Goal: Task Accomplishment & Management: Manage account settings

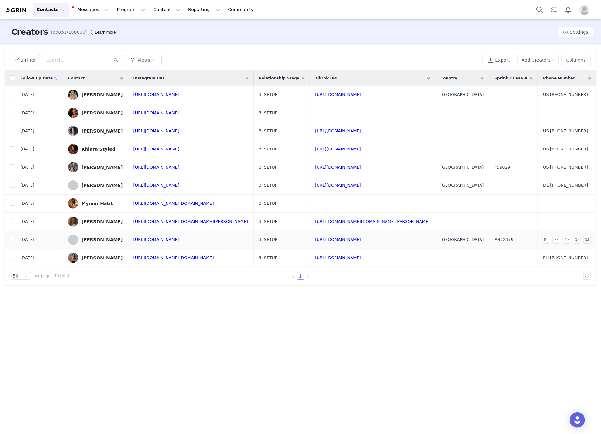
drag, startPoint x: 221, startPoint y: 245, endPoint x: 201, endPoint y: 244, distance: 19.7
click at [201, 244] on td "[URL][DOMAIN_NAME]" at bounding box center [191, 240] width 126 height 18
copy link "ashbovaxo"
click at [180, 241] on link "https://www.instagram.com/ashbovaxo/" at bounding box center [156, 239] width 46 height 5
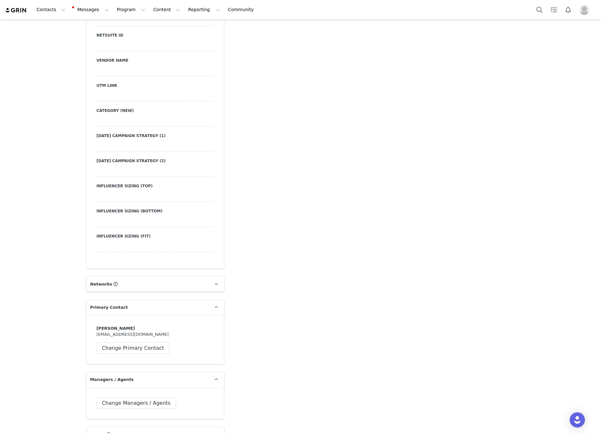
scroll to position [1096, 0]
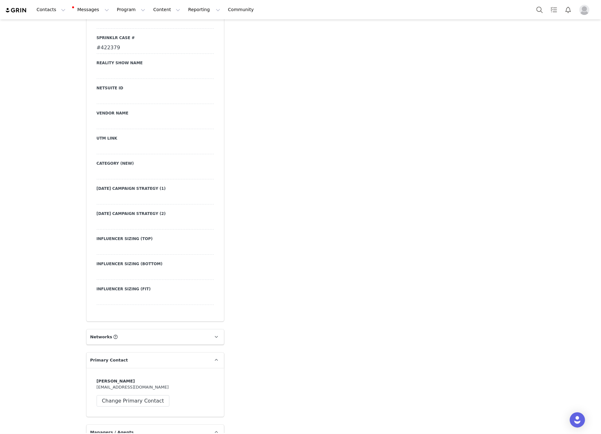
click at [120, 168] on div at bounding box center [155, 173] width 117 height 11
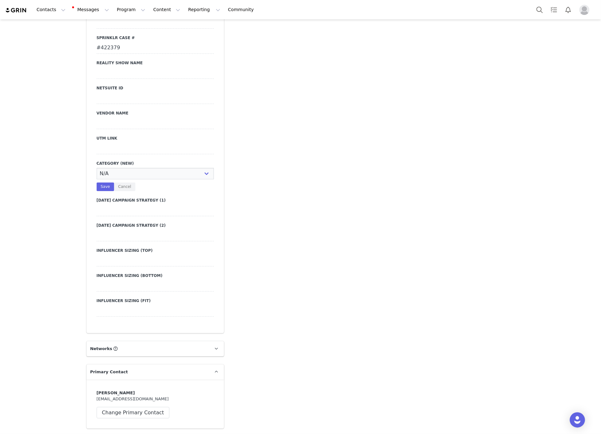
click at [115, 143] on div at bounding box center [155, 148] width 117 height 11
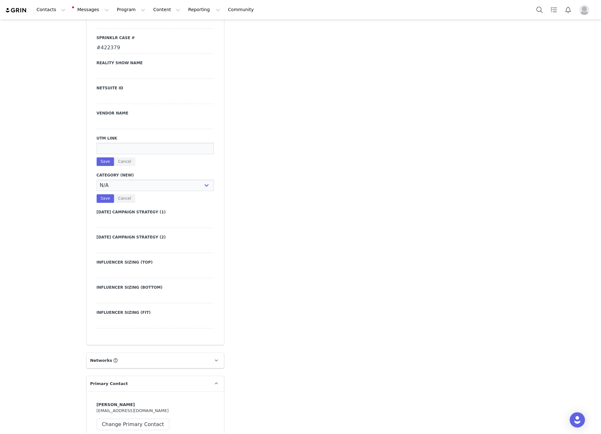
click at [115, 143] on input at bounding box center [155, 148] width 117 height 11
paste input "https://www.fashionnova.com/collections/new?division=women&utm_source=influence…"
type input "https://www.fashionnova.com/collections/new?division=women&utm_source=influence…"
click at [105, 157] on button "Save" at bounding box center [105, 161] width 17 height 9
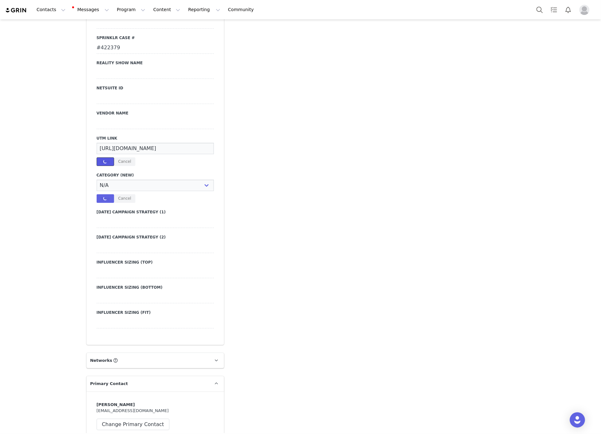
scroll to position [0, 0]
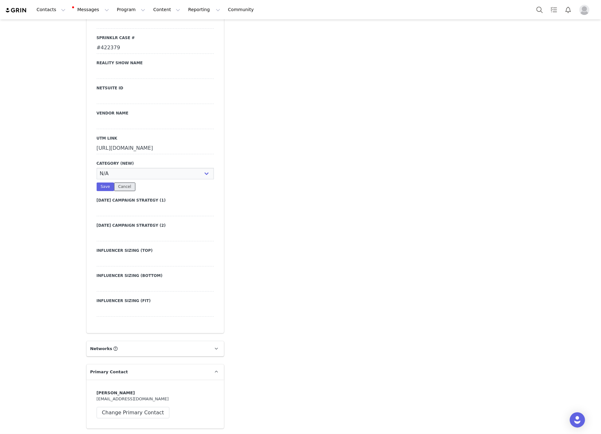
click at [121, 186] on button "Cancel" at bounding box center [124, 186] width 21 height 9
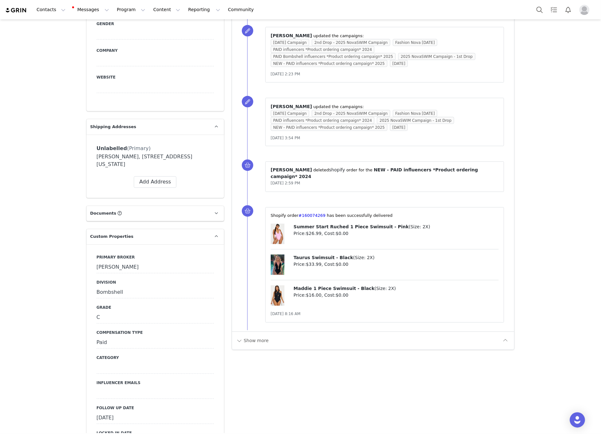
scroll to position [572, 0]
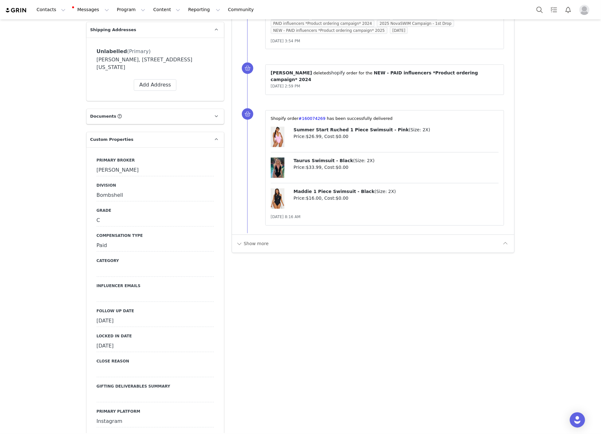
click at [110, 290] on div at bounding box center [155, 295] width 117 height 11
click at [110, 290] on textarea at bounding box center [155, 301] width 117 height 22
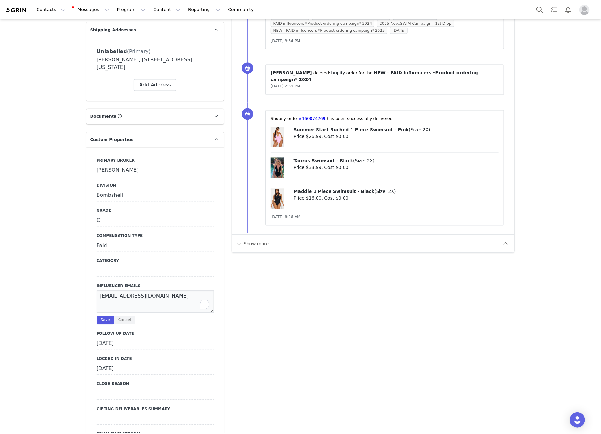
type textarea "ashbovaxobusiness@gmail.com"
click at [99, 316] on button "Save" at bounding box center [105, 320] width 17 height 9
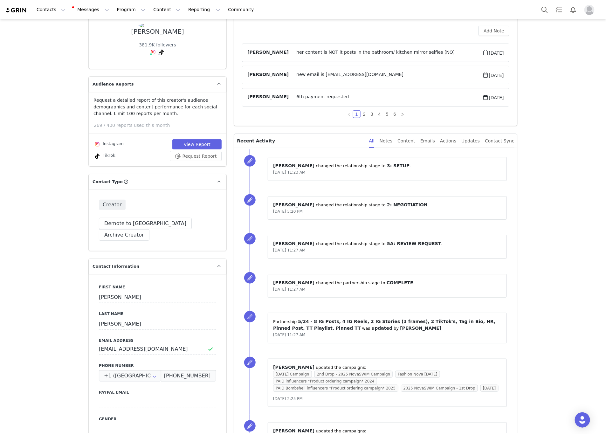
scroll to position [143, 0]
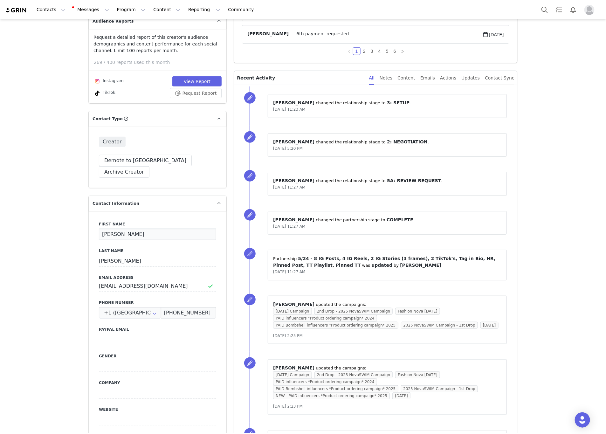
click at [145, 229] on input "Ashley" at bounding box center [157, 234] width 117 height 11
paste input "Elizabeth"
click at [32, 416] on button "Save" at bounding box center [30, 419] width 33 height 18
type input "Ashley Elizabeth"
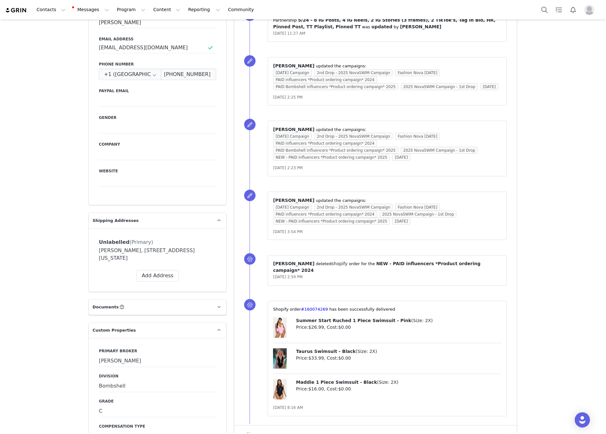
scroll to position [477, 0]
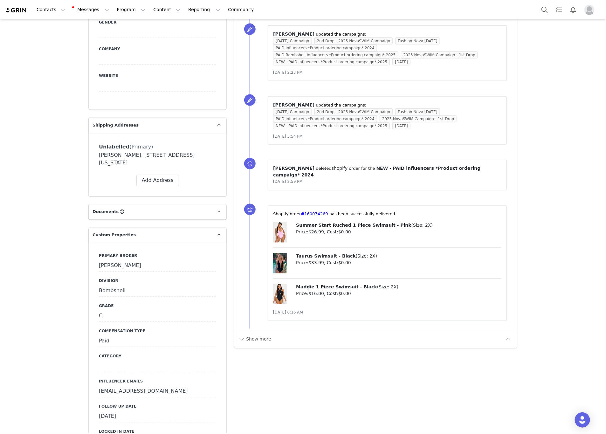
click at [123, 361] on div at bounding box center [157, 366] width 117 height 11
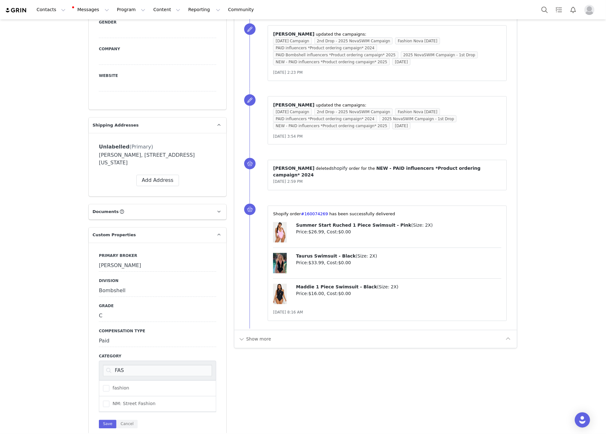
drag, startPoint x: 99, startPoint y: 373, endPoint x: 108, endPoint y: 371, distance: 8.5
click at [103, 385] on label "fashion" at bounding box center [116, 389] width 26 height 8
click at [109, 385] on input "fashion" at bounding box center [109, 385] width 0 height 0
drag, startPoint x: 129, startPoint y: 358, endPoint x: 108, endPoint y: 358, distance: 21.0
click at [108, 365] on input "FAS" at bounding box center [157, 370] width 109 height 11
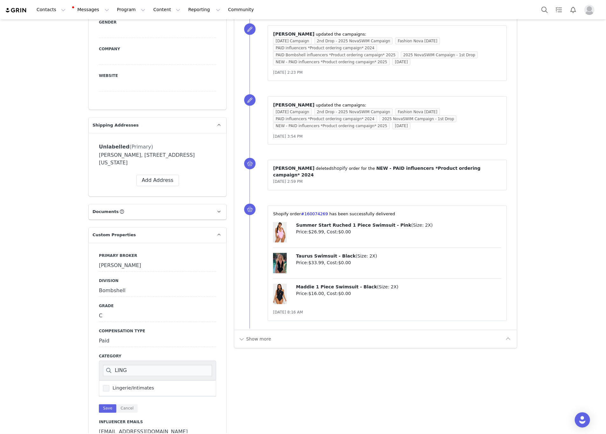
type input "LING"
click at [103, 385] on span at bounding box center [106, 388] width 6 height 6
click at [109, 385] on input "Lingerie/Intimates" at bounding box center [109, 385] width 0 height 0
click at [100, 404] on button "Save" at bounding box center [107, 408] width 17 height 9
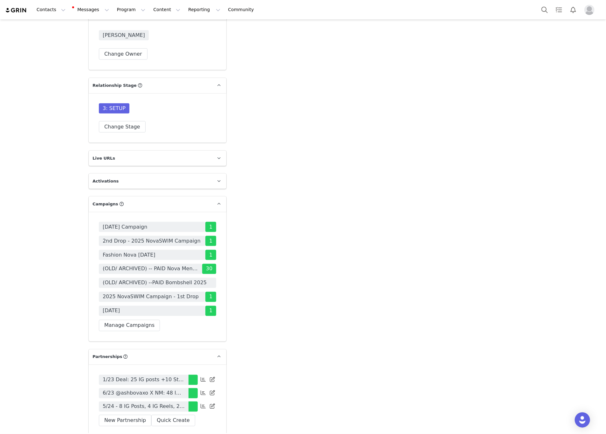
scroll to position [1573, 0]
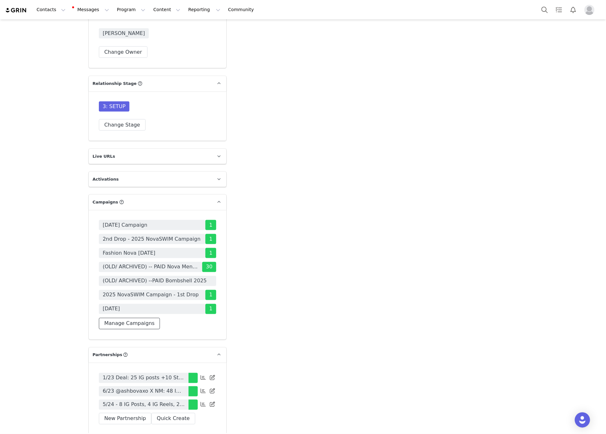
click at [131, 324] on button "Manage Campaigns" at bounding box center [129, 323] width 61 height 11
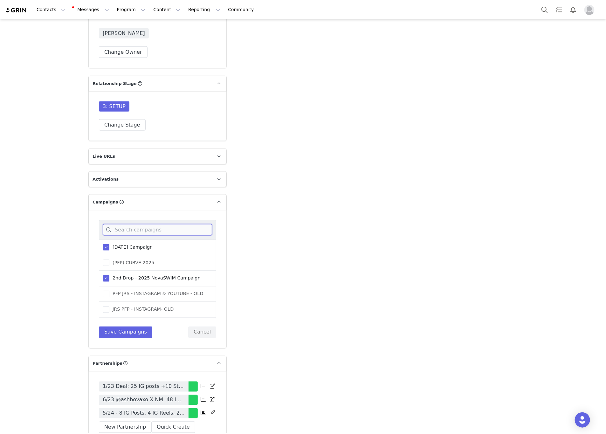
click at [141, 233] on input at bounding box center [157, 229] width 109 height 11
click at [103, 264] on span at bounding box center [106, 261] width 6 height 6
click at [109, 258] on input "(OLD/ ARCHIVED) --PAID Bombshell 2025" at bounding box center [109, 258] width 0 height 0
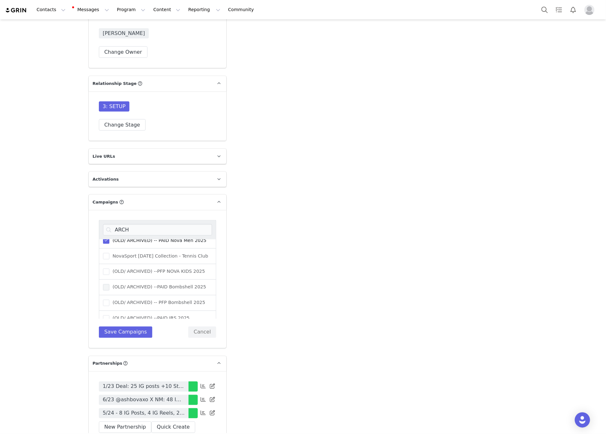
scroll to position [48, 0]
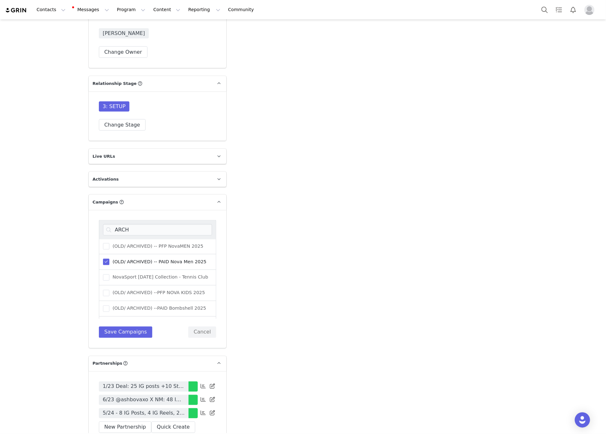
click at [104, 265] on span at bounding box center [106, 262] width 6 height 6
click at [109, 259] on input "(OLD/ ARCHIVED) -- PAID Nova Men 2025" at bounding box center [109, 259] width 0 height 0
drag, startPoint x: 140, startPoint y: 236, endPoint x: 108, endPoint y: 239, distance: 32.3
click at [108, 239] on div "ARCH" at bounding box center [157, 229] width 117 height 19
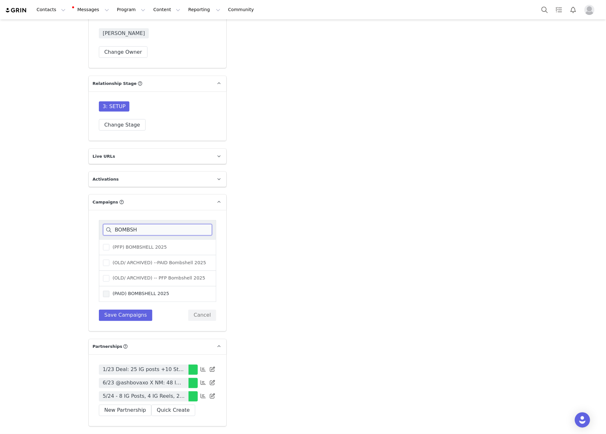
type input "BOMBSH"
click at [104, 297] on span at bounding box center [106, 294] width 6 height 6
click at [109, 291] on input "(PAID) BOMBSHELL 2025" at bounding box center [109, 291] width 0 height 0
click at [116, 321] on button "Save Campaigns" at bounding box center [125, 315] width 53 height 11
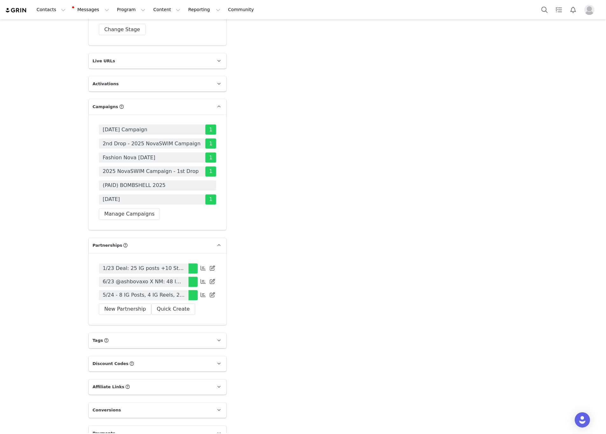
scroll to position [1684, 0]
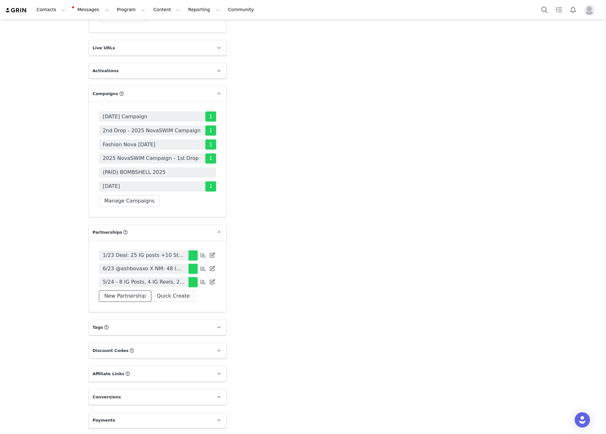
click at [124, 295] on button "New Partnership" at bounding box center [125, 295] width 52 height 11
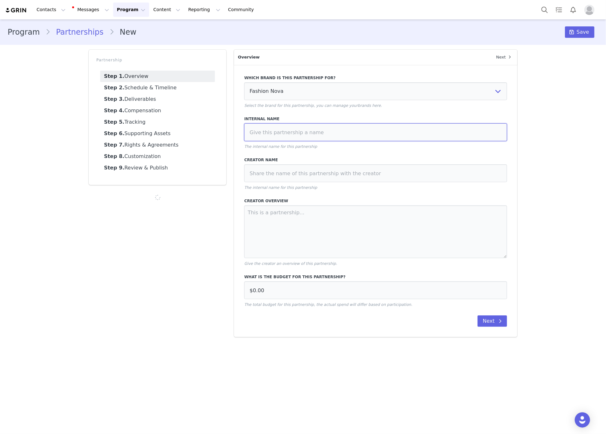
click at [295, 137] on input at bounding box center [375, 132] width 263 height 18
click at [291, 130] on input "9/25 -" at bounding box center [375, 132] width 263 height 18
paste input "20 IG Posts 5 Stories to Highlight 20 Reels 50/50 - Tag in Bio, HR, Playlist To…"
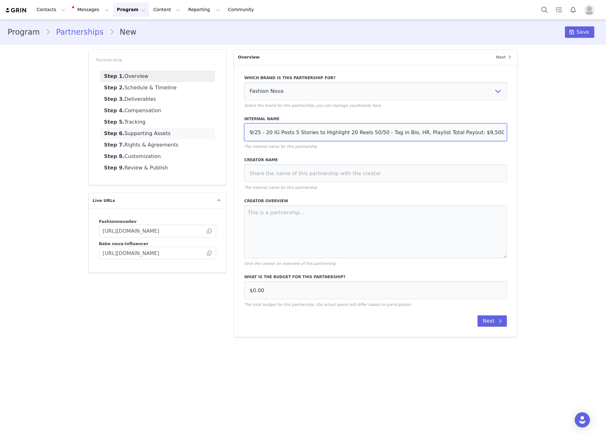
drag, startPoint x: 387, startPoint y: 135, endPoint x: 210, endPoint y: 133, distance: 177.0
click at [210, 133] on div "Partnership Step 1. Overview Step 2. Schedule & Timeline Step 3. Deliverables S…" at bounding box center [303, 193] width 436 height 295
click at [293, 133] on input "9/25 - 20 IG Posts 5 Stories to Highlight 20 Reels 50/50 - Tag in Bio, HR, Play…" at bounding box center [375, 132] width 263 height 18
click at [290, 132] on input "9/25 - 20 IG Posts 5 Stories to Highlight 20 Reels 50/50 - Tag in Bio, HR, Play…" at bounding box center [375, 132] width 263 height 18
click at [339, 130] on input "9/25 - 20 IG Posts, 5 Stories to Highlight 20 Reels 50/50 - Tag in Bio, HR, Pla…" at bounding box center [375, 132] width 263 height 18
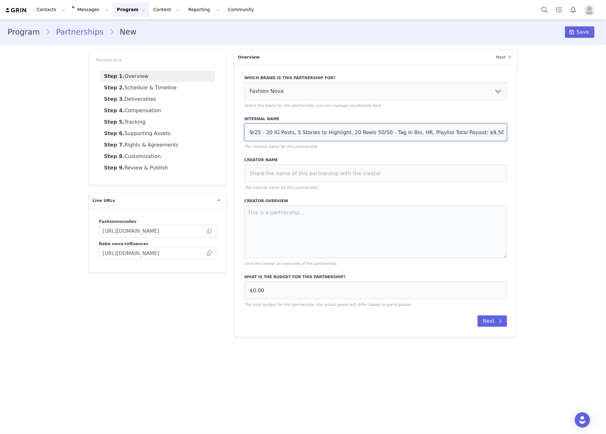
drag, startPoint x: 428, startPoint y: 133, endPoint x: 416, endPoint y: 132, distance: 12.5
click at [416, 132] on input "9/25 - 20 IG Posts, 5 Stories to Highlight, 20 Reels 50/50 - Tag in Bio, HR, Pl…" at bounding box center [375, 132] width 263 height 18
drag, startPoint x: 457, startPoint y: 132, endPoint x: 499, endPoint y: 133, distance: 42.0
click at [499, 133] on input "9/25 - 20 IG Posts, 5 Stories to Highlight, 20 Reels 50/50 - Tag in Bio, HR, PP…" at bounding box center [375, 132] width 263 height 18
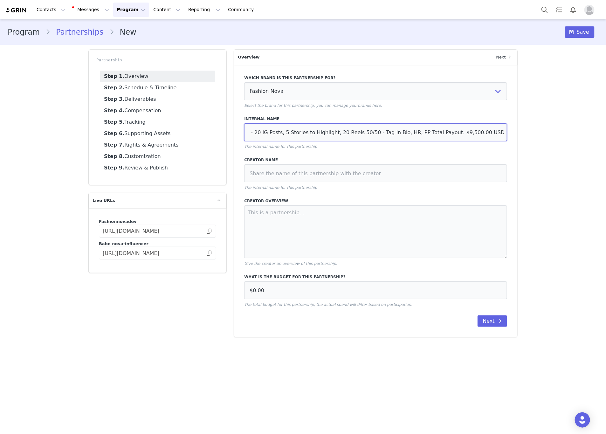
type input "9/25 - 20 IG Posts, 5 Stories to Highlight, 20 Reels 50/50 - Tag in Bio, HR, PP…"
drag, startPoint x: 446, startPoint y: 161, endPoint x: 435, endPoint y: 154, distance: 12.6
click at [445, 161] on label "Creator Name" at bounding box center [375, 160] width 263 height 6
drag, startPoint x: 376, startPoint y: 139, endPoint x: 212, endPoint y: 140, distance: 164.3
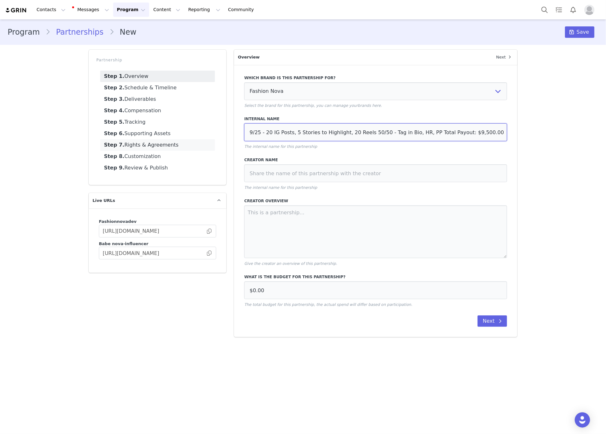
click at [211, 140] on div "Partnership Step 1. Overview Step 2. Schedule & Timeline Step 3. Deliverables S…" at bounding box center [303, 193] width 436 height 295
click at [249, 174] on input at bounding box center [375, 173] width 263 height 18
paste input "@ashbovaxo"
click at [255, 175] on input "@@ashbovaxo" at bounding box center [375, 173] width 263 height 18
type input "@ashbovaxo"
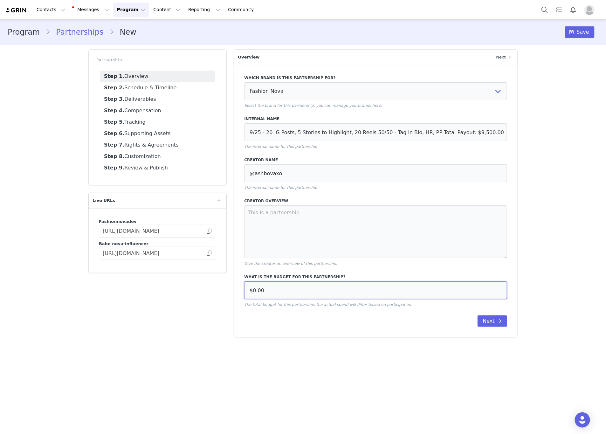
drag, startPoint x: 305, startPoint y: 294, endPoint x: 233, endPoint y: 296, distance: 72.8
click at [233, 296] on div "Overview Next Which brand is this partnership for? Fashion Nova Fashion Nova De…" at bounding box center [375, 193] width 291 height 295
paste input "9,50"
type input "$9,500.00"
click at [158, 89] on link "Step 2. Schedule & Timeline" at bounding box center [157, 87] width 115 height 11
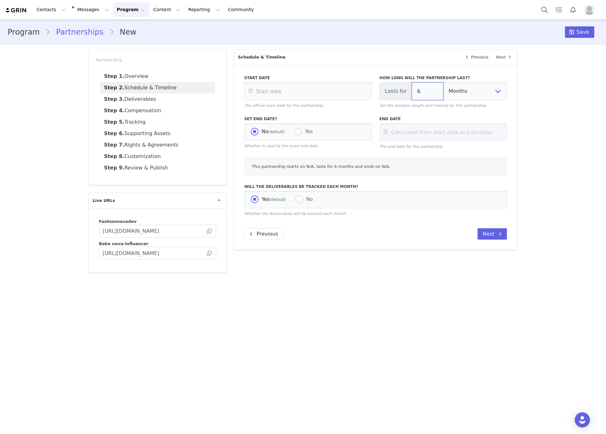
drag, startPoint x: 427, startPoint y: 96, endPoint x: 404, endPoint y: 96, distance: 23.8
click at [404, 96] on div "Lasts for 6 Days Weeks Months" at bounding box center [442, 91] width 127 height 18
type input "20"
click at [448, 89] on select "Days Weeks Months" at bounding box center [475, 91] width 64 height 18
select select "week"
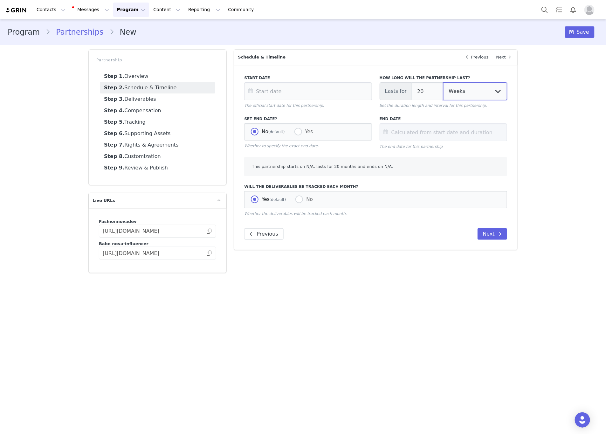
click at [443, 82] on select "Days Weeks Months" at bounding box center [475, 91] width 64 height 18
drag, startPoint x: 282, startPoint y: 91, endPoint x: 286, endPoint y: 92, distance: 3.9
click at [282, 92] on input "text" at bounding box center [307, 91] width 127 height 18
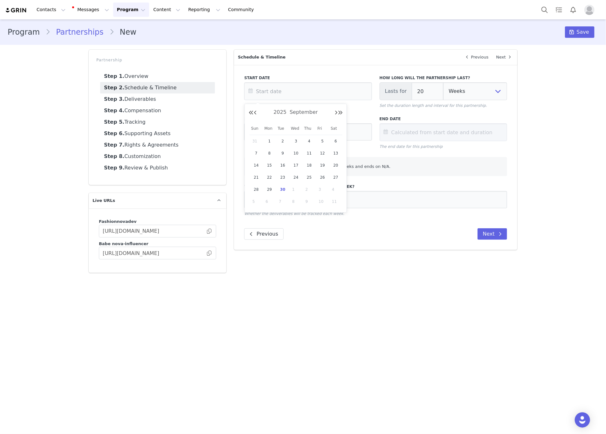
click at [280, 201] on span "7" at bounding box center [283, 202] width 8 height 8
type input "[DATE]"
type input "Feb 24 2026"
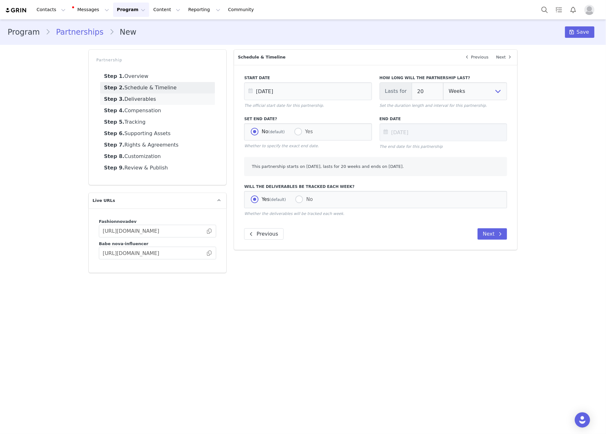
click at [142, 98] on link "Step 3. Deliverables" at bounding box center [157, 98] width 115 height 11
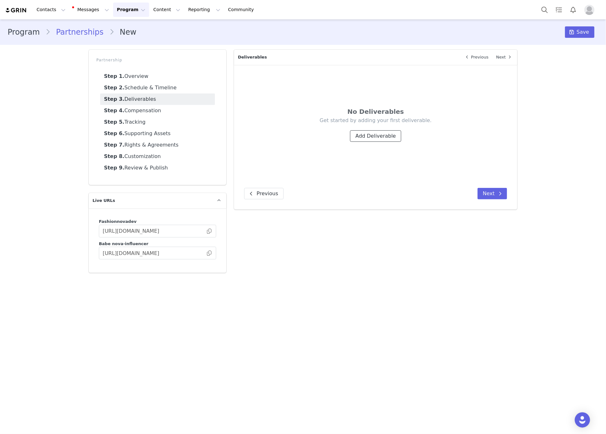
click at [376, 134] on button "Add Deliverable" at bounding box center [375, 135] width 51 height 11
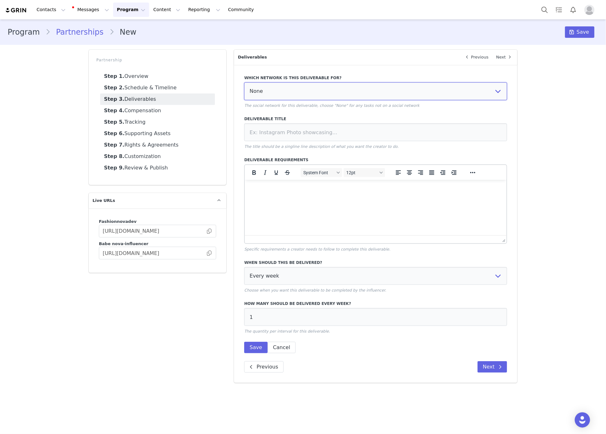
click at [259, 90] on select "None YouTube Twitter Instagram Facebook Twitch TikTok Pinterest" at bounding box center [375, 91] width 263 height 18
select select "5"
click at [244, 82] on select "None YouTube Twitter Instagram Facebook Twitch TikTok Pinterest" at bounding box center [375, 91] width 263 height 18
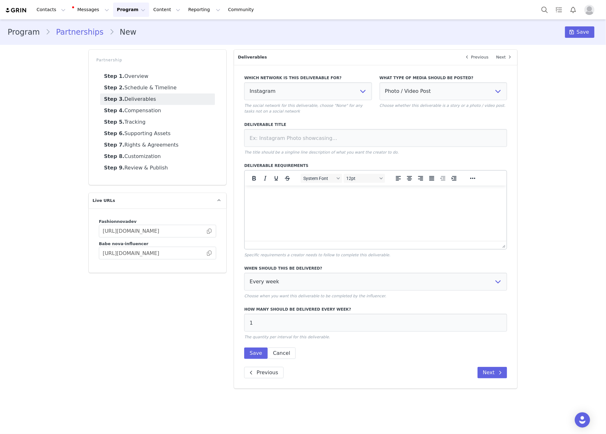
click at [434, 100] on div "What type of media should be posted? Photo / Video Post Story Text in Bio Highl…" at bounding box center [442, 91] width 127 height 33
click at [401, 95] on select "Photo / Video Post Story Text in Bio Highlight Reel" at bounding box center [442, 91] width 127 height 18
select select
click at [379, 82] on select "Photo / Video Post Story Text in Bio Highlight Reel" at bounding box center [442, 91] width 127 height 18
click at [342, 140] on input at bounding box center [375, 138] width 263 height 18
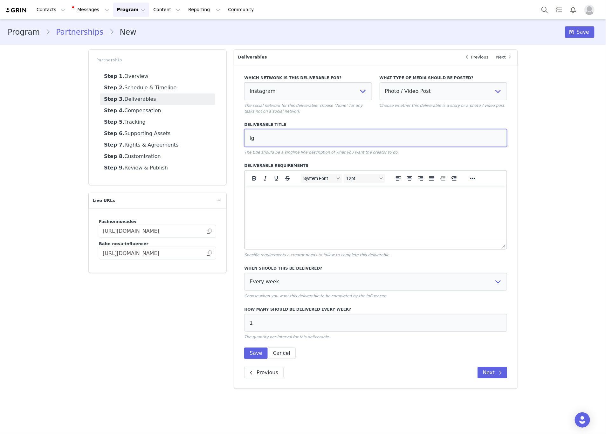
type input "i"
type input "IG POST"
drag, startPoint x: 313, startPoint y: 316, endPoint x: 233, endPoint y: 320, distance: 80.2
click at [233, 320] on div "Overview Next Which brand is this partnership for? Fashion Nova Fashion Nova De…" at bounding box center [375, 219] width 291 height 346
type input "20"
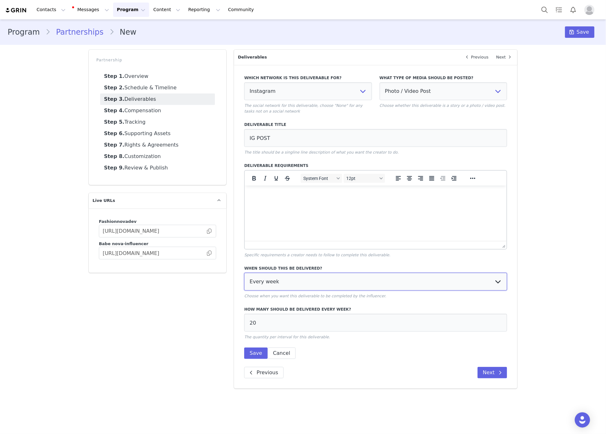
click at [274, 286] on select "Every week Every other week In specific weeks Throughout partnership" at bounding box center [375, 282] width 263 height 18
select select "throughout"
click at [244, 273] on select "Every week Every other week In specific weeks Throughout partnership" at bounding box center [375, 282] width 263 height 18
click at [255, 347] on button "Save" at bounding box center [255, 352] width 23 height 11
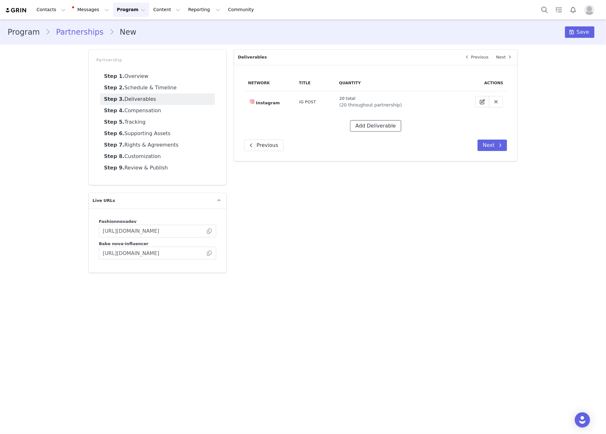
click at [369, 125] on button "Add Deliverable" at bounding box center [375, 125] width 51 height 11
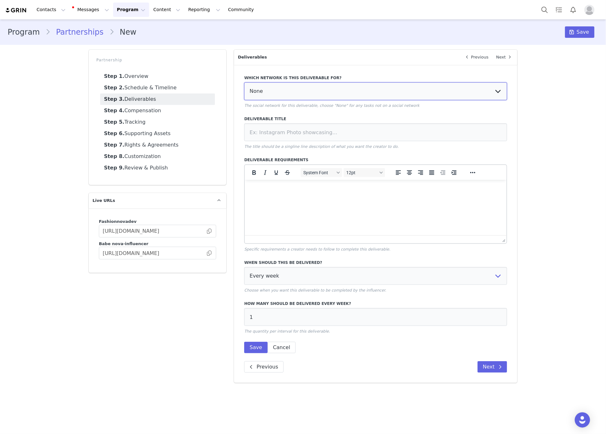
click at [296, 87] on select "None YouTube Twitter Instagram Facebook Twitch TikTok Pinterest" at bounding box center [375, 91] width 263 height 18
select select "5"
click at [244, 82] on select "None YouTube Twitter Instagram Facebook Twitch TikTok Pinterest" at bounding box center [375, 91] width 263 height 18
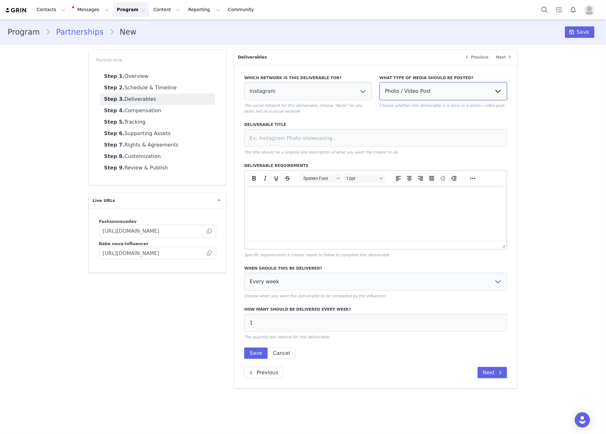
click at [424, 89] on select "Photo / Video Post Story Text in Bio Highlight Reel" at bounding box center [442, 91] width 127 height 18
select select "story"
click at [379, 82] on select "Photo / Video Post Story Text in Bio Highlight Reel" at bounding box center [442, 91] width 127 height 18
click at [366, 140] on input at bounding box center [375, 138] width 263 height 18
type input "IG STORY (1 FRAME)"
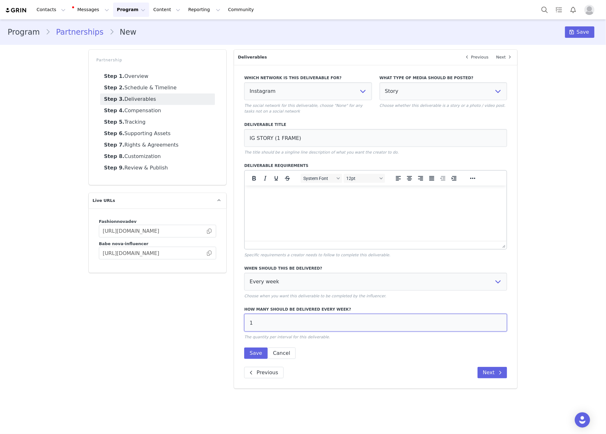
drag, startPoint x: 262, startPoint y: 328, endPoint x: 236, endPoint y: 331, distance: 25.9
click at [236, 331] on div "Which network is this deliverable for? None YouTube Twitter Instagram Facebook …" at bounding box center [375, 227] width 283 height 324
type input "5"
click at [285, 279] on select "Every week Every other week In specific weeks Throughout partnership" at bounding box center [375, 282] width 263 height 18
select select "throughout"
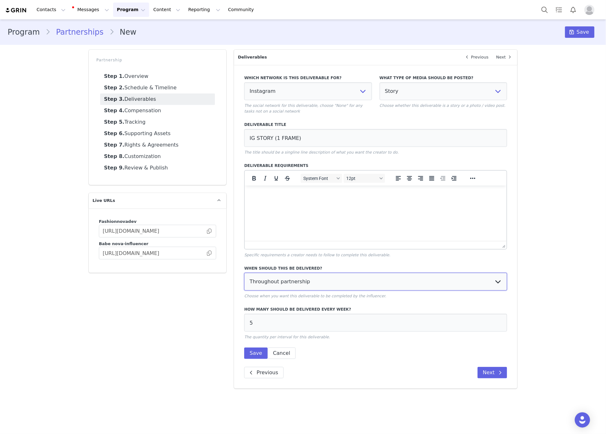
click at [244, 273] on select "Every week Every other week In specific weeks Throughout partnership" at bounding box center [375, 282] width 263 height 18
click at [256, 355] on button "Save" at bounding box center [255, 352] width 23 height 11
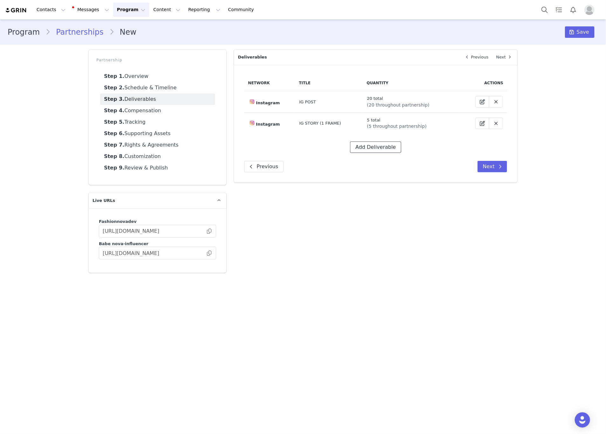
click at [375, 150] on button "Add Deliverable" at bounding box center [375, 146] width 51 height 11
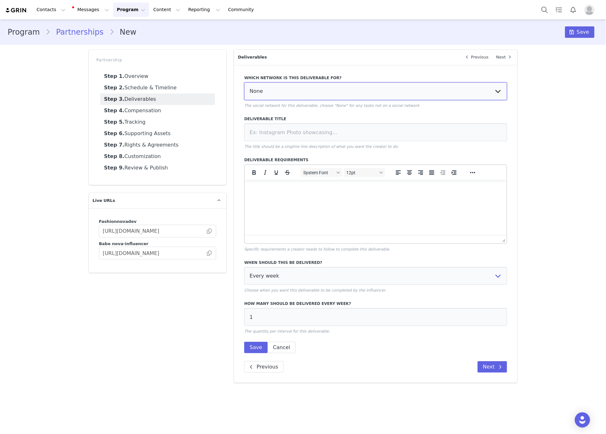
drag, startPoint x: 295, startPoint y: 88, endPoint x: 291, endPoint y: 99, distance: 11.1
click at [292, 94] on select "None YouTube Twitter Instagram Facebook Twitch TikTok Pinterest" at bounding box center [375, 91] width 263 height 18
select select "5"
click at [244, 82] on select "None YouTube Twitter Instagram Facebook Twitch TikTok Pinterest" at bounding box center [375, 91] width 263 height 18
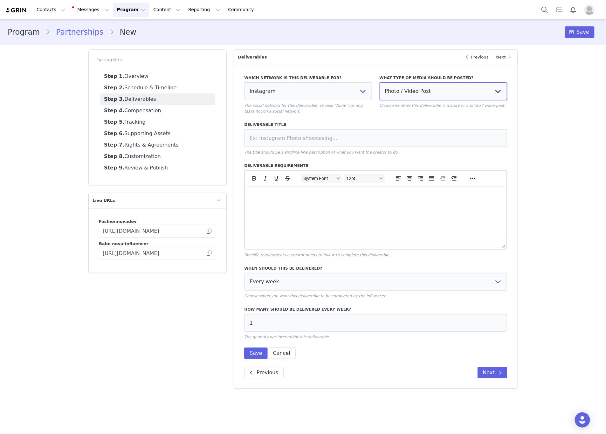
click at [409, 92] on select "Photo / Video Post Story Text in Bio Highlight Reel" at bounding box center [442, 91] width 127 height 18
select select
click at [379, 82] on select "Photo / Video Post Story Text in Bio Highlight Reel" at bounding box center [442, 91] width 127 height 18
click at [369, 132] on input at bounding box center [375, 138] width 263 height 18
type input "IG REEL"
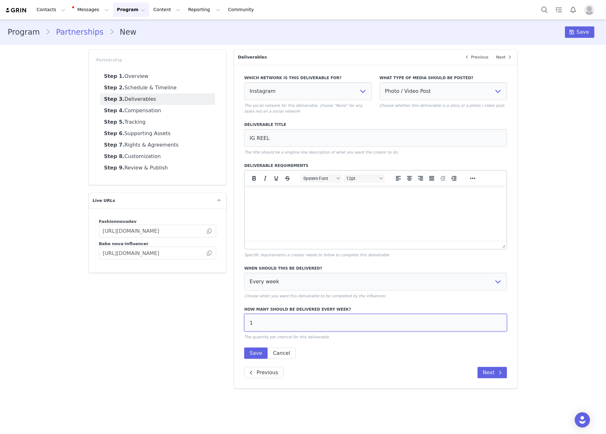
drag, startPoint x: 269, startPoint y: 318, endPoint x: 223, endPoint y: 321, distance: 45.9
click at [223, 321] on div "Partnership Step 1. Overview Step 2. Schedule & Timeline Step 3. Deliverables S…" at bounding box center [303, 219] width 436 height 346
type input "20"
click at [258, 286] on select "Every week Every other week In specific weeks Throughout partnership" at bounding box center [375, 282] width 263 height 18
select select "throughout"
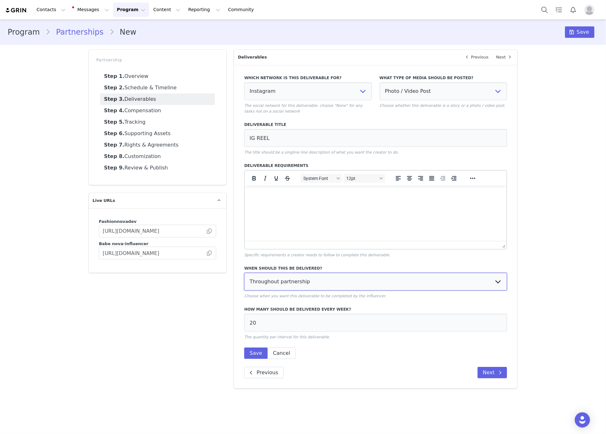
click at [244, 273] on select "Every week Every other week In specific weeks Throughout partnership" at bounding box center [375, 282] width 263 height 18
click at [255, 349] on button "Save" at bounding box center [255, 352] width 23 height 11
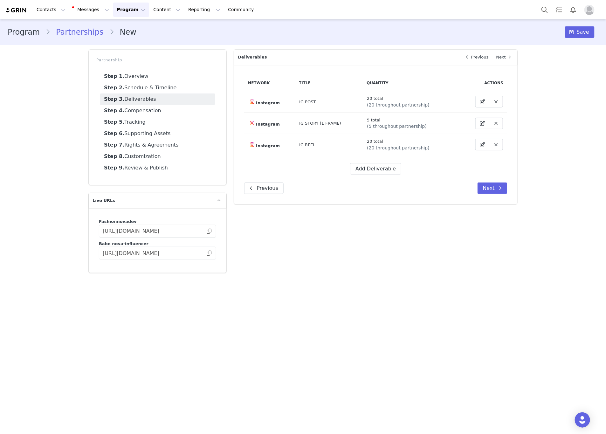
click at [340, 295] on main "Program Partnerships New Save Partnership Step 1. Overview Step 2. Schedule & T…" at bounding box center [303, 225] width 606 height 413
click at [165, 78] on link "Step 1. Overview" at bounding box center [157, 76] width 115 height 11
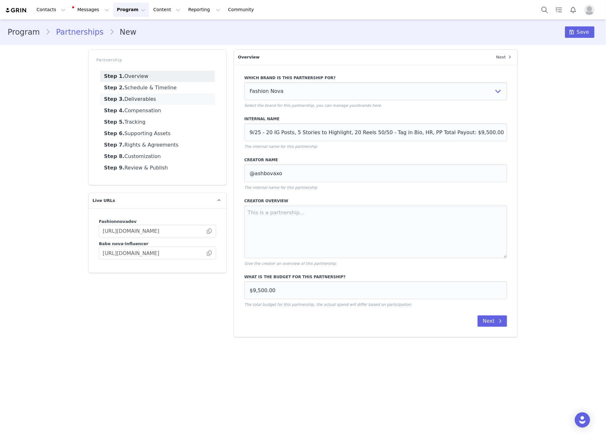
click at [146, 99] on link "Step 3. Deliverables" at bounding box center [157, 98] width 115 height 11
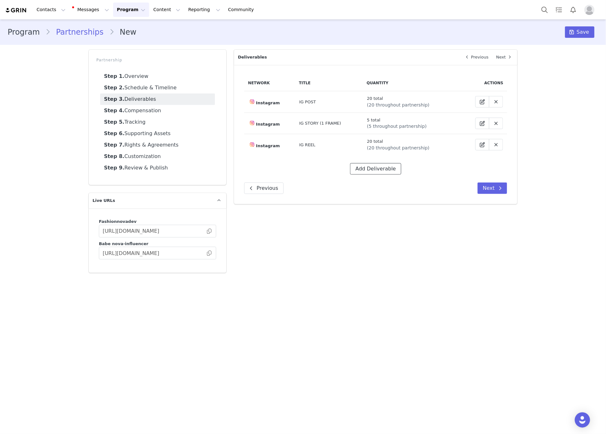
click at [368, 168] on button "Add Deliverable" at bounding box center [375, 168] width 51 height 11
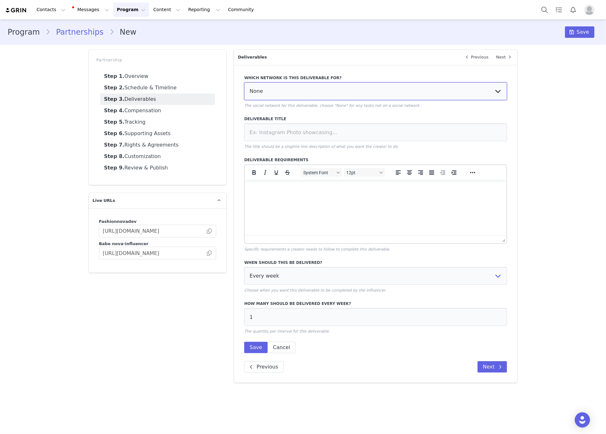
drag, startPoint x: 258, startPoint y: 92, endPoint x: 263, endPoint y: 99, distance: 8.8
click at [258, 92] on select "None YouTube Twitter Instagram Facebook Twitch TikTok Pinterest" at bounding box center [375, 91] width 263 height 18
select select "5"
click at [244, 82] on select "None YouTube Twitter Instagram Facebook Twitch TikTok Pinterest" at bounding box center [375, 91] width 263 height 18
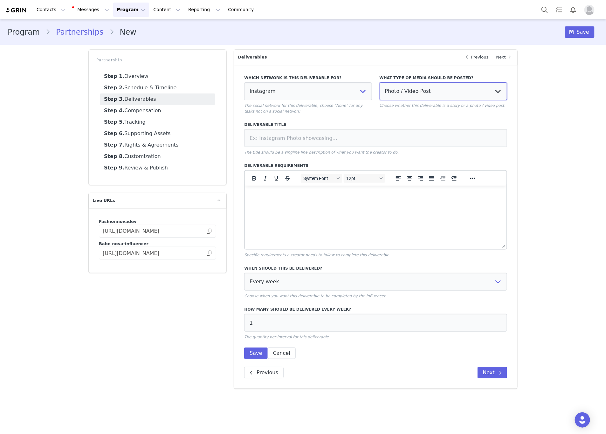
click at [400, 89] on select "Photo / Video Post Story Text in Bio Highlight Reel" at bounding box center [442, 91] width 127 height 18
select select "highlight"
click at [379, 82] on select "Photo / Video Post Story Text in Bio Highlight Reel" at bounding box center [442, 91] width 127 height 18
click at [382, 140] on input at bounding box center [375, 138] width 263 height 18
type input "HR"
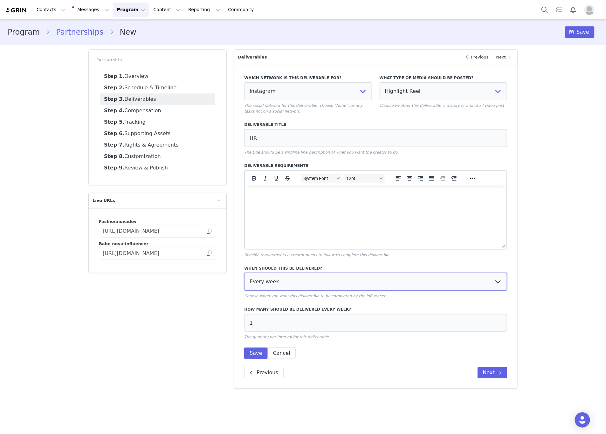
drag, startPoint x: 281, startPoint y: 285, endPoint x: 281, endPoint y: 289, distance: 3.8
click at [281, 285] on select "Every week Every other week In specific weeks Throughout partnership" at bounding box center [375, 282] width 263 height 18
select select "throughout"
click at [244, 273] on select "Every week Every other week In specific weeks Throughout partnership" at bounding box center [375, 282] width 263 height 18
click at [258, 351] on button "Save" at bounding box center [255, 352] width 23 height 11
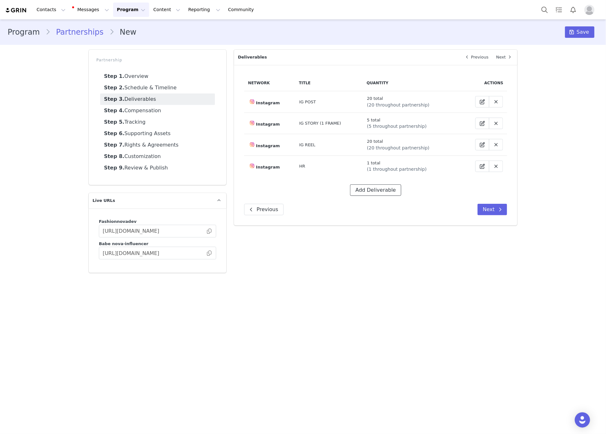
click at [377, 195] on button "Add Deliverable" at bounding box center [375, 189] width 51 height 11
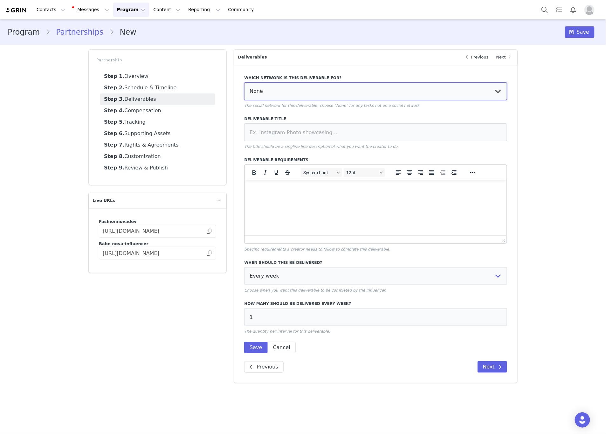
click at [279, 91] on select "None YouTube Twitter Instagram Facebook Twitch TikTok Pinterest" at bounding box center [375, 91] width 263 height 18
select select "5"
click at [244, 82] on select "None YouTube Twitter Instagram Facebook Twitch TikTok Pinterest" at bounding box center [375, 91] width 263 height 18
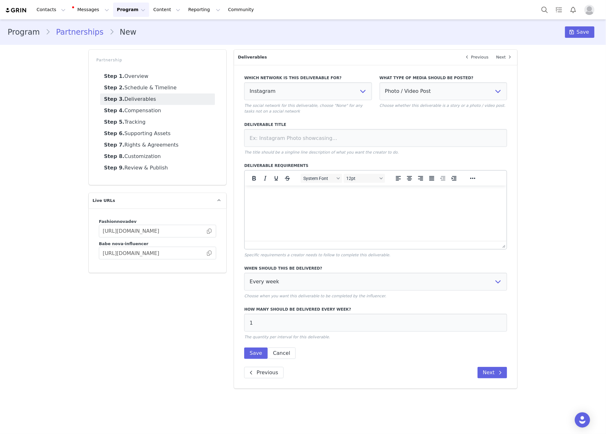
click at [420, 80] on label "What type of media should be posted?" at bounding box center [442, 78] width 127 height 6
drag, startPoint x: 410, startPoint y: 89, endPoint x: 400, endPoint y: 99, distance: 14.2
click at [410, 89] on select "Photo / Video Post Story Text in Bio Highlight Reel" at bounding box center [442, 91] width 127 height 18
select select
click at [379, 82] on select "Photo / Video Post Story Text in Bio Highlight Reel" at bounding box center [442, 91] width 127 height 18
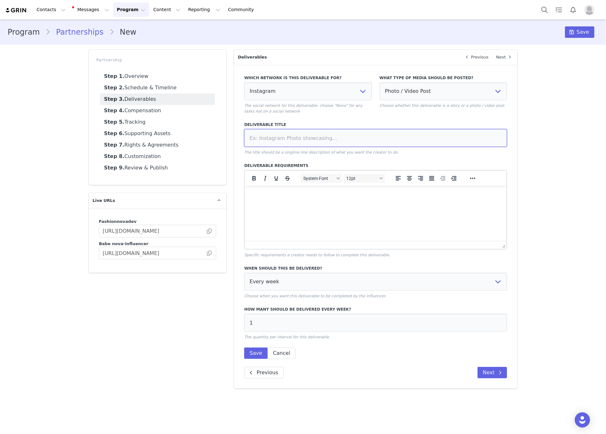
click at [359, 132] on input at bounding box center [375, 138] width 263 height 18
type input "PINNED POST"
click at [308, 283] on select "Every week Every other week In specific weeks Throughout partnership" at bounding box center [375, 282] width 263 height 18
select select "throughout"
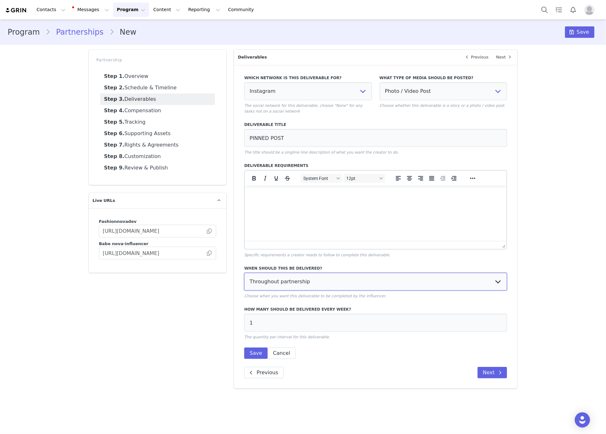
click at [244, 273] on select "Every week Every other week In specific weeks Throughout partnership" at bounding box center [375, 282] width 263 height 18
click at [258, 352] on button "Save" at bounding box center [255, 352] width 23 height 11
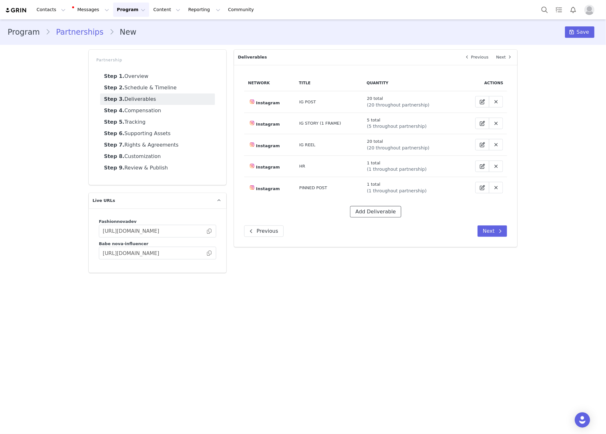
click at [379, 216] on button "Add Deliverable" at bounding box center [375, 211] width 51 height 11
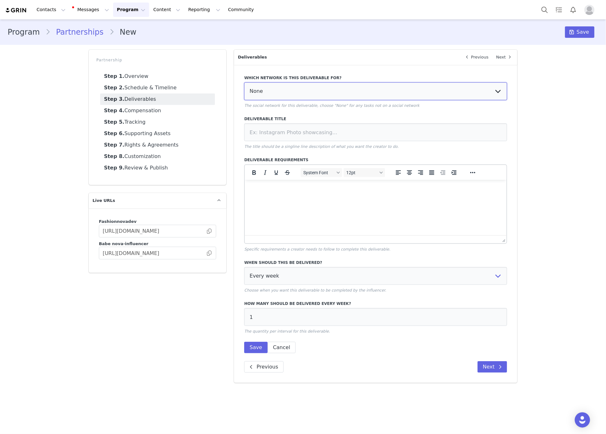
click at [263, 99] on select "None YouTube Twitter Instagram Facebook Twitch TikTok Pinterest" at bounding box center [375, 91] width 263 height 18
select select "5"
click at [244, 82] on select "None YouTube Twitter Instagram Facebook Twitch TikTok Pinterest" at bounding box center [375, 91] width 263 height 18
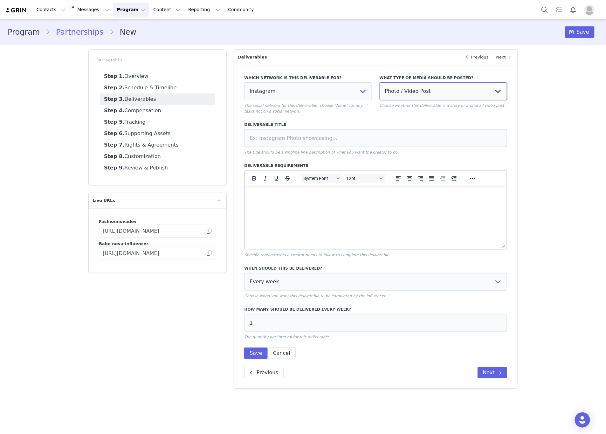
drag, startPoint x: 412, startPoint y: 88, endPoint x: 410, endPoint y: 97, distance: 9.1
click at [413, 88] on select "Photo / Video Post Story Text in Bio Highlight Reel" at bounding box center [442, 91] width 127 height 18
select select "bio"
click at [379, 82] on select "Photo / Video Post Story Text in Bio Highlight Reel" at bounding box center [442, 91] width 127 height 18
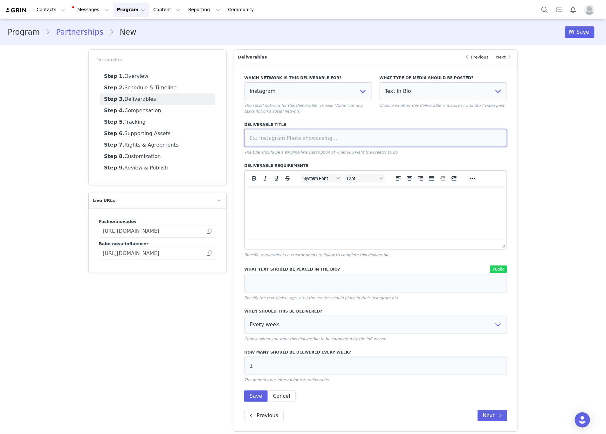
click at [349, 140] on input at bounding box center [375, 138] width 263 height 18
type input "UTM LINK IN BIO"
click at [307, 322] on select "Every week Every other week In specific weeks Throughout partnership" at bounding box center [375, 325] width 263 height 18
select select "throughout"
click at [244, 316] on select "Every week Every other week In specific weeks Throughout partnership" at bounding box center [375, 325] width 263 height 18
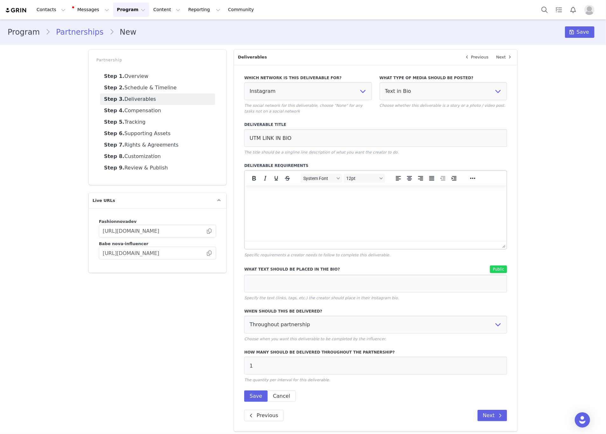
click at [295, 273] on div "What text should be placed in the bio? Public Specify the text (links, tags, et…" at bounding box center [375, 282] width 263 height 35
click at [287, 278] on input at bounding box center [375, 284] width 263 height 18
paste input "https://www.fashionnova.com/collections/new?division=women&utm_source=influence…"
type input "https://www.fashionnova.com/collections/new?division=women&utm_source=influence…"
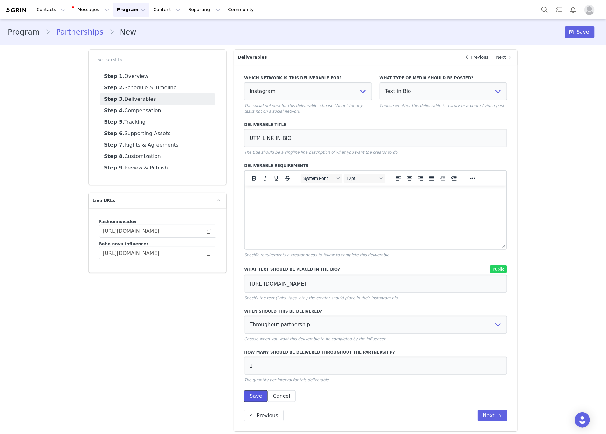
click at [252, 396] on button "Save" at bounding box center [255, 395] width 23 height 11
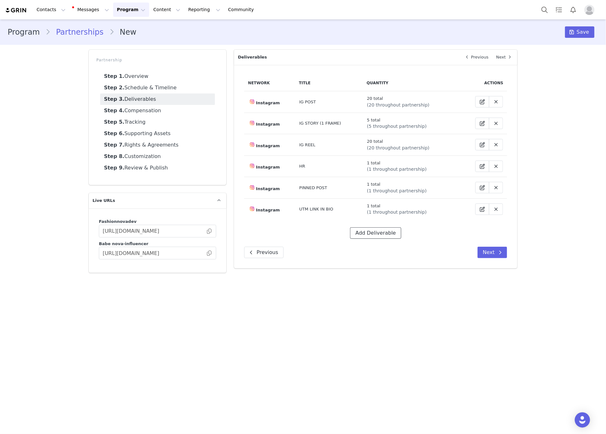
click at [372, 231] on button "Add Deliverable" at bounding box center [375, 232] width 51 height 11
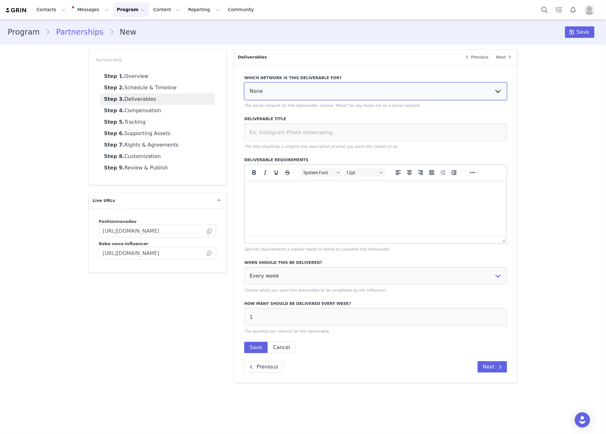
click at [277, 87] on select "None YouTube Twitter Instagram Facebook Twitch TikTok Pinterest" at bounding box center [375, 91] width 263 height 18
select select "5"
click at [244, 82] on select "None YouTube Twitter Instagram Facebook Twitch TikTok Pinterest" at bounding box center [375, 91] width 263 height 18
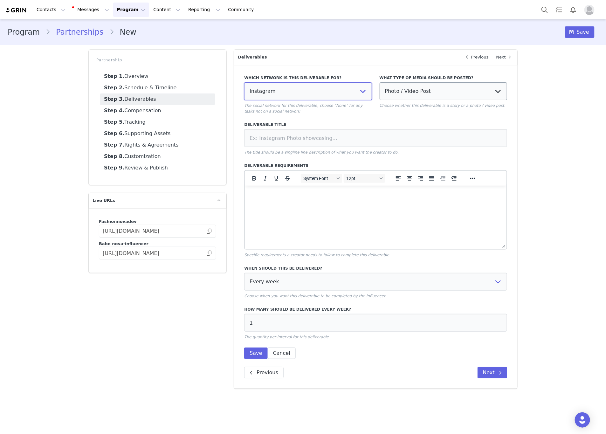
drag, startPoint x: 371, startPoint y: 86, endPoint x: 386, endPoint y: 82, distance: 14.9
click at [372, 86] on div "Which network is this deliverable for? None YouTube Twitter Instagram Facebook …" at bounding box center [307, 94] width 135 height 47
click at [396, 82] on select "Photo / Video Post Story Text in Bio Highlight Reel" at bounding box center [442, 91] width 127 height 18
select select "bio"
click at [379, 82] on select "Photo / Video Post Story Text in Bio Highlight Reel" at bounding box center [442, 91] width 127 height 18
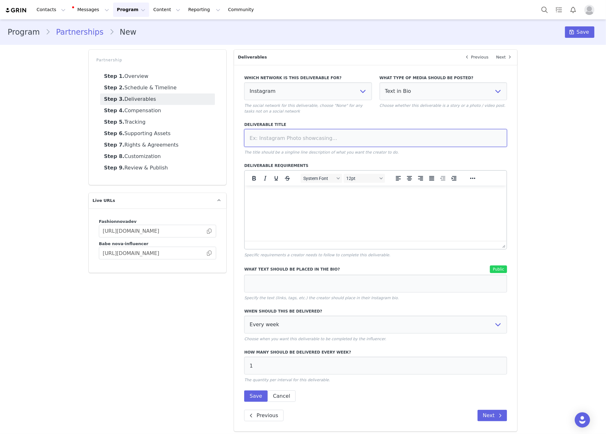
click at [326, 140] on input at bounding box center [375, 138] width 263 height 18
type input "TAG IN BIO"
click at [299, 330] on select "Every week Every other week In specific weeks Throughout partnership" at bounding box center [375, 325] width 263 height 18
select select "throughout"
click at [244, 316] on select "Every week Every other week In specific weeks Throughout partnership" at bounding box center [375, 325] width 263 height 18
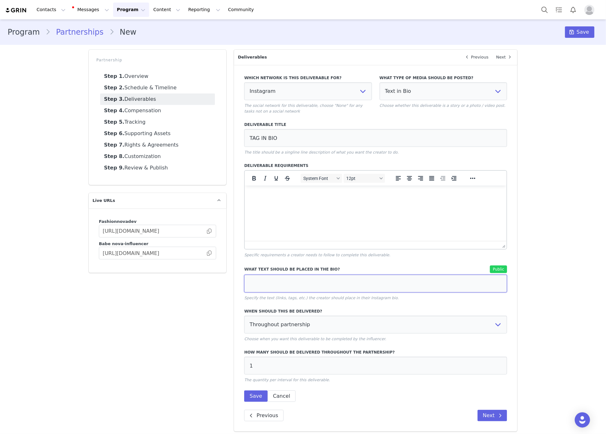
click at [252, 283] on input at bounding box center [375, 284] width 263 height 18
paste input "@FashionNova"
type input "@FashionNova"
click at [256, 399] on button "Save" at bounding box center [255, 395] width 23 height 11
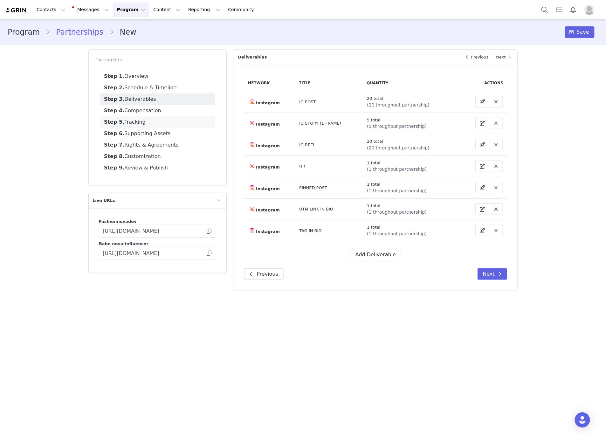
click at [131, 120] on link "Step 5. Tracking" at bounding box center [157, 121] width 115 height 11
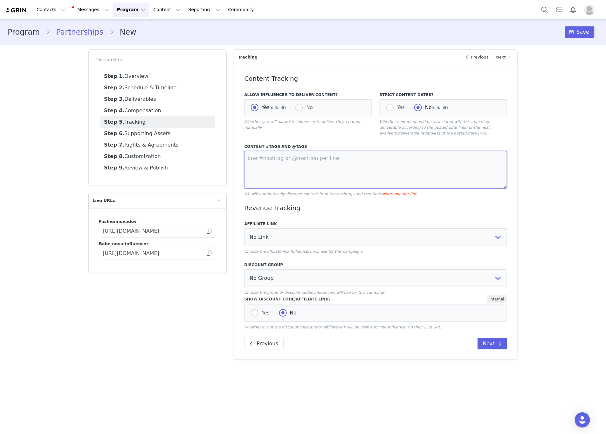
click at [280, 163] on textarea at bounding box center [375, 170] width 263 height 38
paste textarea "@FashionNova"
type textarea "@FashionNova"
click at [130, 105] on link "Step 4. Compensation" at bounding box center [157, 110] width 115 height 11
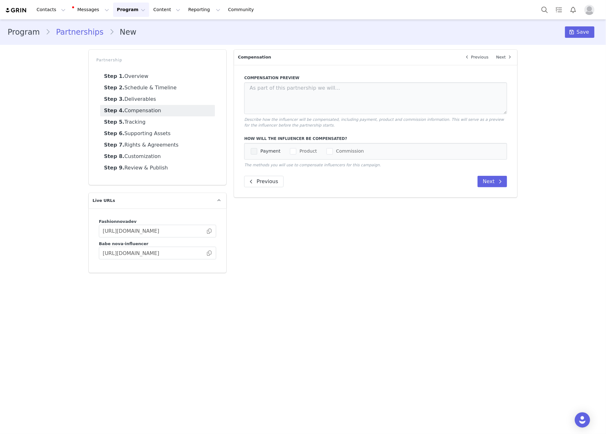
click at [253, 150] on span "checkbox-group" at bounding box center [254, 151] width 6 height 6
click at [257, 148] on input "Payment" at bounding box center [257, 148] width 0 height 0
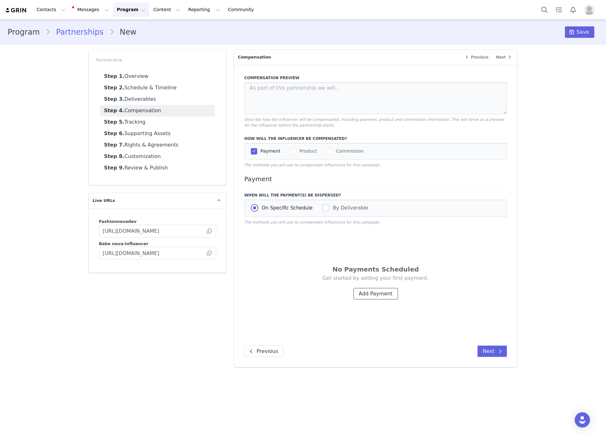
drag, startPoint x: 377, startPoint y: 290, endPoint x: 373, endPoint y: 288, distance: 4.1
click at [377, 291] on button "Add Payment" at bounding box center [375, 293] width 44 height 11
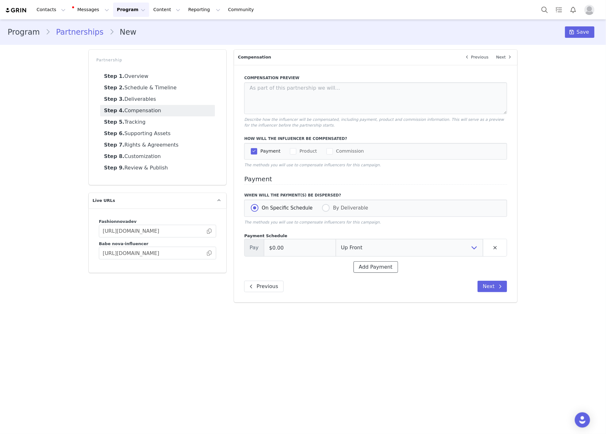
click at [366, 269] on button "Add Payment" at bounding box center [375, 266] width 44 height 11
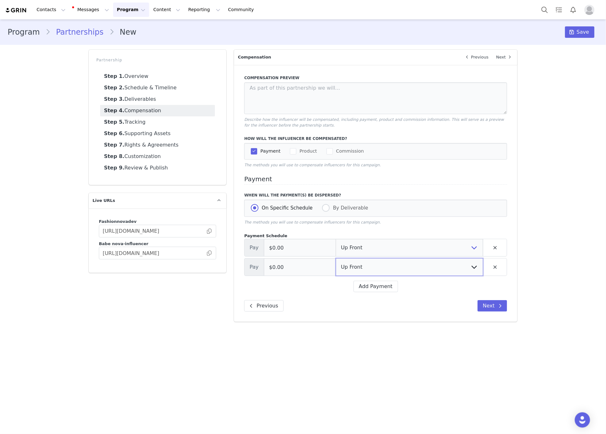
click at [363, 269] on select "Up Front Week 1 Week 2 Week 3 Week 4 Week 5 Week 6 Week 7 Week 8 Week 9 Week 10…" at bounding box center [409, 267] width 147 height 18
select select "completion"
click at [336, 259] on select "Up Front Week 1 Week 2 Week 3 Week 4 Week 5 Week 6 Week 7 Week 8 Week 9 Week 10…" at bounding box center [409, 267] width 147 height 18
drag, startPoint x: 311, startPoint y: 252, endPoint x: 251, endPoint y: 255, distance: 59.8
click at [251, 255] on div "Pay $0.00 Up Front Week 1 Week 2 Week 3 Week 4 Week 5 Week 6 Week 7 Week 8 Week…" at bounding box center [375, 248] width 263 height 18
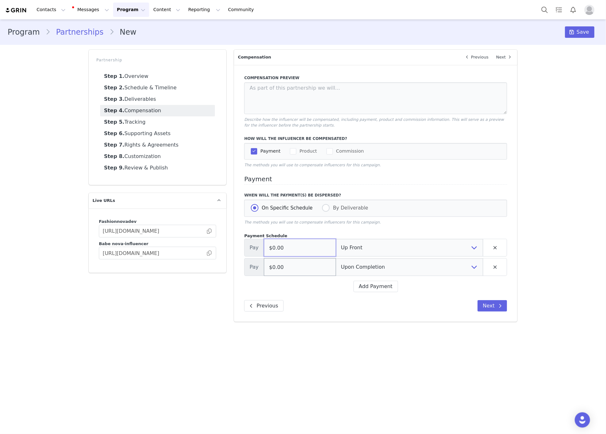
paste input "4,75"
type input "$4,750.00"
drag, startPoint x: 307, startPoint y: 276, endPoint x: 242, endPoint y: 280, distance: 64.7
click at [242, 280] on div "Compensation Preview Describe how the influencer will be compensated, including…" at bounding box center [375, 193] width 283 height 257
paste input "4,75"
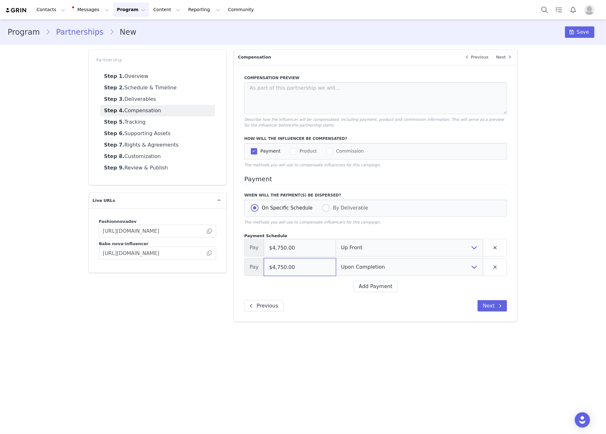
type input "$4,750.00"
click at [566, 32] on div "Program Partnerships New Save" at bounding box center [303, 31] width 591 height 11
click at [571, 31] on span at bounding box center [572, 32] width 8 height 8
click at [547, 34] on button "Manage Partnership" at bounding box center [533, 31] width 62 height 11
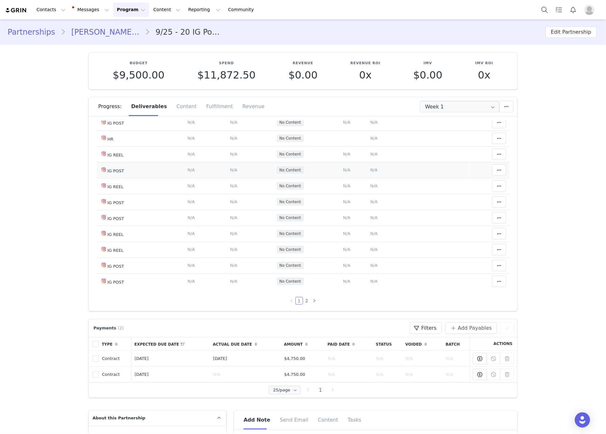
scroll to position [359, 0]
click at [569, 32] on button "Edit Partnership" at bounding box center [570, 31] width 51 height 11
select select
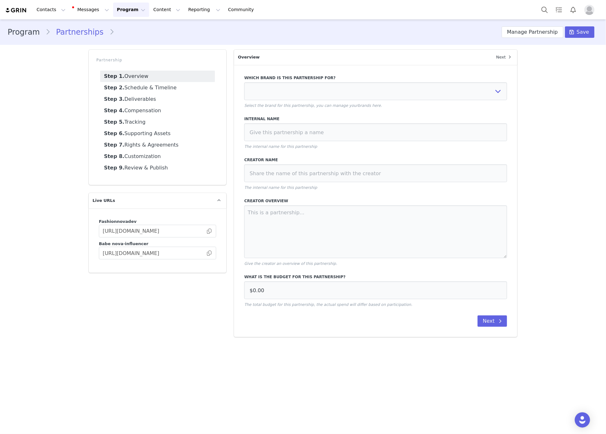
type input "$9,500.00"
select select "c05a2980-7b9a-4a75-bc20-068f97df96f2"
type input "9/25 - 20 IG Posts, 5 Stories to Highlight, 20 Reels 50/50 - Tag in Bio, HR, PP…"
type input "@ashbovaxo"
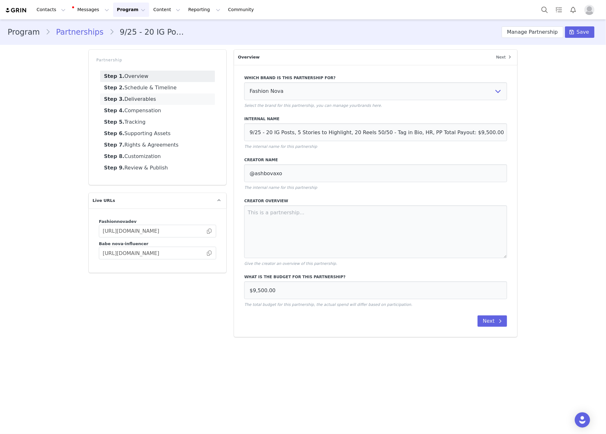
click at [142, 100] on link "Step 3. Deliverables" at bounding box center [157, 98] width 115 height 11
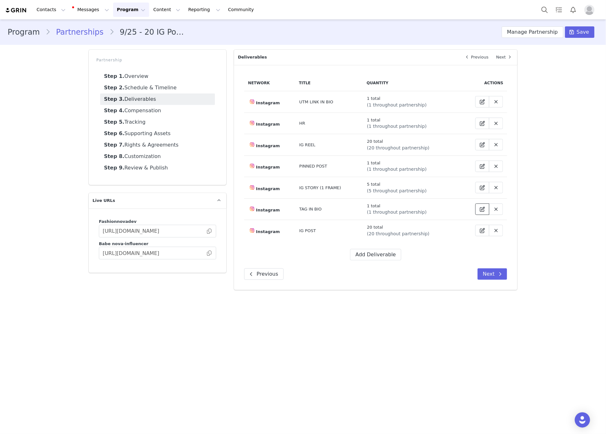
click at [479, 209] on span at bounding box center [482, 209] width 8 height 8
select select "5"
select select "bio"
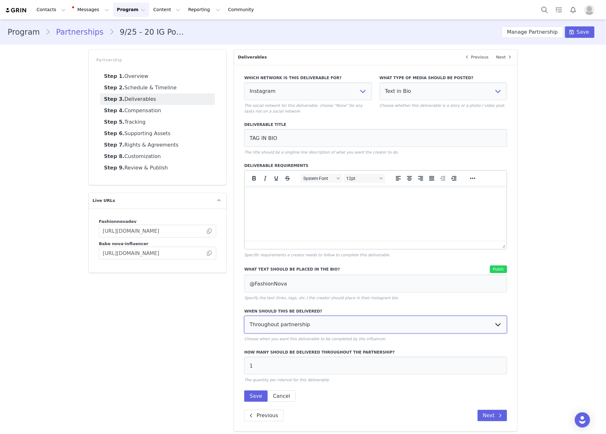
click at [285, 325] on select "Every week Every other week In specific weeks Throughout partnership" at bounding box center [375, 325] width 263 height 18
select select "specific"
click at [244, 316] on select "Every week Every other week In specific weeks Throughout partnership" at bounding box center [375, 325] width 263 height 18
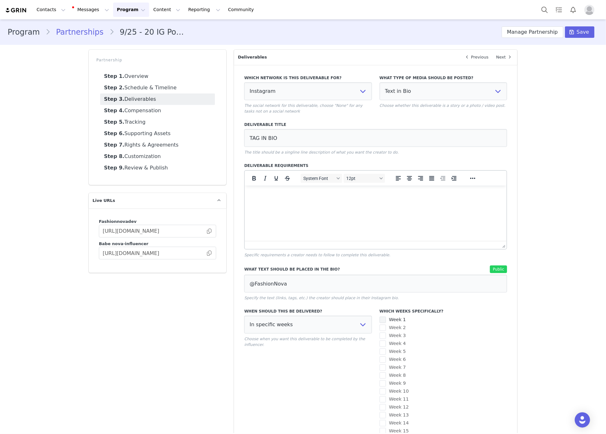
click at [381, 321] on span at bounding box center [382, 320] width 6 height 6
click at [386, 317] on input "Week 1" at bounding box center [386, 317] width 0 height 0
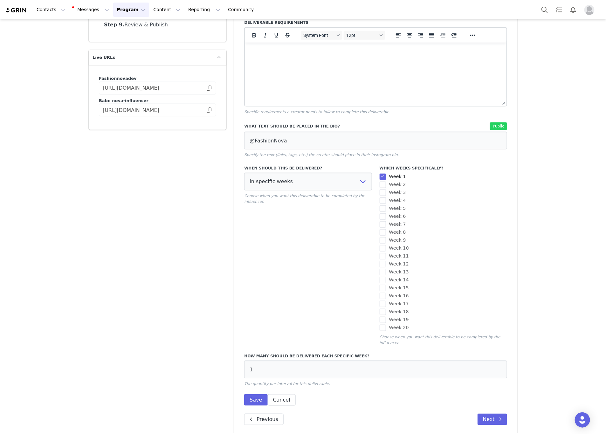
scroll to position [154, 0]
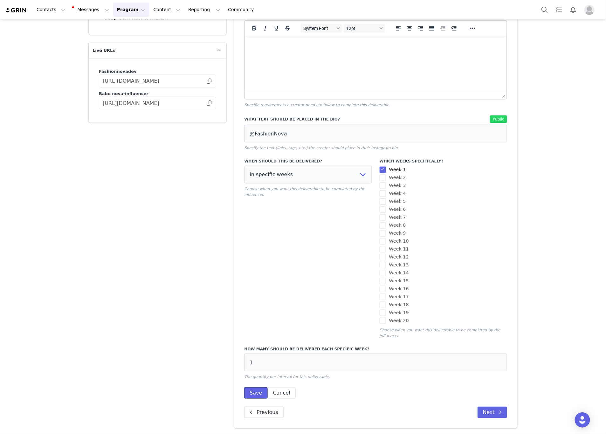
click at [256, 392] on button "Save" at bounding box center [255, 392] width 23 height 11
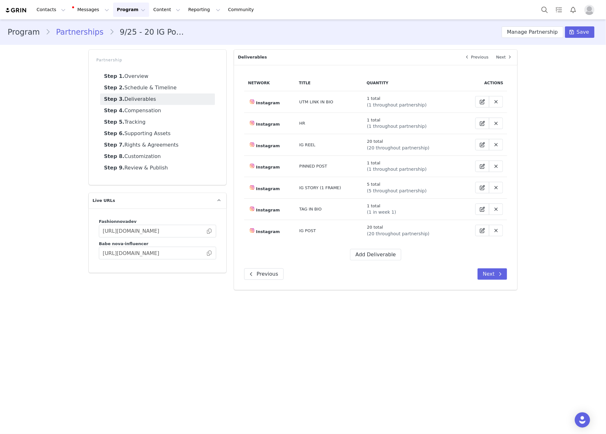
scroll to position [0, 0]
click at [483, 167] on icon at bounding box center [482, 166] width 5 height 5
select select "5"
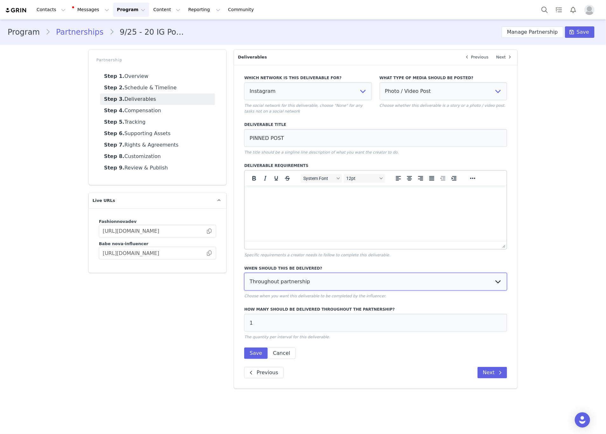
click at [331, 277] on select "Every week Every other week In specific weeks Throughout partnership" at bounding box center [375, 282] width 263 height 18
select select "specific"
click at [244, 273] on select "Every week Every other week In specific weeks Throughout partnership" at bounding box center [375, 282] width 263 height 18
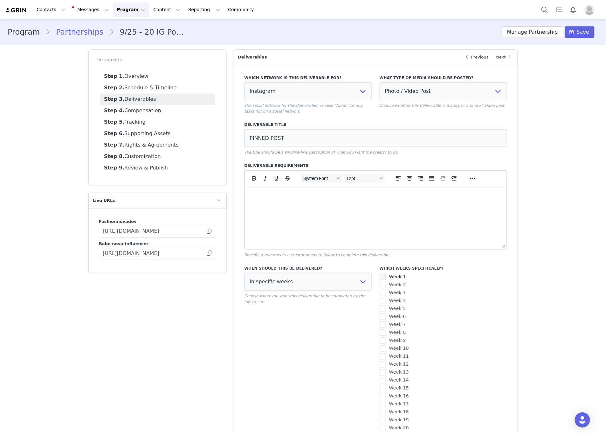
click at [381, 278] on span at bounding box center [382, 277] width 6 height 6
click at [386, 274] on input "Week 1" at bounding box center [386, 274] width 0 height 0
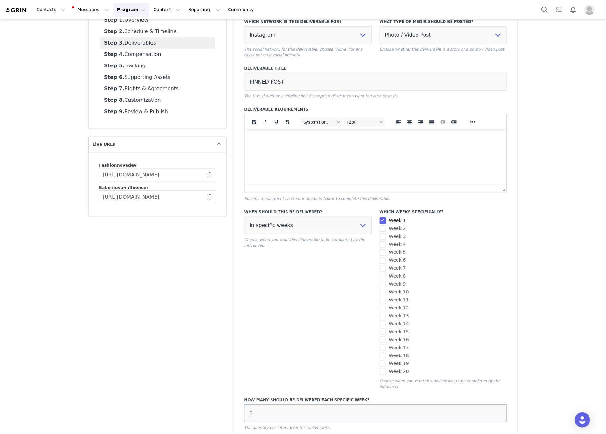
scroll to position [111, 0]
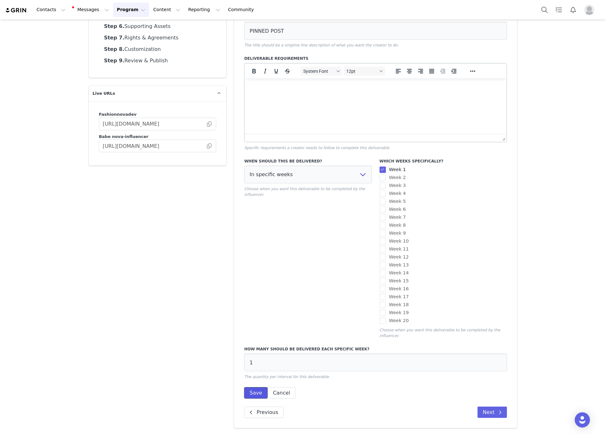
click at [244, 391] on button "Save" at bounding box center [255, 392] width 23 height 11
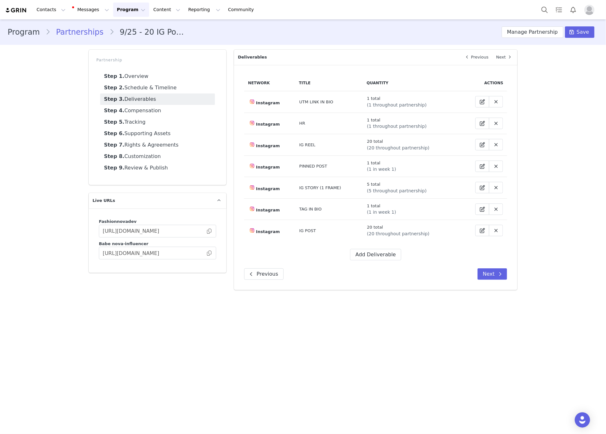
scroll to position [0, 0]
click at [481, 100] on icon at bounding box center [482, 101] width 5 height 5
select select "5"
select select "bio"
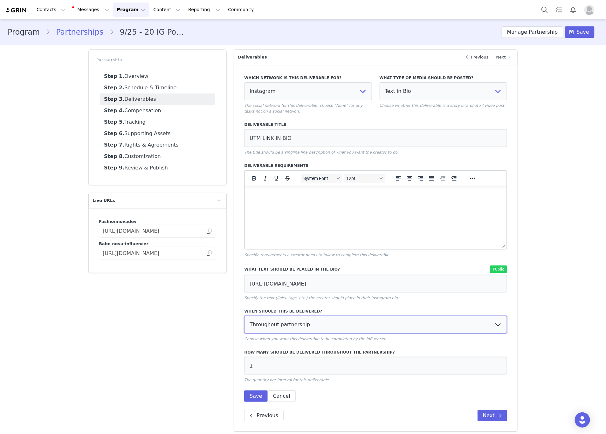
drag, startPoint x: 279, startPoint y: 324, endPoint x: 280, endPoint y: 321, distance: 3.6
click at [279, 324] on select "Every week Every other week In specific weeks Throughout partnership" at bounding box center [375, 325] width 263 height 18
select select "specific"
click at [244, 316] on select "Every week Every other week In specific weeks Throughout partnership" at bounding box center [375, 325] width 263 height 18
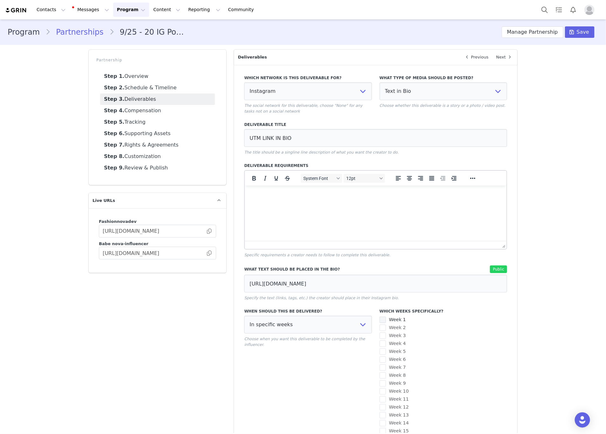
click at [379, 320] on span at bounding box center [382, 320] width 6 height 6
click at [386, 317] on input "Week 1" at bounding box center [386, 317] width 0 height 0
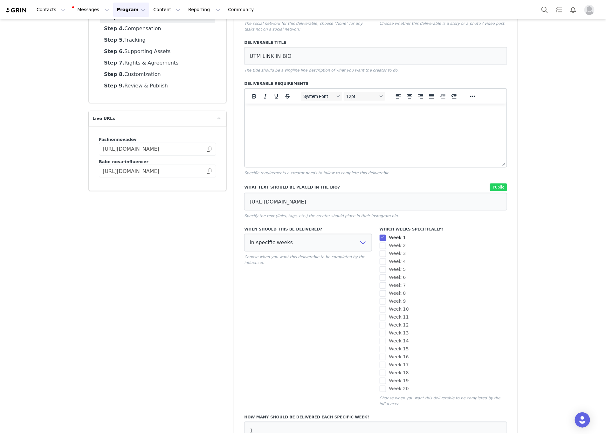
scroll to position [154, 0]
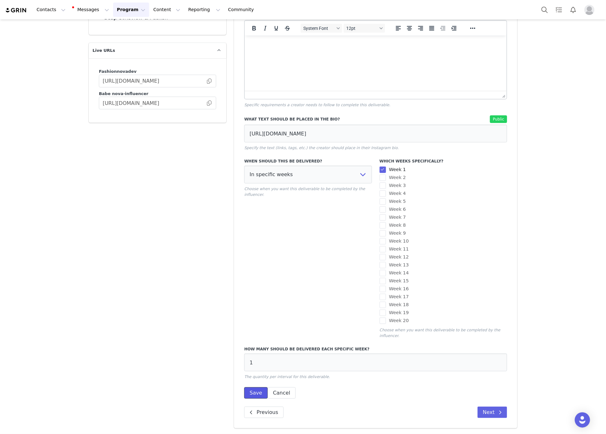
click at [244, 391] on button "Save" at bounding box center [255, 392] width 23 height 11
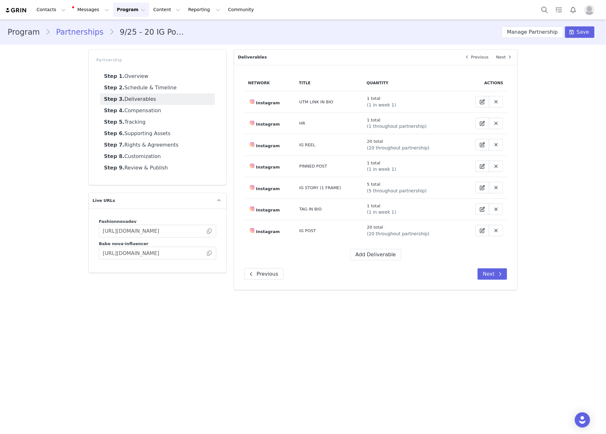
scroll to position [0, 0]
click at [478, 121] on span at bounding box center [482, 124] width 8 height 8
select select "5"
select select "highlight"
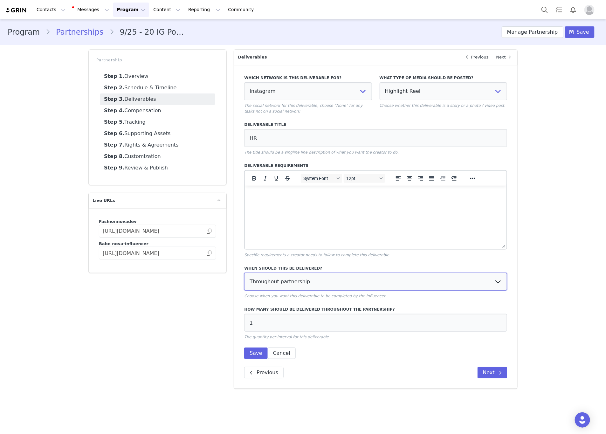
click at [310, 280] on select "Every week Every other week In specific weeks Throughout partnership" at bounding box center [375, 282] width 263 height 18
select select "specific"
click at [244, 273] on select "Every week Every other week In specific weeks Throughout partnership" at bounding box center [375, 282] width 263 height 18
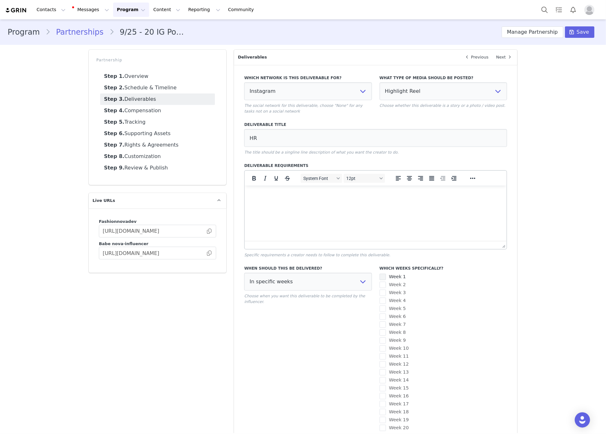
click at [381, 276] on span at bounding box center [382, 277] width 6 height 6
click at [386, 274] on input "Week 1" at bounding box center [386, 274] width 0 height 0
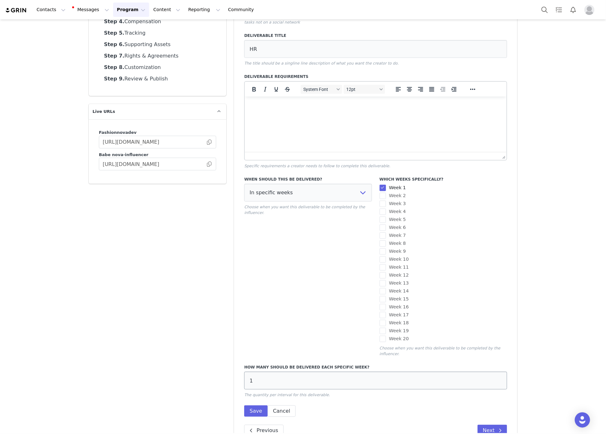
scroll to position [111, 0]
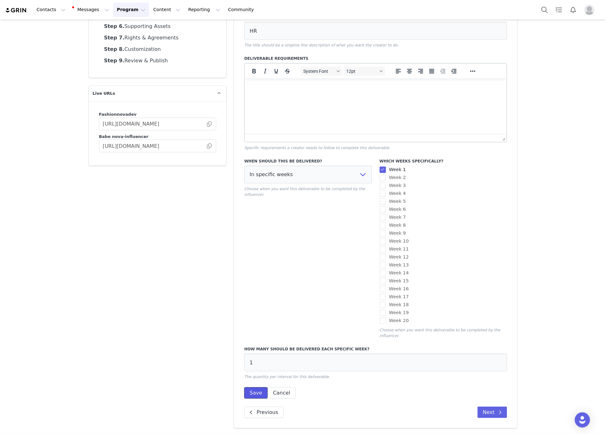
click at [253, 389] on button "Save" at bounding box center [255, 392] width 23 height 11
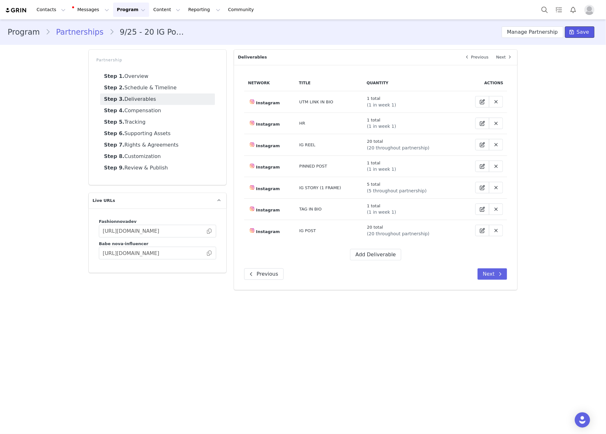
click at [589, 35] on span "Save" at bounding box center [583, 32] width 12 height 8
click at [525, 30] on button "Manage Partnership" at bounding box center [533, 31] width 62 height 11
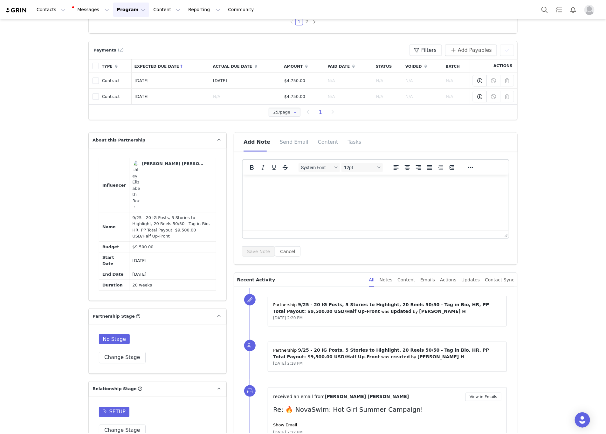
scroll to position [381, 0]
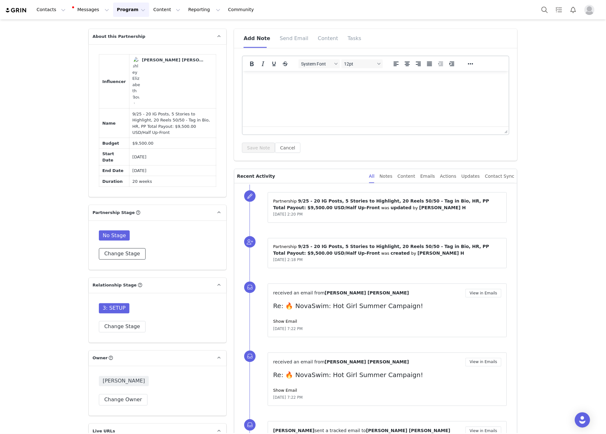
click at [116, 248] on button "Change Stage" at bounding box center [122, 253] width 47 height 11
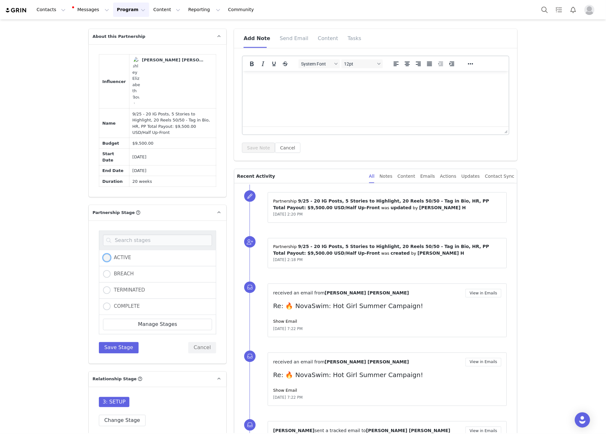
click at [107, 254] on span at bounding box center [107, 258] width 8 height 8
click at [107, 254] on input "ACTIVE" at bounding box center [107, 258] width 8 height 8
radio input "true"
click at [110, 342] on button "Save Stage" at bounding box center [119, 347] width 40 height 11
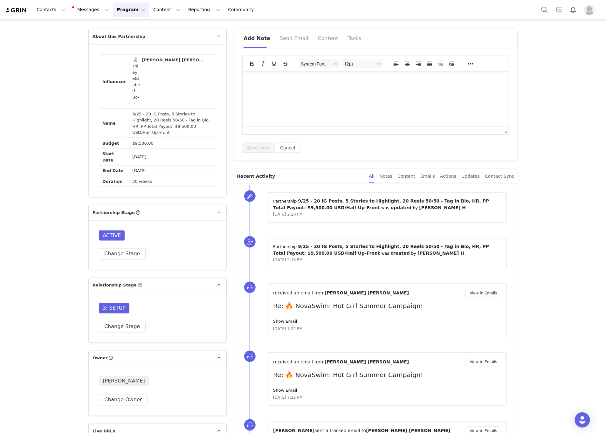
click at [121, 307] on div "3: SETUP Change Stage" at bounding box center [157, 317] width 117 height 29
click at [119, 321] on button "Change Stage" at bounding box center [122, 326] width 47 height 11
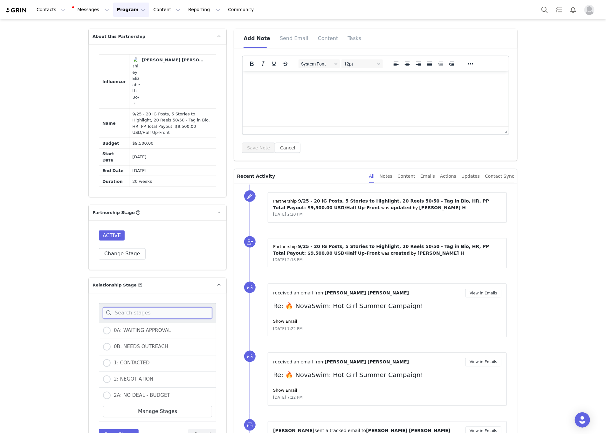
click at [122, 307] on input at bounding box center [157, 312] width 109 height 11
type input "lo"
click at [104, 327] on span at bounding box center [107, 331] width 8 height 8
click at [104, 327] on input "4: LOCKED IN" at bounding box center [107, 331] width 8 height 8
radio input "true"
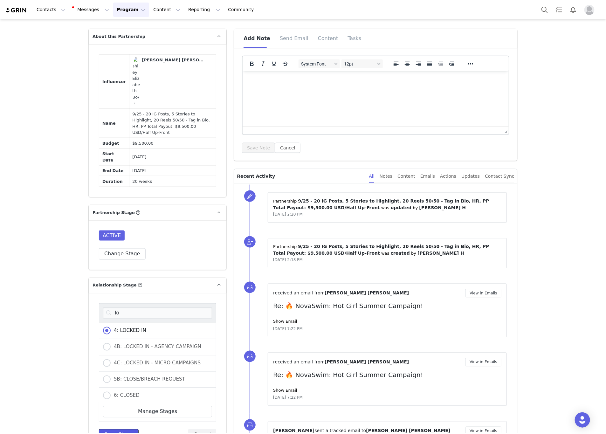
click at [112, 429] on button "Save Stage" at bounding box center [119, 434] width 40 height 11
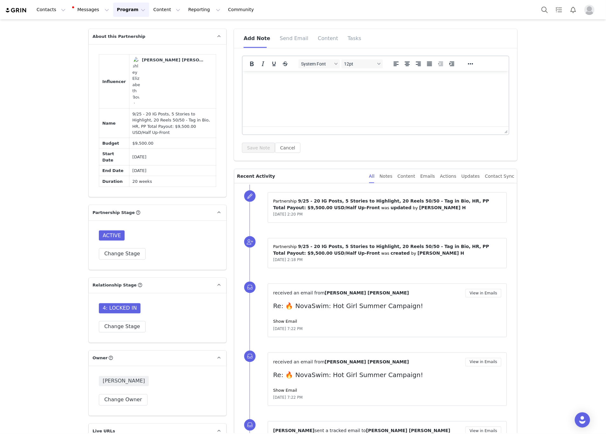
click at [294, 88] on html at bounding box center [375, 79] width 266 height 17
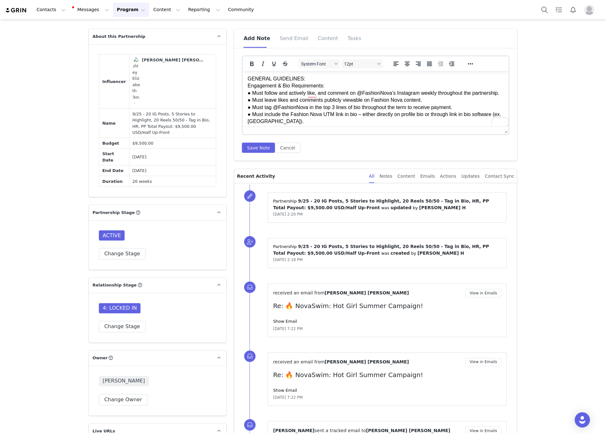
scroll to position [0, 0]
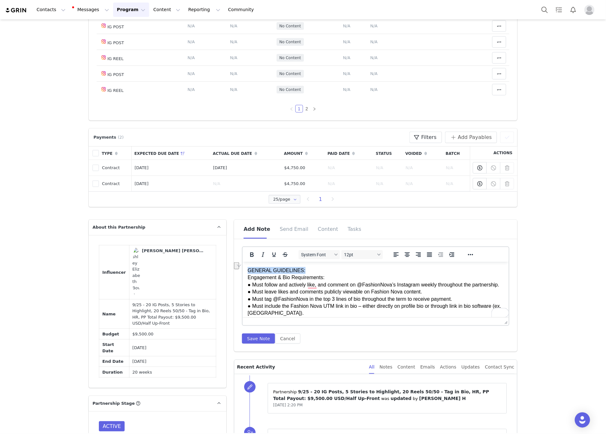
drag, startPoint x: 310, startPoint y: 272, endPoint x: 229, endPoint y: 268, distance: 80.5
drag, startPoint x: 325, startPoint y: 277, endPoint x: 244, endPoint y: 280, distance: 81.4
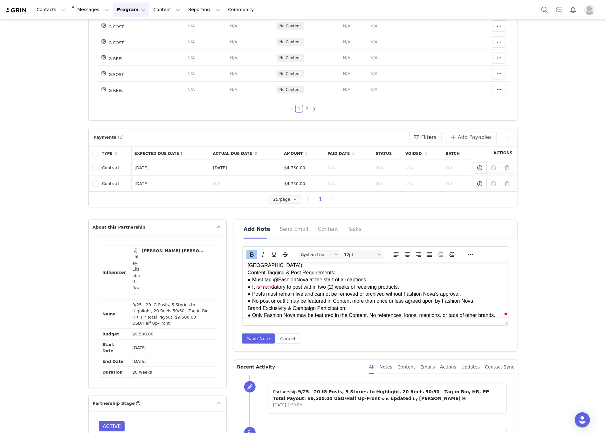
scroll to position [48, 0]
drag, startPoint x: 347, startPoint y: 279, endPoint x: 236, endPoint y: 276, distance: 110.6
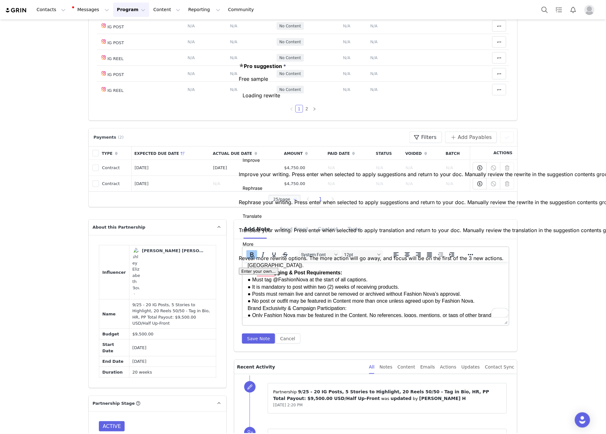
drag, startPoint x: 347, startPoint y: 277, endPoint x: 332, endPoint y: 290, distance: 19.6
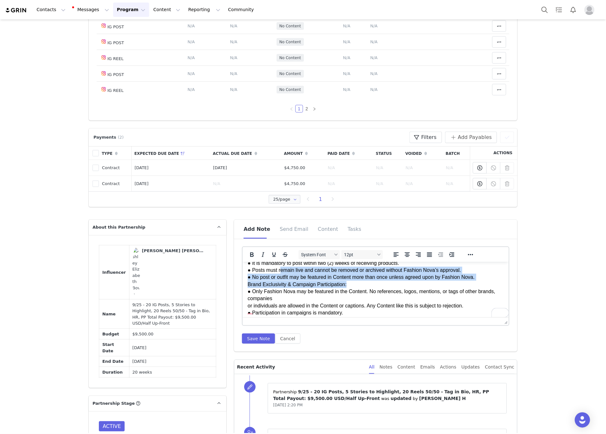
scroll to position [72, 0]
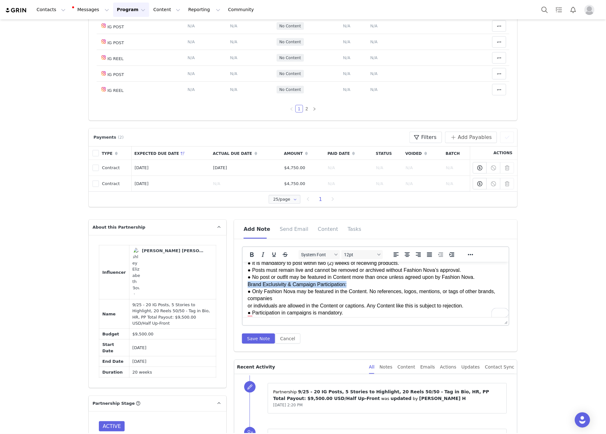
drag, startPoint x: 347, startPoint y: 270, endPoint x: 245, endPoint y: 290, distance: 104.1
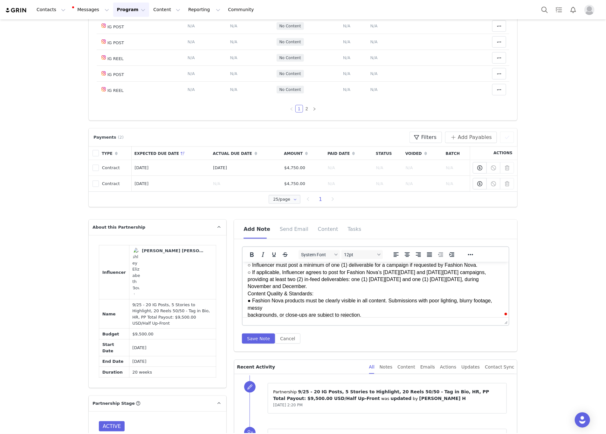
scroll to position [119, 0]
drag, startPoint x: 324, startPoint y: 300, endPoint x: 238, endPoint y: 302, distance: 86.2
click at [242, 302] on html "GENERAL GUIDELINES: Engagement & Bio Requirements: ● Must follow and actively l…" at bounding box center [375, 407] width 266 height 530
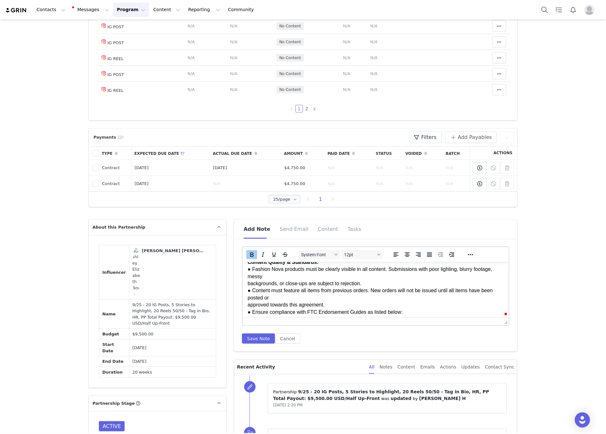
scroll to position [167, 0]
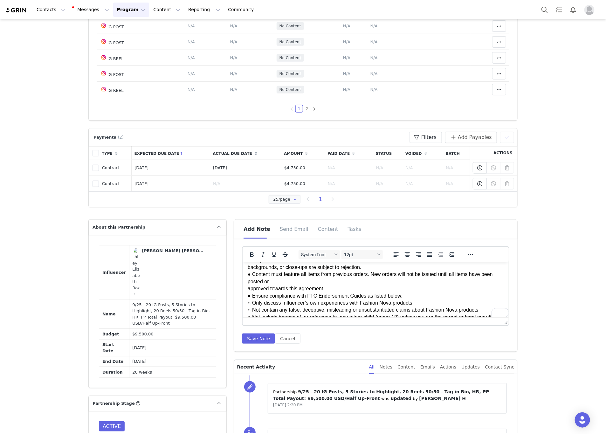
click at [248, 275] on p "GENERAL GUIDELINES: Engagement & Bio Requirements: ● Must follow and actively l…" at bounding box center [376, 360] width 256 height 520
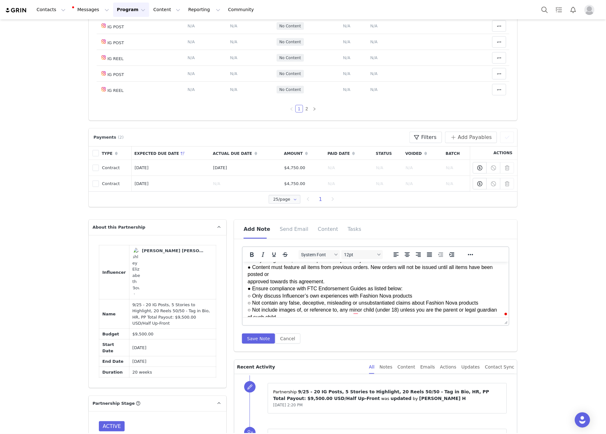
click at [246, 289] on html "GENERAL GUIDELINES: Engagement & Bio Requirements: ● Must follow and actively l…" at bounding box center [375, 356] width 266 height 522
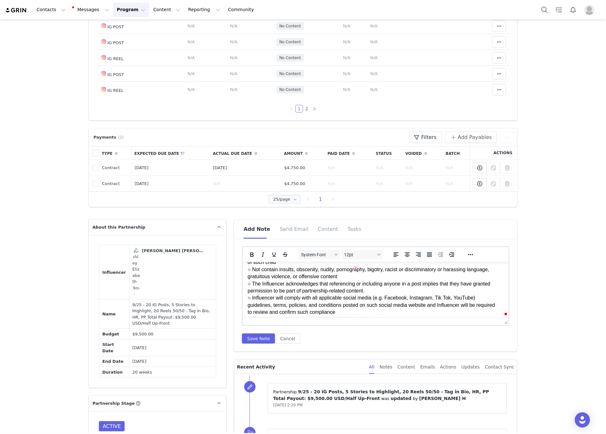
scroll to position [215, 0]
click at [248, 278] on p "GENERAL GUIDELINES: Engagement & Bio Requirements: ● Must follow and actively l…" at bounding box center [376, 304] width 256 height 505
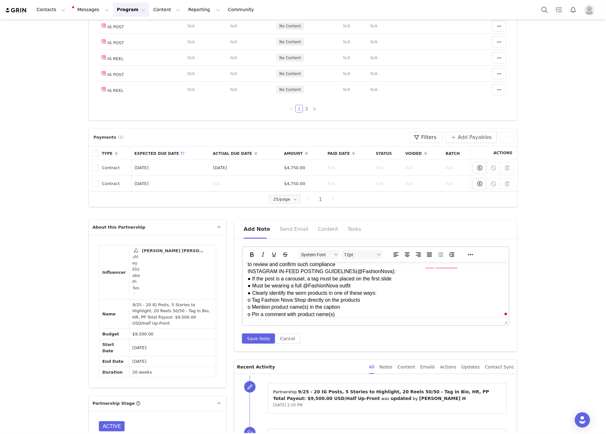
click at [342, 270] on p "GENERAL GUIDELINES: Engagement & Bio Requirements: ● Must follow and actively l…" at bounding box center [376, 256] width 256 height 505
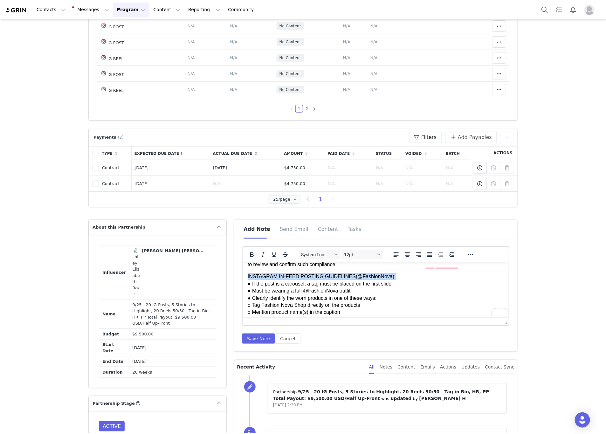
drag, startPoint x: 420, startPoint y: 282, endPoint x: 481, endPoint y: 549, distance: 274.1
click at [242, 286] on html "GENERAL GUIDELINES: Engagement & Bio Requirements: ● Must follow and actively l…" at bounding box center [375, 259] width 266 height 521
click at [257, 300] on p "INSTAGRAM IN-FEED POSTING GUIDELINES(@FashionNova): ● If the post is a carousel…" at bounding box center [376, 394] width 256 height 242
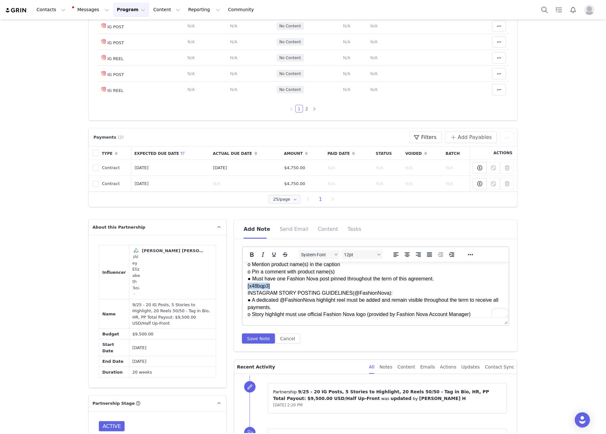
drag, startPoint x: 273, startPoint y: 291, endPoint x: 204, endPoint y: 292, distance: 68.7
click at [242, 292] on html "GENERAL GUIDELINES: Engagement & Bio Requirements: ● Must follow and actively l…" at bounding box center [375, 212] width 266 height 521
drag, startPoint x: 395, startPoint y: 300, endPoint x: 226, endPoint y: 304, distance: 169.8
click at [242, 304] on html "GENERAL GUIDELINES: Engagement & Bio Requirements: ● Must follow and actively l…" at bounding box center [375, 212] width 266 height 521
click at [379, 292] on p "INSTAGRAM IN-FEED POSTING GUIDELINES(@FashionNova): ● If the post is a carousel…" at bounding box center [376, 346] width 256 height 242
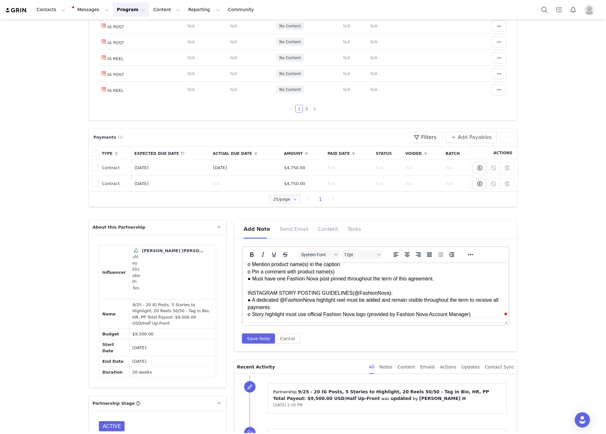
click at [398, 295] on p "INSTAGRAM IN-FEED POSTING GUIDELINES(@FashionNova): ● If the post is a carousel…" at bounding box center [376, 346] width 256 height 242
drag, startPoint x: 383, startPoint y: 297, endPoint x: 263, endPoint y: 295, distance: 120.5
click at [263, 295] on p "INSTAGRAM IN-FEED POSTING GUIDELINES(@FashionNova): ● If the post is a carousel…" at bounding box center [376, 346] width 256 height 242
click at [344, 279] on p "INSTAGRAM IN-FEED POSTING GUIDELINES(@FashionNova): ● If the post is a carousel…" at bounding box center [376, 346] width 256 height 242
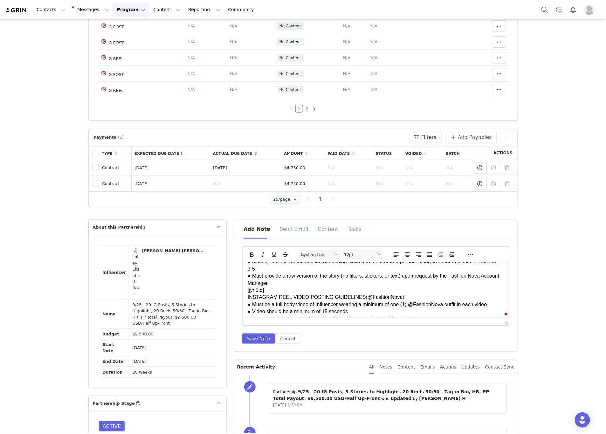
click at [262, 280] on p "INSTAGRAM IN-FEED POSTING GUIDELINES(@FashionNova): ● If the post is a carousel…" at bounding box center [376, 251] width 256 height 242
drag, startPoint x: 259, startPoint y: 282, endPoint x: 246, endPoint y: 283, distance: 13.4
click at [246, 283] on html "GENERAL GUIDELINES: Engagement & Bio Requirements: ● Must follow and actively l…" at bounding box center [375, 116] width 266 height 521
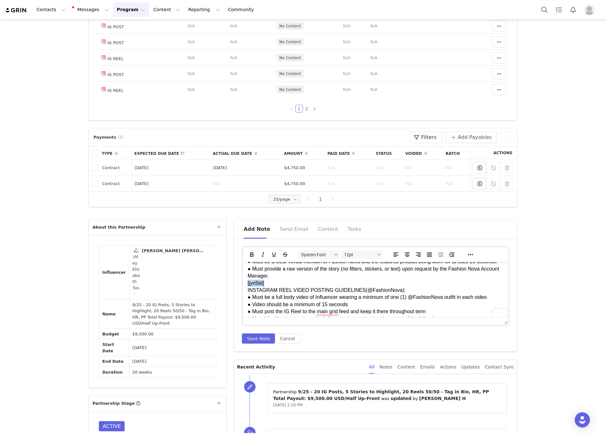
drag, startPoint x: 273, startPoint y: 296, endPoint x: 229, endPoint y: 298, distance: 44.2
click at [242, 298] on html "GENERAL GUIDELINES: Engagement & Bio Requirements: ● Must follow and actively l…" at bounding box center [375, 112] width 266 height 513
drag, startPoint x: 407, startPoint y: 304, endPoint x: 243, endPoint y: 295, distance: 164.6
click at [243, 295] on html "GENERAL GUIDELINES: Engagement & Bio Requirements: ● Must follow and actively l…" at bounding box center [375, 112] width 266 height 513
click at [265, 278] on p "INSTAGRAM IN-FEED POSTING GUIDELINES(@FashionNova): ● If the post is a carousel…" at bounding box center [376, 247] width 256 height 235
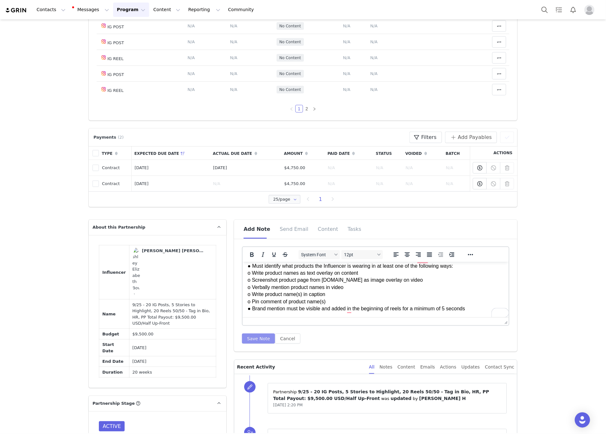
click at [257, 337] on button "Save Note" at bounding box center [258, 338] width 33 height 10
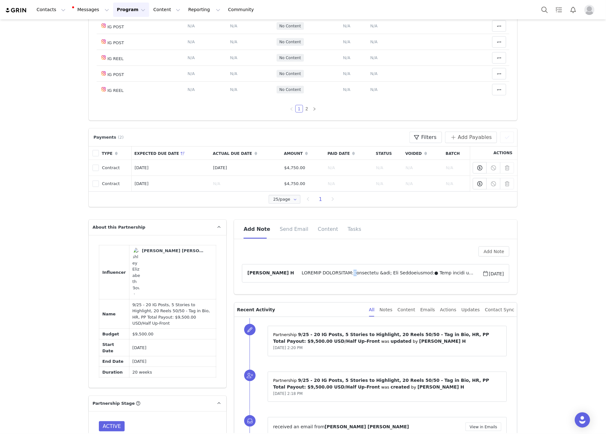
drag, startPoint x: 314, startPoint y: 272, endPoint x: 307, endPoint y: 297, distance: 26.4
click at [315, 272] on span at bounding box center [388, 274] width 188 height 8
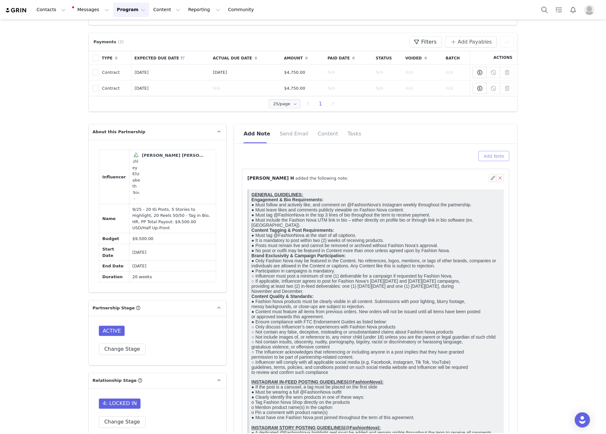
click at [478, 157] on button "Add Note" at bounding box center [493, 156] width 31 height 10
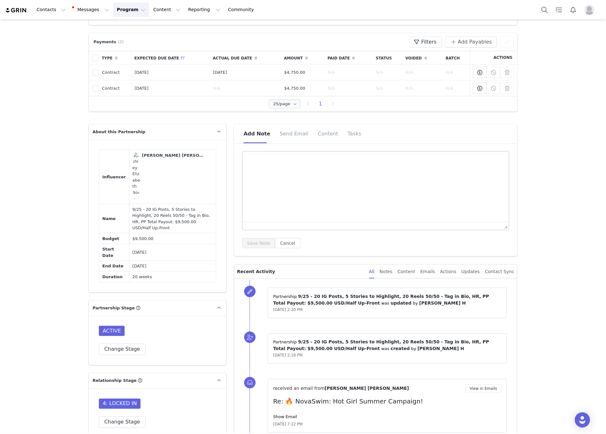
click at [269, 165] on html at bounding box center [375, 159] width 266 height 11
paste body "To enrich screen reader interactions, please activate Accessibility in Grammarl…"
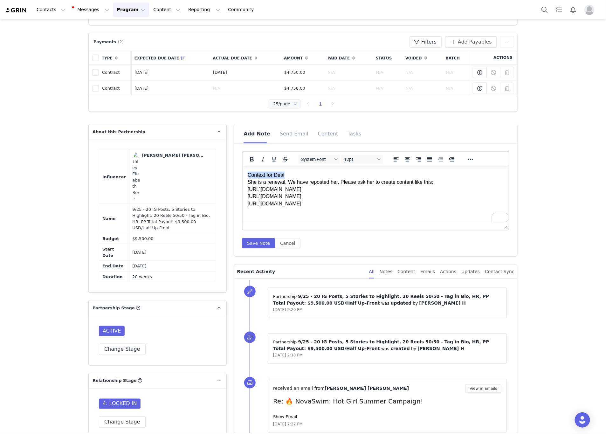
drag, startPoint x: 294, startPoint y: 176, endPoint x: 237, endPoint y: 178, distance: 56.9
click at [242, 178] on html "Context for Deal She is a renewal. We have reposted her. Please ask her to crea…" at bounding box center [375, 189] width 266 height 46
click at [250, 242] on button "Save Note" at bounding box center [258, 243] width 33 height 10
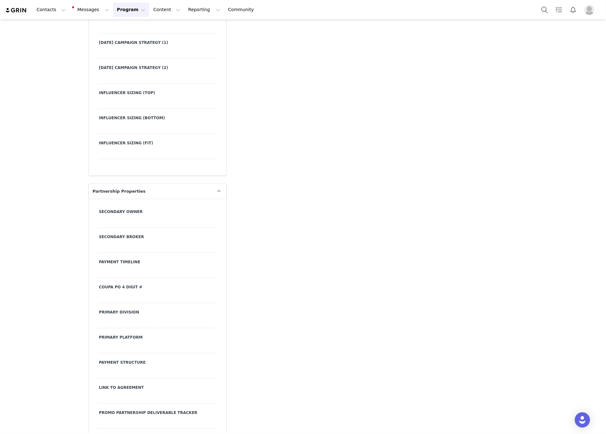
scroll to position [2092, 0]
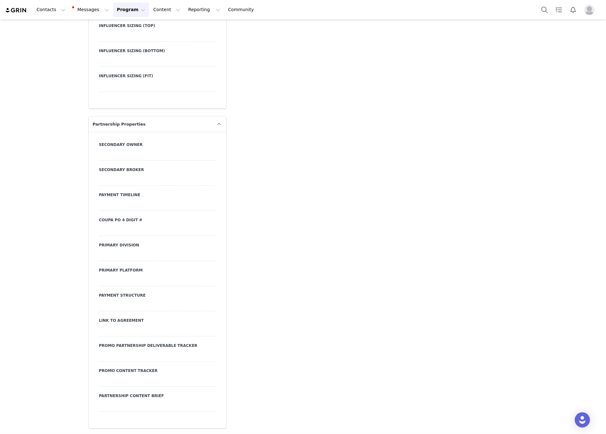
click at [101, 326] on div at bounding box center [157, 330] width 117 height 11
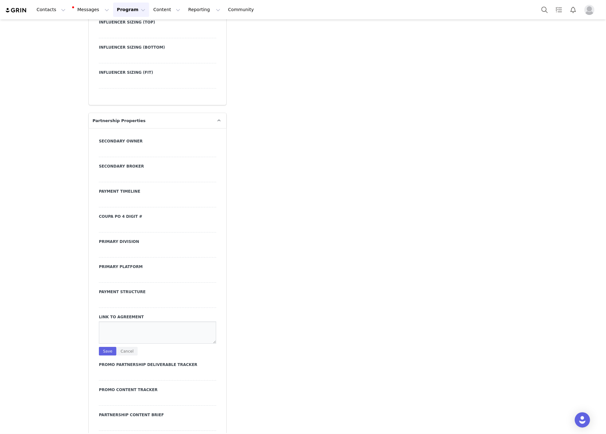
click at [101, 326] on textarea at bounding box center [157, 332] width 117 height 22
paste textarea "https://ironcladapp.com/c/621679b0ff9c731d573f2628/contracts/IC-16915/documents…"
type textarea "https://ironcladapp.com/c/621679b0ff9c731d573f2628/contracts/IC-16915/documents…"
click at [101, 353] on button "Save" at bounding box center [107, 351] width 17 height 9
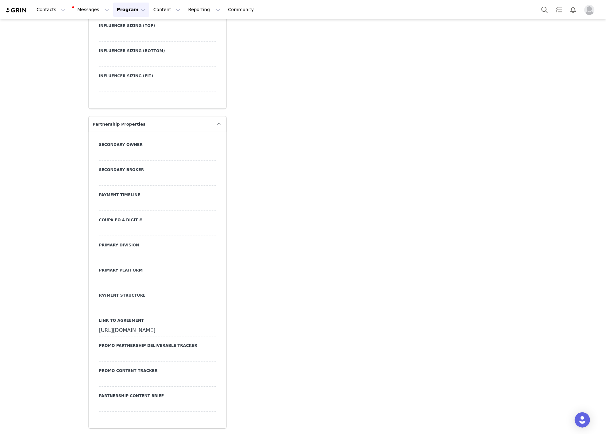
click at [115, 307] on div at bounding box center [157, 305] width 117 height 11
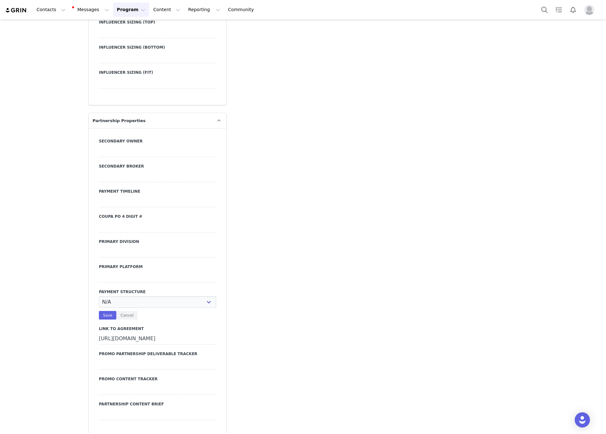
click at [115, 306] on select "N/A Monthly 50/50 Payment Per Deliverable Upfront Upon Completion Custom / Other" at bounding box center [157, 301] width 117 height 11
select select "50/50"
click at [99, 299] on select "N/A Monthly 50/50 Payment Per Deliverable Upfront Upon Completion Custom / Other" at bounding box center [157, 301] width 117 height 11
click at [106, 319] on button "Save" at bounding box center [107, 315] width 17 height 9
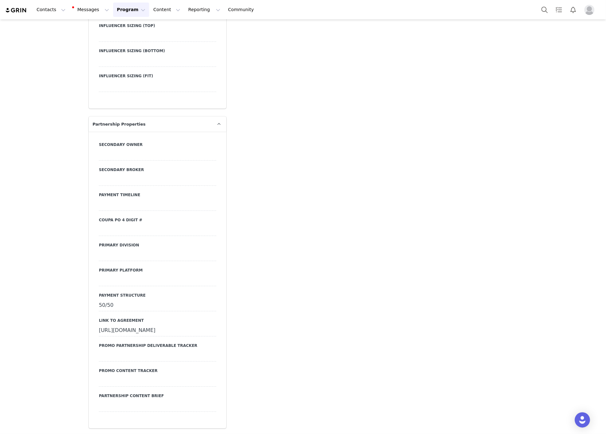
click at [123, 280] on div at bounding box center [157, 280] width 117 height 11
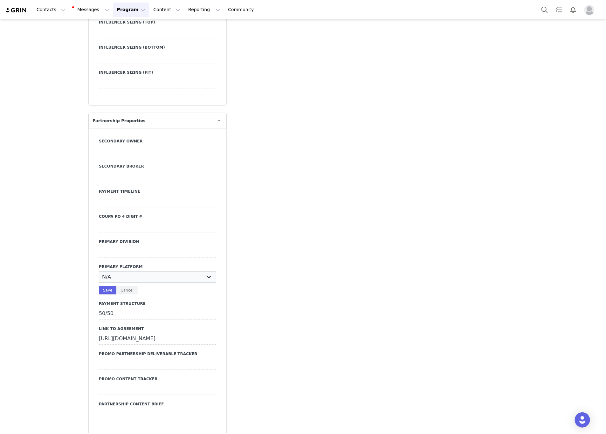
select select "Instagram"
click at [99, 274] on select "N/A Instagram YouTube TikTok" at bounding box center [157, 276] width 117 height 11
click at [105, 288] on div "N/A Instagram YouTube TikTok Save Cancel" at bounding box center [157, 282] width 117 height 23
click at [101, 291] on button "Save" at bounding box center [107, 290] width 17 height 9
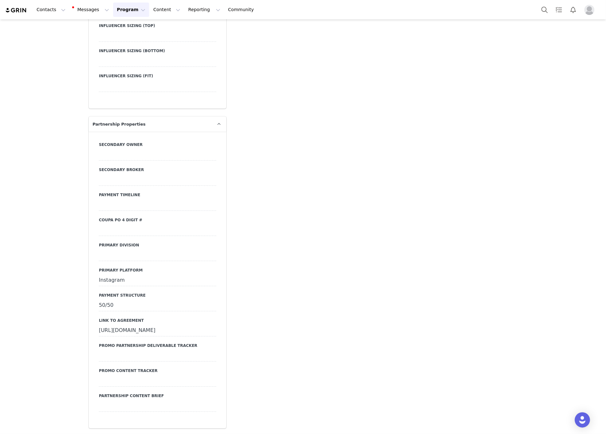
click at [109, 252] on div at bounding box center [157, 254] width 117 height 11
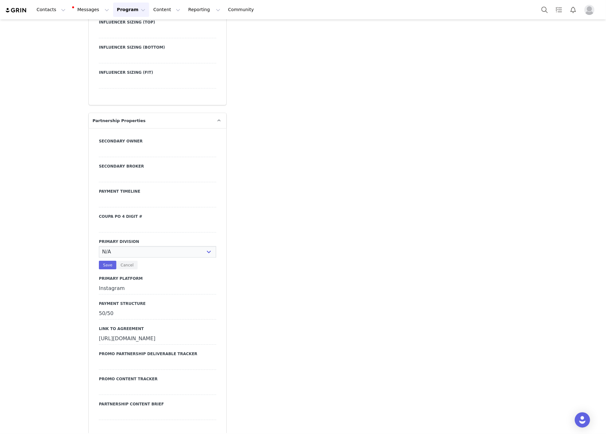
click at [109, 252] on select "N/A JRS Beauty Promo Curve Nova Men Nova Kids Nova Sport Nova Intimates Skin No…" at bounding box center [157, 251] width 117 height 11
select select "JRS"
click at [99, 249] on select "N/A JRS Beauty Promo Curve Nova Men Nova Kids Nova Sport Nova Intimates Skin No…" at bounding box center [157, 251] width 117 height 11
click at [102, 268] on button "Save" at bounding box center [107, 265] width 17 height 9
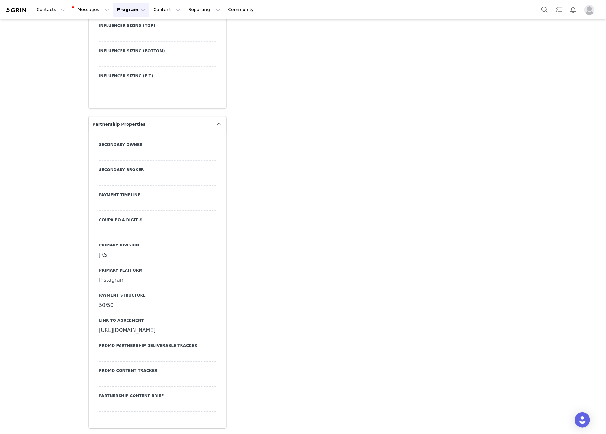
click at [117, 227] on div at bounding box center [157, 229] width 117 height 11
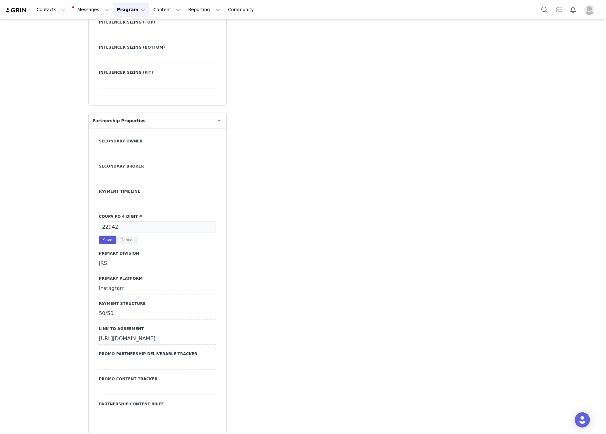
type input "22942"
click at [101, 241] on button "Save" at bounding box center [107, 240] width 17 height 9
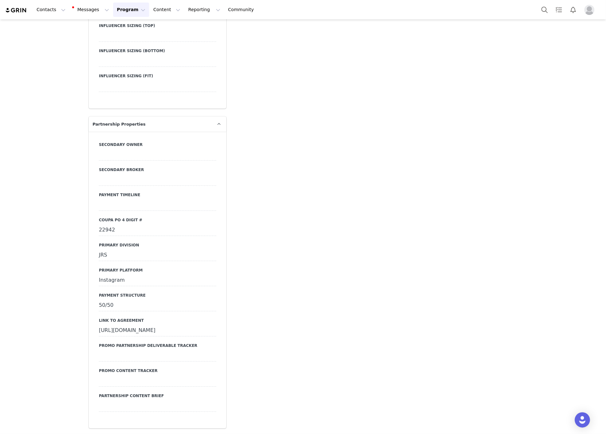
click at [107, 256] on div "JRS" at bounding box center [157, 254] width 117 height 11
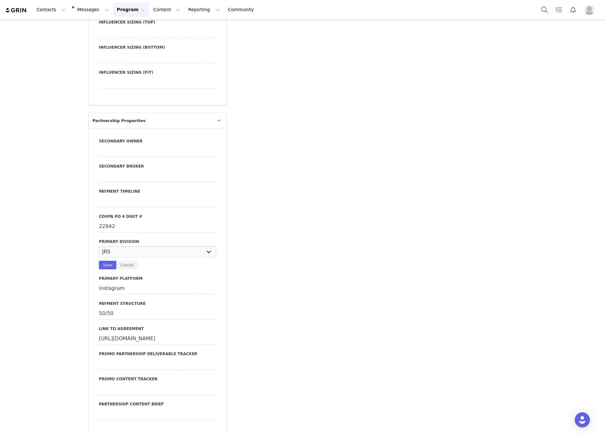
select select "Skin"
click at [99, 249] on select "N/A JRS Beauty Promo Curve Nova Men Nova Kids Nova Sport Nova Intimates Skin No…" at bounding box center [157, 251] width 117 height 11
click at [102, 269] on button "Save" at bounding box center [107, 265] width 17 height 9
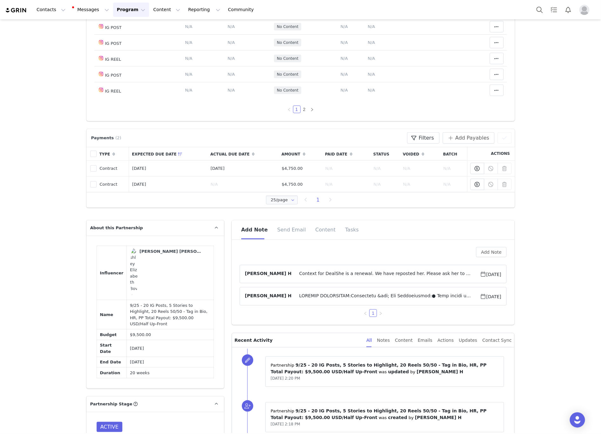
scroll to position [233, 0]
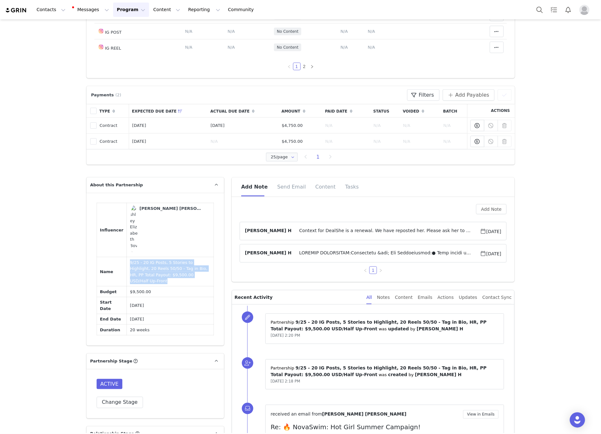
drag, startPoint x: 183, startPoint y: 275, endPoint x: 119, endPoint y: 264, distance: 65.1
click at [127, 264] on td "9/25 - 20 IG Posts, 5 Stories to Highlight, 20 Reels 50/50 - Tag in Bio, HR, PP…" at bounding box center [170, 271] width 87 height 29
copy td "9/25 - 20 IG Posts, 5 Stories to Highlight, 20 Reels 50/50 - Tag in Bio, HR, PP…"
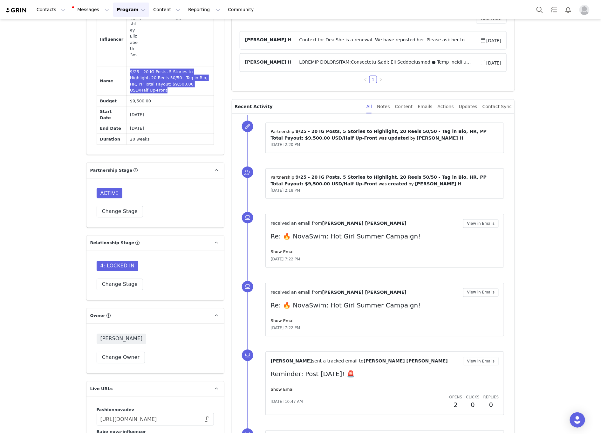
scroll to position [567, 0]
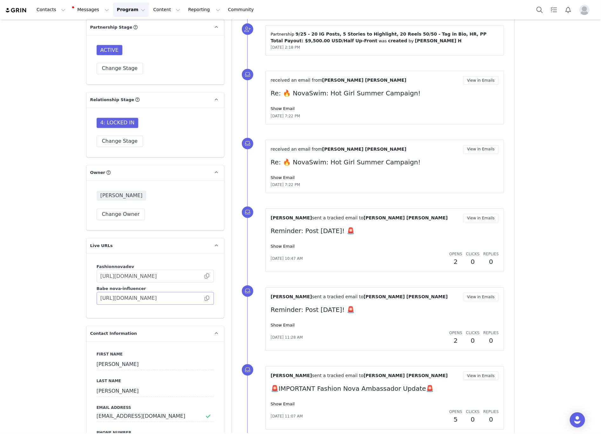
click at [204, 298] on span at bounding box center [207, 298] width 6 height 0
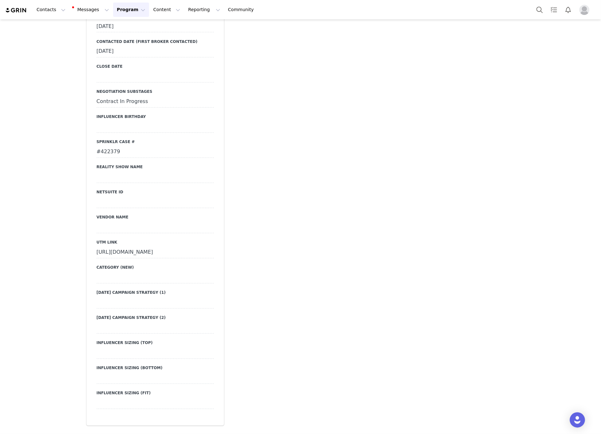
scroll to position [1806, 0]
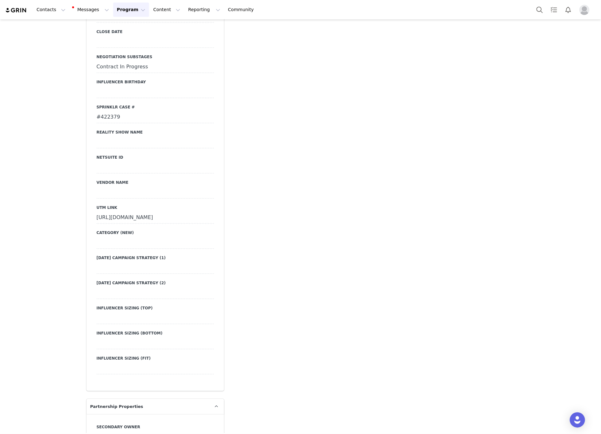
click at [109, 212] on div "https://www.fashionnova.com/collections/new?division=women&utm_source=influence…" at bounding box center [155, 217] width 117 height 11
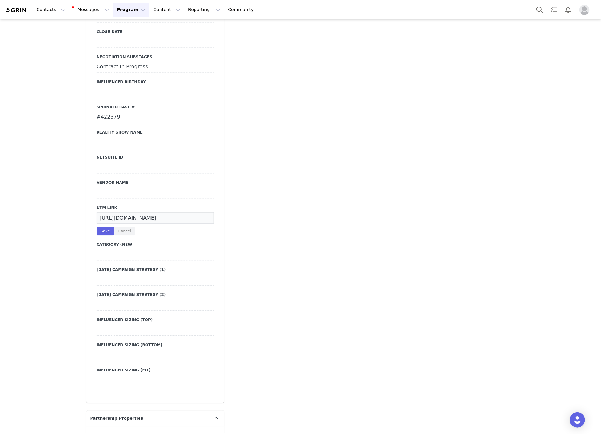
scroll to position [0, 212]
drag, startPoint x: 95, startPoint y: 207, endPoint x: 255, endPoint y: 209, distance: 159.6
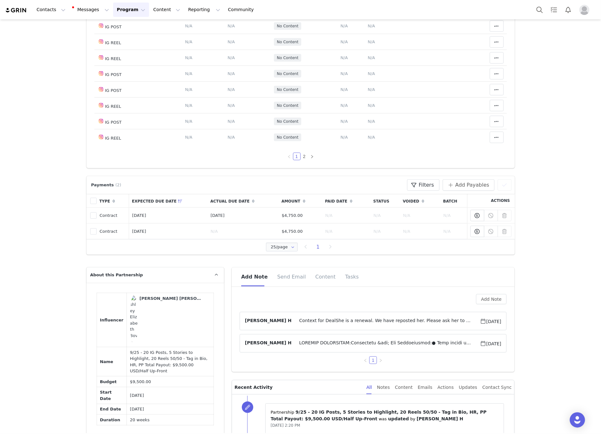
scroll to position [191, 0]
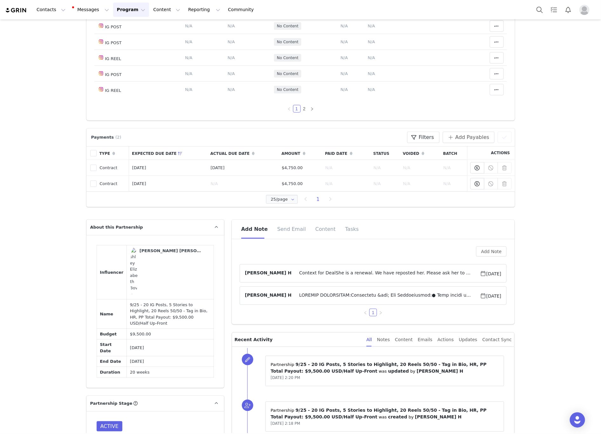
drag, startPoint x: 156, startPoint y: 349, endPoint x: 121, endPoint y: 349, distance: 35.0
click at [127, 356] on td "Feb 24, 2026" at bounding box center [170, 361] width 87 height 11
copy td "Feb 24, 2026"
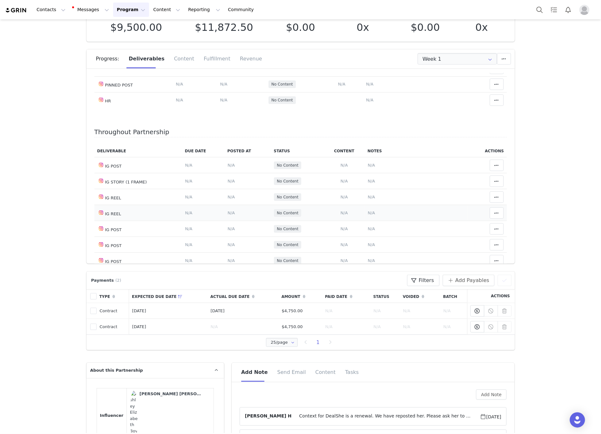
scroll to position [0, 0]
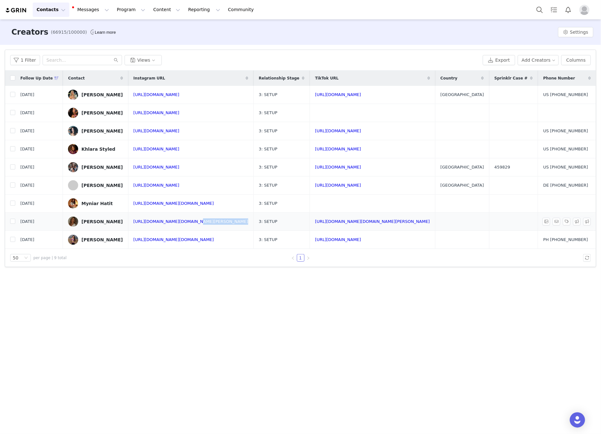
drag, startPoint x: 239, startPoint y: 229, endPoint x: 202, endPoint y: 226, distance: 36.3
click at [202, 226] on td "[URL][DOMAIN_NAME][DOMAIN_NAME][PERSON_NAME]" at bounding box center [191, 222] width 126 height 18
copy link "chloe.difrancesco"
click at [201, 221] on link "[URL][DOMAIN_NAME][DOMAIN_NAME][PERSON_NAME]" at bounding box center [190, 221] width 115 height 5
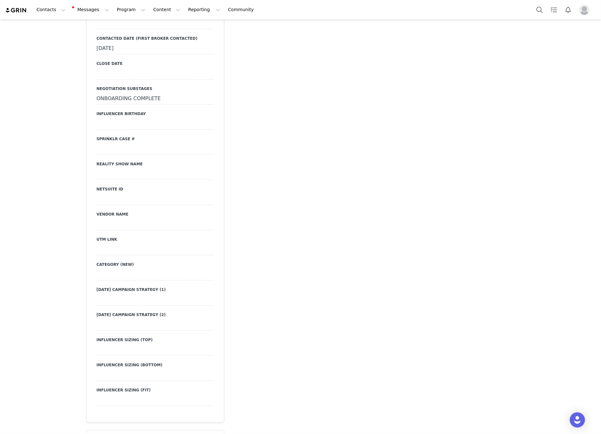
scroll to position [1096, 0]
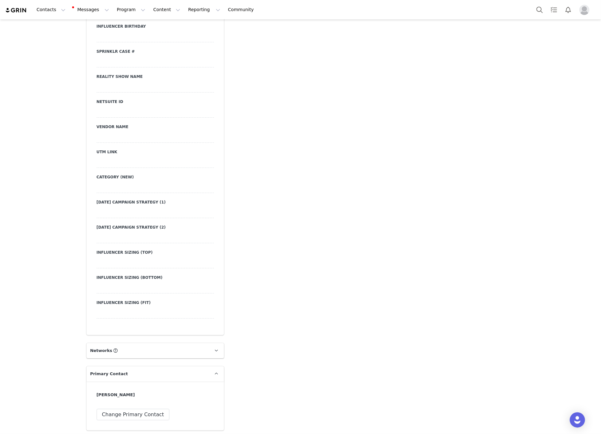
click at [110, 156] on div at bounding box center [155, 161] width 117 height 11
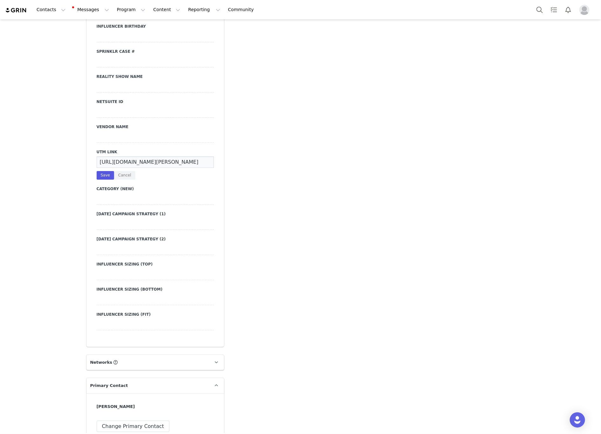
scroll to position [0, 226]
type input "[URL][DOMAIN_NAME][PERSON_NAME]"
click at [98, 171] on button "Save" at bounding box center [105, 175] width 17 height 9
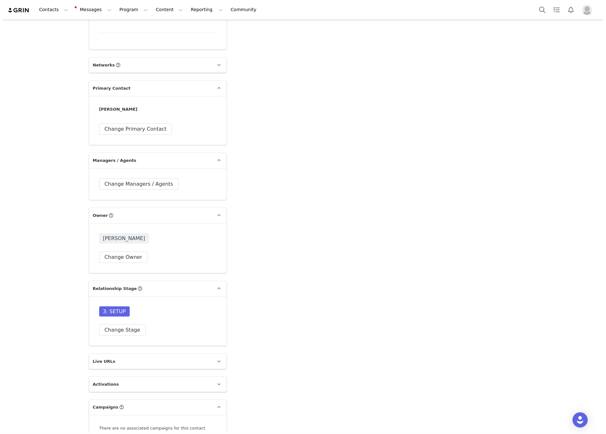
scroll to position [1383, 0]
click at [111, 259] on button "Change Owner" at bounding box center [121, 256] width 49 height 11
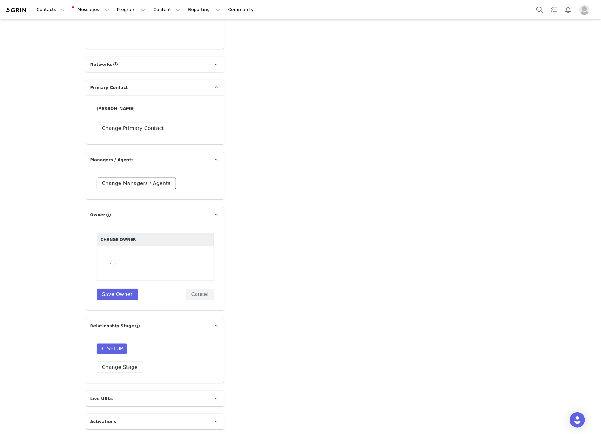
click at [120, 189] on button "Change Managers / Agents" at bounding box center [136, 183] width 79 height 11
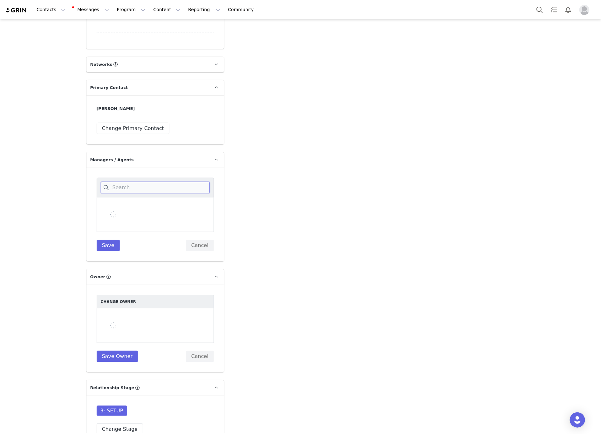
click at [120, 190] on input at bounding box center [155, 187] width 109 height 11
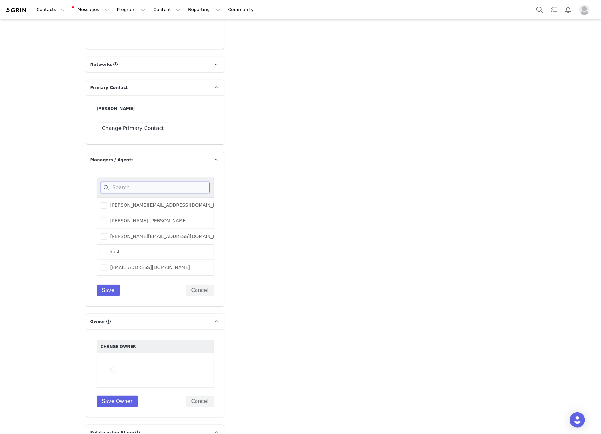
paste input "v@ardoretheagency.com"
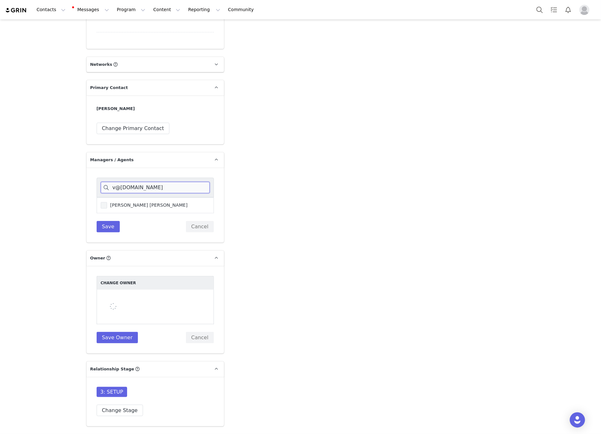
type input "v@ardoretheagency.com"
click at [102, 205] on label "Vanesa Peja" at bounding box center [144, 205] width 87 height 8
click at [107, 202] on input "Vanesa Peja" at bounding box center [107, 202] width 0 height 0
click at [106, 230] on button "Save" at bounding box center [108, 226] width 23 height 11
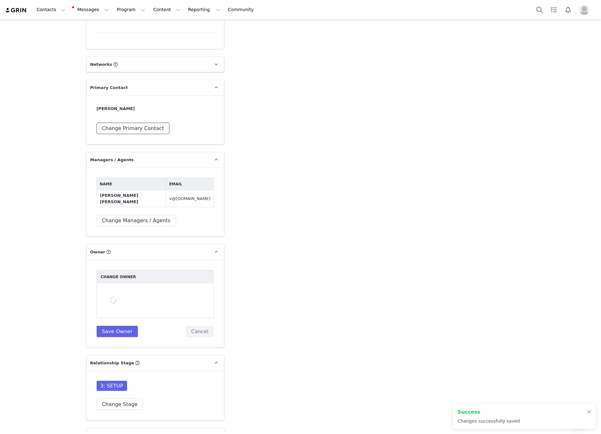
click at [117, 132] on button "Change Primary Contact" at bounding box center [133, 128] width 73 height 11
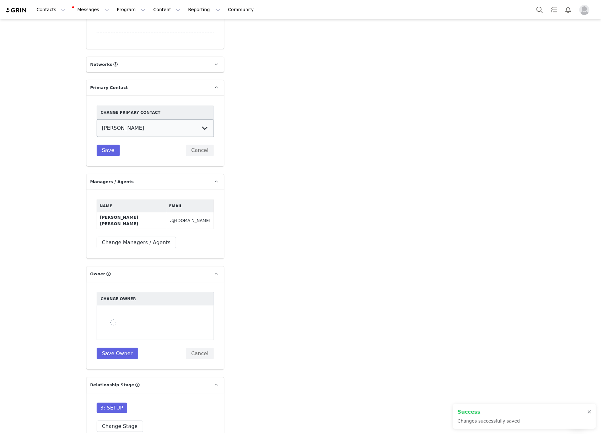
click at [117, 132] on select "Chloe Villetelle Vanesa Peja" at bounding box center [155, 128] width 117 height 18
select select "a10fa328-be34-48ee-9e9b-c43c4028d5a1"
click at [97, 122] on select "Chloe Villetelle Vanesa Peja" at bounding box center [155, 128] width 117 height 18
click at [104, 156] on button "Save" at bounding box center [108, 150] width 23 height 11
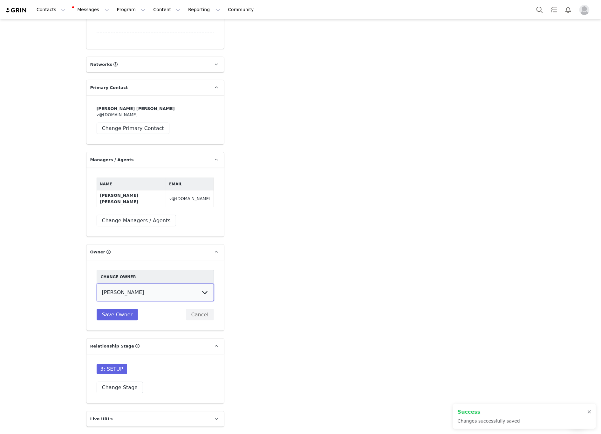
click at [144, 288] on select "Cali . Melanie Chavarin Jonathan Montes Evelyn Parada Erin Cohen Hedy Moscosa A…" at bounding box center [155, 292] width 117 height 18
select select "2b09f439-d203-48e4-b63e-d2440bcf02fe"
click at [97, 283] on select "Cali . Melanie Chavarin Jonathan Montes Evelyn Parada Erin Cohen Hedy Moscosa A…" at bounding box center [155, 292] width 117 height 18
drag, startPoint x: 108, startPoint y: 312, endPoint x: 65, endPoint y: 292, distance: 47.2
click at [107, 312] on button "Save Owner" at bounding box center [118, 314] width 42 height 11
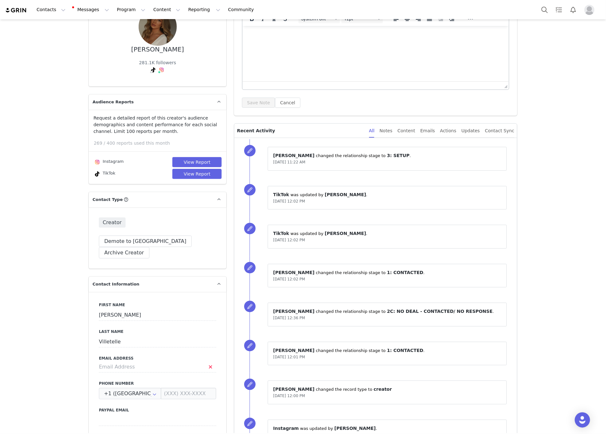
scroll to position [238, 0]
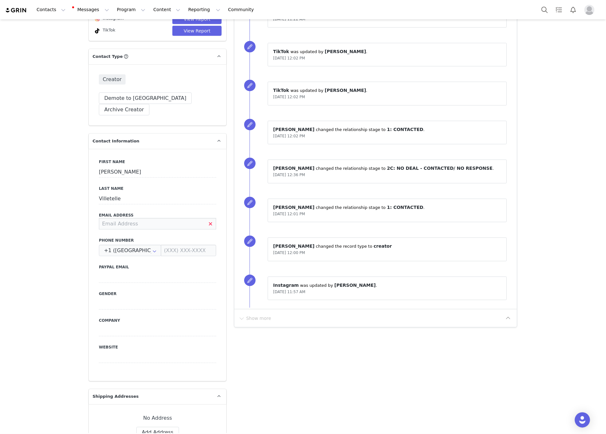
click at [152, 218] on input at bounding box center [157, 223] width 117 height 11
paste input "Chloe.dfco@gmail.com"
type input "Chloe.dfco@gmail.com"
click at [116, 273] on div "First Name Chloe Last Name Villetelle Email Address Chloe.dfco@gmail.com Phone …" at bounding box center [158, 265] width 138 height 232
click at [31, 418] on button "Save" at bounding box center [30, 419] width 33 height 18
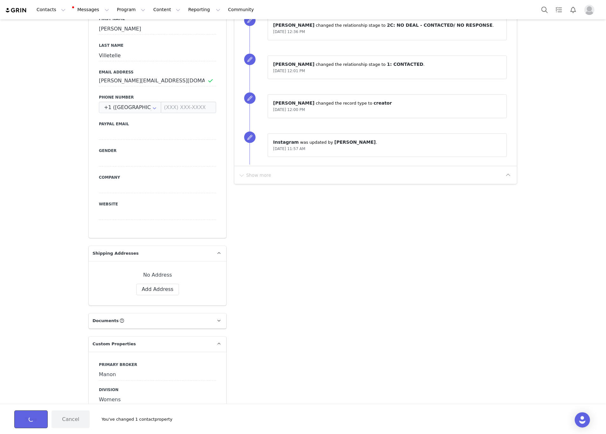
scroll to position [477, 0]
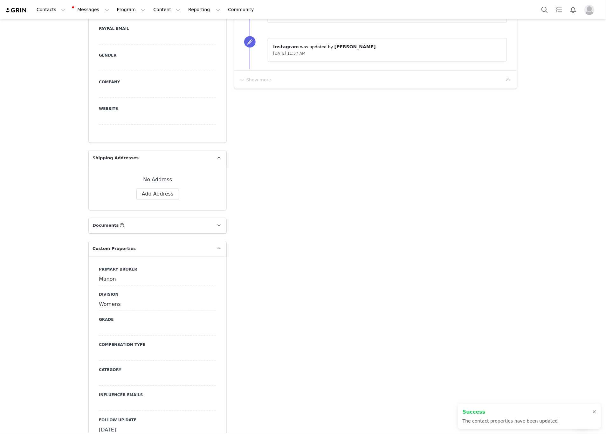
click at [102, 400] on div at bounding box center [157, 405] width 117 height 11
type textarea "Chloe.dfco@gmail.com"
click at [101, 425] on button "Save" at bounding box center [107, 429] width 17 height 9
click at [112, 349] on div at bounding box center [157, 354] width 117 height 11
select select "Paid"
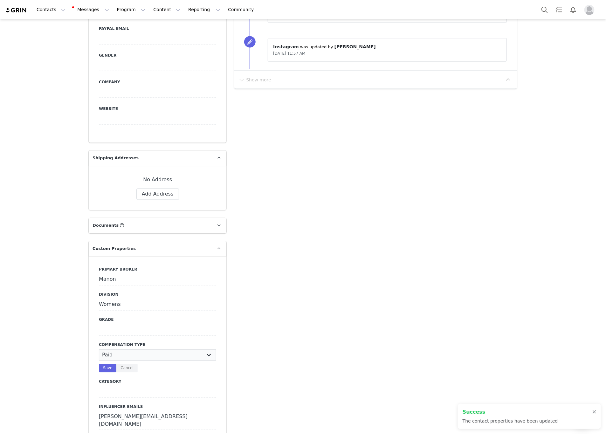
click at [99, 349] on select "N/A Paid Post for Product" at bounding box center [157, 354] width 117 height 11
click at [99, 364] on button "Save" at bounding box center [107, 368] width 17 height 9
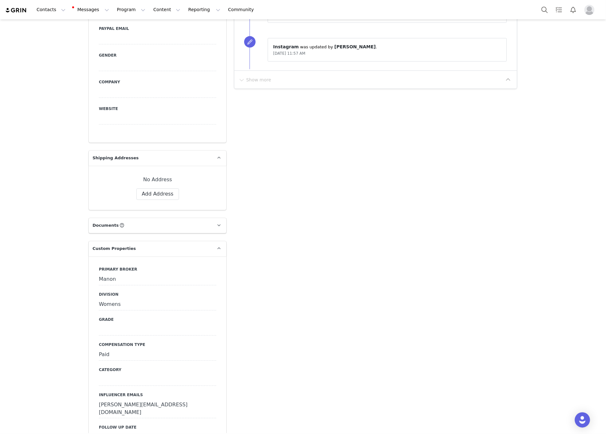
drag, startPoint x: 391, startPoint y: 223, endPoint x: 385, endPoint y: 225, distance: 6.6
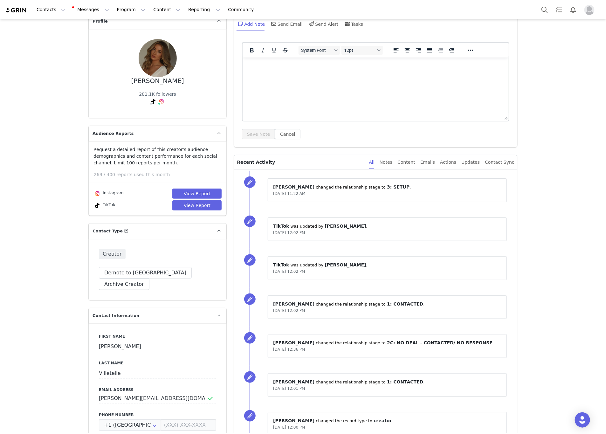
scroll to position [143, 0]
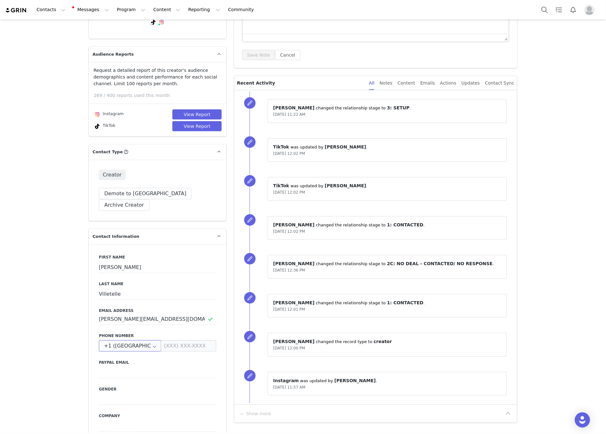
click at [125, 340] on input "+1 (United States)" at bounding box center [130, 345] width 62 height 11
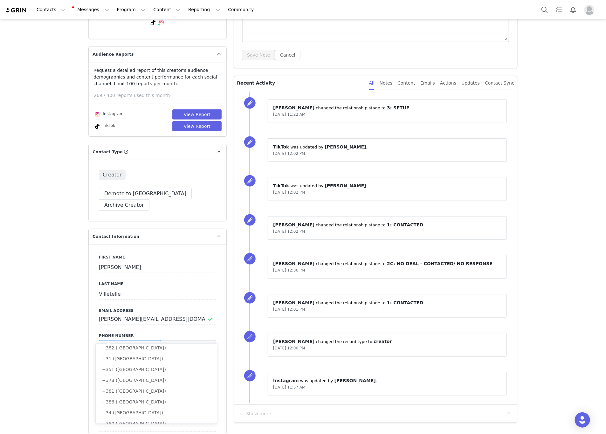
scroll to position [0, 0]
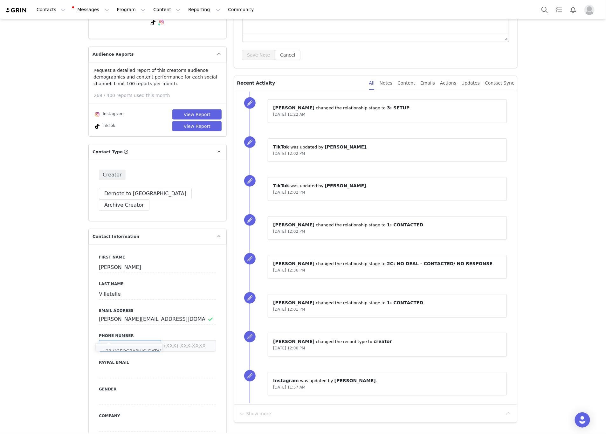
click at [127, 351] on li "+33 (France)" at bounding box center [133, 350] width 74 height 11
click at [192, 340] on input at bounding box center [188, 345] width 55 height 11
type input "+33 (France)"
paste input "665094039"
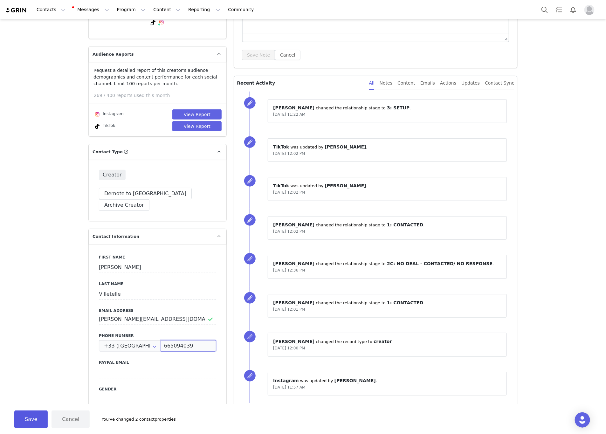
type input "665094039"
drag, startPoint x: 28, startPoint y: 420, endPoint x: 43, endPoint y: 362, distance: 60.0
click at [28, 420] on button "Save" at bounding box center [30, 419] width 33 height 18
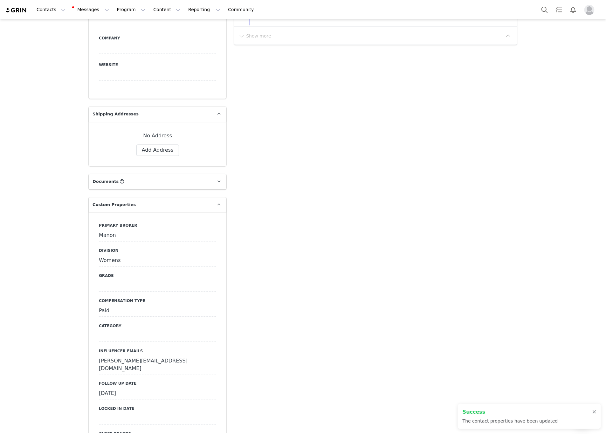
scroll to position [524, 0]
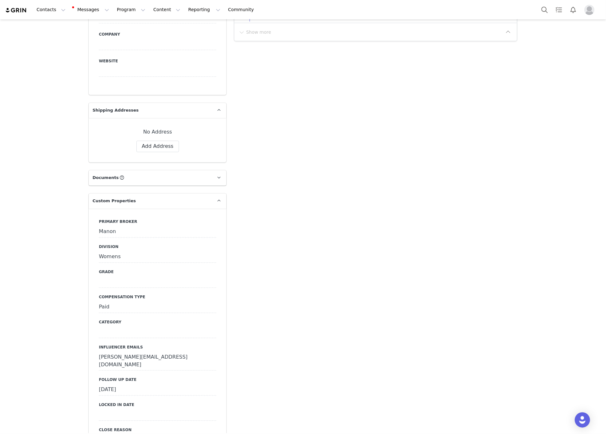
click at [104, 277] on div at bounding box center [157, 282] width 117 height 11
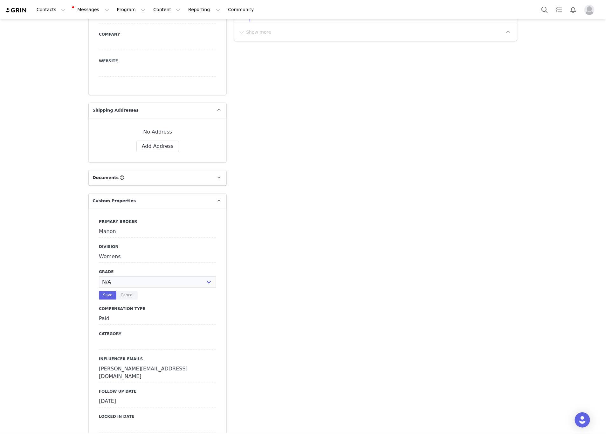
select select "C"
click at [99, 277] on select "N/A A+ A B C D" at bounding box center [157, 282] width 117 height 11
click at [103, 291] on button "Save" at bounding box center [107, 295] width 17 height 9
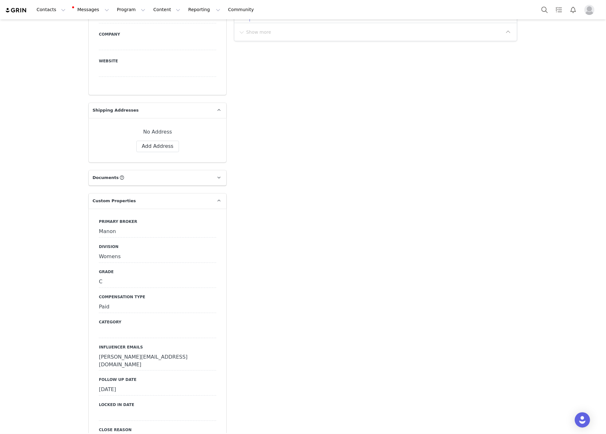
click at [115, 327] on div at bounding box center [157, 332] width 117 height 11
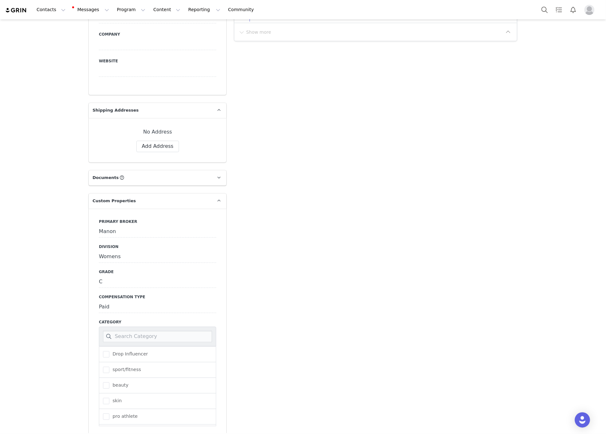
click at [115, 331] on input at bounding box center [157, 336] width 109 height 11
type input "FAS"
drag, startPoint x: 103, startPoint y: 340, endPoint x: 106, endPoint y: 346, distance: 6.3
click at [103, 351] on span at bounding box center [106, 354] width 6 height 6
click at [109, 351] on input "fashion" at bounding box center [109, 351] width 0 height 0
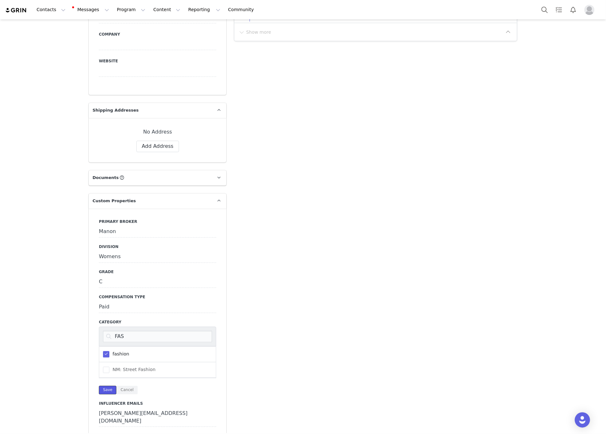
click at [102, 386] on button "Save" at bounding box center [107, 390] width 17 height 9
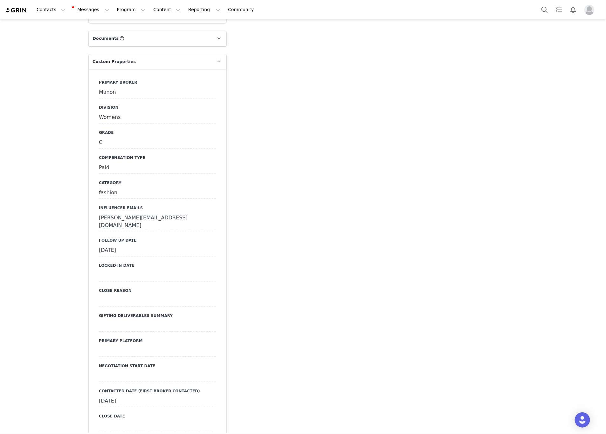
scroll to position [667, 0]
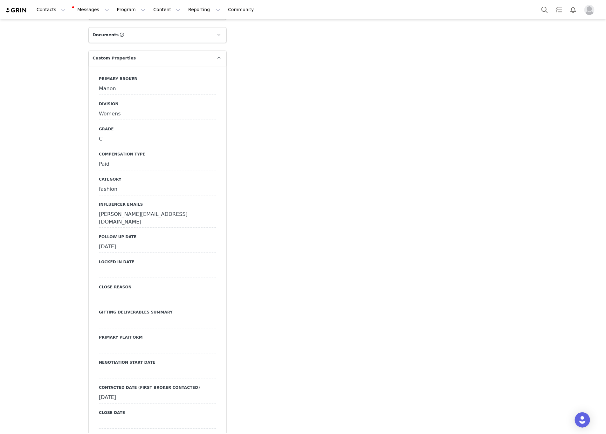
click at [135, 342] on div at bounding box center [157, 347] width 117 height 11
select select "Instagram"
click at [99, 342] on select "N/A Instagram TikTok Youtube Other" at bounding box center [157, 347] width 117 height 11
click at [105, 356] on button "Save" at bounding box center [107, 360] width 17 height 9
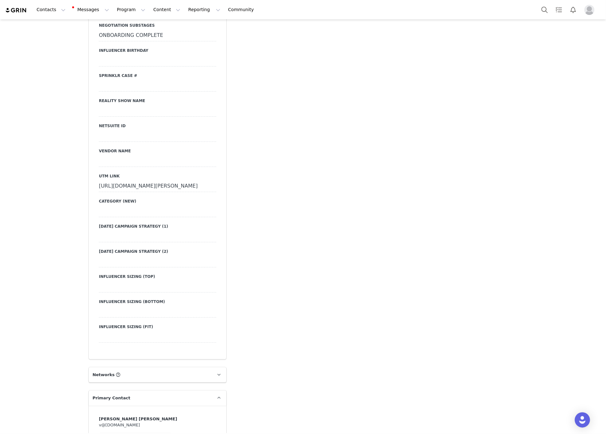
scroll to position [1096, 0]
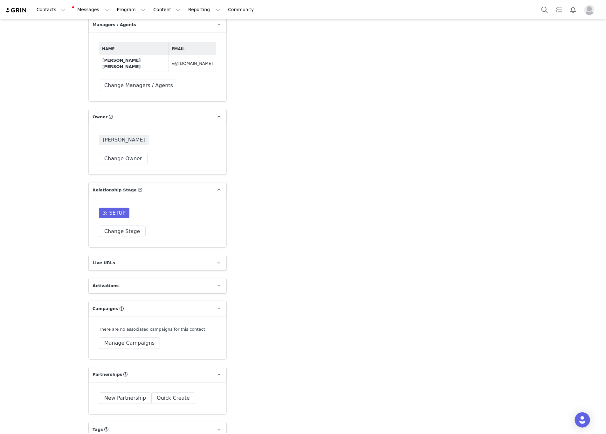
scroll to position [1526, 0]
click at [119, 337] on button "Manage Campaigns" at bounding box center [129, 342] width 61 height 11
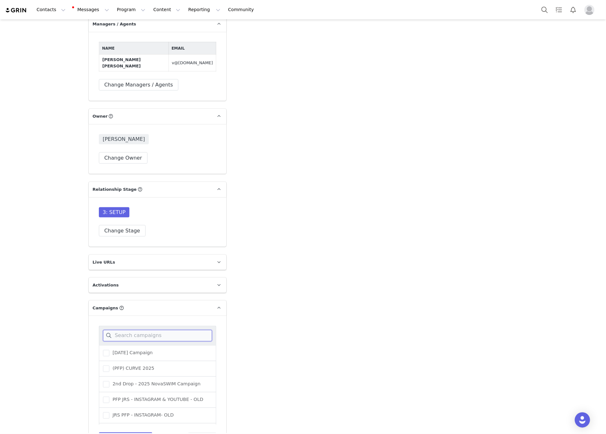
click at [125, 330] on input at bounding box center [157, 335] width 109 height 11
type input "PAID"
click at [121, 409] on div "(PAID) JRS 2025" at bounding box center [157, 417] width 117 height 16
click at [112, 413] on span "(PAID) JRS 2025" at bounding box center [128, 416] width 39 height 6
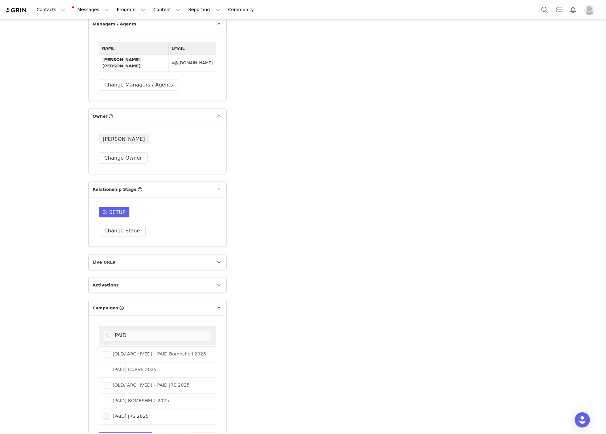
click at [109, 413] on input "(PAID) JRS 2025" at bounding box center [109, 413] width 0 height 0
click at [112, 432] on button "Save Campaigns" at bounding box center [125, 437] width 53 height 11
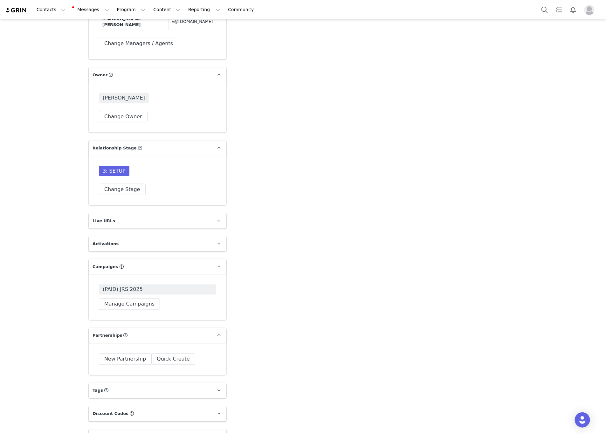
scroll to position [1619, 0]
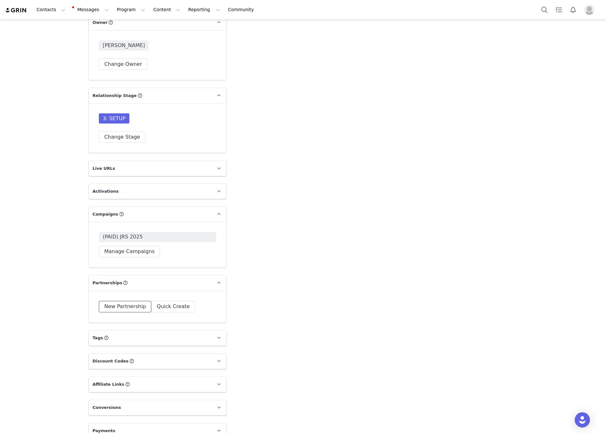
click at [106, 301] on button "New Partnership" at bounding box center [125, 306] width 52 height 11
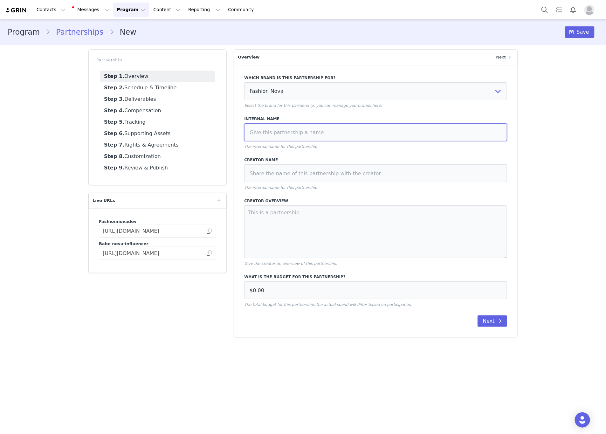
click at [264, 129] on input at bounding box center [375, 132] width 263 height 18
click at [279, 132] on input "9/25 -" at bounding box center [375, 132] width 263 height 18
click at [292, 132] on input "9/25 -" at bounding box center [375, 132] width 263 height 18
paste input "2 IG Posts, 2 IG Reels, 1 IG Stories, monthly for 5 months - Tag in Bio, HR, Pi…"
type input "9/25 - 2 IG Posts, 2 IG Reels, 1 IG Stories, monthly for 5 months - Tag in Bio,…"
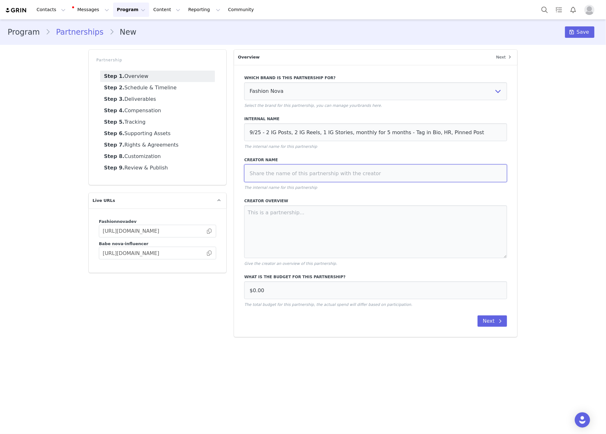
click at [267, 174] on input at bounding box center [375, 173] width 263 height 18
paste input "chloe.difrancesco"
drag, startPoint x: 257, startPoint y: 174, endPoint x: 263, endPoint y: 172, distance: 6.1
click at [259, 173] on input "@ chloe.difrancesco" at bounding box center [375, 173] width 263 height 18
click at [250, 174] on input "@chloe.difrancesco" at bounding box center [375, 173] width 263 height 18
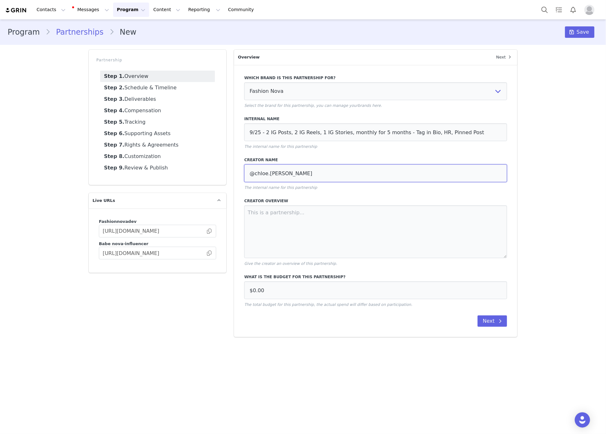
type input "@chloe.difrancesco"
drag, startPoint x: 300, startPoint y: 293, endPoint x: 164, endPoint y: 294, distance: 135.4
click at [164, 294] on div "Partnership Step 1. Overview Step 2. Schedule & Timeline Step 3. Deliverables S…" at bounding box center [303, 193] width 436 height 295
paste input "6,00"
type input "$6,000.00"
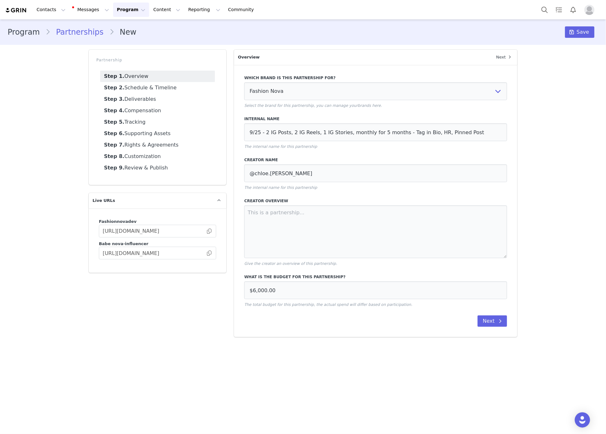
click at [164, 294] on div "Partnership Step 1. Overview Step 2. Schedule & Timeline Step 3. Deliverables S…" at bounding box center [157, 193] width 145 height 295
click at [162, 89] on link "Step 2. Schedule & Timeline" at bounding box center [157, 87] width 115 height 11
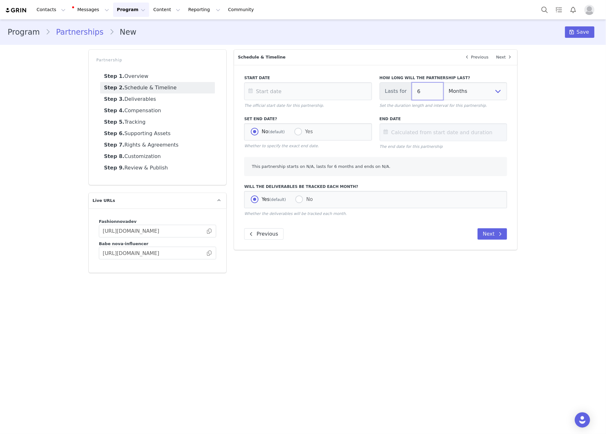
drag, startPoint x: 417, startPoint y: 91, endPoint x: 402, endPoint y: 92, distance: 15.3
click at [402, 92] on div "Lasts for 6 Days Weeks Months" at bounding box center [442, 91] width 127 height 18
type input "5"
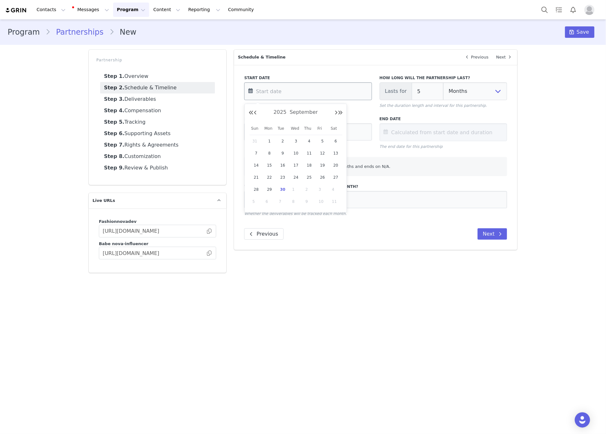
click at [325, 97] on input "text" at bounding box center [307, 91] width 127 height 18
click at [278, 200] on div "7" at bounding box center [282, 202] width 13 height 10
type input "[DATE]"
type input "Mar 07 2026"
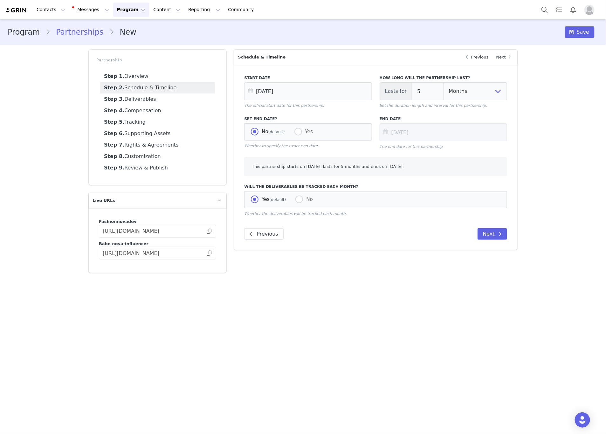
click at [143, 322] on main "Program Partnerships New Save Partnership Step 1. Overview Step 2. Schedule & T…" at bounding box center [303, 225] width 606 height 413
click at [126, 97] on link "Step 3. Deliverables" at bounding box center [157, 98] width 115 height 11
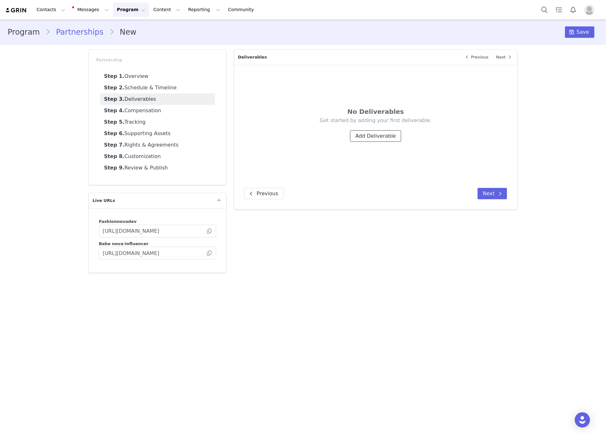
click at [385, 139] on button "Add Deliverable" at bounding box center [375, 135] width 51 height 11
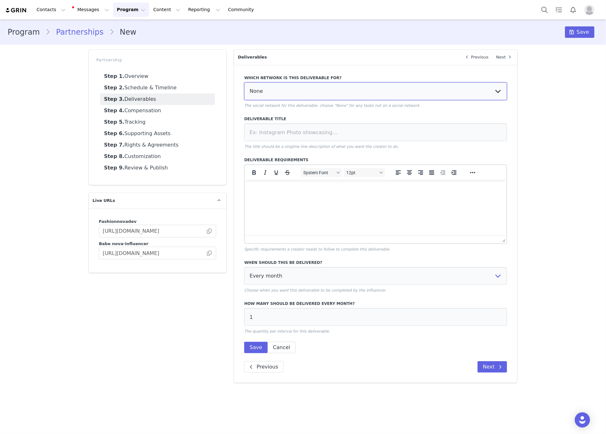
click at [307, 98] on select "None YouTube Twitter Instagram Facebook Twitch TikTok Pinterest" at bounding box center [375, 91] width 263 height 18
select select "5"
click at [244, 82] on select "None YouTube Twitter Instagram Facebook Twitch TikTok Pinterest" at bounding box center [375, 91] width 263 height 18
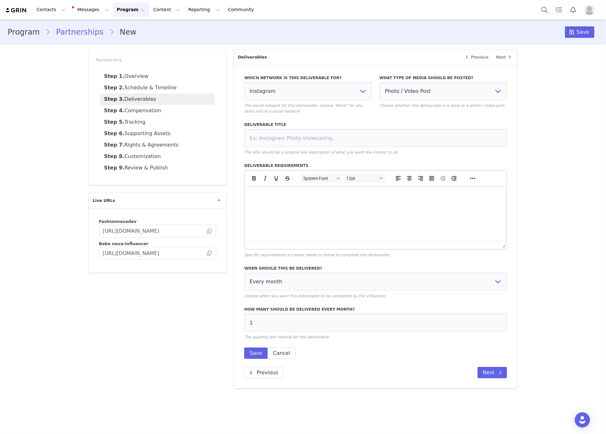
click at [466, 75] on label "What type of media should be posted?" at bounding box center [442, 78] width 127 height 6
click at [422, 89] on select "Photo / Video Post Story Text in Bio Highlight Reel" at bounding box center [442, 91] width 127 height 18
select select
click at [379, 82] on select "Photo / Video Post Story Text in Bio Highlight Reel" at bounding box center [442, 91] width 127 height 18
click at [362, 133] on input at bounding box center [375, 138] width 263 height 18
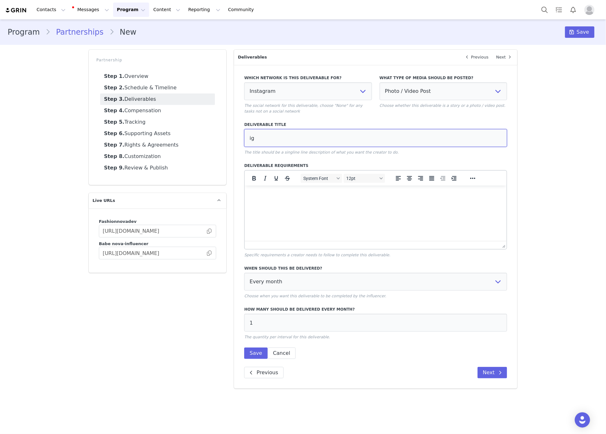
type input "i"
type input "IG POST"
drag, startPoint x: 303, startPoint y: 322, endPoint x: 212, endPoint y: 322, distance: 90.9
click at [212, 322] on div "Partnership Step 1. Overview Step 2. Schedule & Timeline Step 3. Deliverables S…" at bounding box center [303, 219] width 436 height 346
type input "2"
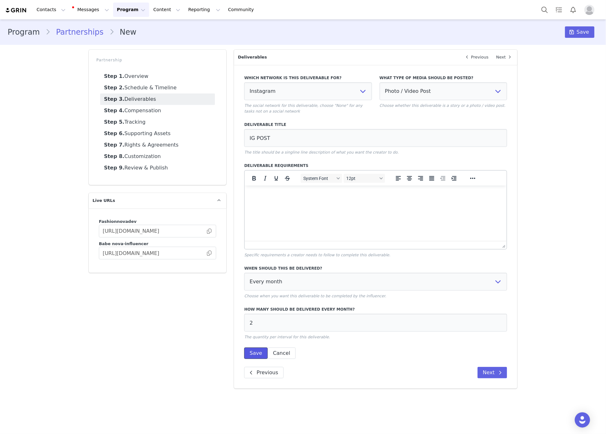
click at [250, 347] on button "Save" at bounding box center [255, 352] width 23 height 11
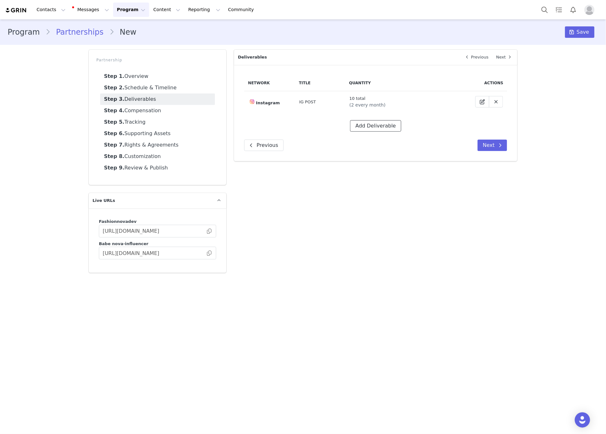
click at [377, 125] on button "Add Deliverable" at bounding box center [375, 125] width 51 height 11
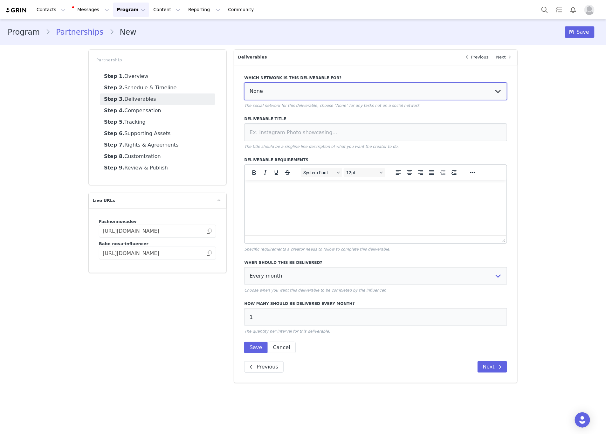
click at [300, 94] on select "None YouTube Twitter Instagram Facebook Twitch TikTok Pinterest" at bounding box center [375, 91] width 263 height 18
select select "5"
click at [244, 82] on select "None YouTube Twitter Instagram Facebook Twitch TikTok Pinterest" at bounding box center [375, 91] width 263 height 18
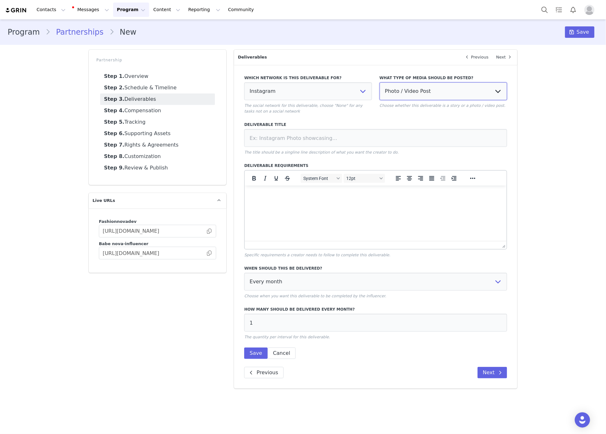
click at [410, 95] on select "Photo / Video Post Story Text in Bio Highlight Reel" at bounding box center [442, 91] width 127 height 18
click at [379, 82] on select "Photo / Video Post Story Text in Bio Highlight Reel" at bounding box center [442, 91] width 127 height 18
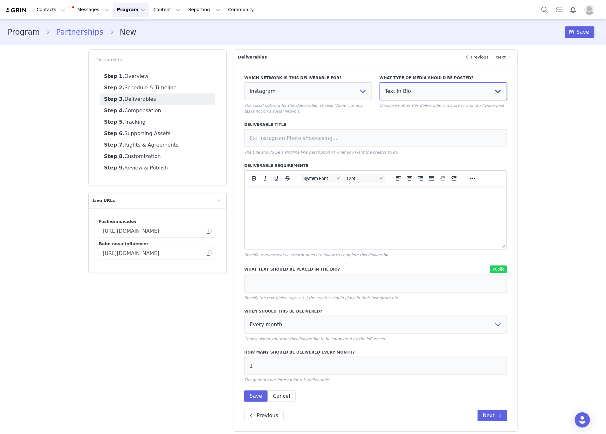
click at [405, 94] on select "Photo / Video Post Story Text in Bio Highlight Reel" at bounding box center [442, 91] width 127 height 18
select select "story"
click at [379, 82] on select "Photo / Video Post Story Text in Bio Highlight Reel" at bounding box center [442, 91] width 127 height 18
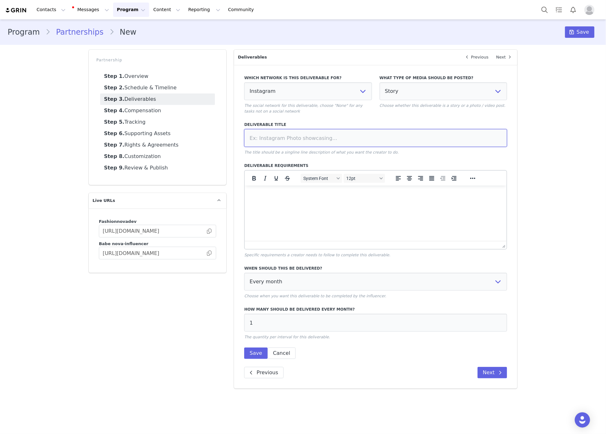
click at [366, 135] on input at bounding box center [375, 138] width 263 height 18
type input "i"
type input "IG STORY"
drag, startPoint x: 301, startPoint y: 320, endPoint x: 253, endPoint y: 321, distance: 48.0
click at [253, 321] on input "1" at bounding box center [375, 323] width 263 height 18
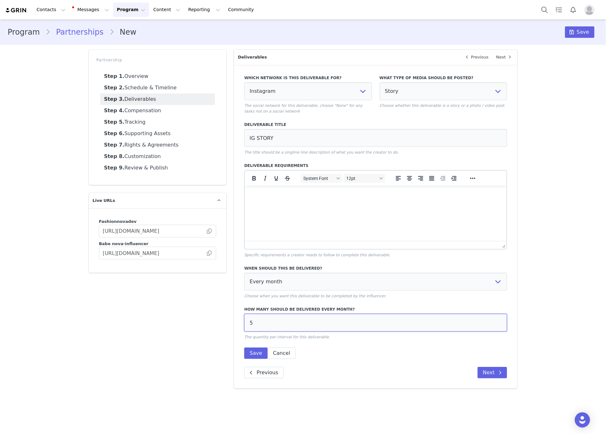
drag, startPoint x: 273, startPoint y: 319, endPoint x: 238, endPoint y: 324, distance: 35.6
click at [238, 324] on div "Which network is this deliverable for? None YouTube Twitter Instagram Facebook …" at bounding box center [375, 227] width 283 height 324
type input "5"
drag, startPoint x: 292, startPoint y: 280, endPoint x: 292, endPoint y: 289, distance: 9.2
click at [292, 283] on select "Every month Every other month In specific months Throughout partnership" at bounding box center [375, 282] width 263 height 18
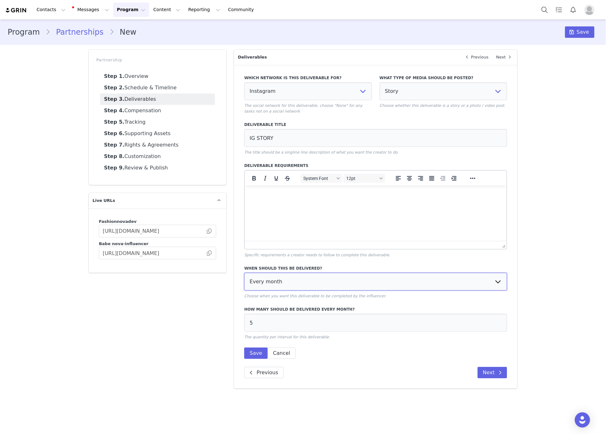
select select "throughout"
click at [244, 273] on select "Every month Every other month In specific months Throughout partnership" at bounding box center [375, 282] width 263 height 18
click at [256, 351] on button "Save" at bounding box center [255, 352] width 23 height 11
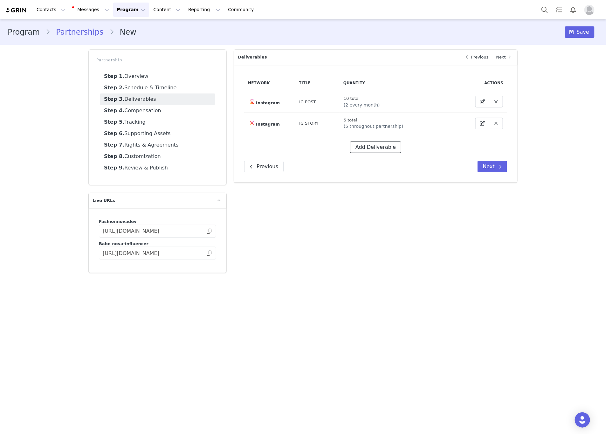
click at [376, 151] on button "Add Deliverable" at bounding box center [375, 146] width 51 height 11
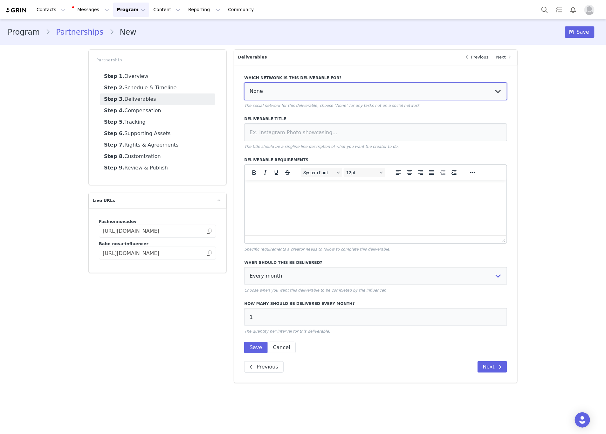
click at [274, 98] on select "None YouTube Twitter Instagram Facebook Twitch TikTok Pinterest" at bounding box center [375, 91] width 263 height 18
select select "5"
click at [244, 82] on select "None YouTube Twitter Instagram Facebook Twitch TikTok Pinterest" at bounding box center [375, 91] width 263 height 18
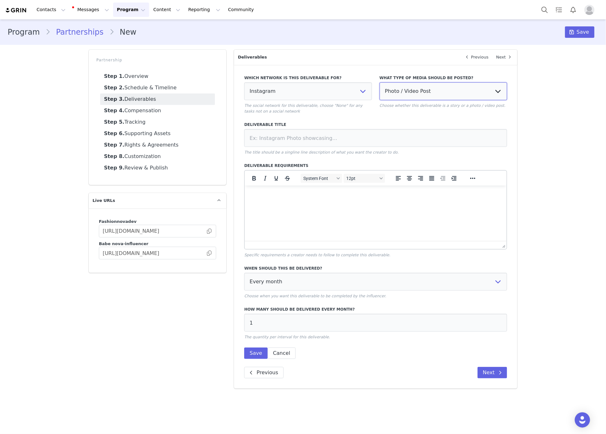
click at [406, 87] on select "Photo / Video Post Story Text in Bio Highlight Reel" at bounding box center [442, 91] width 127 height 18
click at [379, 82] on select "Photo / Video Post Story Text in Bio Highlight Reel" at bounding box center [442, 91] width 127 height 18
click at [396, 94] on select "Photo / Video Post Story Text in Bio Highlight Reel" at bounding box center [442, 91] width 127 height 18
select select "story"
click at [379, 82] on select "Photo / Video Post Story Text in Bio Highlight Reel" at bounding box center [442, 91] width 127 height 18
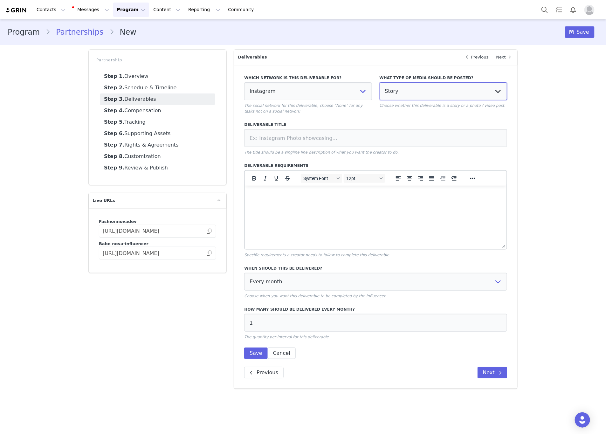
click at [388, 94] on select "Photo / Video Post Story Text in Bio Highlight Reel" at bounding box center [442, 91] width 127 height 18
select select
click at [379, 82] on select "Photo / Video Post Story Text in Bio Highlight Reel" at bounding box center [442, 91] width 127 height 18
click at [339, 140] on input at bounding box center [375, 138] width 263 height 18
type input "IG REEL"
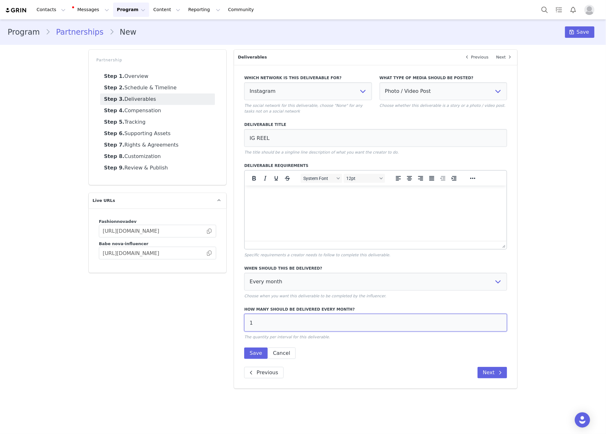
drag, startPoint x: 273, startPoint y: 321, endPoint x: 221, endPoint y: 319, distance: 52.1
click at [221, 319] on div "Partnership Step 1. Overview Step 2. Schedule & Timeline Step 3. Deliverables S…" at bounding box center [303, 219] width 436 height 346
click at [263, 321] on input "1" at bounding box center [375, 323] width 263 height 18
type input "0"
type input "10"
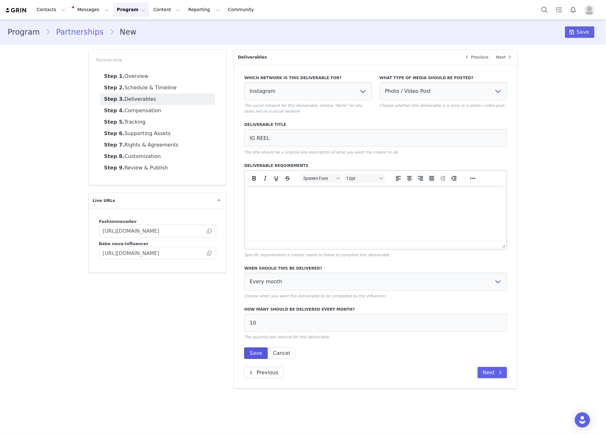
click at [253, 349] on button "Save" at bounding box center [255, 352] width 23 height 11
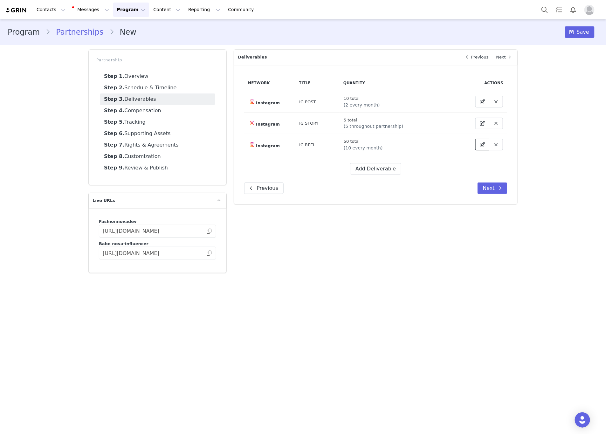
click at [475, 145] on button at bounding box center [482, 144] width 14 height 11
select select "5"
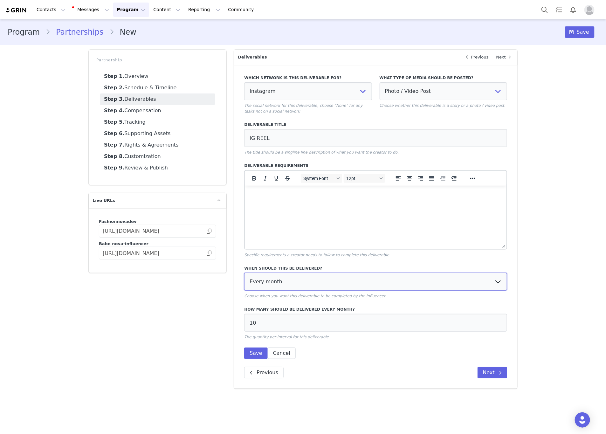
drag, startPoint x: 305, startPoint y: 276, endPoint x: 300, endPoint y: 286, distance: 11.7
click at [305, 276] on select "Every month Every other month In specific months Throughout partnership" at bounding box center [375, 282] width 263 height 18
select select "throughout"
click at [244, 273] on select "Every month Every other month In specific months Throughout partnership" at bounding box center [375, 282] width 263 height 18
click at [256, 349] on button "Save" at bounding box center [255, 352] width 23 height 11
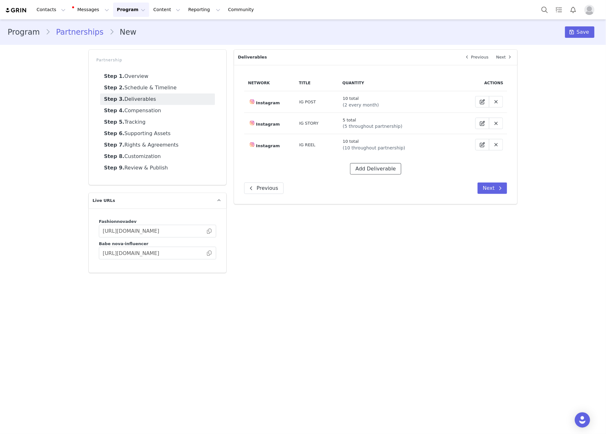
click at [386, 166] on button "Add Deliverable" at bounding box center [375, 168] width 51 height 11
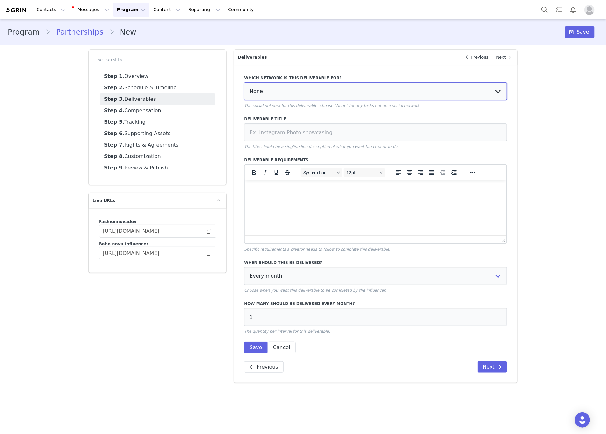
click at [275, 88] on select "None YouTube Twitter Instagram Facebook Twitch TikTok Pinterest" at bounding box center [375, 91] width 263 height 18
select select "5"
click at [244, 82] on select "None YouTube Twitter Instagram Facebook Twitch TikTok Pinterest" at bounding box center [375, 91] width 263 height 18
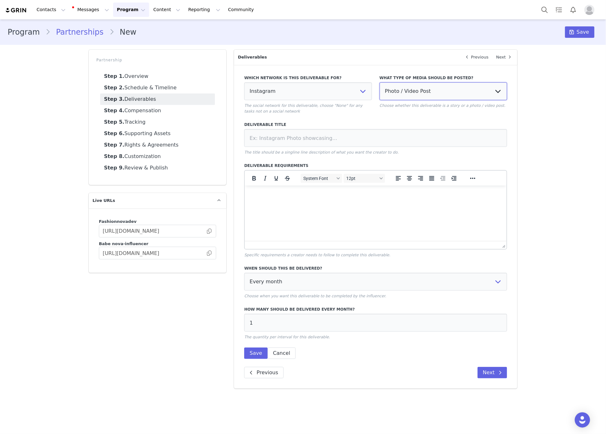
drag, startPoint x: 441, startPoint y: 86, endPoint x: 437, endPoint y: 94, distance: 9.1
click at [440, 87] on select "Photo / Video Post Story Text in Bio Highlight Reel" at bounding box center [442, 91] width 127 height 18
select select "highlight"
click at [379, 82] on select "Photo / Video Post Story Text in Bio Highlight Reel" at bounding box center [442, 91] width 127 height 18
click at [353, 137] on input at bounding box center [375, 138] width 263 height 18
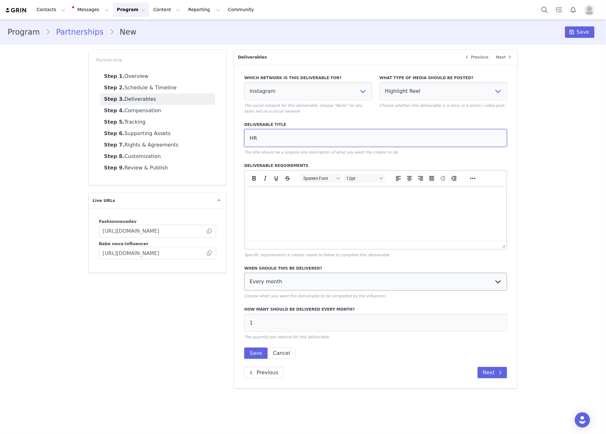
type input "HR"
click at [272, 277] on select "Every month Every other month In specific months Throughout partnership" at bounding box center [375, 282] width 263 height 18
select select "throughout"
click at [244, 273] on select "Every month Every other month In specific months Throughout partnership" at bounding box center [375, 282] width 263 height 18
click at [256, 351] on button "Save" at bounding box center [255, 352] width 23 height 11
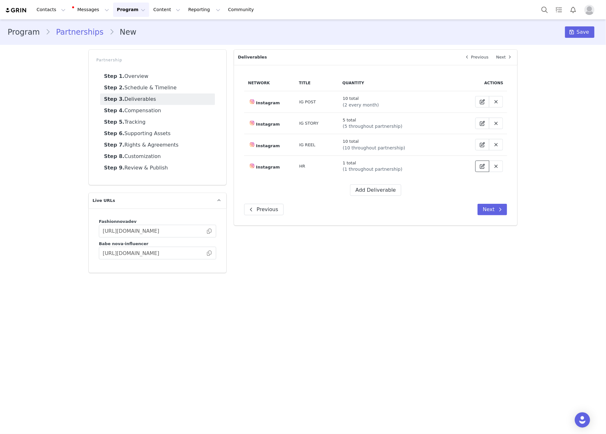
click at [475, 163] on button at bounding box center [482, 165] width 14 height 11
select select "5"
select select "highlight"
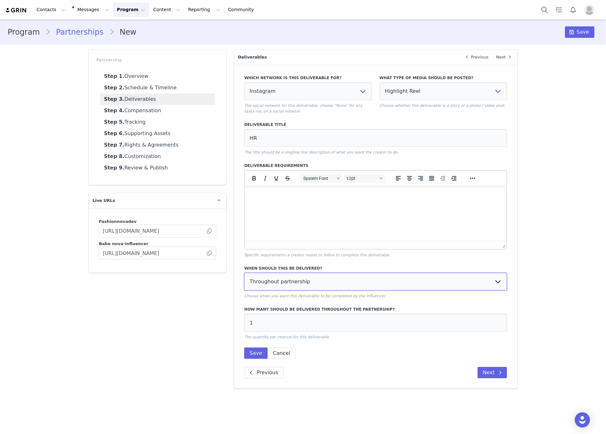
drag, startPoint x: 315, startPoint y: 283, endPoint x: 312, endPoint y: 288, distance: 6.4
click at [315, 283] on select "Every month Every other month In specific months Throughout partnership" at bounding box center [375, 282] width 263 height 18
select select "specific"
click at [244, 273] on select "Every month Every other month In specific months Throughout partnership" at bounding box center [375, 282] width 263 height 18
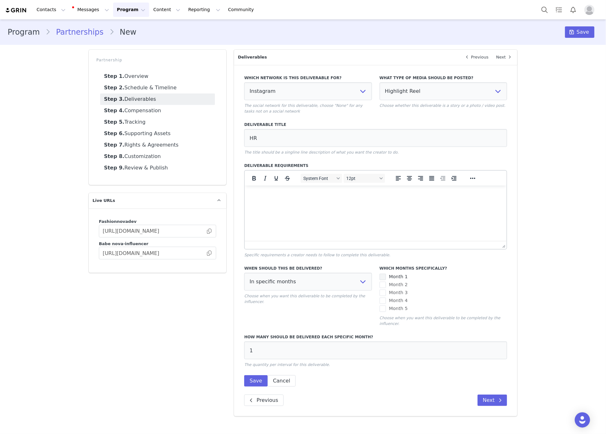
click at [384, 277] on span at bounding box center [382, 277] width 6 height 6
click at [386, 274] on input "Month 1" at bounding box center [386, 274] width 0 height 0
click at [255, 378] on button "Save" at bounding box center [255, 380] width 23 height 11
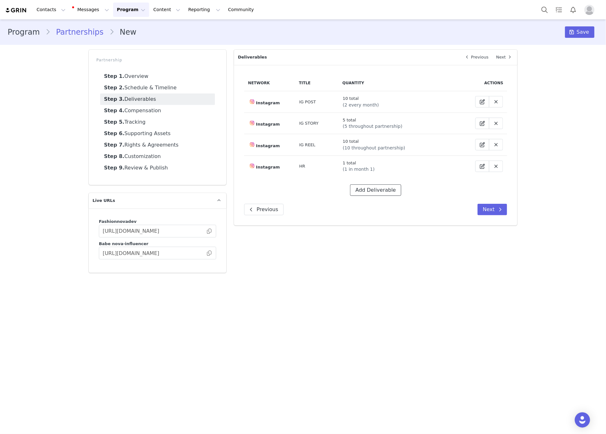
click at [372, 193] on button "Add Deliverable" at bounding box center [375, 189] width 51 height 11
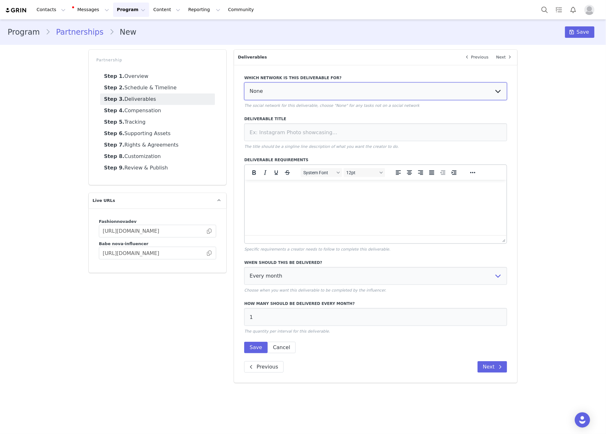
click at [283, 86] on select "None YouTube Twitter Instagram Facebook Twitch TikTok Pinterest" at bounding box center [375, 91] width 263 height 18
select select "5"
click at [244, 82] on select "None YouTube Twitter Instagram Facebook Twitch TikTok Pinterest" at bounding box center [375, 91] width 263 height 18
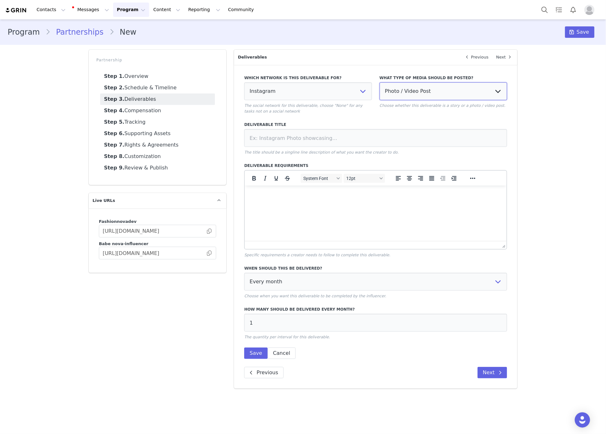
click at [381, 94] on select "Photo / Video Post Story Text in Bio Highlight Reel" at bounding box center [442, 91] width 127 height 18
select select
click at [379, 82] on select "Photo / Video Post Story Text in Bio Highlight Reel" at bounding box center [442, 91] width 127 height 18
click at [354, 137] on input at bounding box center [375, 138] width 263 height 18
type input "PINNED POST"
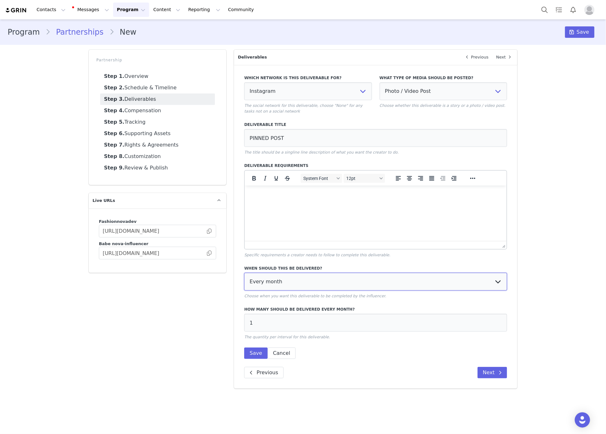
drag, startPoint x: 297, startPoint y: 280, endPoint x: 297, endPoint y: 288, distance: 8.0
click at [297, 281] on select "Every month Every other month In specific months Throughout partnership" at bounding box center [375, 282] width 263 height 18
select select "specific"
click at [244, 273] on select "Every month Every other month In specific months Throughout partnership" at bounding box center [375, 282] width 263 height 18
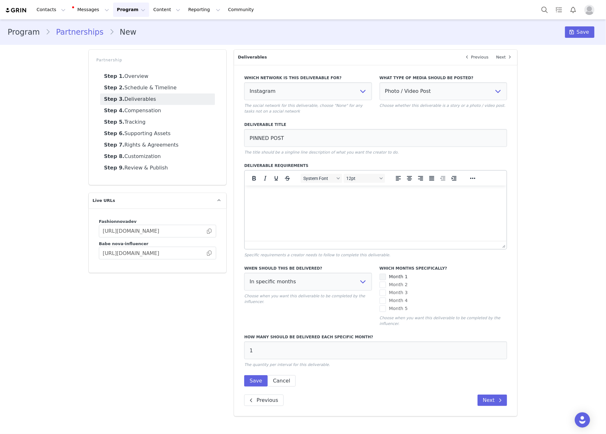
click at [384, 273] on label "Month 1" at bounding box center [393, 277] width 28 height 8
click at [386, 274] on input "Month 1" at bounding box center [386, 274] width 0 height 0
click at [252, 378] on button "Save" at bounding box center [255, 380] width 23 height 11
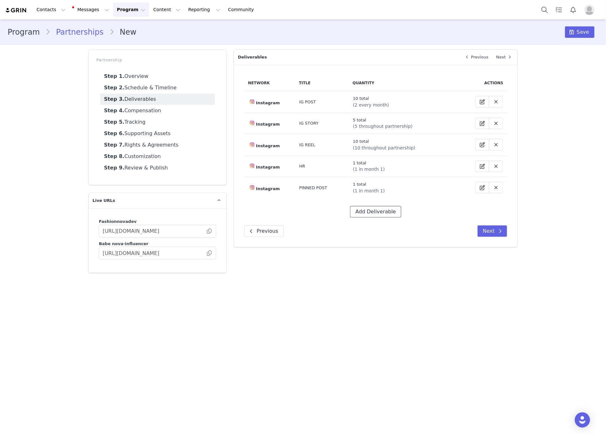
click at [363, 214] on button "Add Deliverable" at bounding box center [375, 211] width 51 height 11
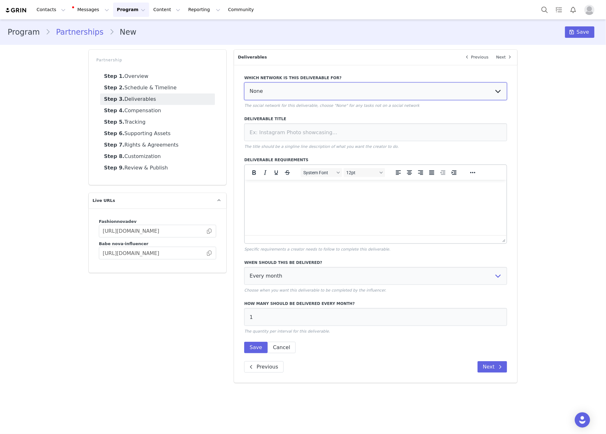
drag, startPoint x: 272, startPoint y: 92, endPoint x: 270, endPoint y: 98, distance: 6.2
click at [272, 92] on select "None YouTube Twitter Instagram Facebook Twitch TikTok Pinterest" at bounding box center [375, 91] width 263 height 18
select select "5"
click at [244, 82] on select "None YouTube Twitter Instagram Facebook Twitch TikTok Pinterest" at bounding box center [375, 91] width 263 height 18
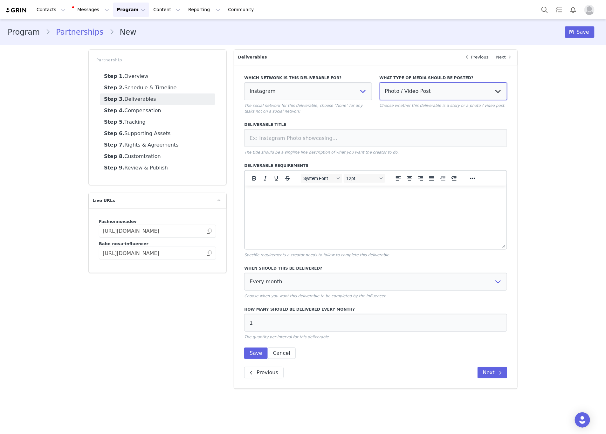
click at [399, 83] on select "Photo / Video Post Story Text in Bio Highlight Reel" at bounding box center [442, 91] width 127 height 18
select select "bio"
click at [379, 82] on select "Photo / Video Post Story Text in Bio Highlight Reel" at bounding box center [442, 91] width 127 height 18
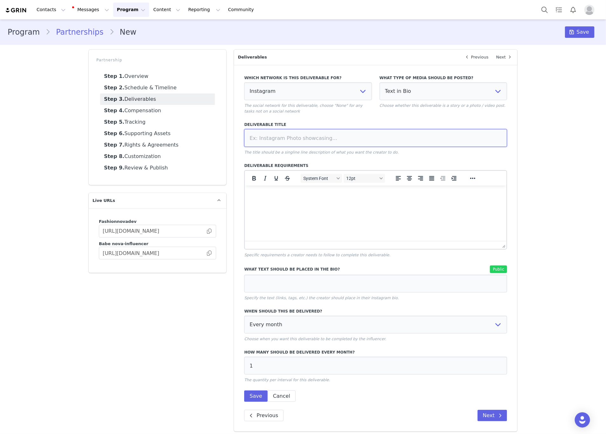
click at [349, 136] on input at bounding box center [375, 138] width 263 height 18
type input "UTM LINK IN BIO"
click at [250, 283] on input at bounding box center [375, 284] width 263 height 18
paste input "@FashionNova"
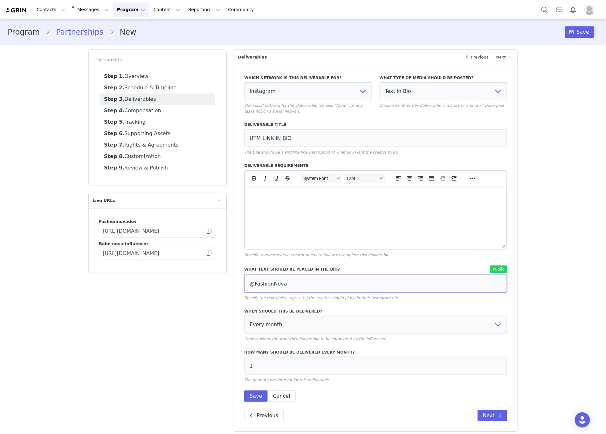
click at [247, 284] on input "@FashionNova" at bounding box center [375, 284] width 263 height 18
type input "@FashionNova"
click at [270, 317] on select "Every month Every other month In specific months Throughout partnership" at bounding box center [375, 325] width 263 height 18
select select "throughout"
click at [244, 316] on select "Every month Every other month In specific months Throughout partnership" at bounding box center [375, 325] width 263 height 18
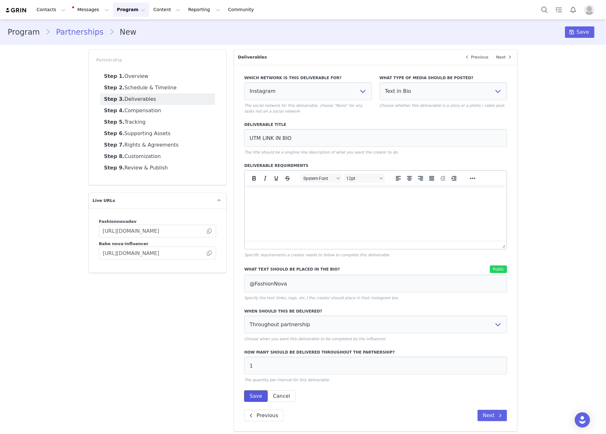
click at [255, 393] on button "Save" at bounding box center [255, 395] width 23 height 11
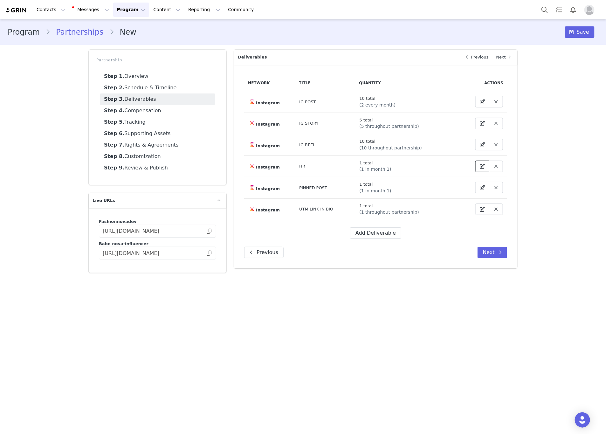
click at [478, 169] on span at bounding box center [482, 166] width 8 height 8
select select "5"
select select "highlight"
select select "specific"
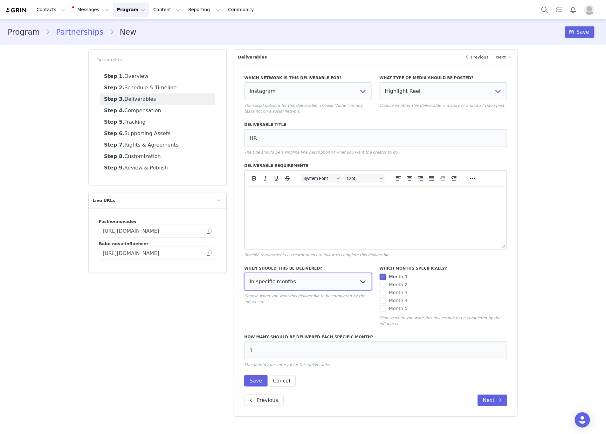
click at [324, 281] on select "Every month Every other month In specific months Throughout partnership" at bounding box center [307, 282] width 127 height 18
click at [427, 297] on div "Month 4" at bounding box center [442, 301] width 127 height 8
click at [136, 86] on link "Step 2. Schedule & Timeline" at bounding box center [157, 87] width 115 height 11
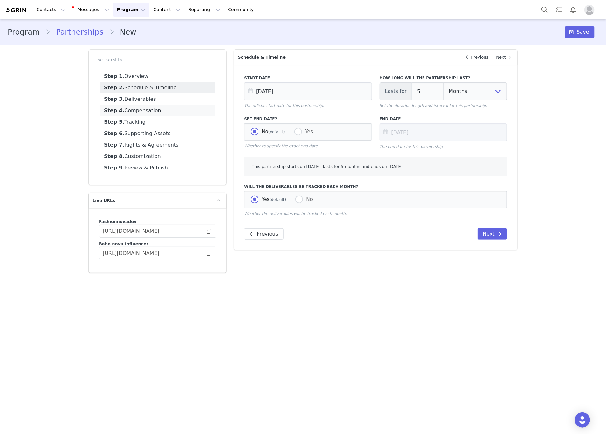
click at [137, 111] on link "Step 4. Compensation" at bounding box center [157, 110] width 115 height 11
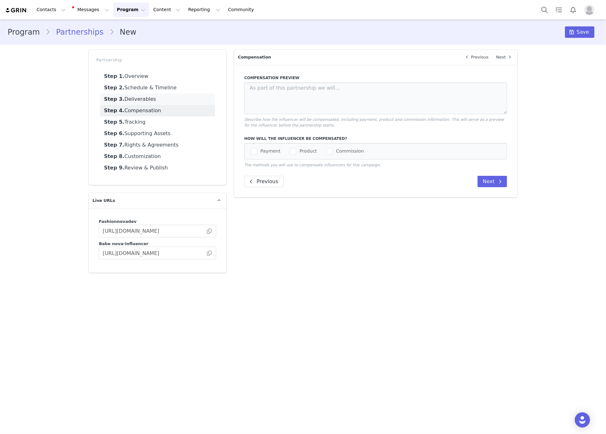
click at [138, 102] on link "Step 3. Deliverables" at bounding box center [157, 98] width 115 height 11
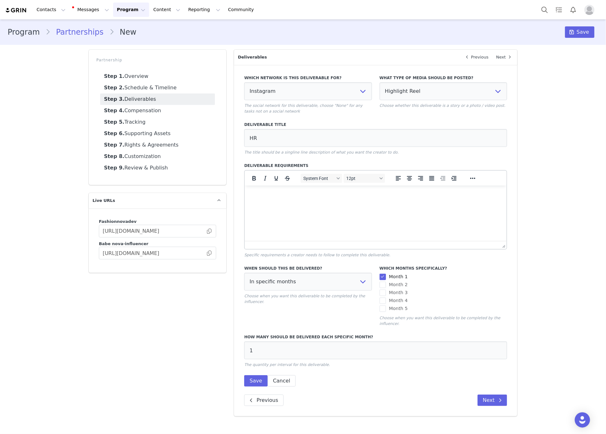
click at [380, 276] on span at bounding box center [382, 277] width 6 height 6
click at [386, 274] on input "Month 1" at bounding box center [386, 274] width 0 height 0
click at [257, 381] on button "Save" at bounding box center [255, 380] width 23 height 11
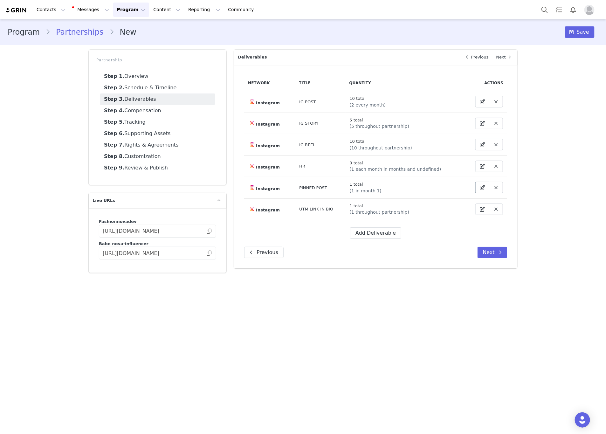
drag, startPoint x: 474, startPoint y: 190, endPoint x: 478, endPoint y: 189, distance: 4.3
click at [474, 190] on td at bounding box center [485, 188] width 43 height 22
click at [481, 187] on icon at bounding box center [482, 187] width 5 height 5
select select "5"
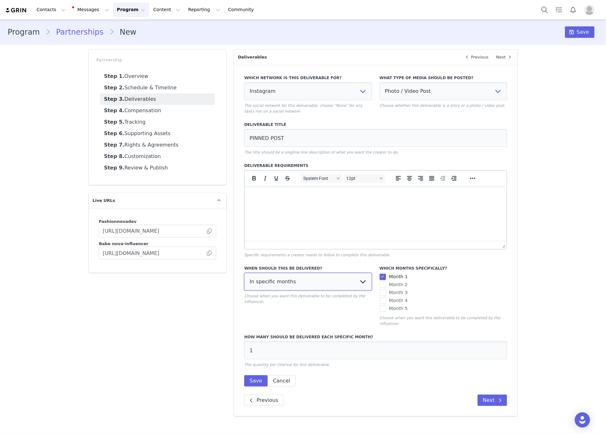
drag, startPoint x: 273, startPoint y: 277, endPoint x: 267, endPoint y: 277, distance: 5.4
click at [273, 277] on select "Every month Every other month In specific months Throughout partnership" at bounding box center [307, 282] width 127 height 18
select select "throughout"
click at [244, 273] on select "Every month Every other month In specific months Throughout partnership" at bounding box center [307, 282] width 127 height 18
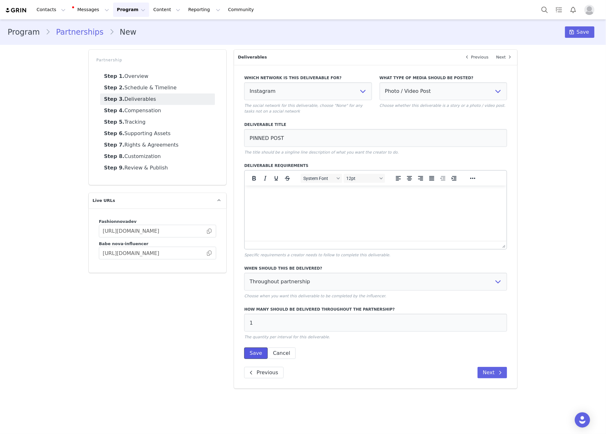
click at [253, 348] on button "Save" at bounding box center [255, 352] width 23 height 11
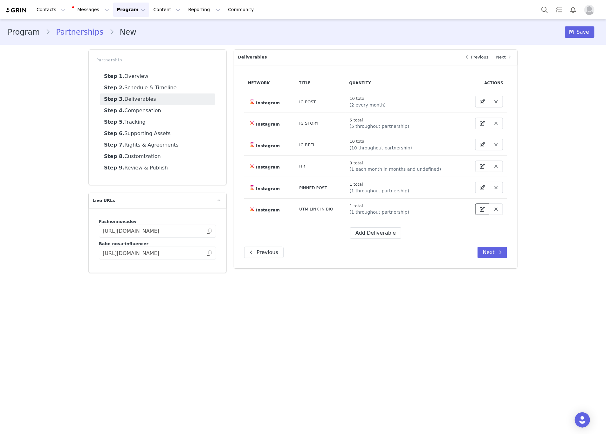
click at [481, 210] on icon at bounding box center [482, 209] width 5 height 5
select select "5"
select select "bio"
select select "throughout"
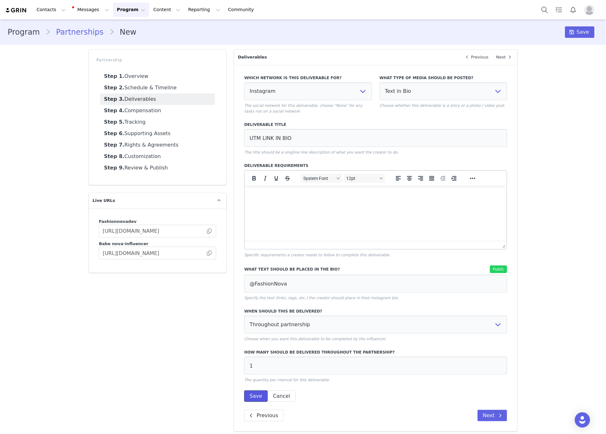
click at [246, 394] on button "Save" at bounding box center [255, 395] width 23 height 11
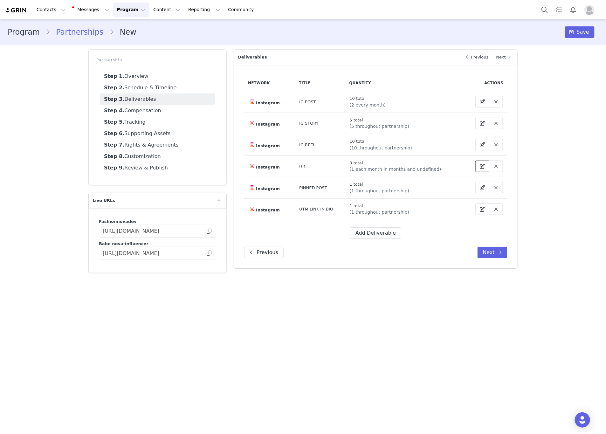
click at [484, 164] on span at bounding box center [482, 166] width 8 height 8
select select "5"
select select "highlight"
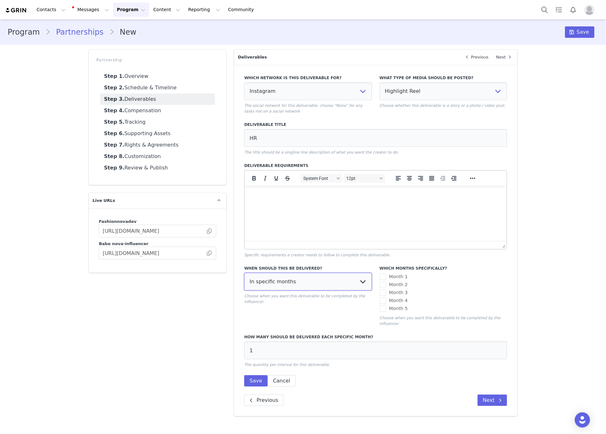
drag, startPoint x: 283, startPoint y: 279, endPoint x: 283, endPoint y: 287, distance: 8.3
click at [283, 279] on select "Every month Every other month In specific months Throughout partnership" at bounding box center [307, 282] width 127 height 18
select select "throughout"
click at [244, 273] on select "Every month Every other month In specific months Throughout partnership" at bounding box center [307, 282] width 127 height 18
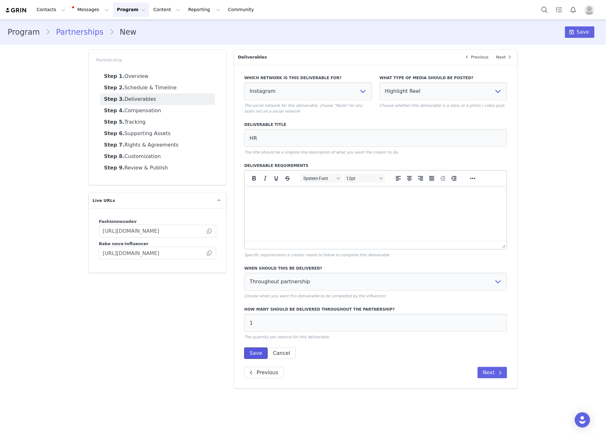
click at [260, 353] on button "Save" at bounding box center [255, 352] width 23 height 11
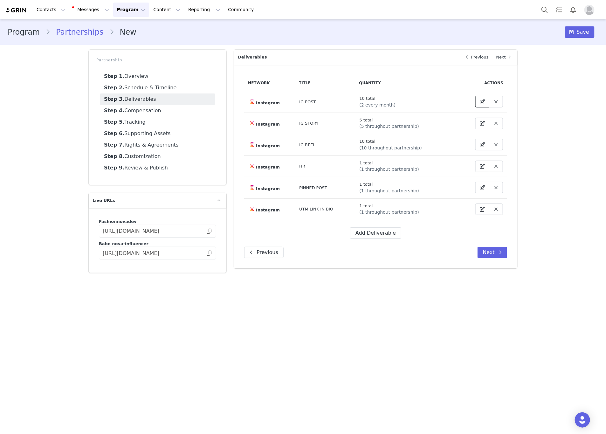
click at [477, 98] on button at bounding box center [482, 101] width 14 height 11
select select "5"
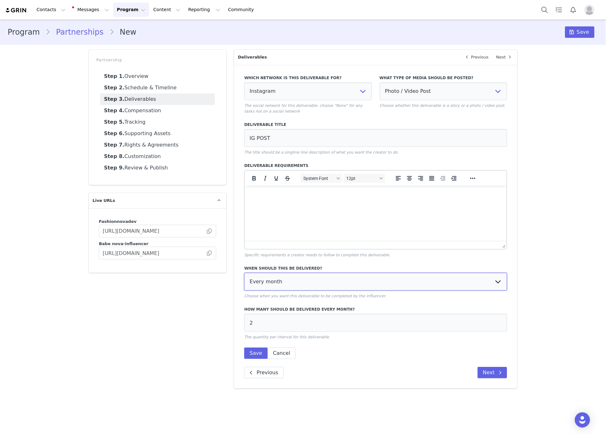
click at [274, 284] on select "Every month Every other month In specific months Throughout partnership" at bounding box center [375, 282] width 263 height 18
click at [244, 273] on select "Every month Every other month In specific months Throughout partnership" at bounding box center [375, 282] width 263 height 18
click at [253, 353] on button "Save" at bounding box center [255, 352] width 23 height 11
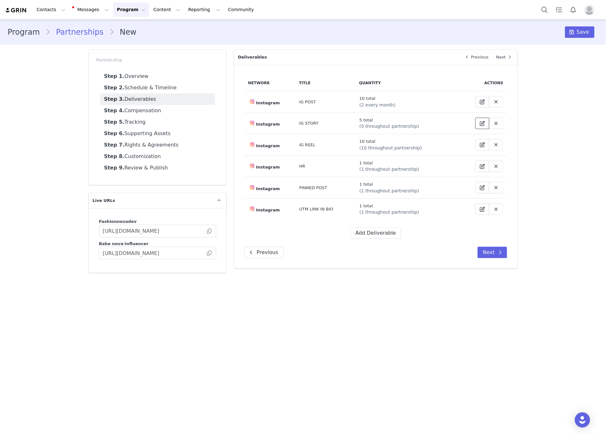
click at [477, 120] on button at bounding box center [482, 123] width 14 height 11
select select "5"
select select "story"
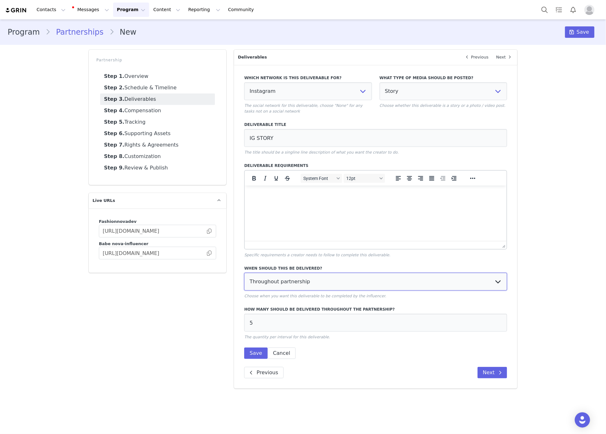
drag, startPoint x: 282, startPoint y: 276, endPoint x: 283, endPoint y: 273, distance: 3.3
click at [282, 276] on select "Every month Every other month In specific months Throughout partnership" at bounding box center [375, 282] width 263 height 18
select select "all"
click at [244, 273] on select "Every month Every other month In specific months Throughout partnership" at bounding box center [375, 282] width 263 height 18
click at [248, 350] on button "Save" at bounding box center [255, 352] width 23 height 11
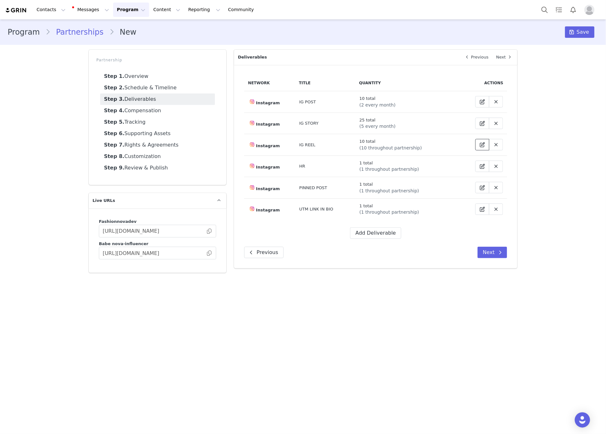
click at [478, 145] on span at bounding box center [482, 145] width 8 height 8
select select "5"
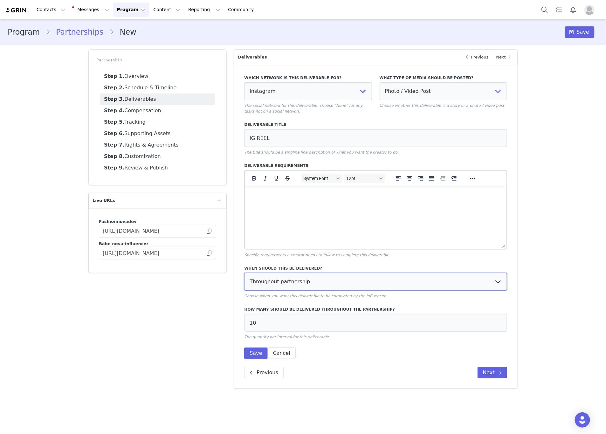
click at [277, 279] on select "Every month Every other month In specific months Throughout partnership" at bounding box center [375, 282] width 263 height 18
select select "all"
click at [244, 273] on select "Every month Every other month In specific months Throughout partnership" at bounding box center [375, 282] width 263 height 18
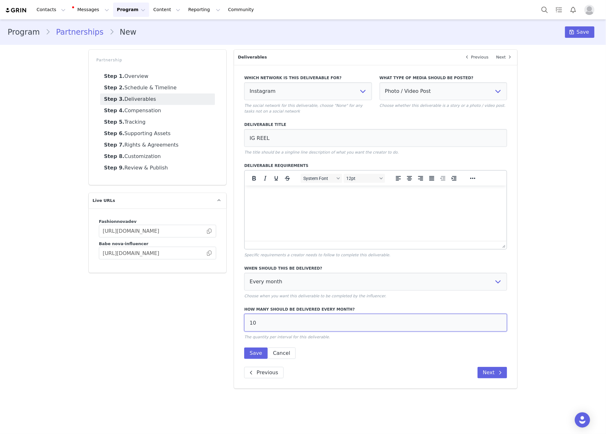
drag, startPoint x: 273, startPoint y: 323, endPoint x: 237, endPoint y: 321, distance: 35.6
click at [237, 321] on div "Which network is this deliverable for? None YouTube Twitter Instagram Facebook …" at bounding box center [375, 227] width 283 height 324
type input "2"
click at [246, 356] on button "Save" at bounding box center [255, 352] width 23 height 11
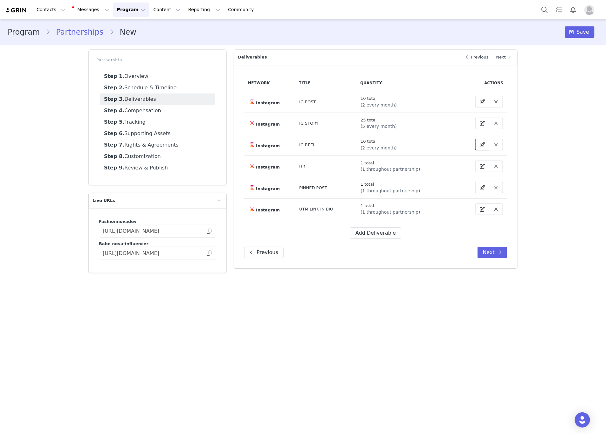
drag, startPoint x: 480, startPoint y: 143, endPoint x: 447, endPoint y: 129, distance: 36.0
click at [447, 129] on tbody "Instagram IG POST 10 total (2 every month) Instagram IG STORY 25 total (5 every…" at bounding box center [375, 155] width 263 height 129
click at [480, 121] on icon at bounding box center [482, 123] width 5 height 5
select select "5"
select select "story"
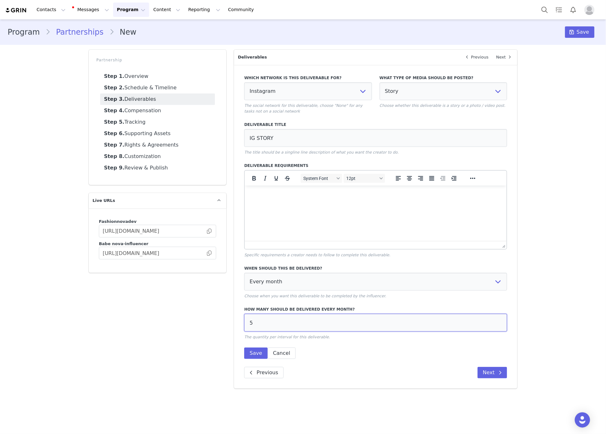
click at [235, 320] on div "Which network is this deliverable for? None YouTube Twitter Instagram Facebook …" at bounding box center [375, 227] width 283 height 324
type input "1"
click at [254, 351] on button "Save" at bounding box center [255, 352] width 23 height 11
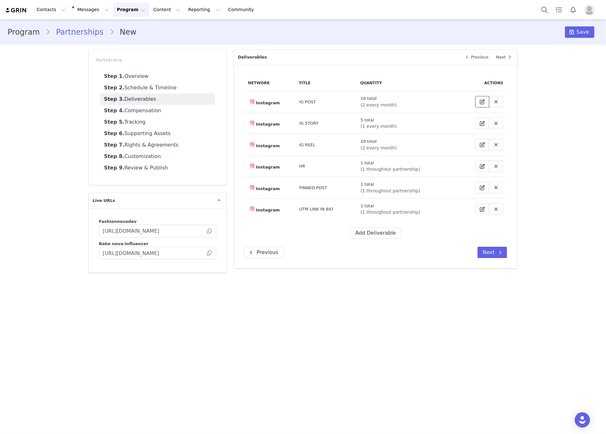
click at [478, 100] on span at bounding box center [482, 102] width 8 height 8
select select "5"
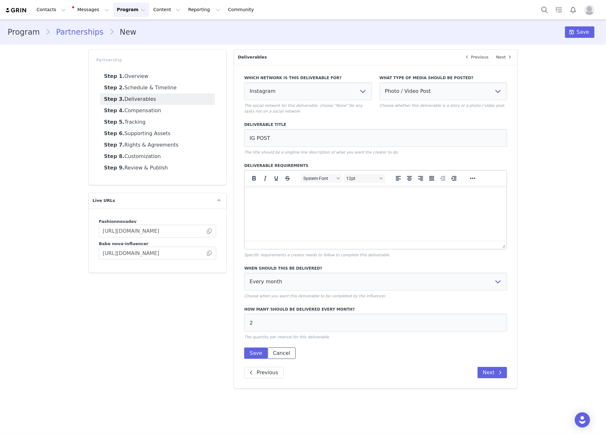
click at [282, 353] on button "Cancel" at bounding box center [282, 352] width 28 height 11
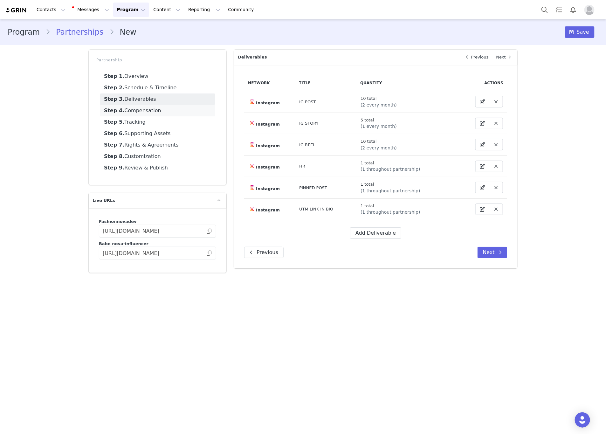
drag, startPoint x: 159, startPoint y: 109, endPoint x: 166, endPoint y: 113, distance: 8.1
click at [159, 109] on link "Step 4. Compensation" at bounding box center [157, 110] width 115 height 11
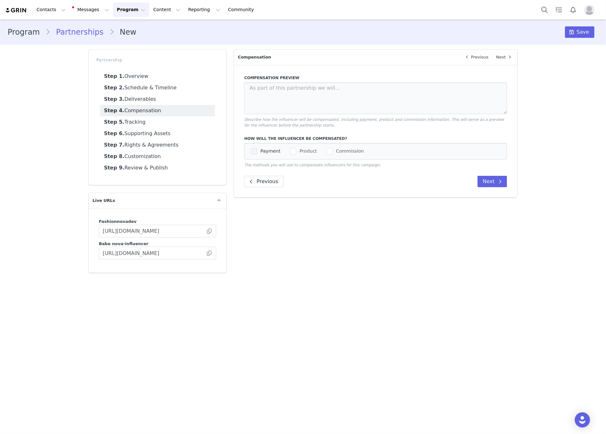
click at [254, 153] on span "checkbox-group" at bounding box center [254, 151] width 6 height 6
click at [257, 148] on input "Payment" at bounding box center [257, 148] width 0 height 0
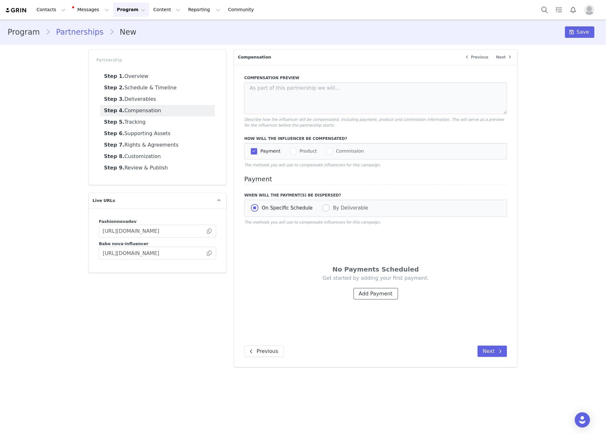
click at [374, 295] on button "Add Payment" at bounding box center [375, 293] width 44 height 11
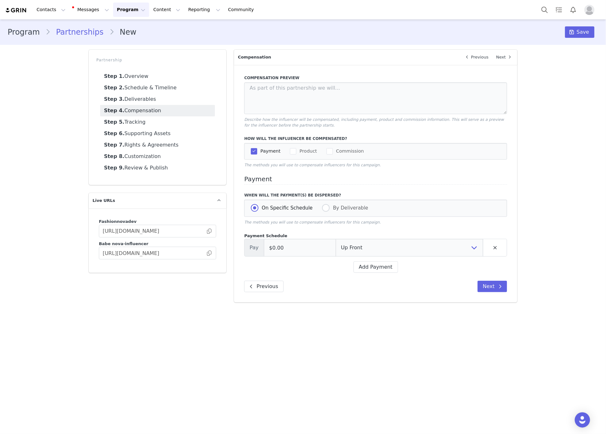
click at [373, 276] on div "Compensation Preview Describe how the influencer will be compensated, including…" at bounding box center [375, 183] width 283 height 237
click at [373, 271] on button "Add Payment" at bounding box center [375, 266] width 44 height 11
click at [370, 285] on button "Add Payment" at bounding box center [375, 286] width 44 height 11
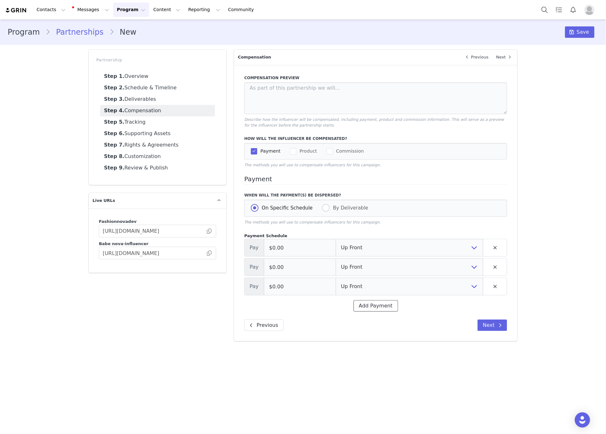
click at [358, 307] on button "Add Payment" at bounding box center [375, 305] width 44 height 11
click at [366, 322] on button "Add Payment" at bounding box center [375, 324] width 44 height 11
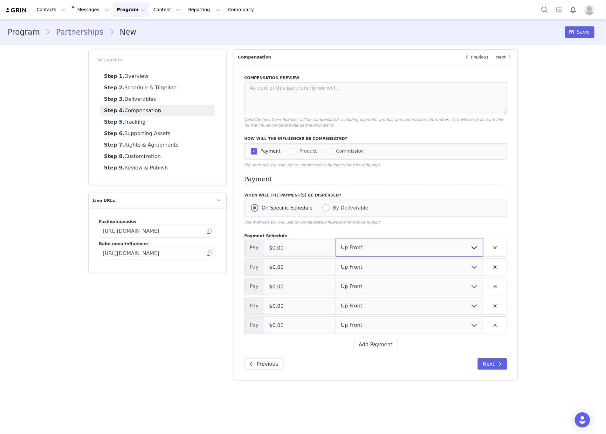
click at [364, 254] on select "Up Front Month 1 Month 2 Month 3 Month 4 Month 5 Upon Completion" at bounding box center [409, 248] width 147 height 18
select select "1"
click at [336, 240] on select "Up Front Month 1 Month 2 Month 3 Month 4 Month 5 Upon Completion" at bounding box center [409, 248] width 147 height 18
drag, startPoint x: 359, startPoint y: 265, endPoint x: 359, endPoint y: 273, distance: 7.3
click at [359, 265] on select "Up Front Month 1 Month 2 Month 3 Month 4 Month 5 Upon Completion" at bounding box center [409, 267] width 147 height 18
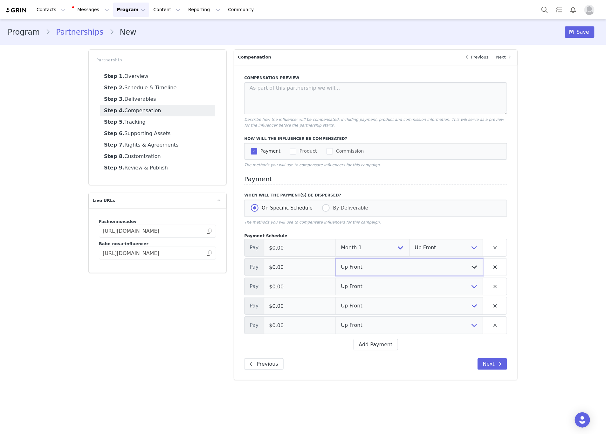
select select "2"
click at [336, 259] on select "Up Front Month 1 Month 2 Month 3 Month 4 Month 5 Upon Completion" at bounding box center [409, 267] width 147 height 18
drag, startPoint x: 363, startPoint y: 286, endPoint x: 363, endPoint y: 294, distance: 7.3
click at [363, 287] on select "Up Front Month 1 Month 2 Month 3 Month 4 Month 5 Upon Completion" at bounding box center [409, 286] width 147 height 18
click at [336, 278] on select "Up Front Month 1 Month 2 Month 3 Month 4 Month 5 Upon Completion" at bounding box center [409, 286] width 147 height 18
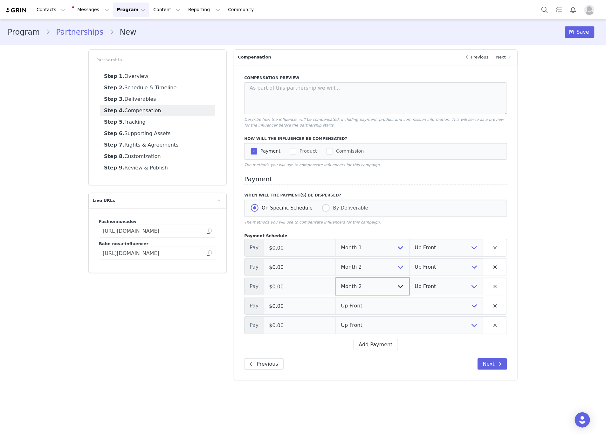
click at [362, 286] on select "Up Front Month 1 Month 2 Month 3 Month 4 Month 5 Upon Completion" at bounding box center [373, 286] width 74 height 18
select select "3"
click at [336, 278] on select "Up Front Month 1 Month 2 Month 3 Month 4 Month 5 Upon Completion" at bounding box center [373, 286] width 74 height 18
click at [359, 304] on select "Up Front Month 1 Month 2 Month 3 Month 4 Month 5 Upon Completion" at bounding box center [409, 306] width 147 height 18
select select "4"
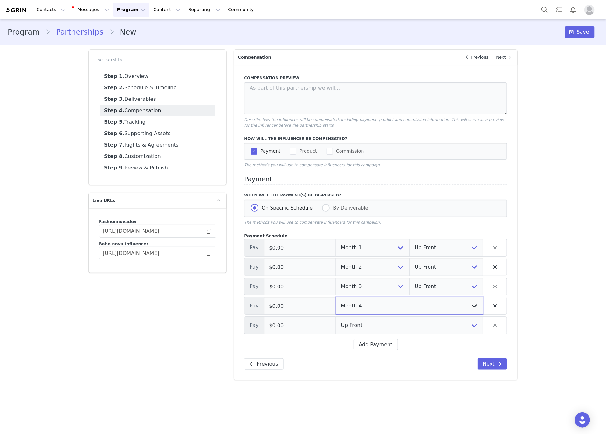
click at [336, 298] on select "Up Front Month 1 Month 2 Month 3 Month 4 Month 5 Upon Completion" at bounding box center [409, 306] width 147 height 18
click at [356, 326] on select "Up Front Month 1 Month 2 Month 3 Month 4 Month 5 Upon Completion" at bounding box center [409, 325] width 147 height 18
select select "5"
click at [336, 317] on select "Up Front Month 1 Month 2 Month 3 Month 4 Month 5 Upon Completion" at bounding box center [409, 325] width 147 height 18
click at [426, 318] on select "Up Front Upon Completion" at bounding box center [446, 325] width 74 height 18
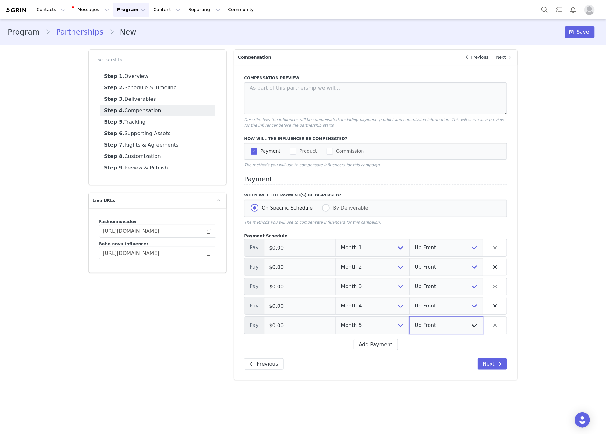
select select "upon_completion"
click at [409, 317] on select "Up Front Upon Completion" at bounding box center [446, 325] width 74 height 18
click at [431, 312] on select "Up Front Upon Completion" at bounding box center [446, 306] width 74 height 18
select select "upon_completion"
click at [409, 298] on select "Up Front Upon Completion" at bounding box center [446, 306] width 74 height 18
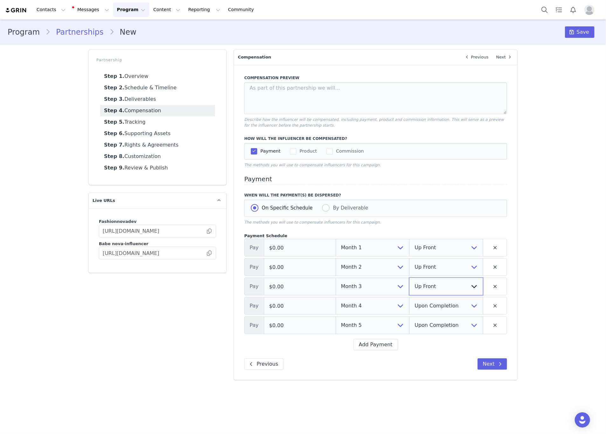
click at [435, 284] on select "Up Front Upon Completion" at bounding box center [446, 286] width 74 height 18
select select "upon_completion"
click at [409, 278] on select "Up Front Upon Completion" at bounding box center [446, 286] width 74 height 18
drag, startPoint x: 433, startPoint y: 271, endPoint x: 432, endPoint y: 276, distance: 5.2
click at [433, 271] on select "Up Front Upon Completion" at bounding box center [446, 267] width 74 height 18
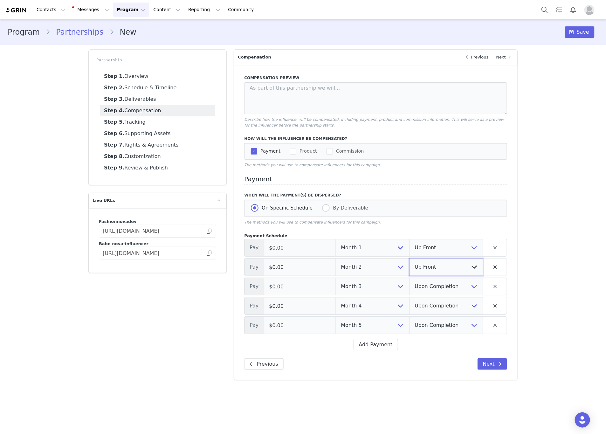
select select "upon_completion"
click at [409, 259] on select "Up Front Upon Completion" at bounding box center [446, 267] width 74 height 18
drag, startPoint x: 317, startPoint y: 247, endPoint x: 226, endPoint y: 248, distance: 90.3
click at [220, 247] on div "Partnership Step 1. Overview Step 2. Schedule & Timeline Step 3. Deliverables S…" at bounding box center [303, 215] width 436 height 338
paste input "1,20"
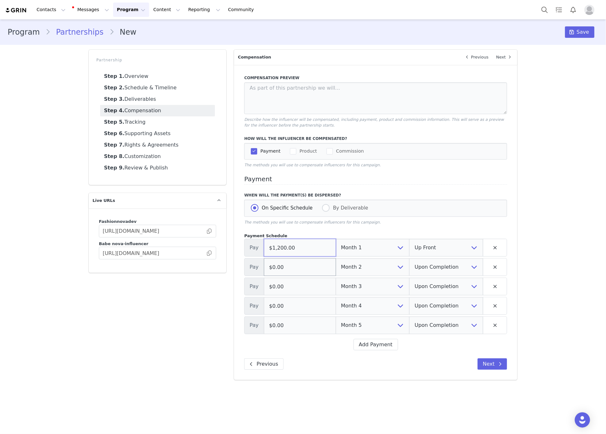
type input "$1,200.00"
drag, startPoint x: 320, startPoint y: 269, endPoint x: 201, endPoint y: 271, distance: 119.8
click at [192, 270] on div "Partnership Step 1. Overview Step 2. Schedule & Timeline Step 3. Deliverables S…" at bounding box center [303, 215] width 436 height 338
paste input "1,20"
type input "$1,200.00"
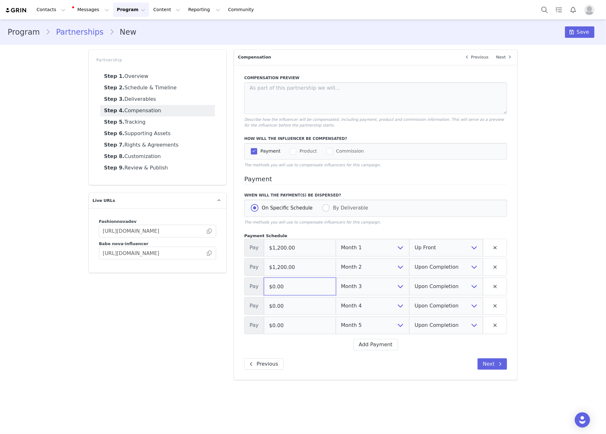
drag, startPoint x: 291, startPoint y: 286, endPoint x: 221, endPoint y: 288, distance: 69.6
click at [220, 288] on div "Partnership Step 1. Overview Step 2. Schedule & Timeline Step 3. Deliverables S…" at bounding box center [303, 215] width 436 height 338
paste input "1,20"
type input "$1,200.00"
drag, startPoint x: 301, startPoint y: 310, endPoint x: 242, endPoint y: 317, distance: 58.9
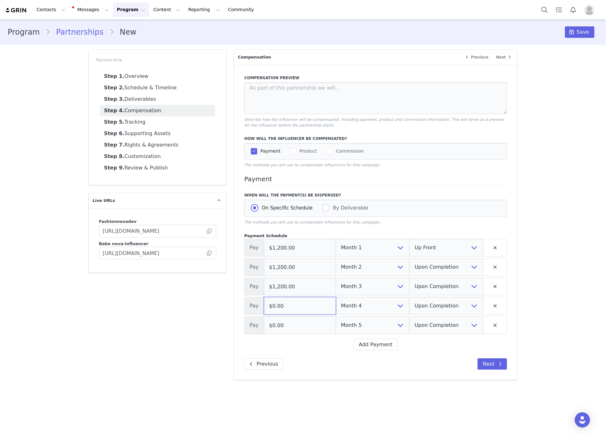
click at [236, 310] on div "Compensation Preview Describe how the influencer will be compensated, including…" at bounding box center [375, 222] width 283 height 315
paste input "1,20"
type input "$1,200.00"
drag, startPoint x: 296, startPoint y: 329, endPoint x: 209, endPoint y: 326, distance: 87.1
click at [210, 329] on div "Partnership Step 1. Overview Step 2. Schedule & Timeline Step 3. Deliverables S…" at bounding box center [303, 215] width 436 height 338
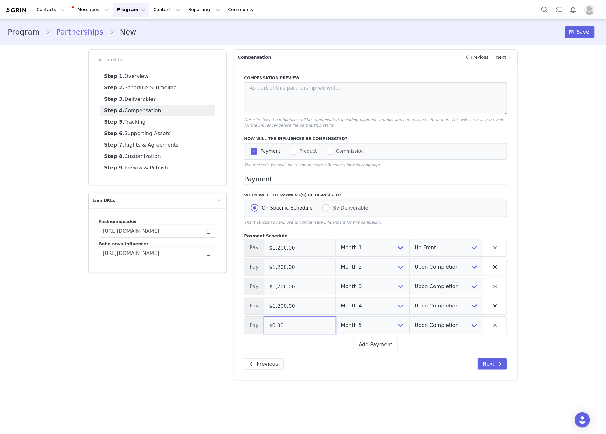
paste input "1,20"
type input "$1,200.00"
click at [132, 120] on link "Step 5. Tracking" at bounding box center [157, 121] width 115 height 11
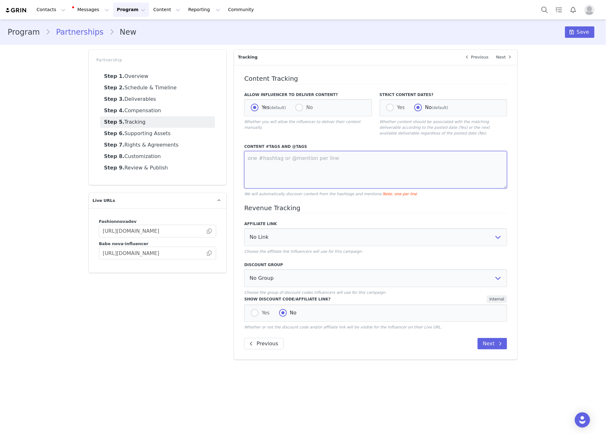
click at [297, 179] on textarea at bounding box center [375, 170] width 263 height 38
paste textarea "@FashionNova"
type textarea "@FashionNova"
drag, startPoint x: 587, startPoint y: 27, endPoint x: 537, endPoint y: 36, distance: 51.3
click at [587, 28] on button "Save" at bounding box center [580, 31] width 30 height 11
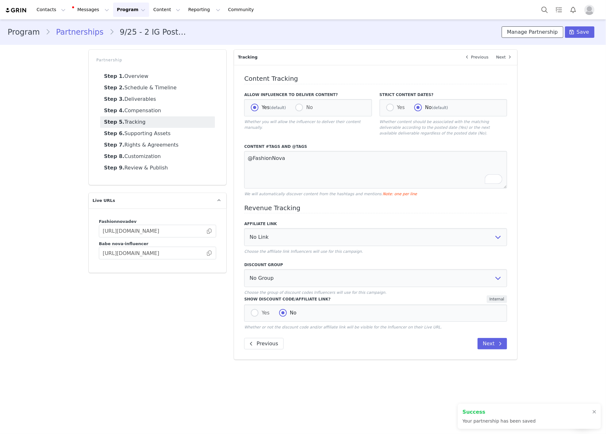
drag, startPoint x: 544, startPoint y: 31, endPoint x: 365, endPoint y: 124, distance: 201.8
click at [544, 32] on button "Manage Partnership" at bounding box center [533, 31] width 62 height 11
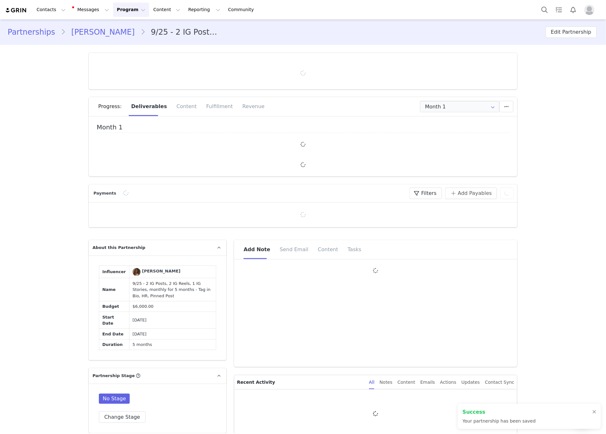
type input "+33 ([GEOGRAPHIC_DATA])"
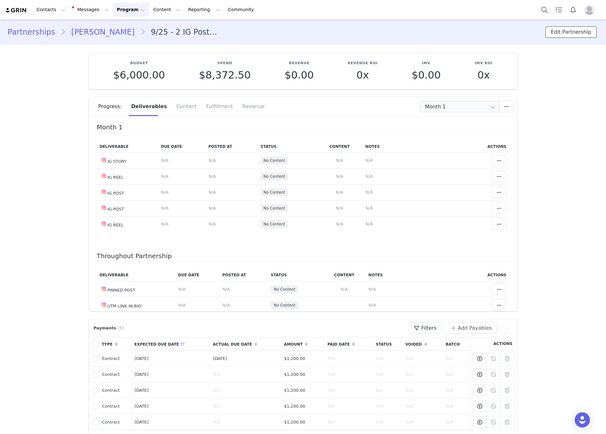
click at [563, 28] on button "Edit Partnership" at bounding box center [570, 31] width 51 height 11
select select
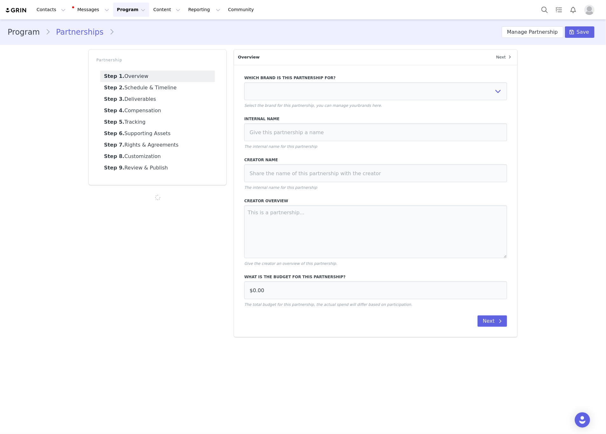
type input "$6,000.00"
select select "c05a2980-7b9a-4a75-bc20-068f97df96f2"
type input "9/25 - 2 IG Posts, 2 IG Reels, 1 IG Stories, monthly for 5 months - Tag in Bio,…"
type input "@chloe.difrancesco"
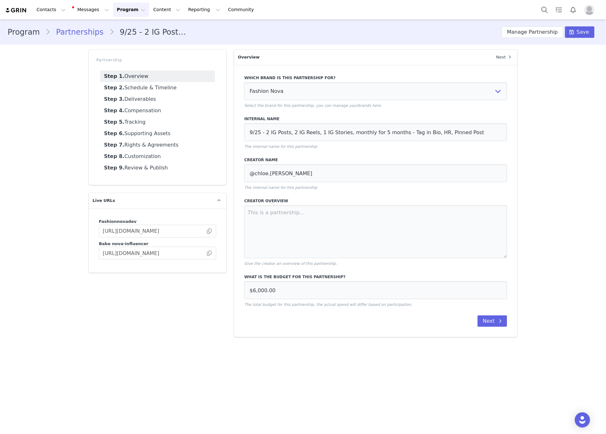
click at [134, 94] on link "Step 3. Deliverables" at bounding box center [157, 98] width 115 height 11
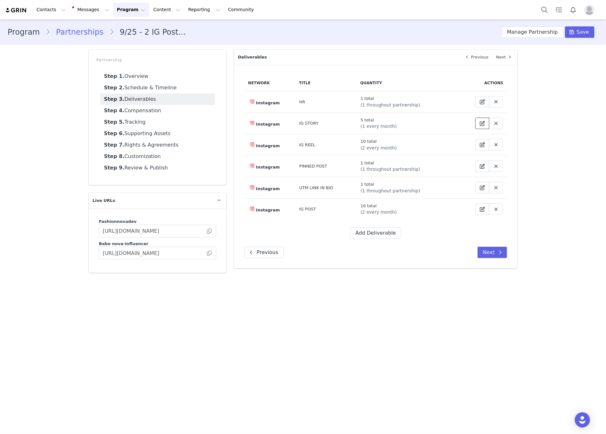
click at [478, 119] on button at bounding box center [482, 123] width 14 height 11
select select "5"
select select "story"
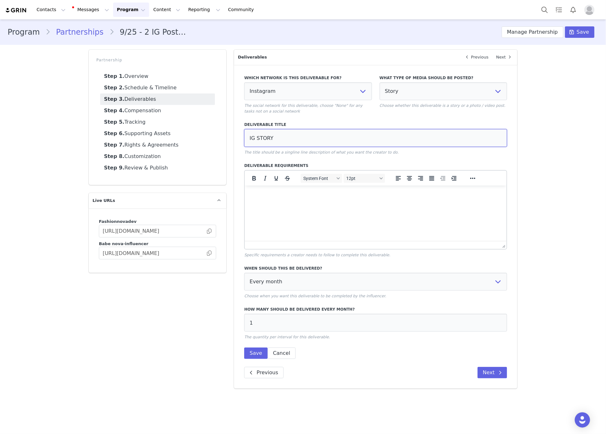
click at [315, 138] on input "IG STORY" at bounding box center [375, 138] width 263 height 18
type input "IG STORY (1 FRAME)"
click at [581, 31] on span "Save" at bounding box center [583, 32] width 12 height 8
click at [534, 30] on button "Manage Partnership" at bounding box center [533, 31] width 62 height 11
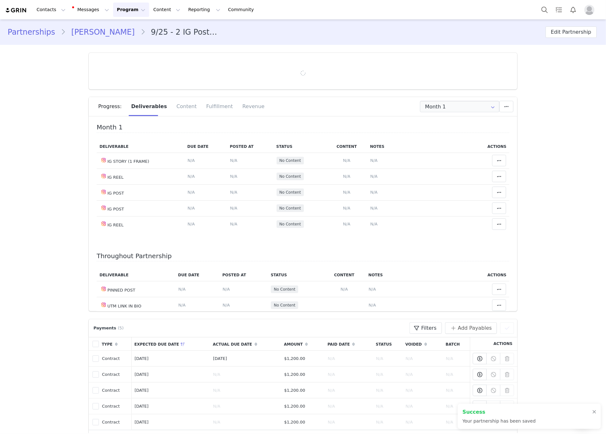
type input "+33 ([GEOGRAPHIC_DATA])"
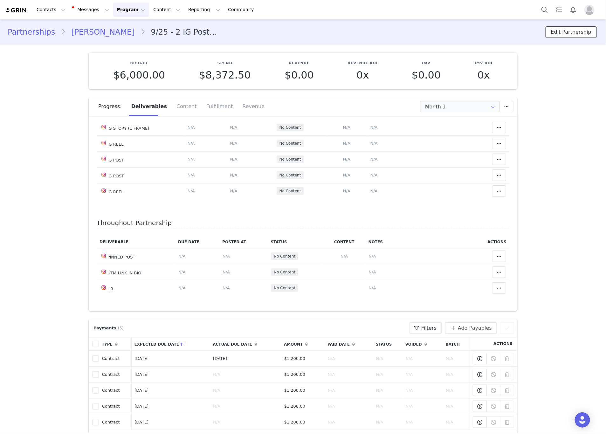
click at [560, 32] on button "Edit Partnership" at bounding box center [570, 31] width 51 height 11
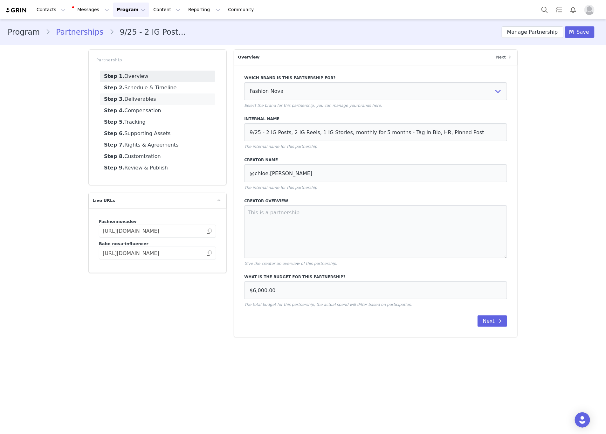
click at [122, 99] on link "Step 3. Deliverables" at bounding box center [157, 98] width 115 height 11
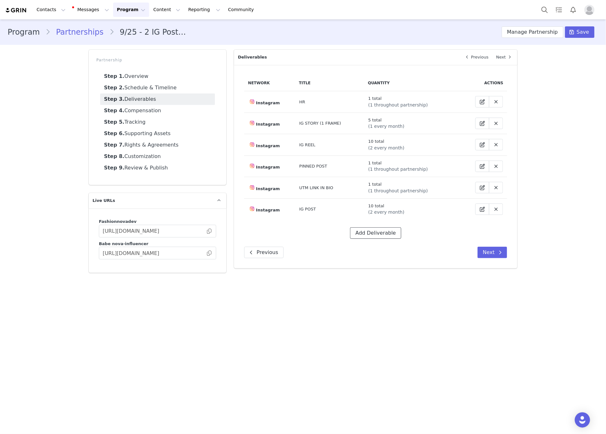
click at [378, 236] on button "Add Deliverable" at bounding box center [375, 232] width 51 height 11
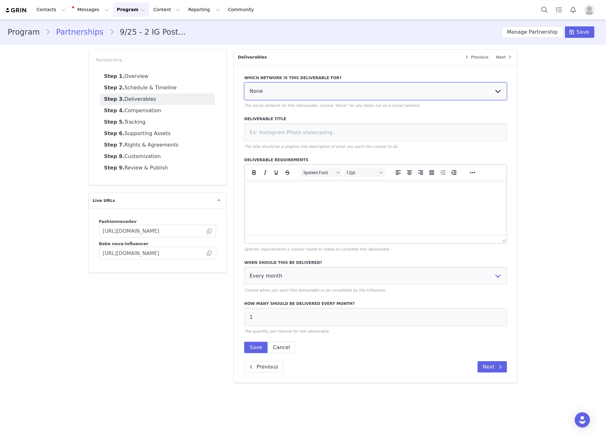
drag, startPoint x: 273, startPoint y: 92, endPoint x: 274, endPoint y: 98, distance: 5.8
click at [273, 92] on select "None YouTube Twitter Instagram Facebook Twitch TikTok Pinterest" at bounding box center [375, 91] width 263 height 18
select select "5"
click at [244, 82] on select "None YouTube Twitter Instagram Facebook Twitch TikTok Pinterest" at bounding box center [375, 91] width 263 height 18
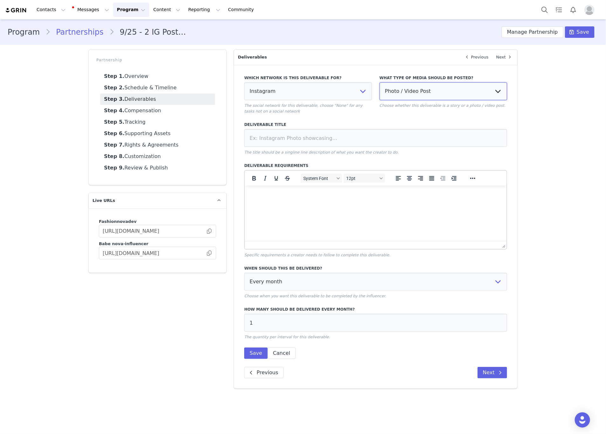
drag, startPoint x: 444, startPoint y: 91, endPoint x: 439, endPoint y: 99, distance: 9.8
click at [444, 91] on select "Photo / Video Post Story Text in Bio Highlight Reel" at bounding box center [442, 91] width 127 height 18
select select "bio"
click at [379, 82] on select "Photo / Video Post Story Text in Bio Highlight Reel" at bounding box center [442, 91] width 127 height 18
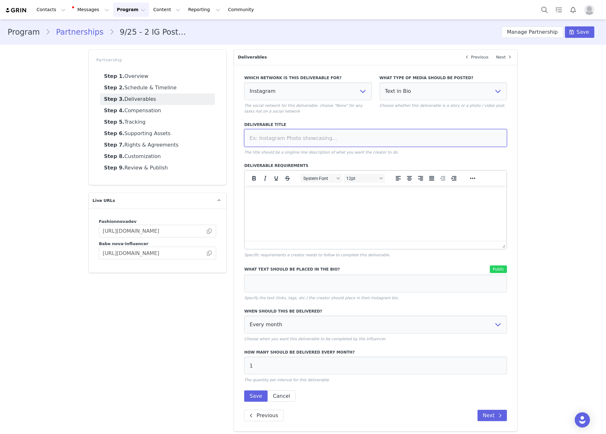
click at [364, 134] on input at bounding box center [375, 138] width 263 height 18
type input "TAG IN BIO"
click at [352, 326] on select "Every month Every other month In specific months Throughout partnership" at bounding box center [375, 325] width 263 height 18
select select "throughout"
click at [244, 316] on select "Every month Every other month In specific months Throughout partnership" at bounding box center [375, 325] width 263 height 18
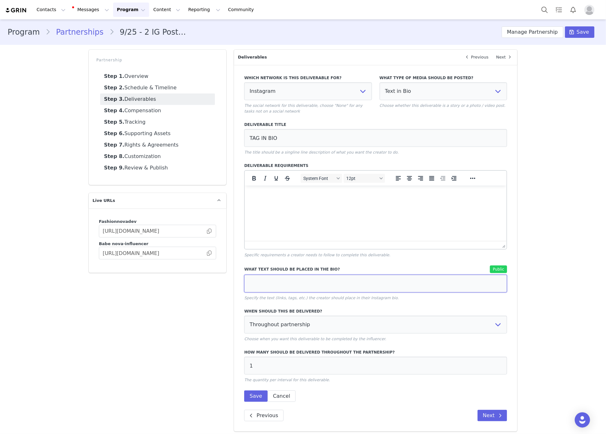
click at [256, 287] on input at bounding box center [375, 284] width 263 height 18
paste input "@FashionNova"
type input "@FashionNova"
click at [249, 397] on button "Save" at bounding box center [255, 395] width 23 height 11
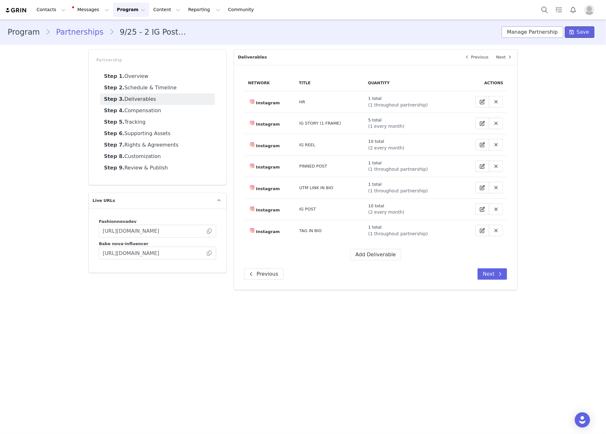
click at [578, 34] on button "Save" at bounding box center [580, 31] width 30 height 11
click at [530, 34] on button "Manage Partnership" at bounding box center [533, 31] width 62 height 11
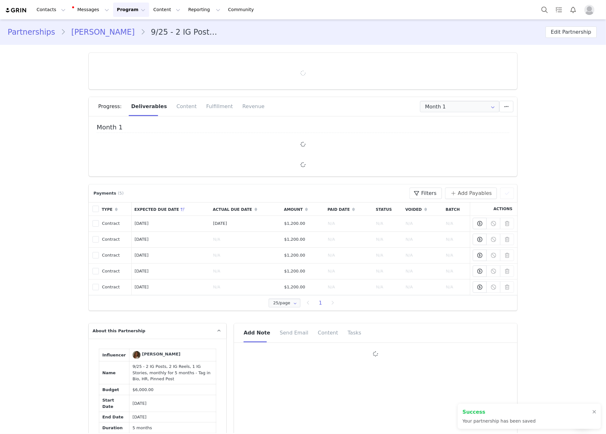
type input "+33 ([GEOGRAPHIC_DATA])"
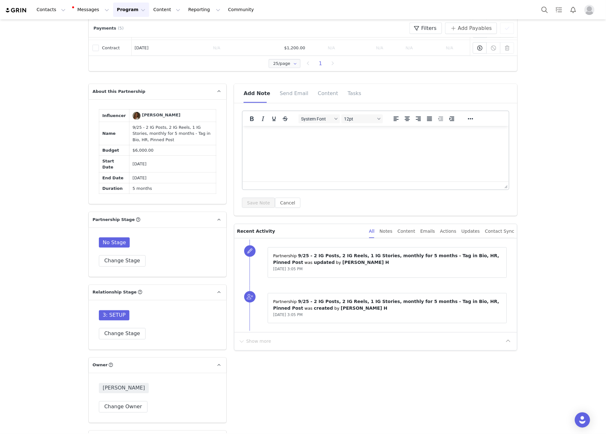
scroll to position [381, 0]
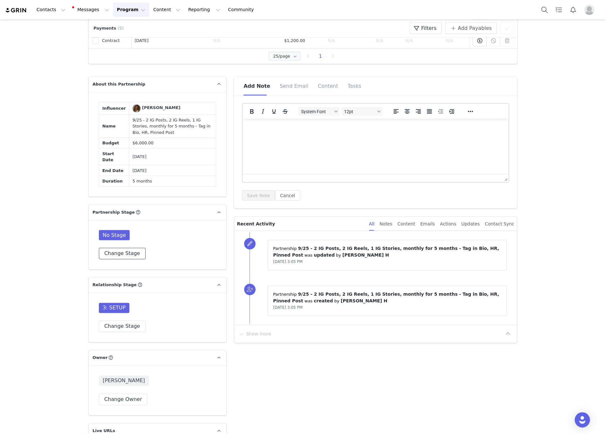
click at [114, 250] on button "Change Stage" at bounding box center [122, 253] width 47 height 11
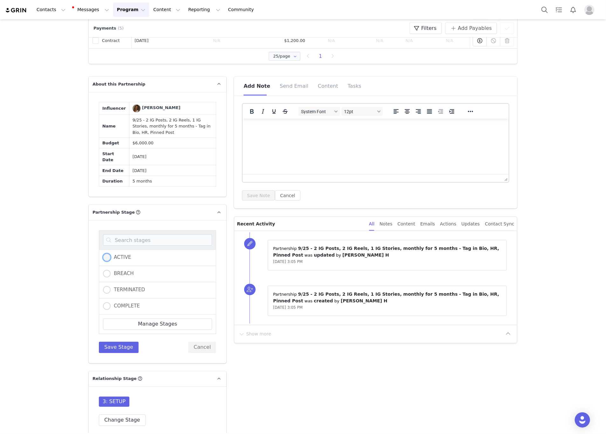
click at [104, 254] on span at bounding box center [107, 258] width 8 height 8
click at [104, 254] on input "ACTIVE" at bounding box center [107, 258] width 8 height 8
radio input "true"
click at [109, 343] on button "Save Stage" at bounding box center [119, 347] width 40 height 11
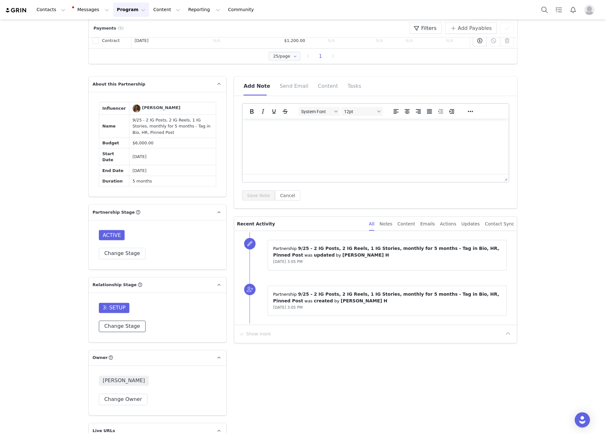
click at [121, 321] on button "Change Stage" at bounding box center [122, 326] width 47 height 11
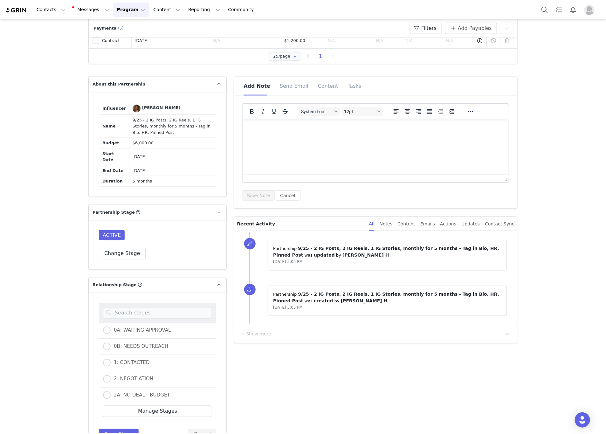
click at [132, 299] on div "0A: WAITING APPROVAL 0B: NEEDS OUTREACH 1: CONTACTED 2: NEGOTIATION 2A: NO DEAL…" at bounding box center [158, 372] width 138 height 158
click at [127, 307] on input at bounding box center [157, 312] width 109 height 11
type input "LOC"
click at [103, 326] on span at bounding box center [107, 330] width 8 height 8
click at [103, 326] on input "4: LOCKED IN" at bounding box center [107, 330] width 8 height 8
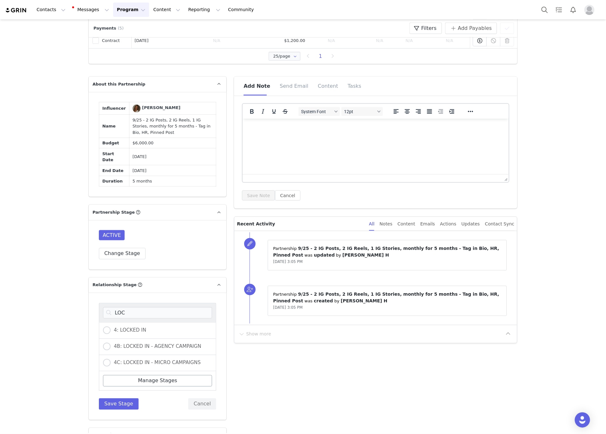
radio input "true"
click at [109, 402] on button "Save Stage" at bounding box center [119, 403] width 40 height 11
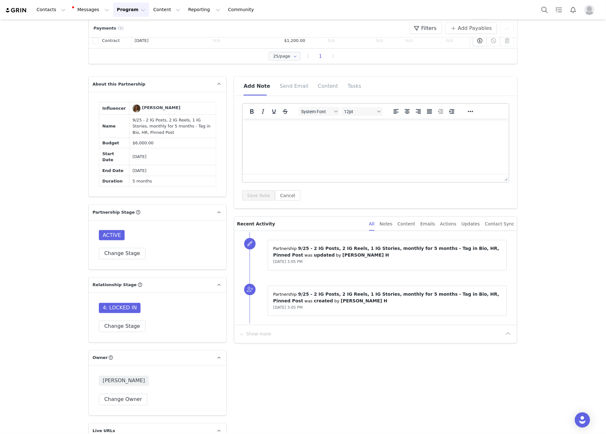
click at [320, 136] on html at bounding box center [375, 127] width 266 height 17
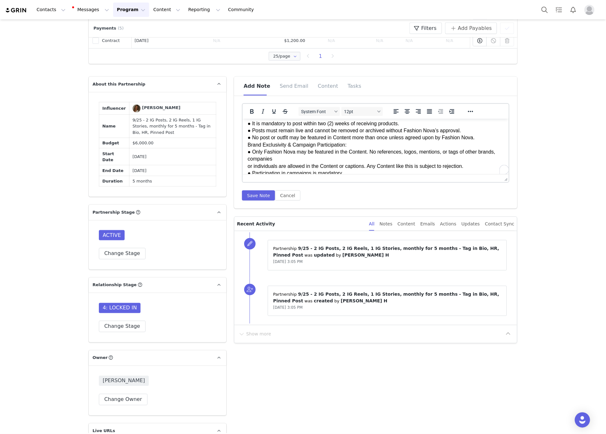
scroll to position [0, 0]
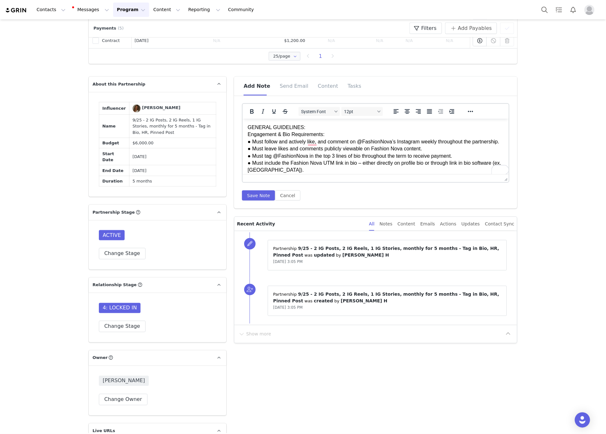
drag, startPoint x: 308, startPoint y: 126, endPoint x: 229, endPoint y: 126, distance: 79.1
click at [242, 126] on html "GENERAL GUIDELINES: Engagement & Bio Requirements: ● Must follow and actively l…" at bounding box center [375, 387] width 266 height 537
click at [334, 152] on p "GENERAL GUIDELINES: Engagement & Bio Requirements: ● Must follow and actively l…" at bounding box center [376, 387] width 256 height 527
click at [332, 130] on p "GENERAL GUIDELINES: Engagement & Bio Requirements: ● Must follow and actively l…" at bounding box center [376, 387] width 256 height 527
drag, startPoint x: 328, startPoint y: 134, endPoint x: 238, endPoint y: 134, distance: 89.3
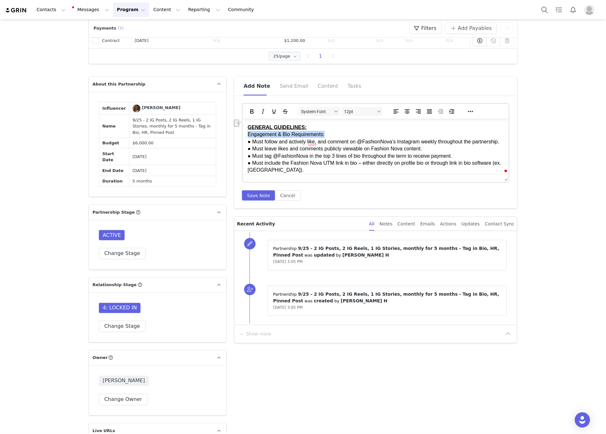
click at [242, 134] on html "GENERAL GUIDELINES: Engagement & Bio Requirements: ● Must follow and actively l…" at bounding box center [375, 387] width 266 height 537
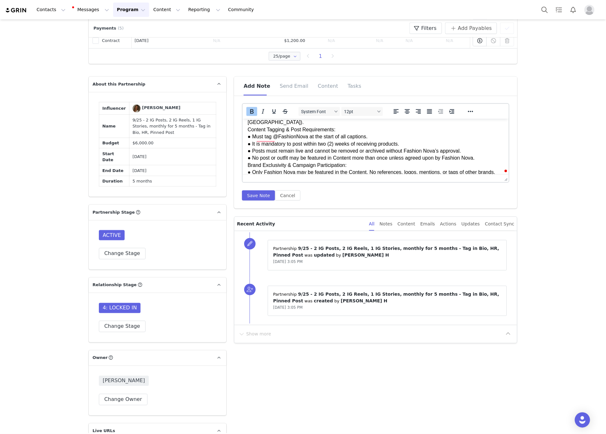
scroll to position [48, 0]
drag, startPoint x: 352, startPoint y: 136, endPoint x: 241, endPoint y: 137, distance: 111.6
click at [242, 137] on html "GENERAL GUIDELINES: Engagement & Bio Requirements: ● Must follow and actively l…" at bounding box center [375, 339] width 266 height 537
click at [296, 140] on p "GENERAL GUIDELINES: Engagement & Bio Requirements: ● Must follow and actively l…" at bounding box center [376, 339] width 256 height 527
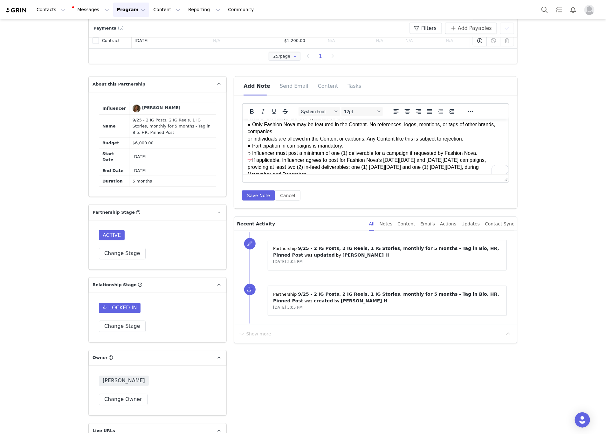
scroll to position [0, 0]
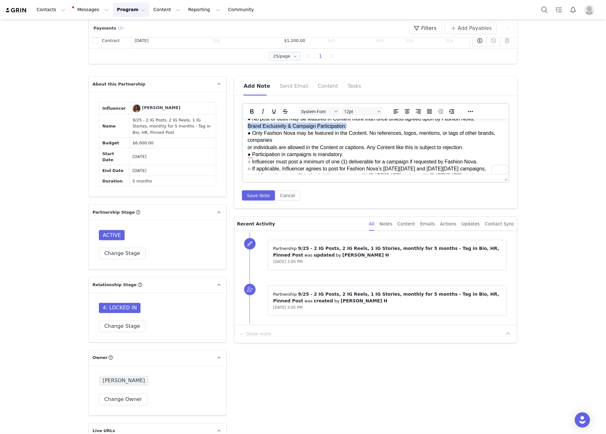
drag, startPoint x: 354, startPoint y: 123, endPoint x: 240, endPoint y: 136, distance: 114.6
click at [242, 136] on html "GENERAL GUIDELINES: Engagement & Bio Requirements: ● Must follow and actively l…" at bounding box center [375, 300] width 266 height 537
click at [248, 155] on p "GENERAL GUIDELINES: Engagement & Bio Requirements: ● Must follow and actively l…" at bounding box center [376, 300] width 256 height 527
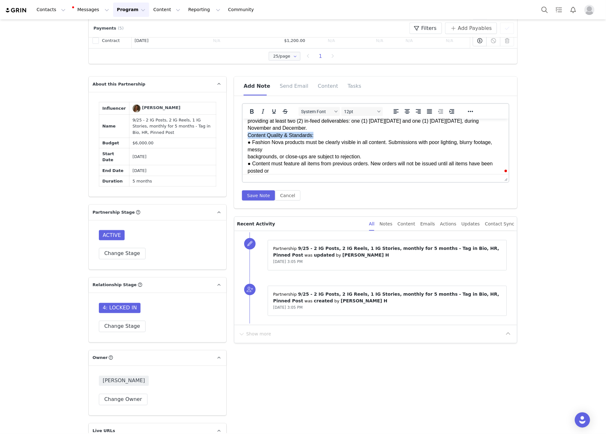
drag, startPoint x: 318, startPoint y: 140, endPoint x: 238, endPoint y: 142, distance: 80.1
click at [242, 142] on html "GENERAL GUIDELINES: Engagement & Bio Requirements: ● Must follow and actively l…" at bounding box center [375, 249] width 266 height 530
click at [245, 162] on html "GENERAL GUIDELINES: Engagement & Bio Requirements: ● Must follow and actively l…" at bounding box center [375, 249] width 266 height 530
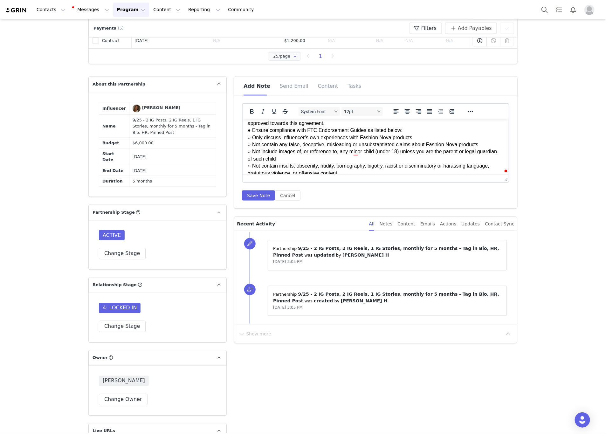
click at [245, 130] on html "GENERAL GUIDELINES: Engagement & Bio Requirements: ● Must follow and actively l…" at bounding box center [375, 197] width 266 height 522
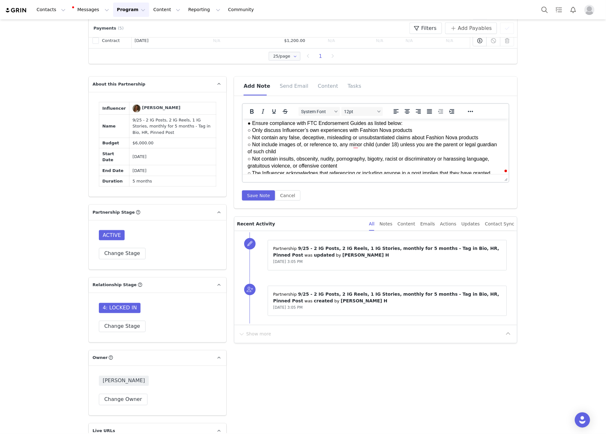
click at [244, 166] on html "GENERAL GUIDELINES: Engagement & Bio Requirements: ● Must follow and actively l…" at bounding box center [375, 194] width 266 height 516
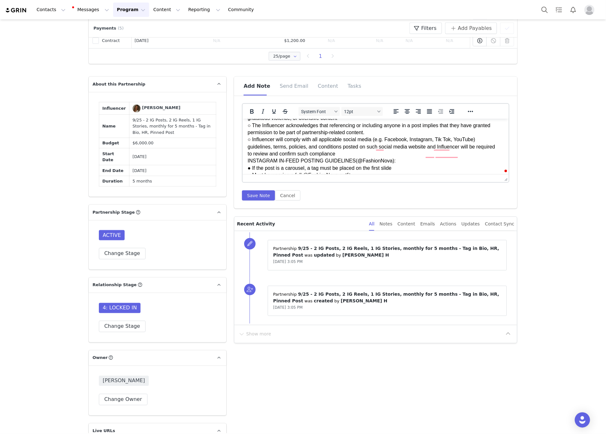
click at [352, 159] on p "GENERAL GUIDELINES: Engagement & Bio Requirements: ● Must follow and actively l…" at bounding box center [376, 146] width 256 height 505
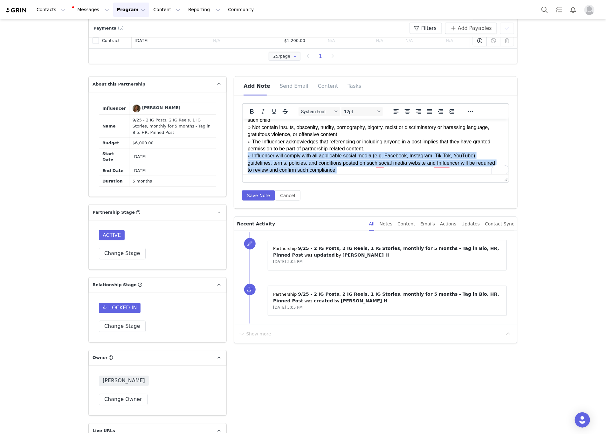
drag, startPoint x: 392, startPoint y: 167, endPoint x: 246, endPoint y: 162, distance: 145.6
click at [242, 165] on html "GENERAL GUIDELINES: Engagement & Bio Requirements: ● Must follow and actively l…" at bounding box center [375, 165] width 266 height 521
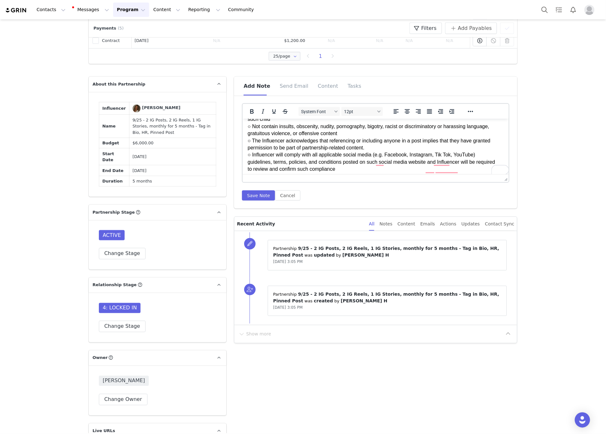
click at [277, 140] on p "GENERAL GUIDELINES: Engagement & Bio Requirements: ● Must follow and actively l…" at bounding box center [376, 40] width 256 height 263
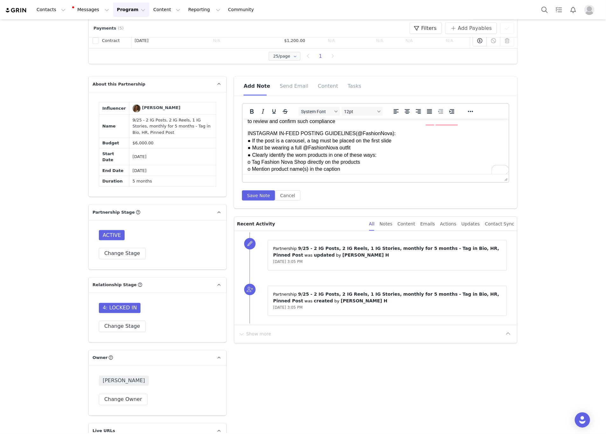
click at [377, 135] on body "GENERAL GUIDELINES: Engagement & Bio Requirements: ● Must follow and actively l…" at bounding box center [376, 116] width 256 height 510
drag, startPoint x: 393, startPoint y: 138, endPoint x: 247, endPoint y: 138, distance: 145.9
click at [247, 138] on html "GENERAL GUIDELINES: Engagement & Bio Requirements: ● Must follow and actively l…" at bounding box center [375, 116] width 266 height 521
click at [288, 149] on p "INSTAGRAM IN-FEED POSTING GUIDELINES(@FashionNova): ● If the post is a carousel…" at bounding box center [376, 251] width 256 height 242
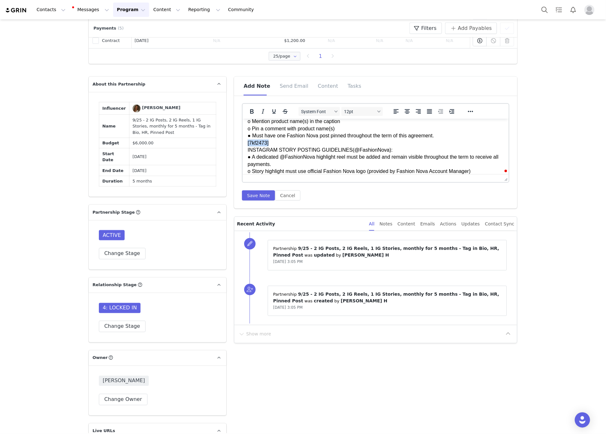
drag, startPoint x: 271, startPoint y: 147, endPoint x: 236, endPoint y: 149, distance: 35.3
click at [242, 149] on html "GENERAL GUIDELINES: Engagement & Bio Requirements: ● Must follow and actively l…" at bounding box center [375, 69] width 266 height 521
drag, startPoint x: 394, startPoint y: 157, endPoint x: 214, endPoint y: 156, distance: 180.8
click at [242, 156] on html "GENERAL GUIDELINES: Engagement & Bio Requirements: ● Must follow and actively l…" at bounding box center [375, 69] width 266 height 521
click at [273, 151] on p "INSTAGRAM IN-FEED POSTING GUIDELINES(@FashionNova): ● If the post is a carousel…" at bounding box center [376, 203] width 256 height 242
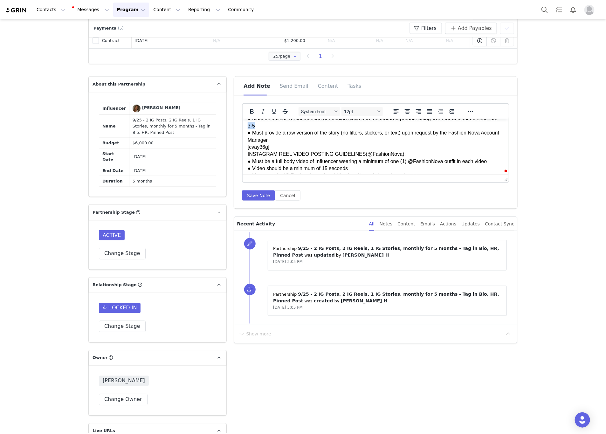
drag, startPoint x: 257, startPoint y: 138, endPoint x: 234, endPoint y: 140, distance: 23.9
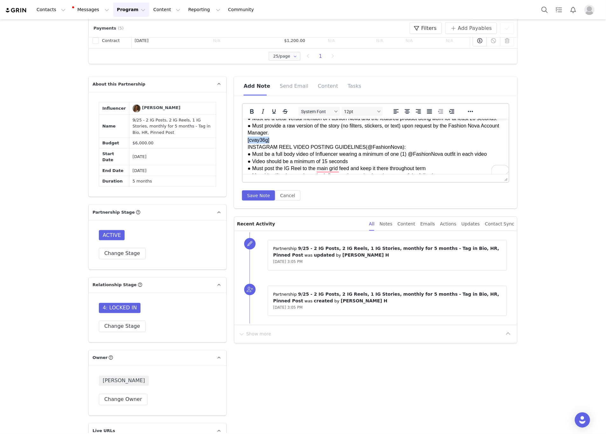
drag, startPoint x: 280, startPoint y: 155, endPoint x: 226, endPoint y: 155, distance: 54.3
drag, startPoint x: 404, startPoint y: 158, endPoint x: 443, endPoint y: 277, distance: 125.3
click at [270, 149] on p "INSTAGRAM IN-FEED POSTING GUIDELINES(@FashionNova): ● If the post is a carousel…" at bounding box center [376, 104] width 256 height 235
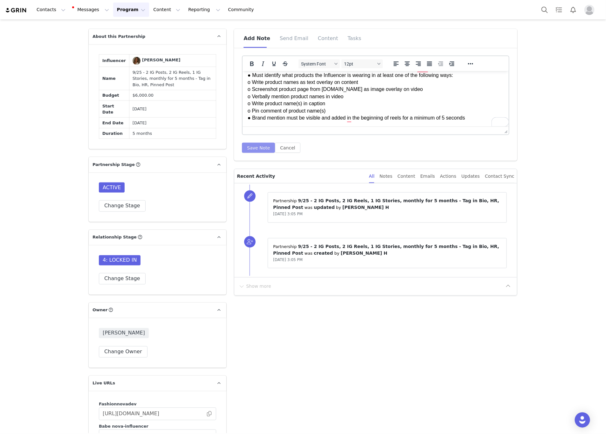
click at [256, 151] on button "Save Note" at bounding box center [258, 148] width 33 height 10
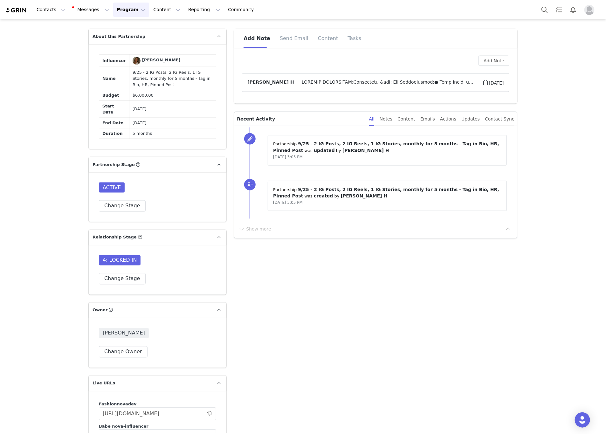
click at [306, 86] on span at bounding box center [388, 83] width 188 height 8
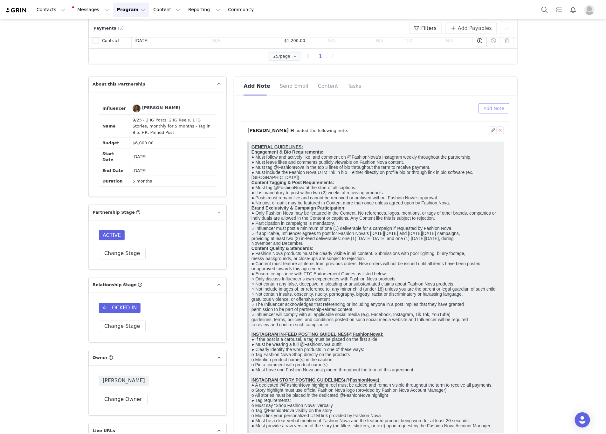
click at [486, 106] on button "Add Note" at bounding box center [493, 108] width 31 height 10
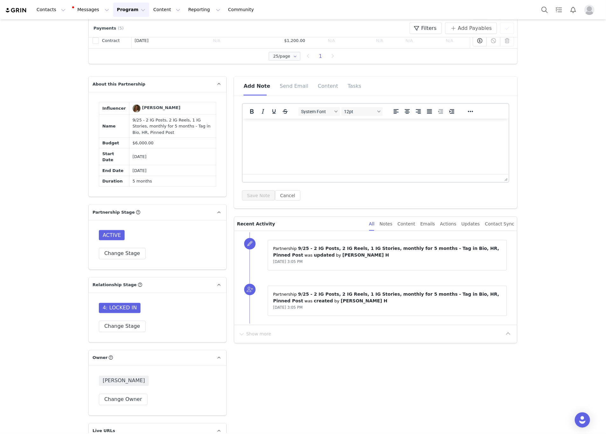
click at [273, 136] on html at bounding box center [375, 127] width 266 height 17
paste body "To enrich screen reader interactions, please activate Accessibility in Grammarl…"
drag, startPoint x: 284, startPoint y: 127, endPoint x: 225, endPoint y: 127, distance: 59.1
click at [242, 127] on html "Context for Deal French influencer Content to recommend for this deal : https:/…" at bounding box center [375, 149] width 266 height 60
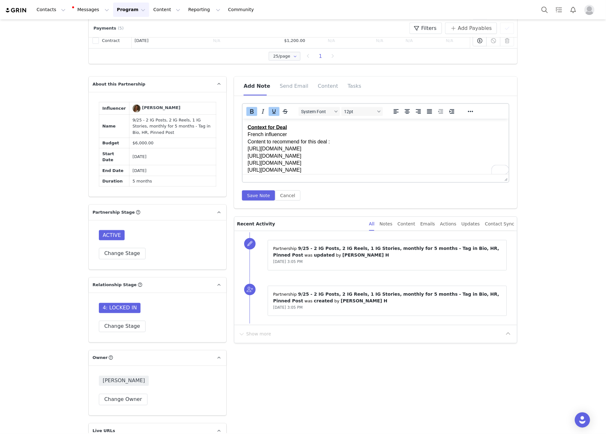
click at [278, 142] on p "Context for Deal French influencer Content to recommend for this deal : https:/…" at bounding box center [376, 149] width 256 height 50
click at [248, 200] on button "Save Note" at bounding box center [258, 195] width 33 height 10
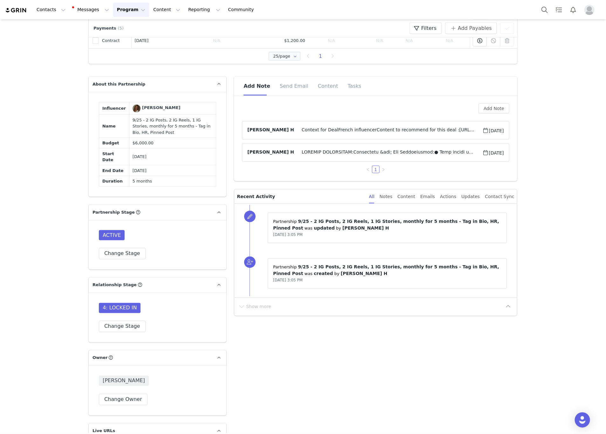
click at [313, 128] on span "Context for DealFrench influencerContent to recommend for this deal :https://ww…" at bounding box center [388, 130] width 188 height 8
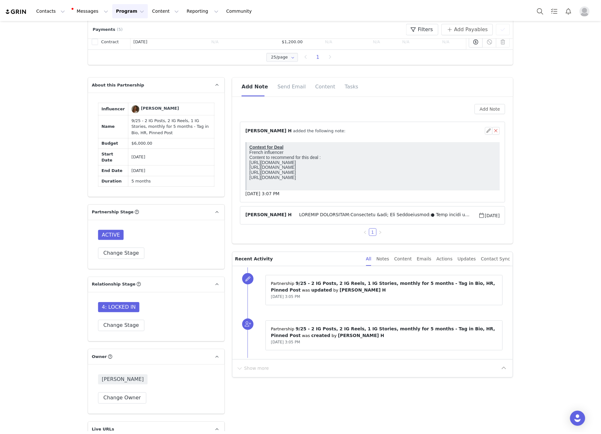
scroll to position [381, 0]
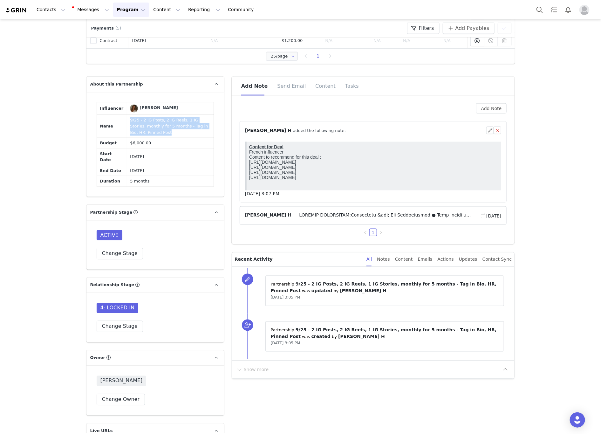
drag, startPoint x: 146, startPoint y: 134, endPoint x: 117, endPoint y: 123, distance: 30.5
click at [117, 123] on tr "Name 9/25 - 2 IG Posts, 2 IG Reels, 1 IG Stories, monthly for 5 months - Tag in…" at bounding box center [155, 126] width 117 height 23
copy tr "9/25 - 2 IG Posts, 2 IG Reels, 1 IG Stories, monthly for 5 months - Tag in Bio,…"
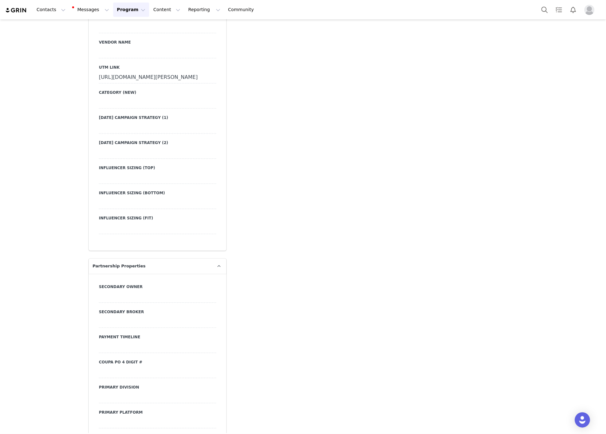
scroll to position [2064, 0]
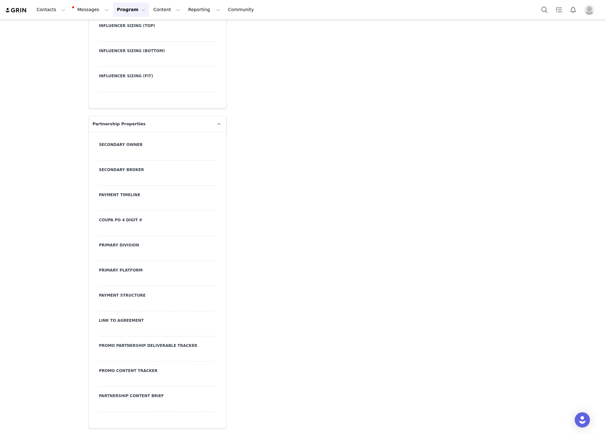
click at [99, 328] on div at bounding box center [157, 330] width 117 height 11
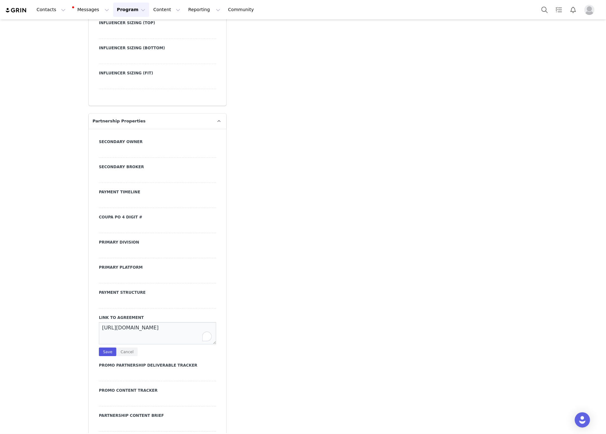
scroll to position [3, 0]
type textarea "https://ironcladapp.com/c/621679b0ff9c731d573f2628/contracts/IC-16815/documents…"
click at [104, 356] on button "Save" at bounding box center [107, 351] width 17 height 9
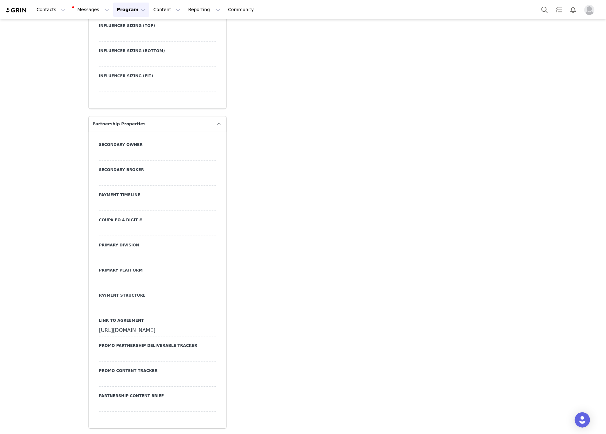
click at [120, 307] on div at bounding box center [157, 305] width 117 height 11
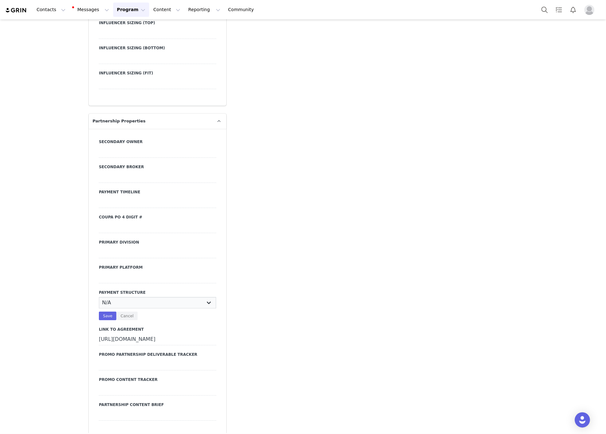
select select "Monthly"
click at [99, 299] on select "N/A Monthly 50/50 Payment Per Deliverable Upfront Upon Completion Custom / Other" at bounding box center [157, 302] width 117 height 11
click at [101, 316] on button "Save" at bounding box center [107, 315] width 17 height 9
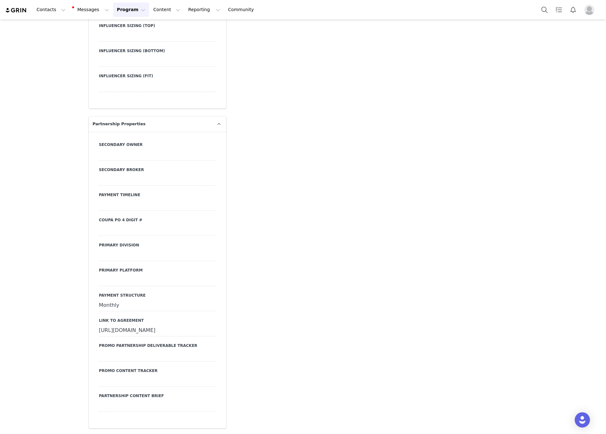
click at [121, 278] on div at bounding box center [157, 280] width 117 height 11
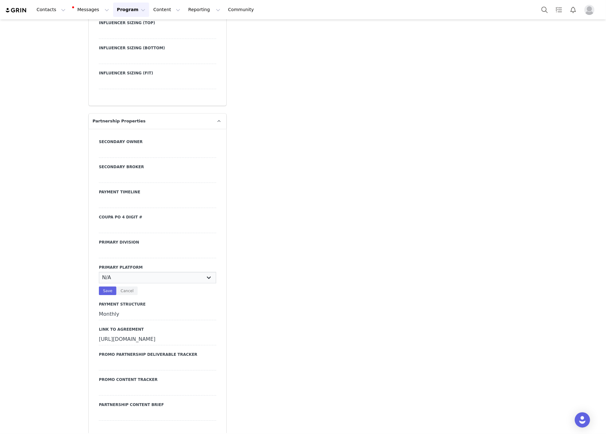
click at [121, 278] on select "N/A Instagram YouTube TikTok" at bounding box center [157, 277] width 117 height 11
select select "Instagram"
click at [99, 274] on select "N/A Instagram YouTube TikTok" at bounding box center [157, 277] width 117 height 11
click at [103, 294] on button "Save" at bounding box center [107, 290] width 17 height 9
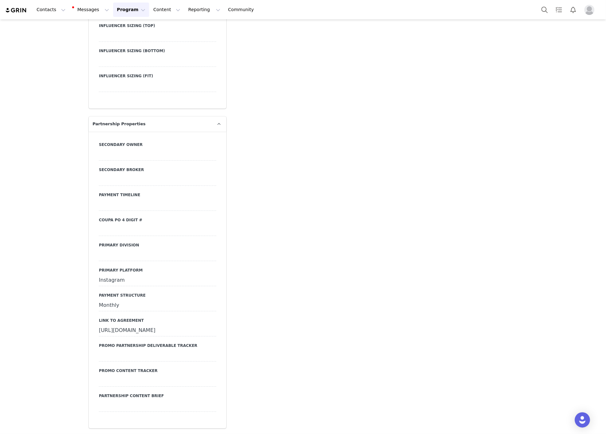
click at [133, 256] on div at bounding box center [157, 254] width 117 height 11
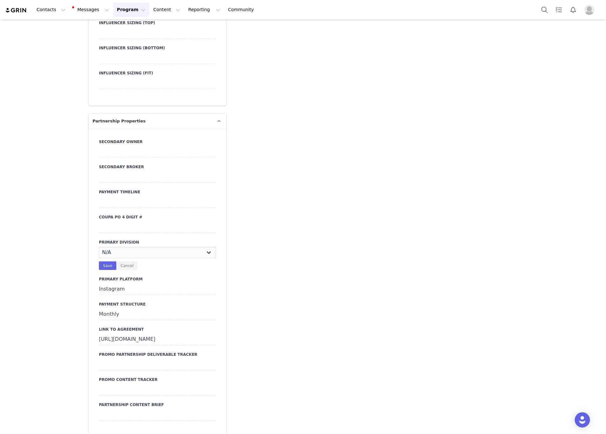
click at [133, 256] on select "N/A JRS Beauty Promo Curve Nova Men Nova Kids Nova Sport Nova Intimates Skin No…" at bounding box center [157, 252] width 117 height 11
select select "JRS"
click at [99, 249] on select "N/A JRS Beauty Promo Curve Nova Men Nova Kids Nova Sport Nova Intimates Skin No…" at bounding box center [157, 252] width 117 height 11
click at [105, 269] on button "Save" at bounding box center [107, 265] width 17 height 9
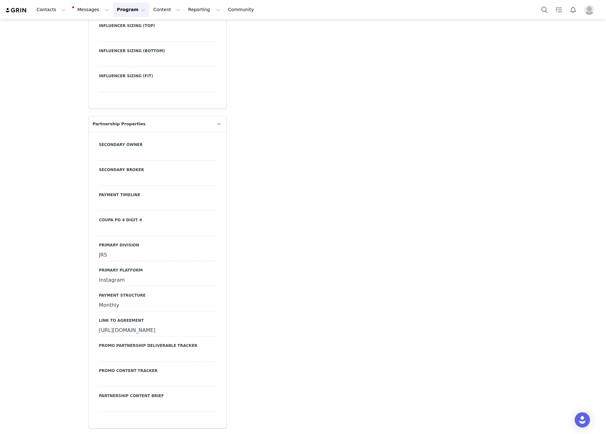
click at [110, 232] on div at bounding box center [157, 229] width 117 height 11
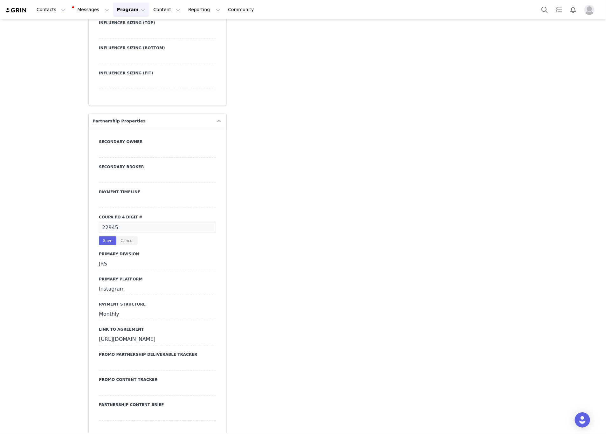
type input "22945"
click at [101, 241] on button "Save" at bounding box center [107, 240] width 17 height 9
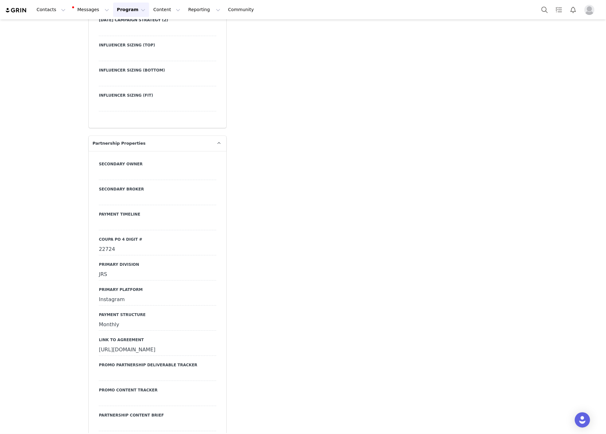
scroll to position [2073, 0]
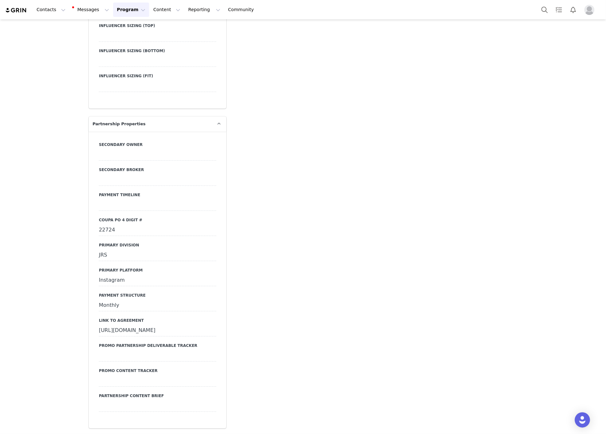
click at [159, 332] on div "[URL][DOMAIN_NAME]" at bounding box center [157, 330] width 117 height 11
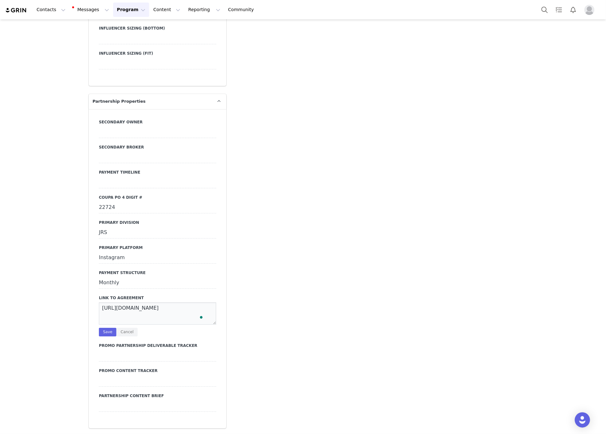
scroll to position [5, 0]
drag, startPoint x: 169, startPoint y: 326, endPoint x: 86, endPoint y: 295, distance: 88.6
click at [89, 295] on div "Secondary Owner Secondary Broker Payment Timeline Coupa PO 4 digit # 22724 Prim…" at bounding box center [158, 268] width 138 height 319
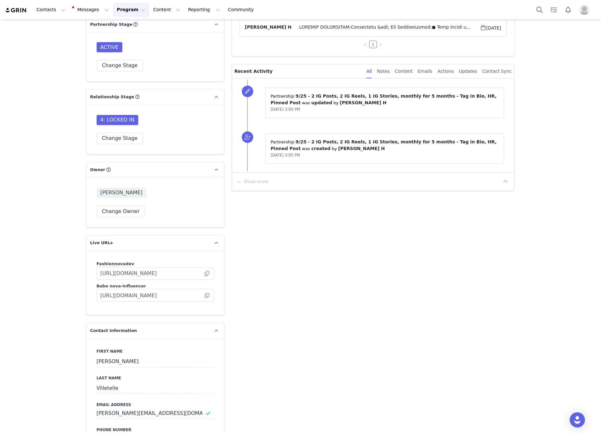
scroll to position [586, 0]
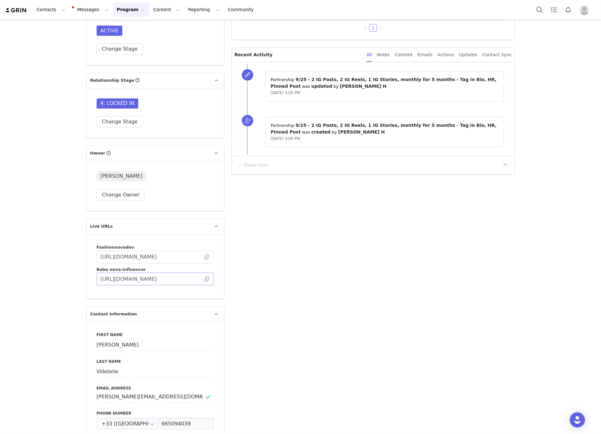
click at [204, 279] on span at bounding box center [207, 279] width 6 height 0
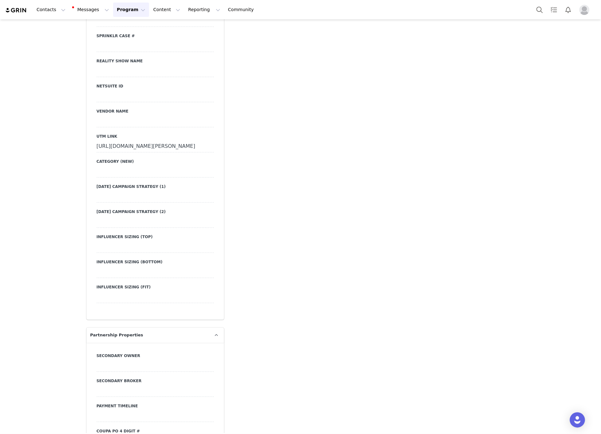
scroll to position [1873, 0]
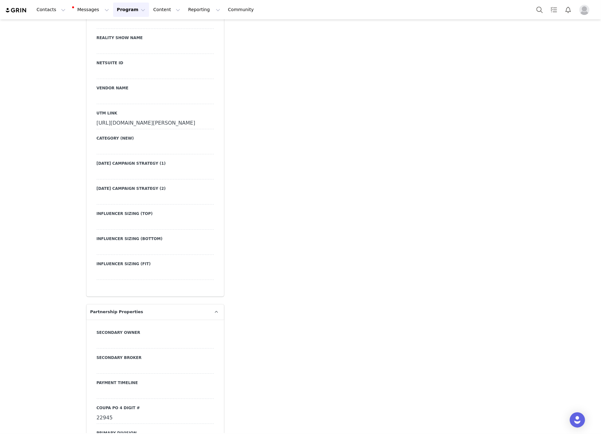
click at [99, 123] on div "https://www.fashionnova.com/collections/new?division=women&utm_source=influence…" at bounding box center [155, 123] width 117 height 11
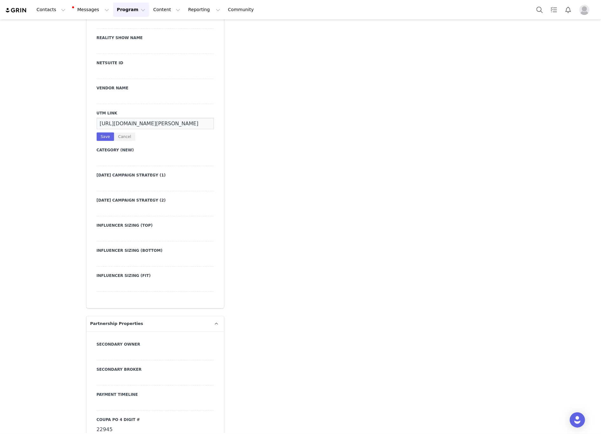
scroll to position [0, 226]
drag, startPoint x: 94, startPoint y: 114, endPoint x: 275, endPoint y: 114, distance: 180.8
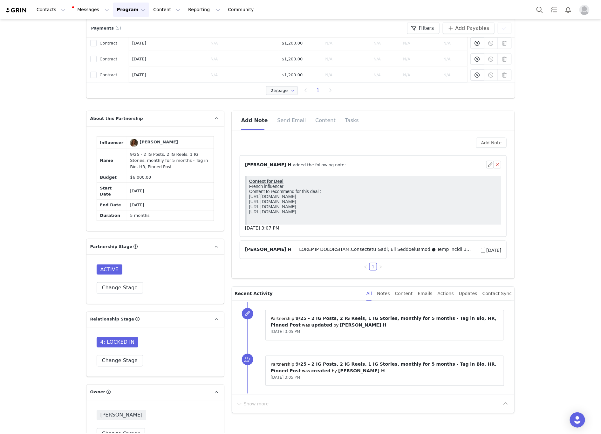
scroll to position [252, 0]
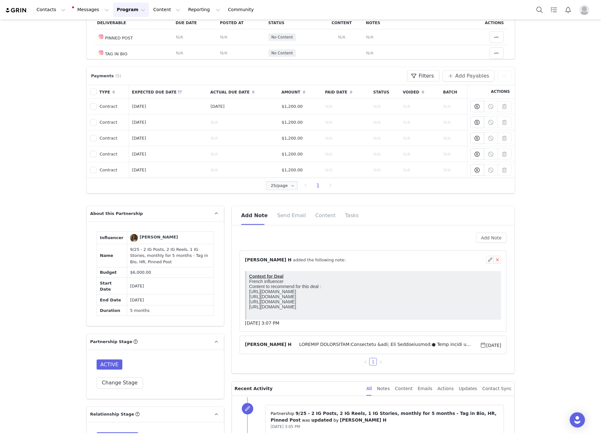
drag, startPoint x: 155, startPoint y: 297, endPoint x: 121, endPoint y: 297, distance: 33.4
click at [127, 297] on td "Mar 7, 2026" at bounding box center [170, 300] width 87 height 11
copy td "Mar 7, 2026"
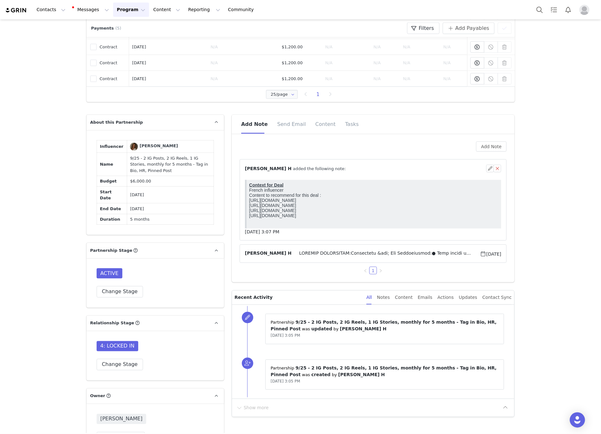
scroll to position [347, 0]
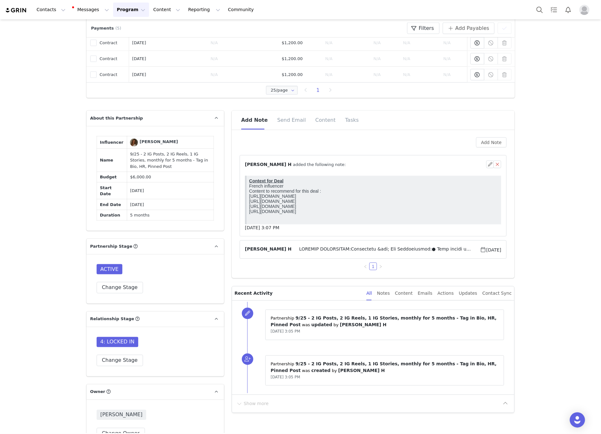
click at [308, 247] on span at bounding box center [386, 250] width 188 height 8
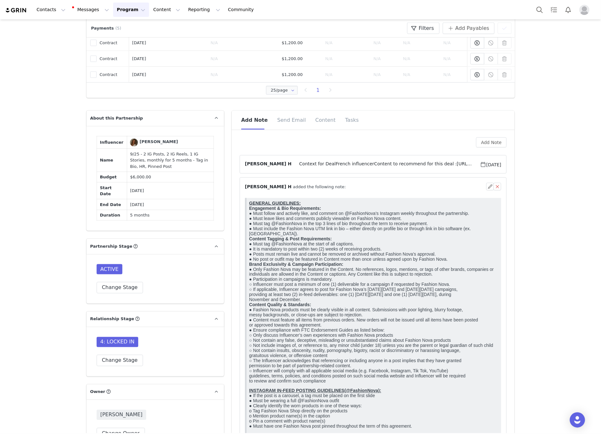
scroll to position [0, 0]
click at [295, 300] on p "GENERAL GUIDELINES: Engagement & Bio Requirements: ● Must follow and actively l…" at bounding box center [374, 291] width 250 height 183
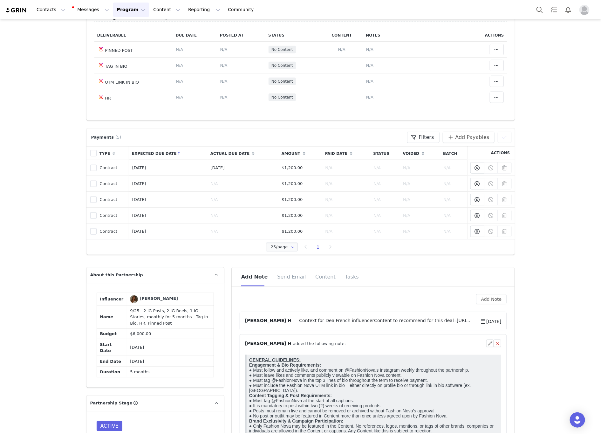
scroll to position [381, 0]
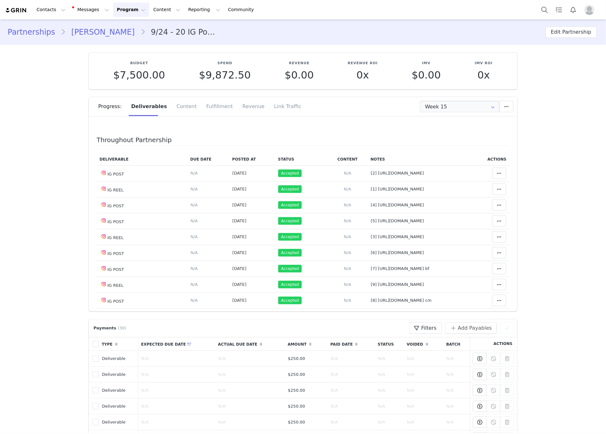
scroll to position [191, 0]
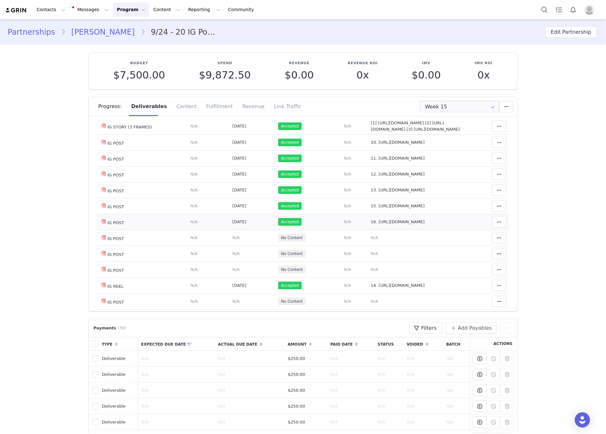
drag, startPoint x: 428, startPoint y: 256, endPoint x: 371, endPoint y: 258, distance: 57.5
click at [371, 230] on td "Notes Save Cancel 16. https://www.instagram.com/p/DOYvc4nCNyK/" at bounding box center [419, 222] width 103 height 16
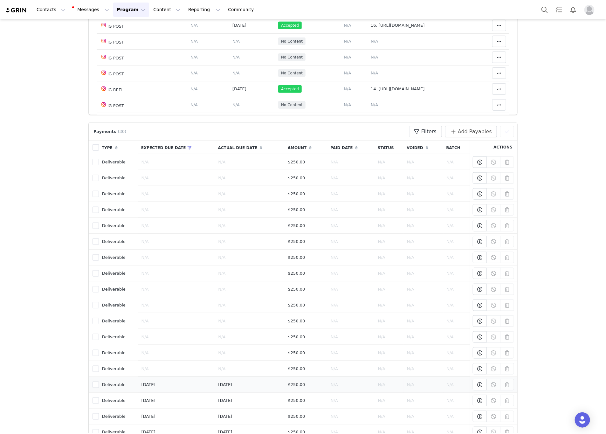
scroll to position [286, 0]
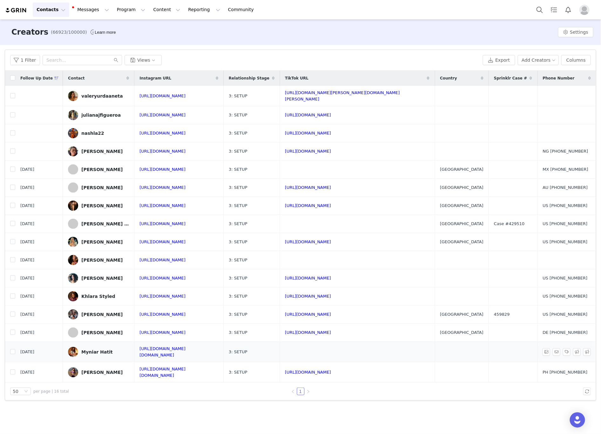
drag, startPoint x: 224, startPoint y: 352, endPoint x: 203, endPoint y: 355, distance: 21.5
click at [203, 355] on td "[URL][DOMAIN_NAME][DOMAIN_NAME]" at bounding box center [178, 352] width 89 height 20
copy link "dr.myniar"
click at [186, 351] on link "[URL][DOMAIN_NAME][DOMAIN_NAME]" at bounding box center [163, 351] width 46 height 11
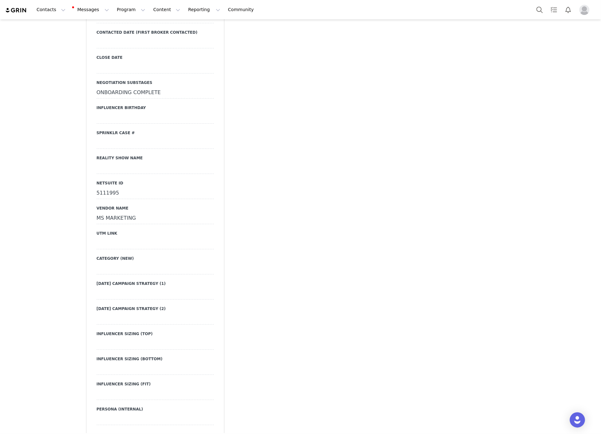
scroll to position [1049, 0]
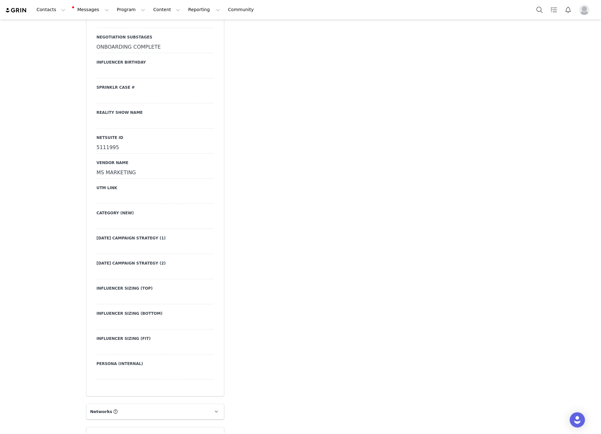
click at [114, 192] on div at bounding box center [155, 197] width 117 height 11
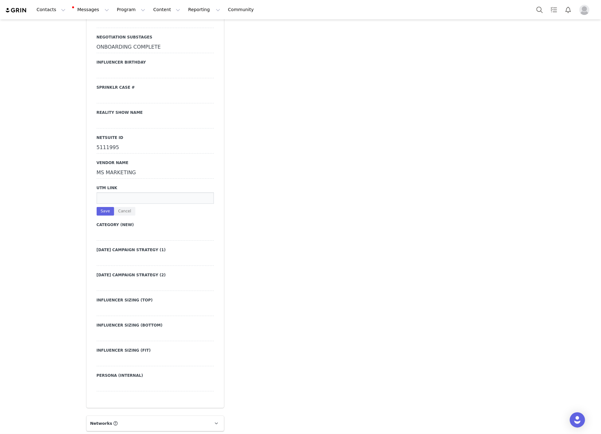
click at [114, 192] on input at bounding box center [155, 197] width 117 height 11
paste input "https://www.fashionnova.com/collections/new?division=women&utm_source=influence…"
type input "https://www.fashionnova.com/collections/new?division=women&utm_source=influence…"
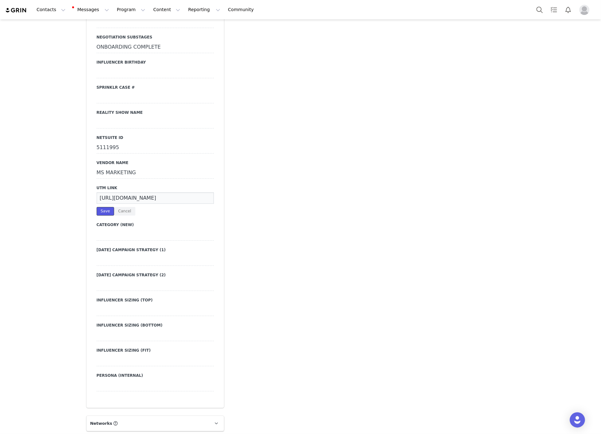
click at [102, 207] on button "Save" at bounding box center [105, 211] width 17 height 9
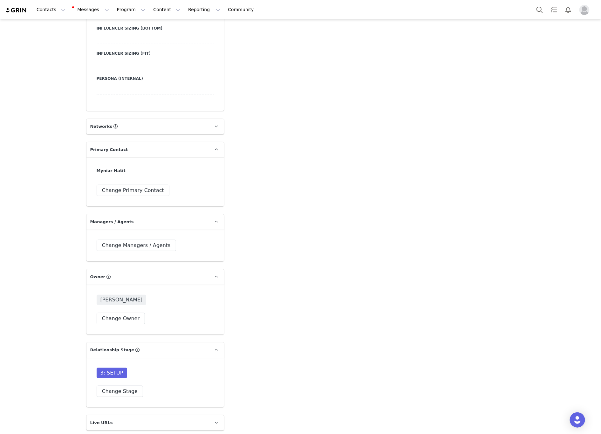
scroll to position [1335, 0]
click at [135, 248] on button "Change Managers / Agents" at bounding box center [136, 244] width 79 height 11
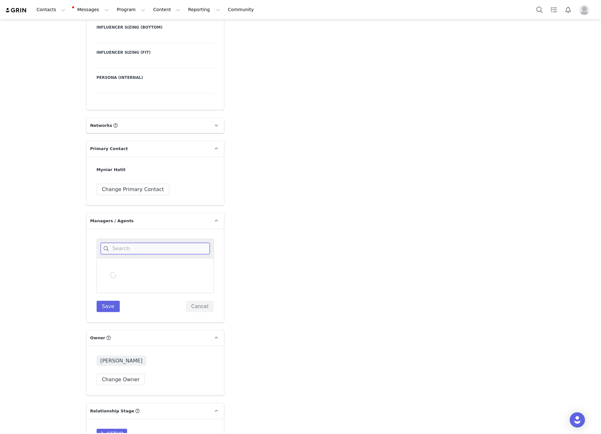
click at [128, 249] on input at bounding box center [155, 248] width 109 height 11
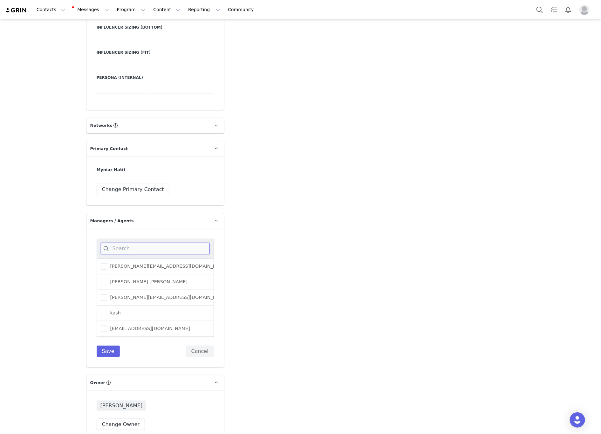
paste input "Stephane"
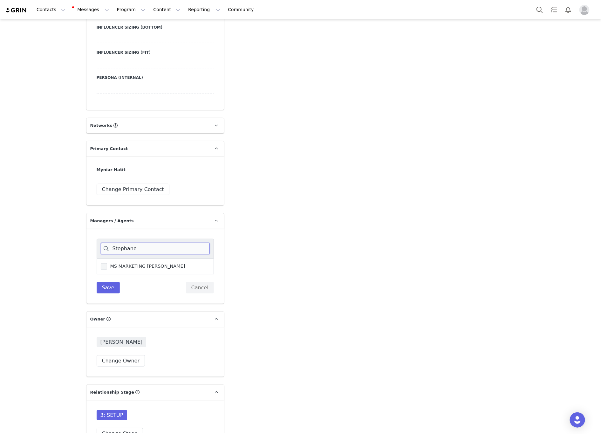
type input "Stephane"
click at [101, 270] on span at bounding box center [104, 266] width 6 height 6
click at [107, 263] on input "MS MARKETING Stephane Teboul" at bounding box center [107, 263] width 0 height 0
click at [100, 292] on button "Save" at bounding box center [108, 287] width 23 height 11
click at [113, 198] on div "Myniar Hatit Change Primary Contact" at bounding box center [155, 180] width 138 height 49
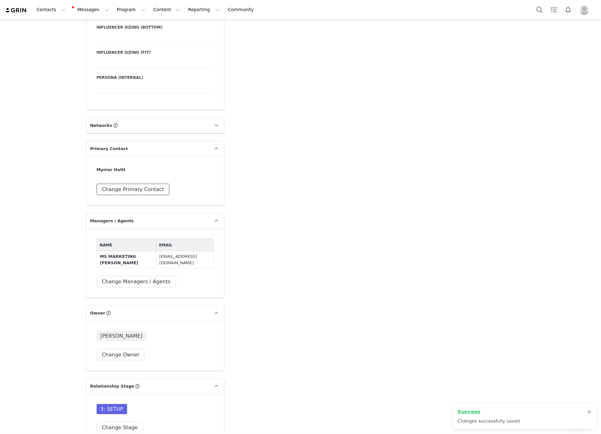
click at [113, 195] on button "Change Primary Contact" at bounding box center [133, 189] width 73 height 11
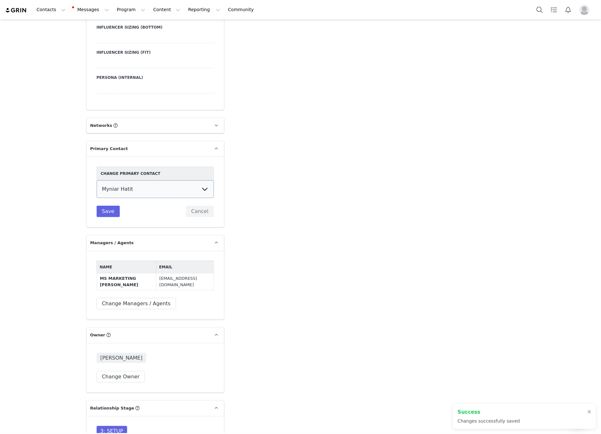
select select "c5a3e481-c637-48d6-85f8-f683acf74eb9"
click at [97, 183] on select "Myniar Hatit MS MARKETING Stephane Teboul" at bounding box center [155, 189] width 117 height 18
click at [109, 213] on button "Save" at bounding box center [108, 211] width 23 height 11
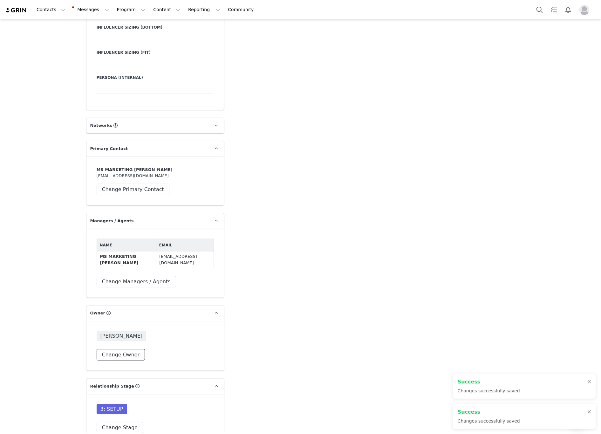
click at [117, 355] on button "Change Owner" at bounding box center [121, 354] width 49 height 11
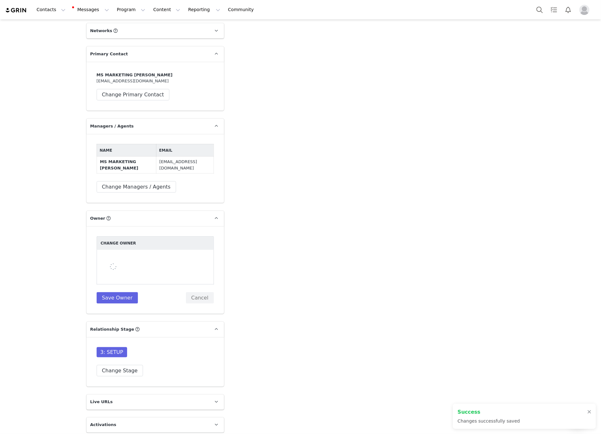
scroll to position [1430, 0]
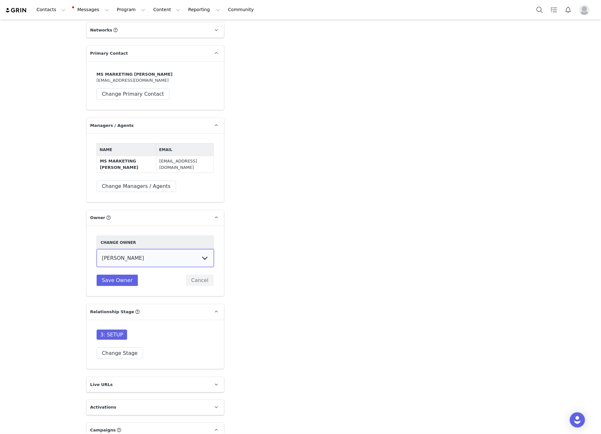
click at [130, 263] on select "Cali . Melanie Chavarin Jonathan Montes Evelyn Parada Erin Cohen Hedy Moscosa A…" at bounding box center [155, 258] width 117 height 18
select select "56a20db0-47a6-49c3-9de5-05dd73196897"
click at [97, 253] on select "Cali . Melanie Chavarin Jonathan Montes Evelyn Parada Erin Cohen Hedy Moscosa A…" at bounding box center [155, 258] width 117 height 18
click at [110, 284] on button "Save Owner" at bounding box center [118, 280] width 42 height 11
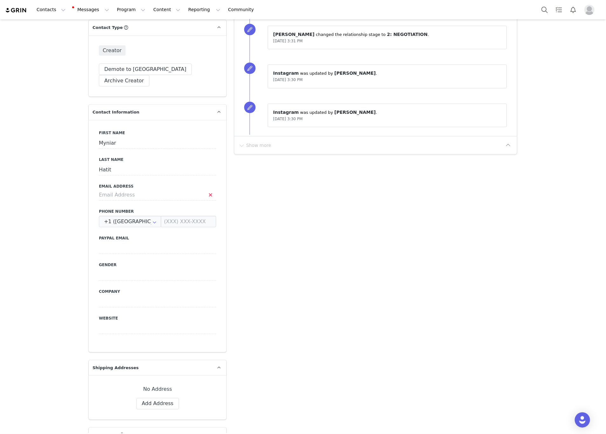
scroll to position [191, 0]
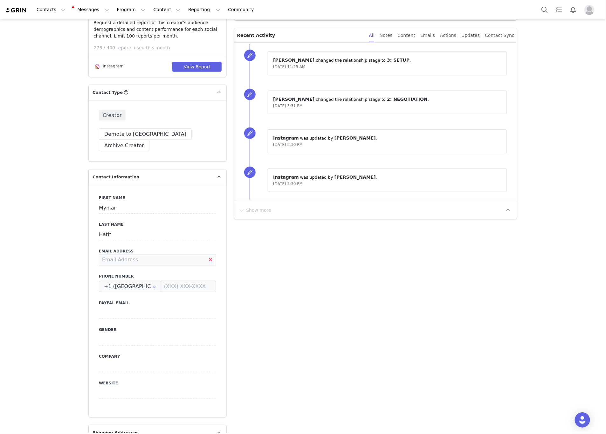
click at [144, 254] on input at bounding box center [157, 259] width 117 height 11
paste input "myniarhatit18@gmail.com"
type input "myniarhatit18@gmail.com"
click at [130, 307] on input at bounding box center [157, 312] width 117 height 11
click at [32, 425] on button "Save" at bounding box center [30, 419] width 33 height 18
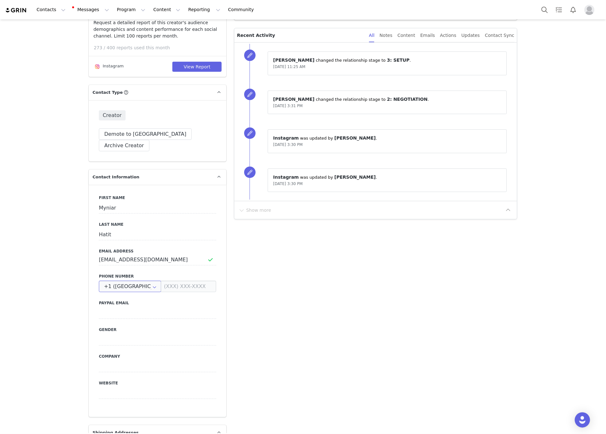
click at [131, 281] on input "+1 ([GEOGRAPHIC_DATA])" at bounding box center [130, 286] width 62 height 11
click at [109, 291] on span "+971 ([GEOGRAPHIC_DATA])" at bounding box center [134, 291] width 64 height 5
click at [166, 281] on input at bounding box center [188, 286] width 55 height 11
type input "+971 ([GEOGRAPHIC_DATA])"
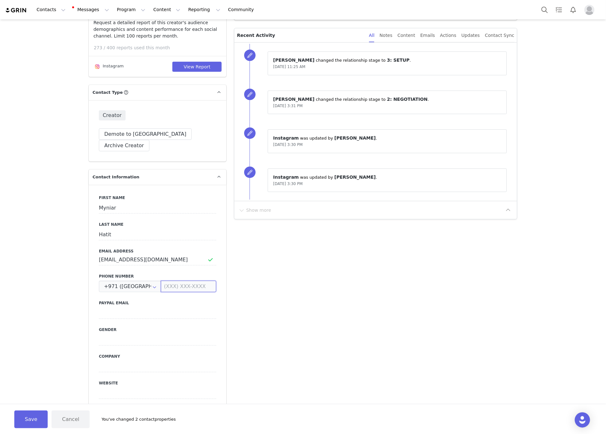
paste input "52 951 9188"
type input "529519188"
click at [30, 416] on button "Save" at bounding box center [30, 419] width 33 height 18
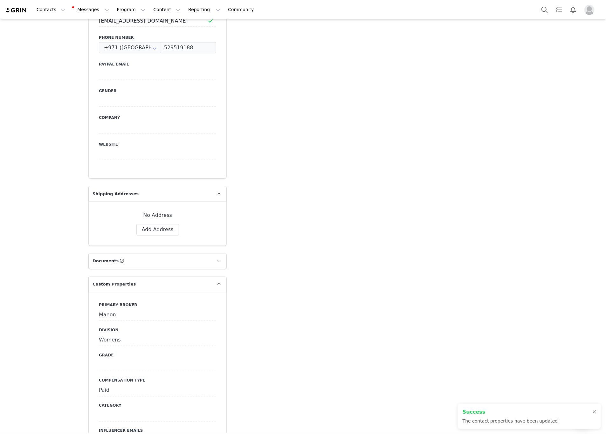
scroll to position [524, 0]
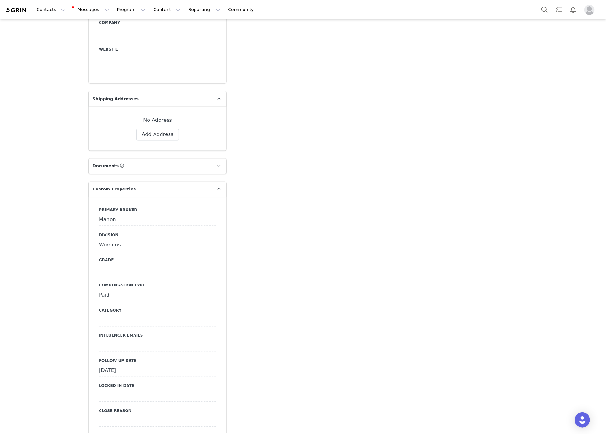
click at [103, 265] on div at bounding box center [157, 270] width 117 height 11
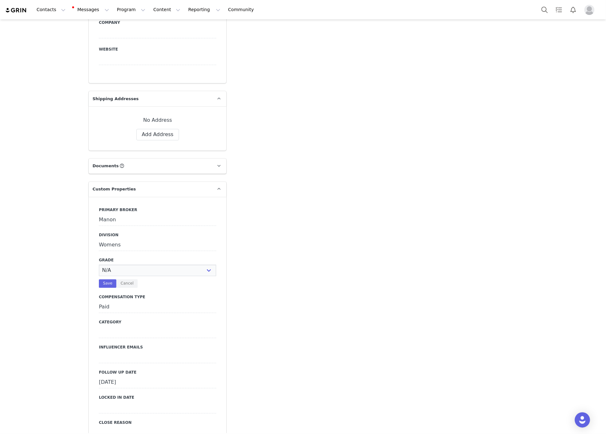
select select "C"
click at [99, 265] on select "N/A A+ A B C D" at bounding box center [157, 270] width 117 height 11
click at [99, 279] on button "Save" at bounding box center [107, 283] width 17 height 9
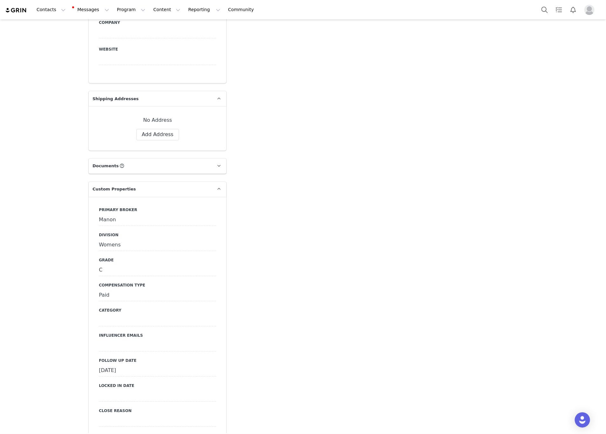
click at [112, 315] on div at bounding box center [157, 320] width 117 height 11
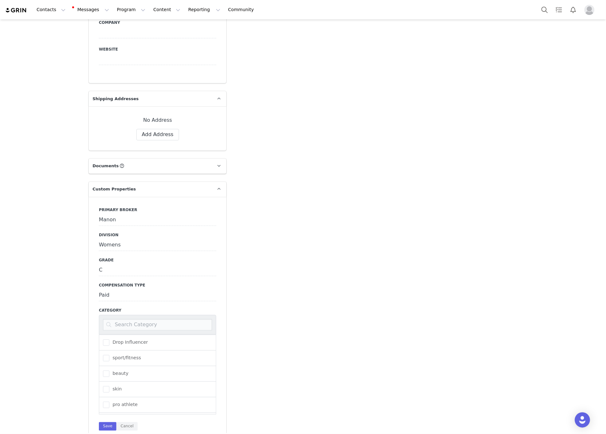
click at [112, 319] on input at bounding box center [157, 324] width 109 height 11
type input "FAS"
click at [99, 335] on div "fashion" at bounding box center [157, 343] width 117 height 16
click at [101, 335] on div "fashion" at bounding box center [157, 343] width 117 height 16
click at [103, 339] on span at bounding box center [106, 342] width 6 height 6
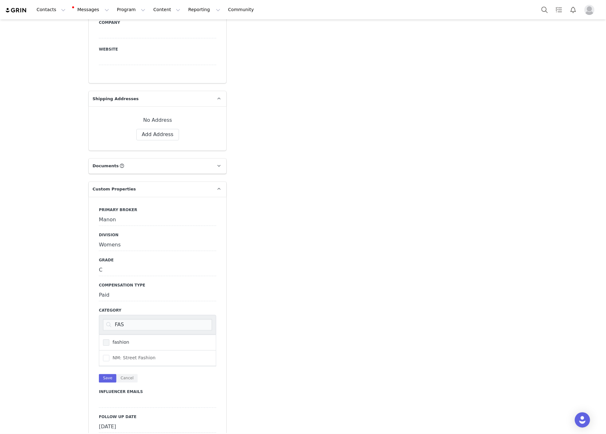
click at [109, 339] on input "fashion" at bounding box center [109, 339] width 0 height 0
click at [102, 374] on button "Save" at bounding box center [107, 378] width 17 height 9
click at [126, 340] on div at bounding box center [157, 345] width 117 height 11
click at [125, 340] on textarea at bounding box center [157, 351] width 117 height 22
paste textarea "myniarhatit18@gmail.com"
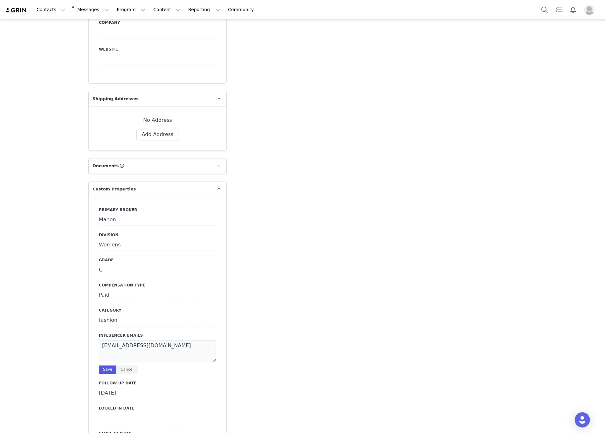
type textarea "myniarhatit18@gmail.com"
click at [100, 365] on button "Save" at bounding box center [107, 369] width 17 height 9
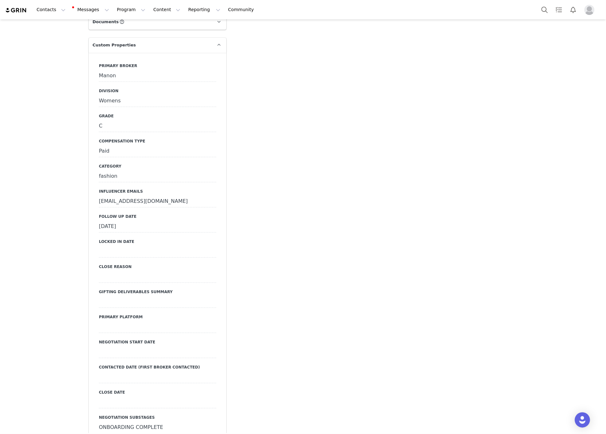
scroll to position [715, 0]
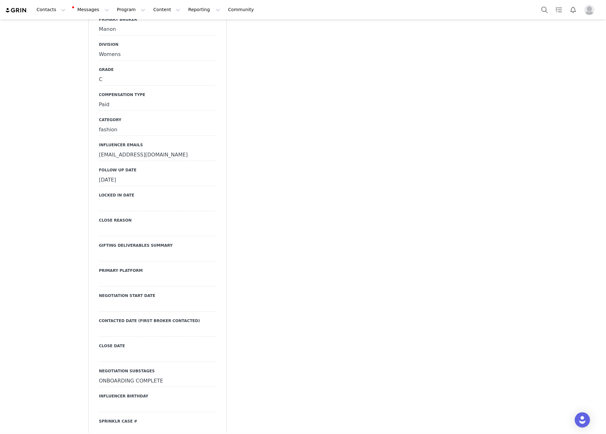
click at [104, 275] on div at bounding box center [157, 280] width 117 height 11
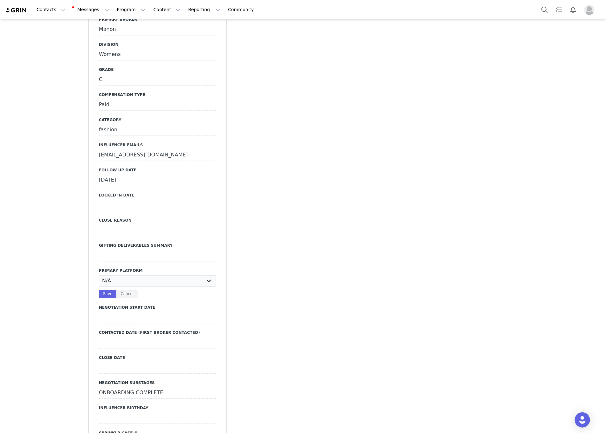
select select "Instagram"
click at [99, 275] on select "N/A Instagram TikTok Youtube Other" at bounding box center [157, 280] width 117 height 11
click at [106, 290] on button "Save" at bounding box center [107, 294] width 17 height 9
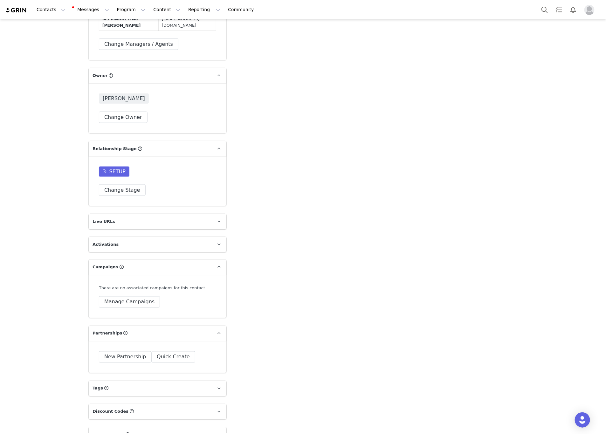
scroll to position [1573, 0]
click at [112, 307] on button "Manage Campaigns" at bounding box center [129, 300] width 61 height 11
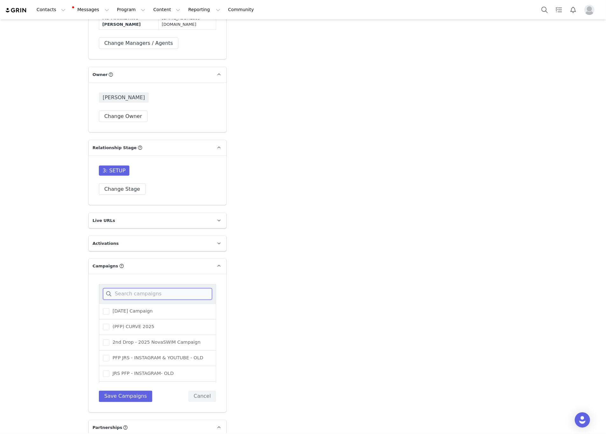
click at [120, 296] on input at bounding box center [157, 293] width 109 height 11
type input "JRS"
click at [121, 377] on span "(PAID) JRS 2025" at bounding box center [128, 375] width 39 height 6
click at [109, 372] on input "(PAID) JRS 2025" at bounding box center [109, 372] width 0 height 0
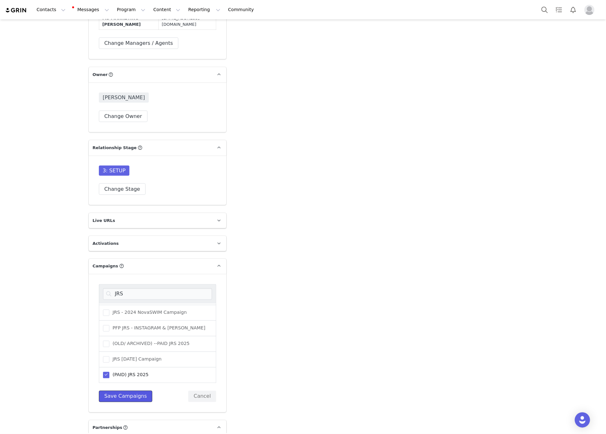
click at [119, 398] on button "Save Campaigns" at bounding box center [125, 396] width 53 height 11
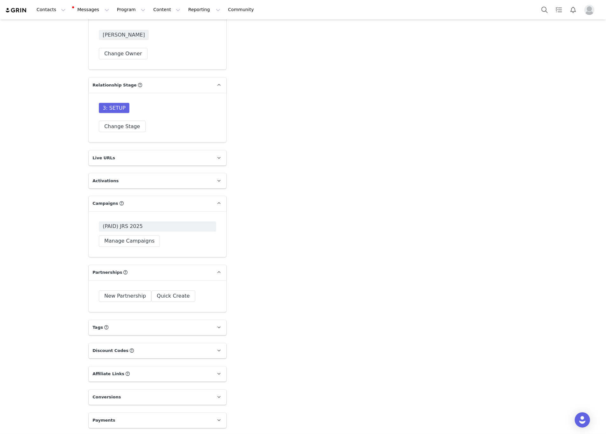
scroll to position [1639, 0]
click at [122, 295] on button "New Partnership" at bounding box center [125, 295] width 52 height 11
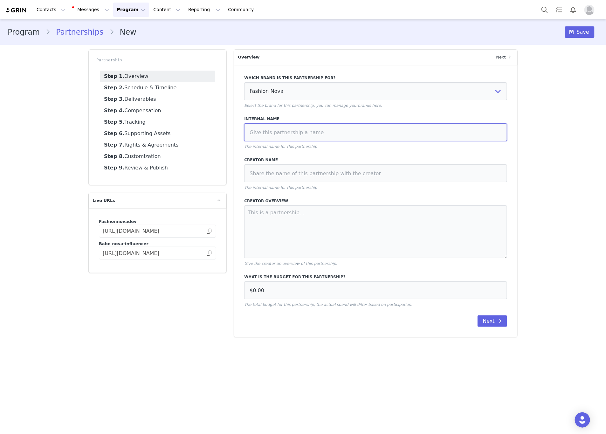
click at [299, 135] on input at bounding box center [375, 132] width 263 height 18
click at [357, 133] on input "9/25 -" at bounding box center [375, 132] width 263 height 18
paste input "2 IG Posts, 2 IG Reels, 1 IG Stories, monthly for 5 months - Tag in Bio, HR"
type input "9/25 - 2 IG Posts, 2 IG Reels, 1 IG Stories, monthly for 5 months - Tag in Bio,…"
click at [255, 171] on input at bounding box center [375, 173] width 263 height 18
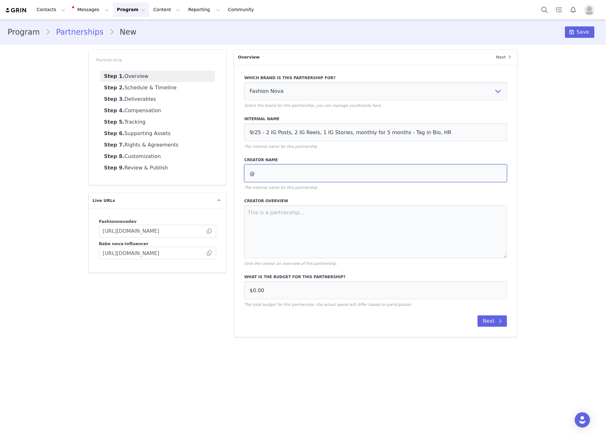
paste input "dr.myniar"
type input "@dr.myniar"
drag, startPoint x: 305, startPoint y: 292, endPoint x: 114, endPoint y: 294, distance: 191.3
click at [114, 294] on div "Partnership Step 1. Overview Step 2. Schedule & Timeline Step 3. Deliverables S…" at bounding box center [303, 193] width 436 height 295
paste input "9,20"
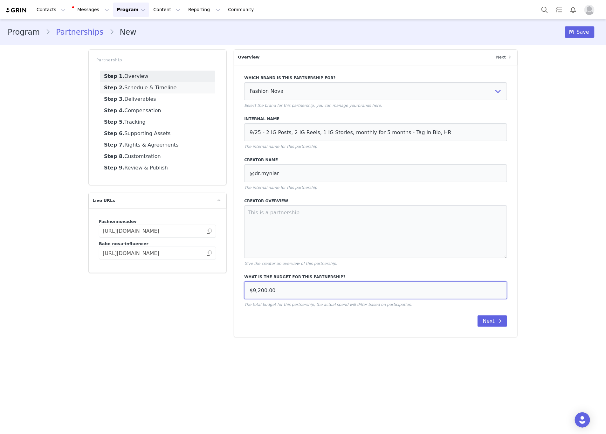
type input "$9,200.00"
click at [145, 91] on link "Step 2. Schedule & Timeline" at bounding box center [157, 87] width 115 height 11
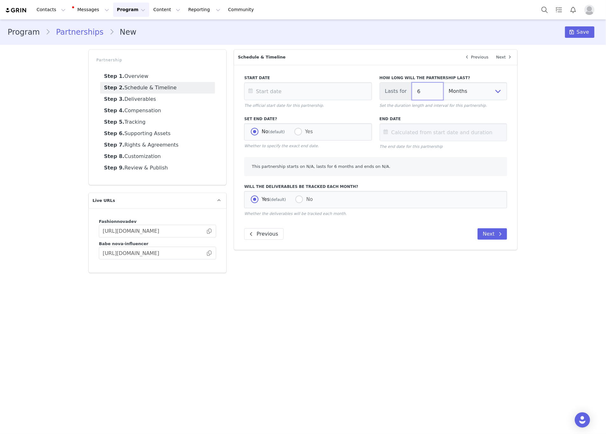
drag, startPoint x: 421, startPoint y: 88, endPoint x: 384, endPoint y: 85, distance: 37.9
click at [384, 85] on div "Lasts for 6 Days Weeks Months" at bounding box center [442, 91] width 127 height 18
type input "5"
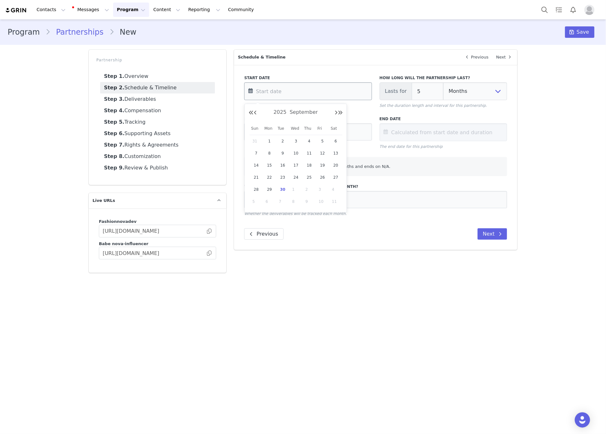
click at [359, 84] on input "text" at bounding box center [307, 91] width 127 height 18
click at [279, 199] on span "7" at bounding box center [283, 202] width 8 height 8
type input "[DATE]"
type input "Mar 07 2026"
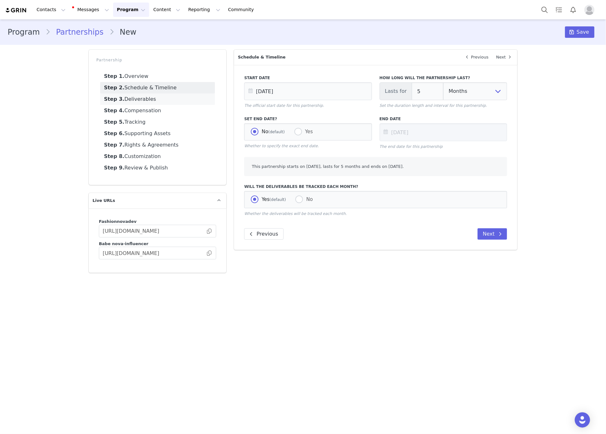
click at [141, 100] on link "Step 3. Deliverables" at bounding box center [157, 98] width 115 height 11
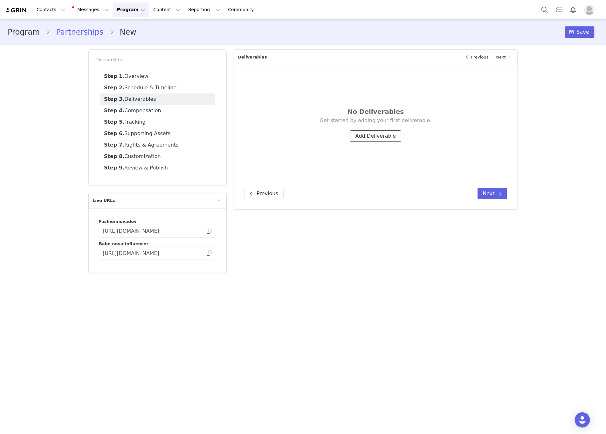
click at [385, 137] on button "Add Deliverable" at bounding box center [375, 135] width 51 height 11
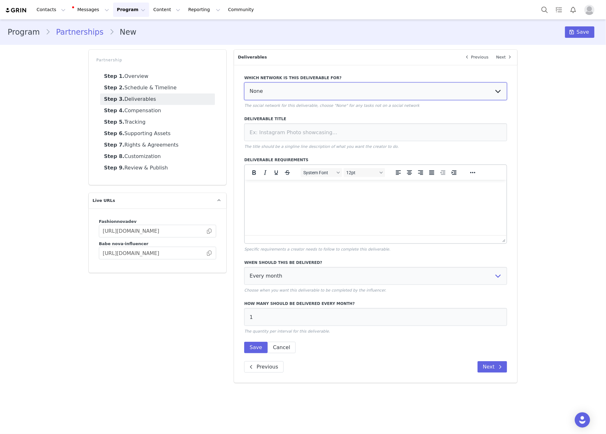
click at [294, 94] on select "None YouTube Twitter Instagram Facebook Twitch TikTok Pinterest" at bounding box center [375, 91] width 263 height 18
select select "5"
click at [244, 82] on select "None YouTube Twitter Instagram Facebook Twitch TikTok Pinterest" at bounding box center [375, 91] width 263 height 18
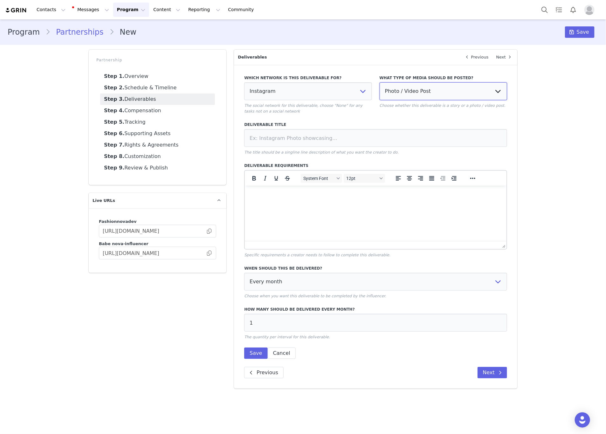
drag, startPoint x: 385, startPoint y: 93, endPoint x: 386, endPoint y: 96, distance: 3.6
click at [385, 93] on select "Photo / Video Post Story Text in Bio Highlight Reel" at bounding box center [442, 91] width 127 height 18
select select
click at [379, 82] on select "Photo / Video Post Story Text in Bio Highlight Reel" at bounding box center [442, 91] width 127 height 18
click at [322, 131] on input at bounding box center [375, 138] width 263 height 18
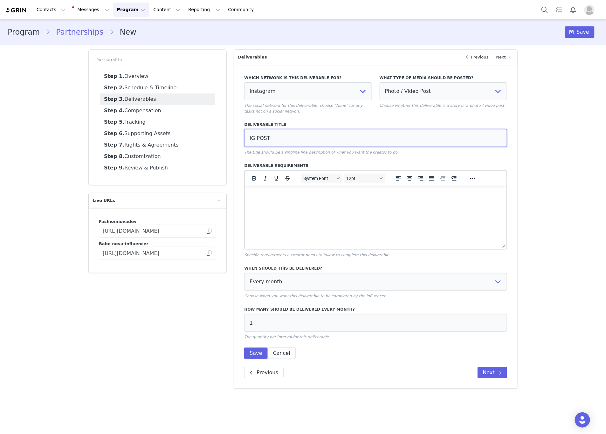
type input "IG POST"
drag, startPoint x: 239, startPoint y: 325, endPoint x: 230, endPoint y: 325, distance: 9.5
click at [230, 325] on div "Partnership Step 1. Overview Step 2. Schedule & Timeline Step 3. Deliverables S…" at bounding box center [303, 219] width 436 height 346
type input "2"
click at [260, 353] on button "Save" at bounding box center [255, 352] width 23 height 11
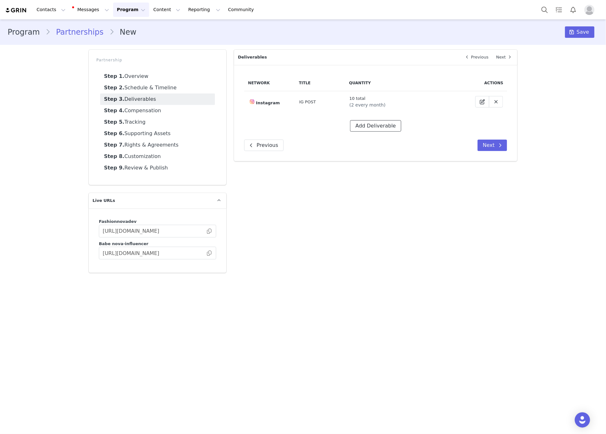
click at [372, 128] on button "Add Deliverable" at bounding box center [375, 125] width 51 height 11
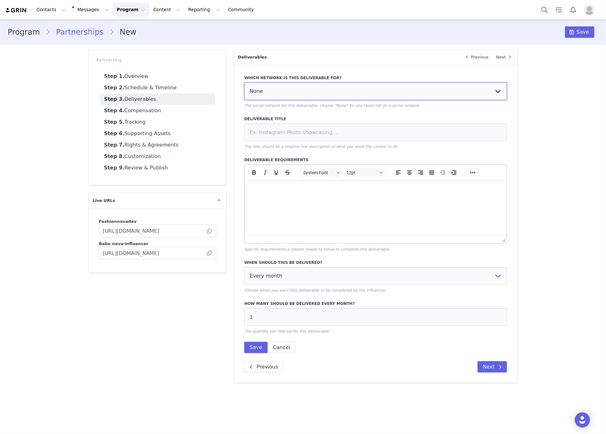
click at [282, 94] on select "None YouTube Twitter Instagram Facebook Twitch TikTok Pinterest" at bounding box center [375, 91] width 263 height 18
select select "5"
click at [244, 82] on select "None YouTube Twitter Instagram Facebook Twitch TikTok Pinterest" at bounding box center [375, 91] width 263 height 18
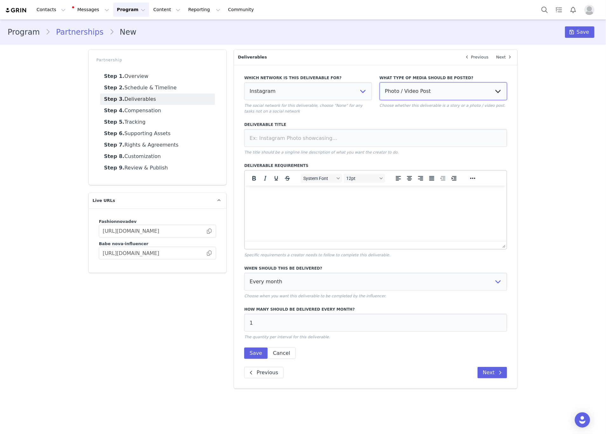
drag, startPoint x: 423, startPoint y: 92, endPoint x: 421, endPoint y: 98, distance: 5.7
click at [423, 92] on select "Photo / Video Post Story Text in Bio Highlight Reel" at bounding box center [442, 91] width 127 height 18
select select "story"
click at [379, 82] on select "Photo / Video Post Story Text in Bio Highlight Reel" at bounding box center [442, 91] width 127 height 18
click at [324, 139] on input at bounding box center [375, 138] width 263 height 18
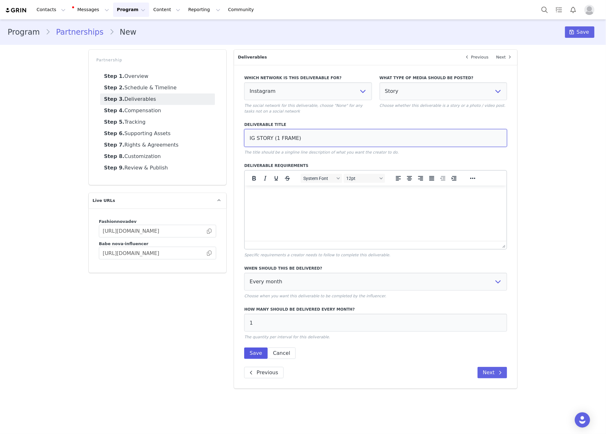
type input "IG STORY (1 FRAME)"
click at [254, 353] on button "Save" at bounding box center [255, 352] width 23 height 11
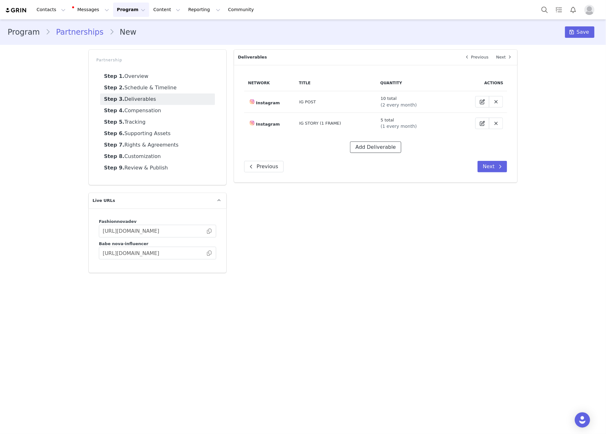
click at [379, 148] on button "Add Deliverable" at bounding box center [375, 146] width 51 height 11
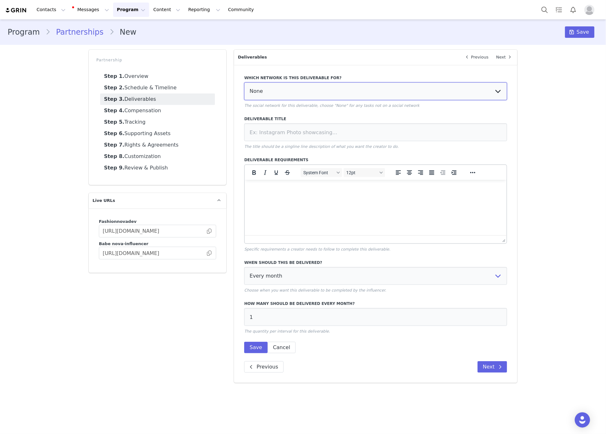
click at [286, 91] on select "None YouTube Twitter Instagram Facebook Twitch TikTok Pinterest" at bounding box center [375, 91] width 263 height 18
select select "5"
click at [244, 82] on select "None YouTube Twitter Instagram Facebook Twitch TikTok Pinterest" at bounding box center [375, 91] width 263 height 18
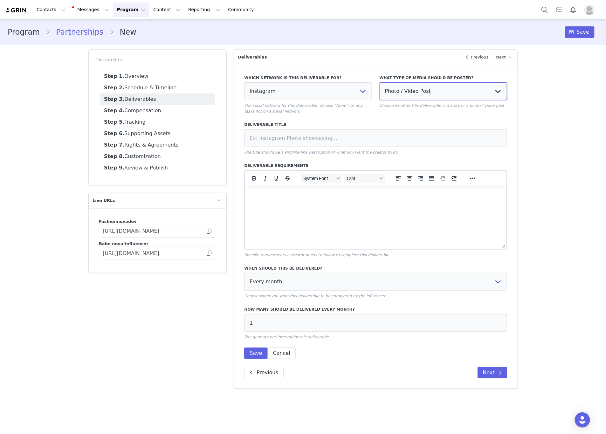
click at [424, 96] on select "Photo / Video Post Story Text in Bio Highlight Reel" at bounding box center [442, 91] width 127 height 18
select select
click at [379, 82] on select "Photo / Video Post Story Text in Bio Highlight Reel" at bounding box center [442, 91] width 127 height 18
click at [371, 132] on input at bounding box center [375, 138] width 263 height 18
type input "IG REEL"
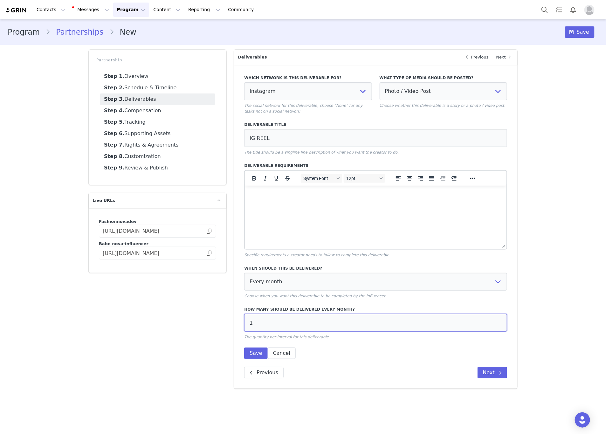
drag, startPoint x: 236, startPoint y: 327, endPoint x: 238, endPoint y: 337, distance: 9.9
click at [232, 327] on div "Overview Next Which brand is this partnership for? Fashion Nova Fashion Nova De…" at bounding box center [375, 219] width 291 height 346
type input "2"
click at [246, 351] on button "Save" at bounding box center [255, 352] width 23 height 11
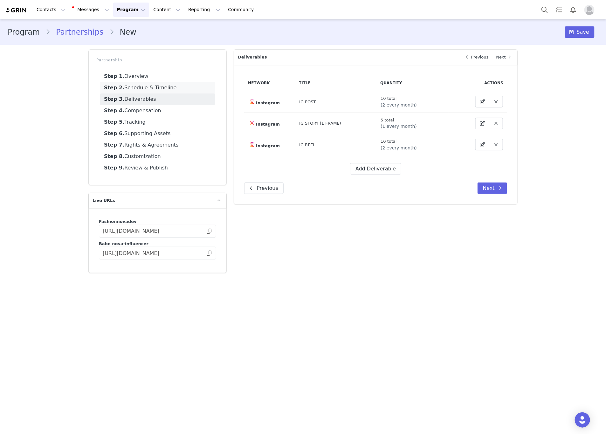
drag, startPoint x: 144, startPoint y: 75, endPoint x: 143, endPoint y: 84, distance: 9.6
click at [144, 75] on link "Step 1. Overview" at bounding box center [157, 76] width 115 height 11
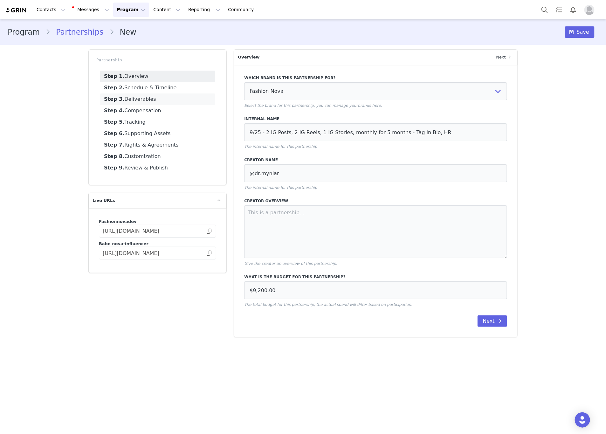
click at [139, 98] on link "Step 3. Deliverables" at bounding box center [157, 98] width 115 height 11
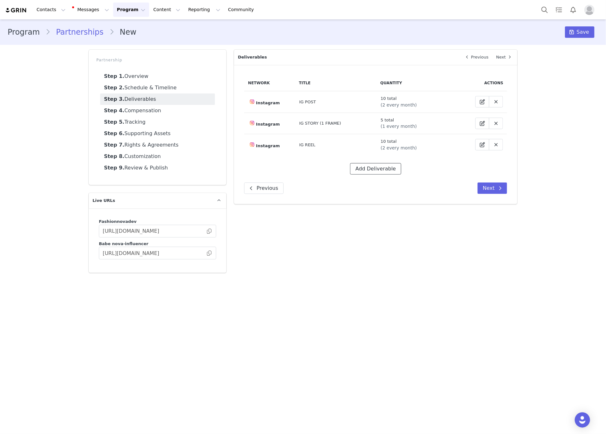
click at [365, 170] on button "Add Deliverable" at bounding box center [375, 168] width 51 height 11
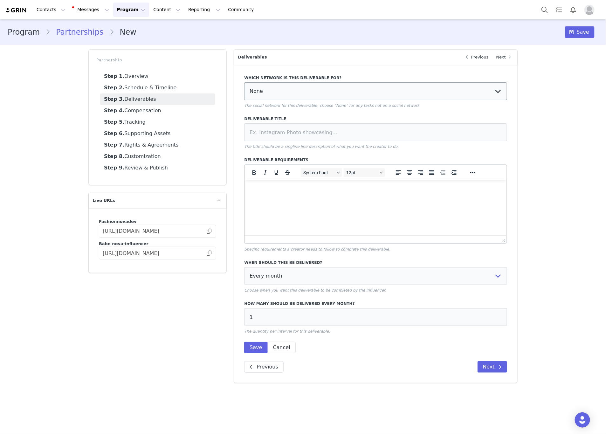
click at [275, 91] on select "None YouTube Twitter Instagram Facebook Twitch TikTok Pinterest" at bounding box center [375, 91] width 263 height 18
select select "5"
click at [244, 82] on select "None YouTube Twitter Instagram Facebook Twitch TikTok Pinterest" at bounding box center [375, 91] width 263 height 18
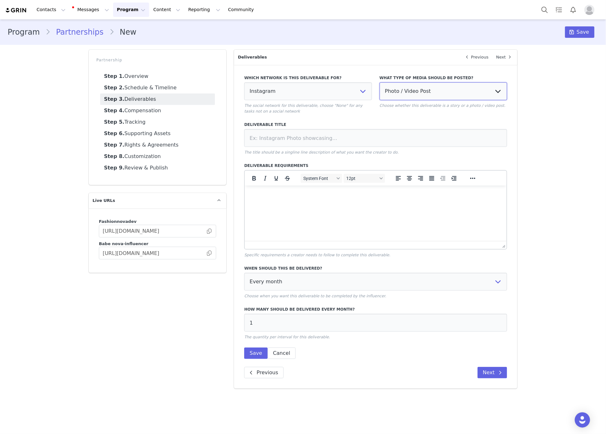
click at [429, 97] on select "Photo / Video Post Story Text in Bio Highlight Reel" at bounding box center [442, 91] width 127 height 18
select select "highlight"
click at [379, 82] on select "Photo / Video Post Story Text in Bio Highlight Reel" at bounding box center [442, 91] width 127 height 18
click at [306, 141] on input at bounding box center [375, 138] width 263 height 18
type input "hr"
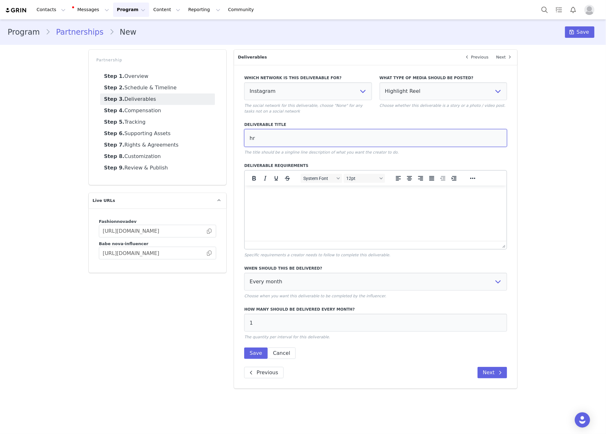
drag, startPoint x: 297, startPoint y: 143, endPoint x: 236, endPoint y: 140, distance: 61.1
click at [236, 140] on div "Which network is this deliverable for? None YouTube Twitter Instagram Facebook …" at bounding box center [375, 227] width 283 height 324
type input "HR"
click at [265, 281] on select "Every month Every other month In specific months Throughout partnership" at bounding box center [375, 282] width 263 height 18
select select "throughout"
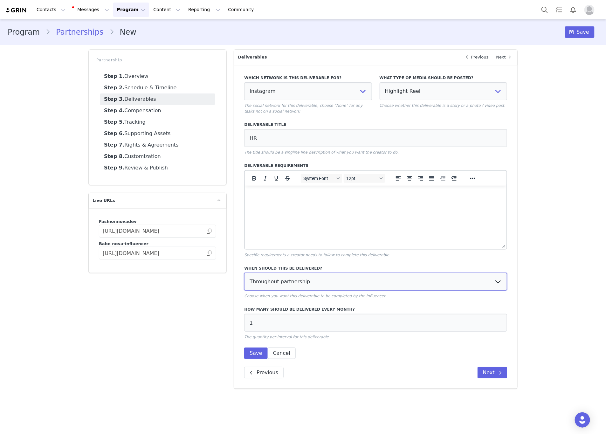
click at [244, 273] on select "Every month Every other month In specific months Throughout partnership" at bounding box center [375, 282] width 263 height 18
click at [252, 357] on button "Save" at bounding box center [255, 352] width 23 height 11
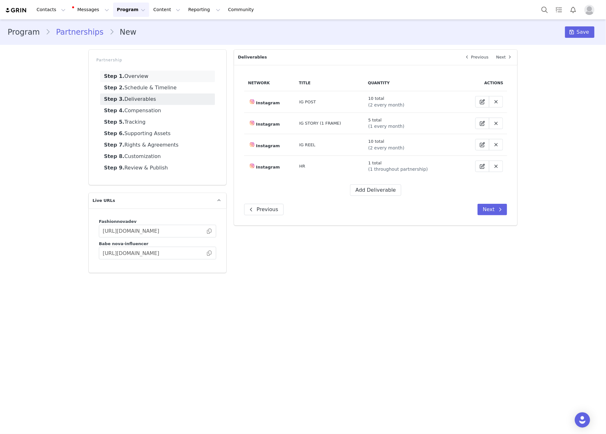
click at [148, 73] on link "Step 1. Overview" at bounding box center [157, 76] width 115 height 11
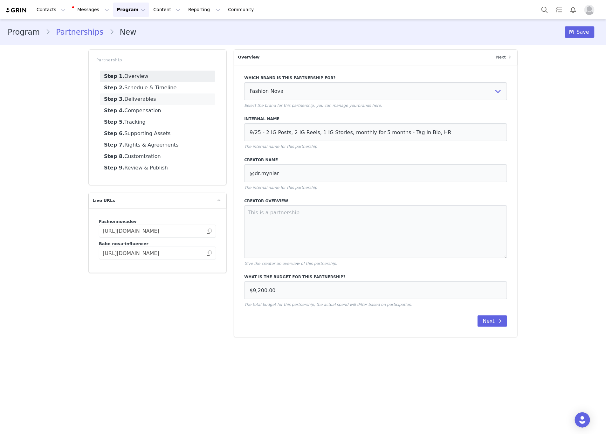
click at [137, 97] on link "Step 3. Deliverables" at bounding box center [157, 98] width 115 height 11
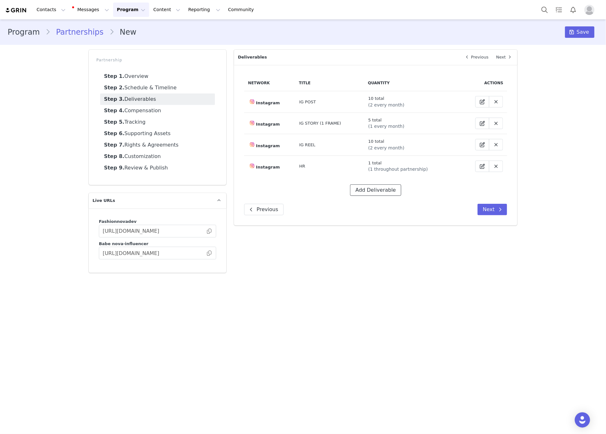
click at [367, 186] on button "Add Deliverable" at bounding box center [375, 189] width 51 height 11
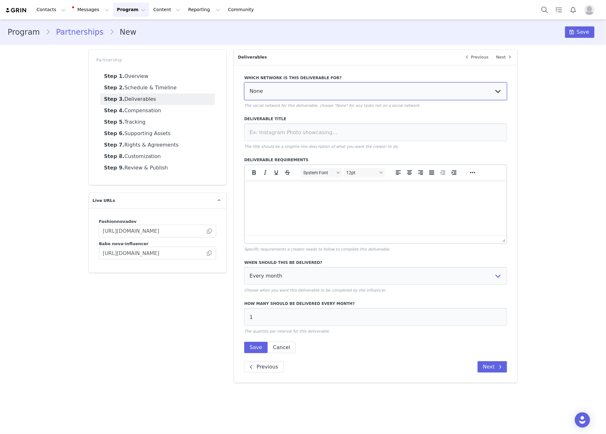
drag, startPoint x: 262, startPoint y: 87, endPoint x: 267, endPoint y: 98, distance: 12.4
click at [262, 87] on select "None YouTube Twitter Instagram Facebook Twitch TikTok Pinterest" at bounding box center [375, 91] width 263 height 18
select select "5"
click at [244, 82] on select "None YouTube Twitter Instagram Facebook Twitch TikTok Pinterest" at bounding box center [375, 91] width 263 height 18
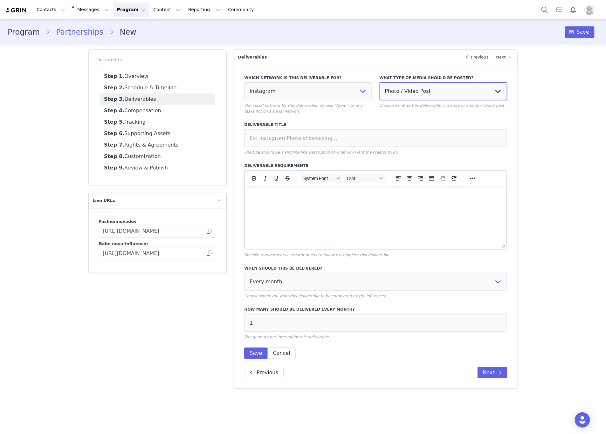
drag, startPoint x: 442, startPoint y: 84, endPoint x: 432, endPoint y: 96, distance: 15.4
click at [442, 84] on select "Photo / Video Post Story Text in Bio Highlight Reel" at bounding box center [442, 91] width 127 height 18
select select "bio"
click at [379, 82] on select "Photo / Video Post Story Text in Bio Highlight Reel" at bounding box center [442, 91] width 127 height 18
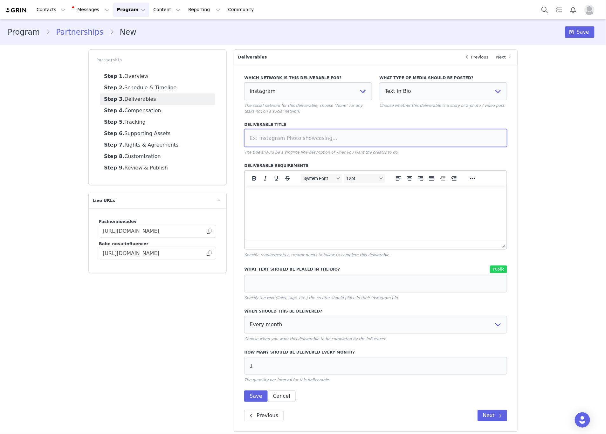
click at [280, 140] on input at bounding box center [375, 138] width 263 height 18
click at [300, 138] on input at bounding box center [375, 138] width 263 height 18
paste input "@FashionNova"
type input "@FashionNova"
drag, startPoint x: 297, startPoint y: 142, endPoint x: 190, endPoint y: 142, distance: 107.7
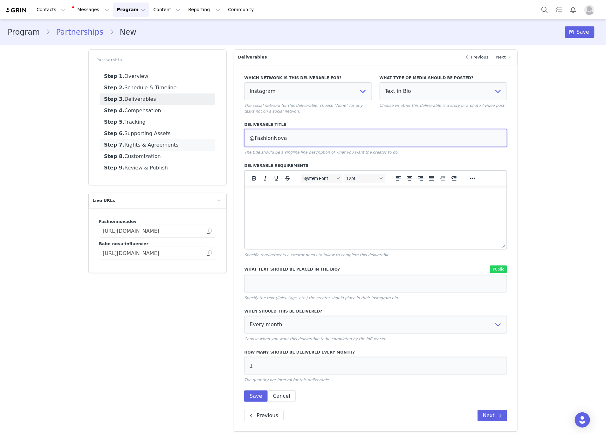
click at [190, 142] on div "Partnership Step 1. Overview Step 2. Schedule & Timeline Step 3. Deliverables S…" at bounding box center [303, 240] width 436 height 389
type input "TAG IN BIO"
click at [274, 284] on input at bounding box center [375, 284] width 263 height 18
paste input "@FashionNova"
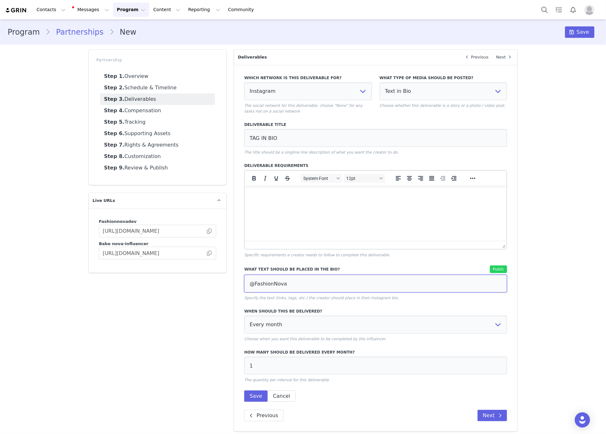
click at [246, 283] on input "@FashionNova" at bounding box center [375, 284] width 263 height 18
type input "@FashionNova"
click at [258, 321] on select "Every month Every other month In specific months Throughout partnership" at bounding box center [375, 325] width 263 height 18
select select "throughout"
click at [244, 316] on select "Every month Every other month In specific months Throughout partnership" at bounding box center [375, 325] width 263 height 18
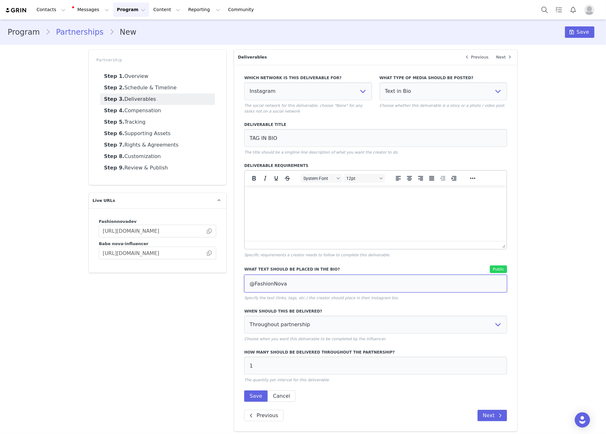
drag, startPoint x: 291, startPoint y: 281, endPoint x: 238, endPoint y: 281, distance: 52.4
click at [238, 281] on div "Which network is this deliverable for? None YouTube Twitter Instagram Facebook …" at bounding box center [375, 248] width 283 height 366
click at [251, 390] on button "Save" at bounding box center [255, 395] width 23 height 11
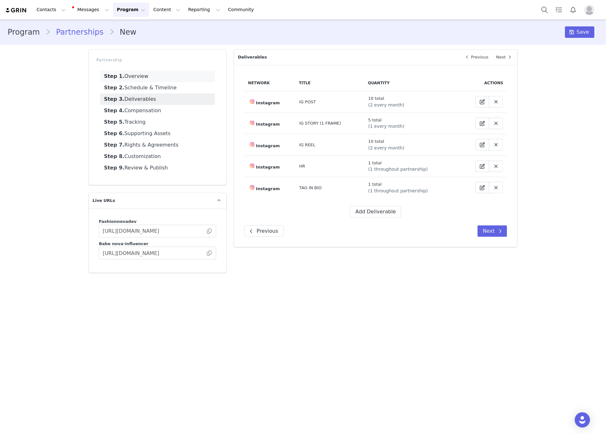
click at [140, 76] on link "Step 1. Overview" at bounding box center [157, 76] width 115 height 11
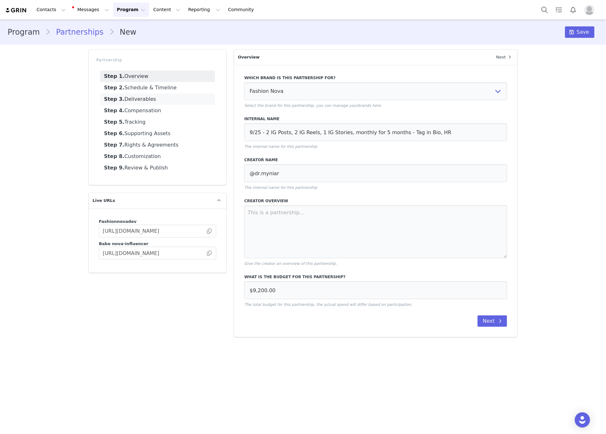
click at [150, 97] on link "Step 3. Deliverables" at bounding box center [157, 98] width 115 height 11
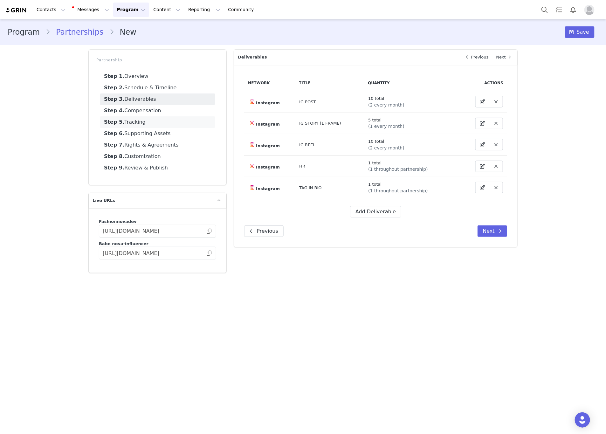
click at [132, 120] on link "Step 5. Tracking" at bounding box center [157, 121] width 115 height 11
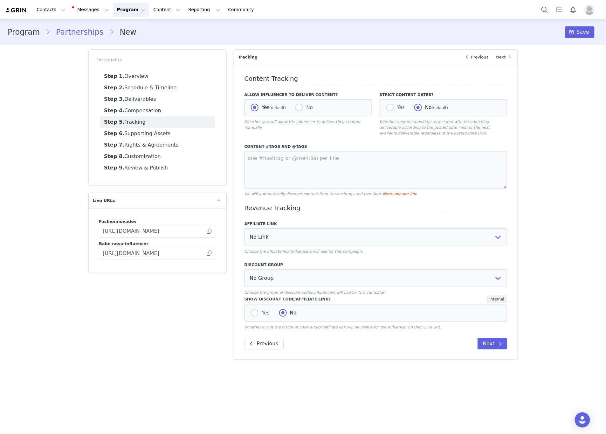
click at [243, 173] on div "Content Tracking Allow Influencer to Deliver Content? Yes (default) No Whether …" at bounding box center [375, 212] width 283 height 295
click at [250, 163] on textarea at bounding box center [375, 170] width 263 height 38
paste textarea "@FashionNova"
type textarea "@FashionNova"
click at [160, 112] on link "Step 4. Compensation" at bounding box center [157, 110] width 115 height 11
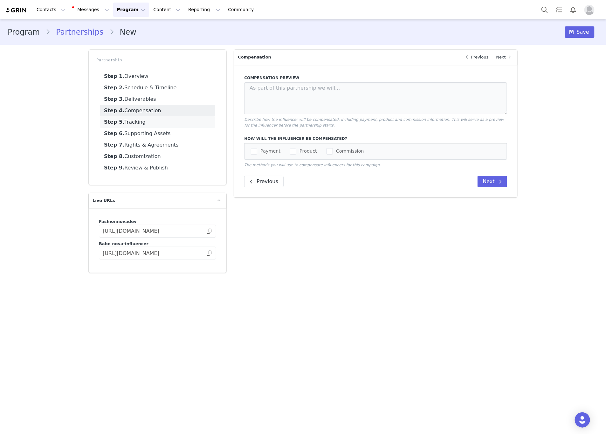
click at [147, 122] on link "Step 5. Tracking" at bounding box center [157, 121] width 115 height 11
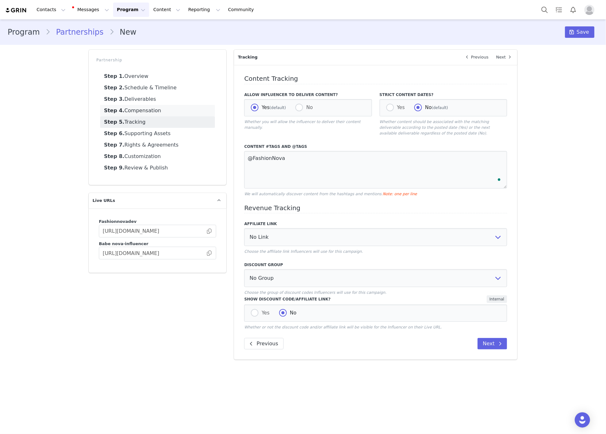
click at [145, 105] on link "Step 4. Compensation" at bounding box center [157, 110] width 115 height 11
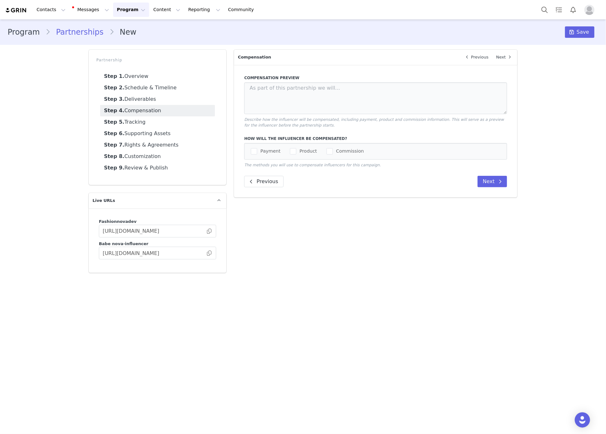
click at [249, 154] on div "Payment Product Commission" at bounding box center [375, 151] width 263 height 17
click at [258, 153] on span "Payment" at bounding box center [268, 151] width 23 height 6
click at [257, 148] on input "Payment" at bounding box center [257, 148] width 0 height 0
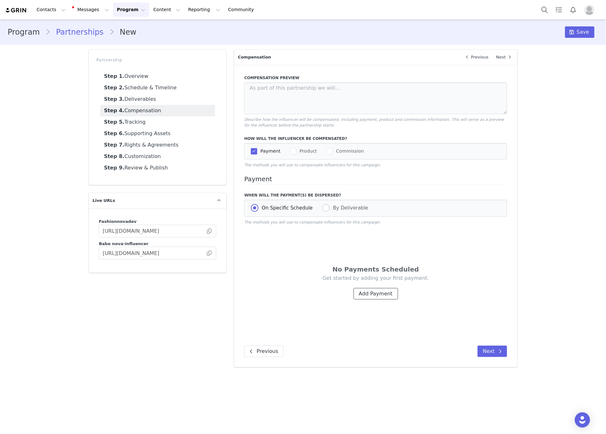
click at [388, 297] on button "Add Payment" at bounding box center [375, 293] width 44 height 11
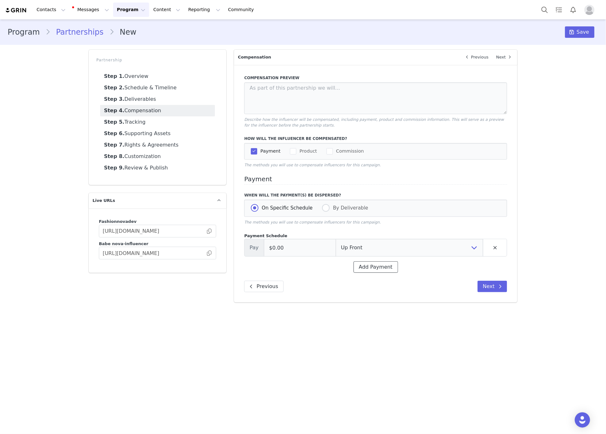
click at [382, 269] on button "Add Payment" at bounding box center [375, 266] width 44 height 11
click at [377, 281] on div "Payment Schedule Pay $0.00 Up Front Month 1 Month 2 Month 3 Month 4 Month 5 Upo…" at bounding box center [375, 263] width 263 height 60
click at [373, 289] on button "Add Payment" at bounding box center [375, 286] width 44 height 11
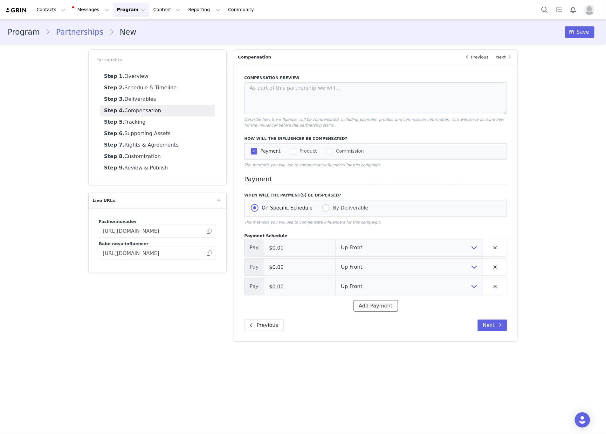
click at [369, 305] on button "Add Payment" at bounding box center [375, 305] width 44 height 11
click at [370, 323] on button "Add Payment" at bounding box center [375, 324] width 44 height 11
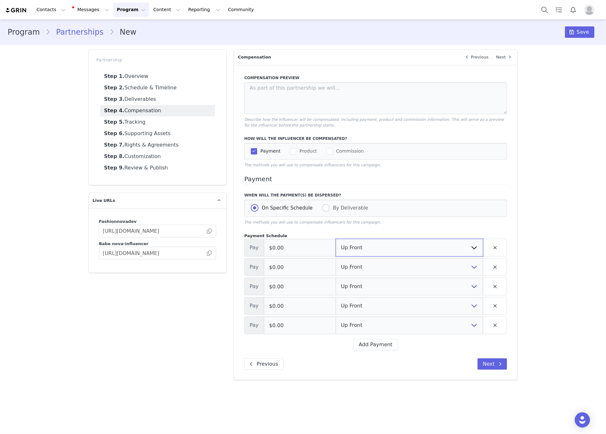
drag, startPoint x: 353, startPoint y: 248, endPoint x: 352, endPoint y: 256, distance: 7.7
click at [353, 248] on select "Up Front Month 1 Month 2 Month 3 Month 4 Month 5 Upon Completion" at bounding box center [409, 248] width 147 height 18
select select "1"
click at [336, 240] on select "Up Front Month 1 Month 2 Month 3 Month 4 Month 5 Upon Completion" at bounding box center [409, 248] width 147 height 18
click at [352, 264] on select "Up Front Month 1 Month 2 Month 3 Month 4 Month 5 Upon Completion" at bounding box center [409, 267] width 147 height 18
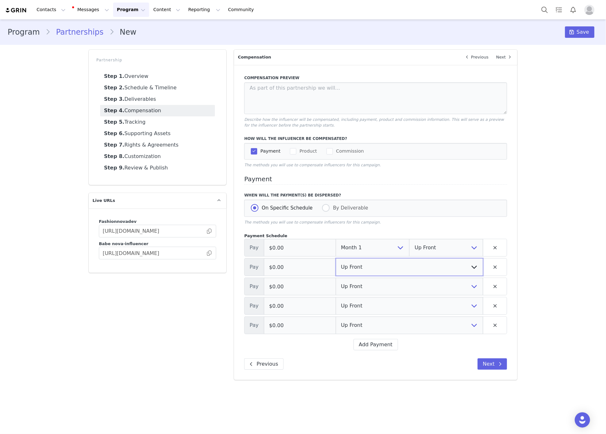
select select "2"
click at [336, 259] on select "Up Front Month 1 Month 2 Month 3 Month 4 Month 5 Upon Completion" at bounding box center [409, 267] width 147 height 18
click at [355, 290] on select "Up Front Month 1 Month 2 Month 3 Month 4 Month 5 Upon Completion" at bounding box center [409, 286] width 147 height 18
select select "3"
click at [336, 278] on select "Up Front Month 1 Month 2 Month 3 Month 4 Month 5 Upon Completion" at bounding box center [409, 286] width 147 height 18
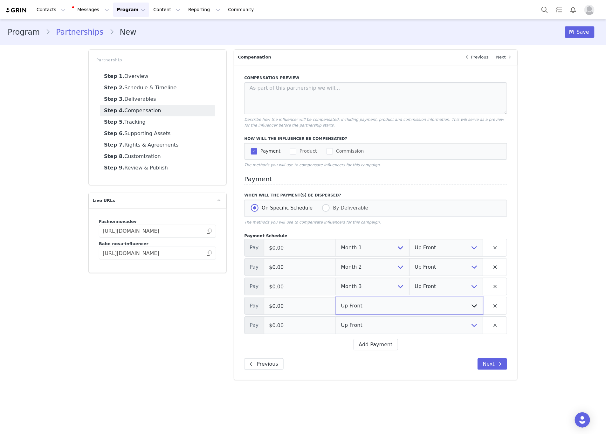
click at [355, 305] on select "Up Front Month 1 Month 2 Month 3 Month 4 Month 5 Upon Completion" at bounding box center [409, 306] width 147 height 18
select select "4"
click at [336, 298] on select "Up Front Month 1 Month 2 Month 3 Month 4 Month 5 Upon Completion" at bounding box center [409, 306] width 147 height 18
click at [342, 328] on select "Up Front Month 1 Month 2 Month 3 Month 4 Month 5 Upon Completion" at bounding box center [409, 325] width 147 height 18
select select "5"
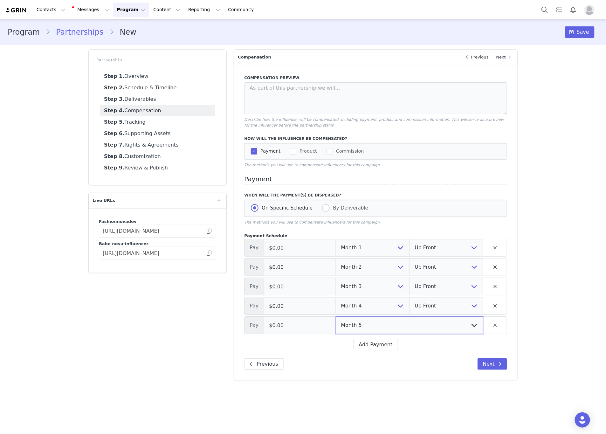
click at [336, 317] on select "Up Front Month 1 Month 2 Month 3 Month 4 Month 5 Upon Completion" at bounding box center [409, 325] width 147 height 18
click at [420, 325] on select "Up Front Upon Completion" at bounding box center [446, 325] width 74 height 18
select select "upon_completion"
click at [409, 317] on select "Up Front Upon Completion" at bounding box center [446, 325] width 74 height 18
drag, startPoint x: 425, startPoint y: 304, endPoint x: 424, endPoint y: 315, distance: 10.8
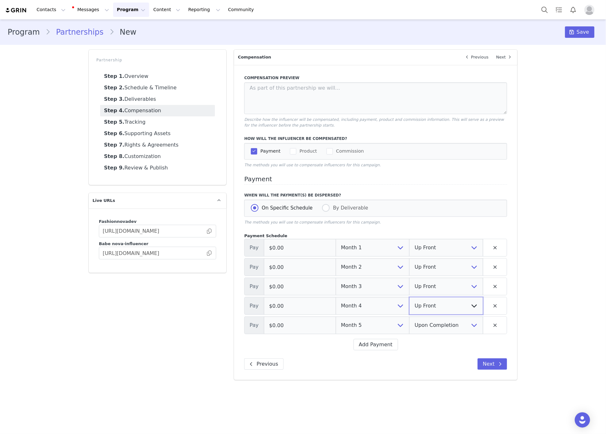
click at [425, 304] on select "Up Front Upon Completion" at bounding box center [446, 306] width 74 height 18
select select "upon_completion"
click at [409, 298] on select "Up Front Upon Completion" at bounding box center [446, 306] width 74 height 18
click at [428, 279] on select "Up Front Upon Completion" at bounding box center [446, 286] width 74 height 18
select select "upon_completion"
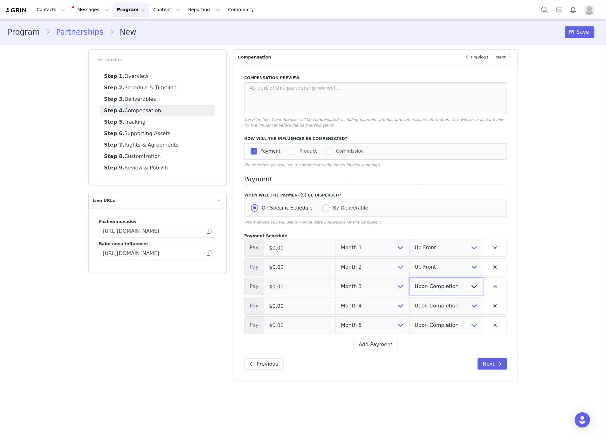
click at [409, 278] on select "Up Front Upon Completion" at bounding box center [446, 286] width 74 height 18
click at [430, 267] on select "Up Front Upon Completion" at bounding box center [446, 267] width 74 height 18
select select "upon_completion"
click at [409, 259] on select "Up Front Upon Completion" at bounding box center [446, 267] width 74 height 18
drag, startPoint x: 322, startPoint y: 249, endPoint x: 245, endPoint y: 251, distance: 76.9
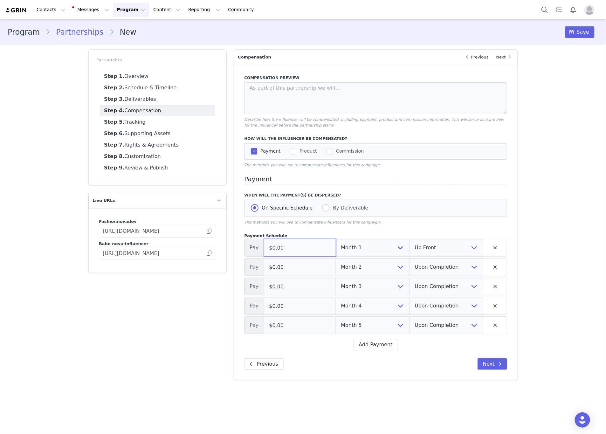
click at [245, 251] on div "Pay $0.00 Up Front Month 1 Month 2 Month 3 Month 4 Month 5 Upon Completion Up F…" at bounding box center [375, 248] width 263 height 18
paste input "1,84"
type input "$1,840.00"
drag, startPoint x: 263, startPoint y: 274, endPoint x: 248, endPoint y: 278, distance: 16.0
click at [240, 274] on div "Compensation Preview Describe how the influencer will be compensated, including…" at bounding box center [375, 222] width 283 height 315
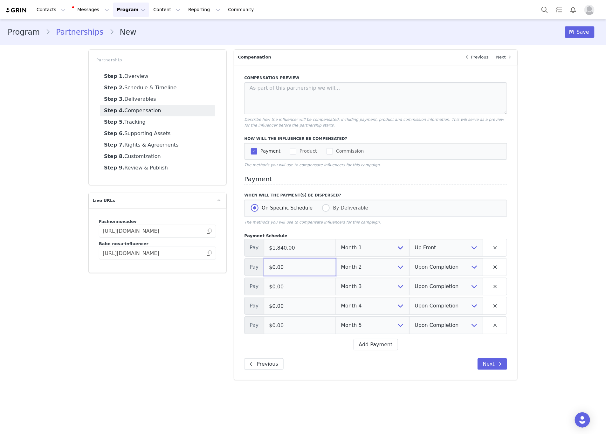
paste input "1,84"
type input "$1,840.00"
drag, startPoint x: 294, startPoint y: 291, endPoint x: 233, endPoint y: 292, distance: 61.3
click at [233, 292] on div "Overview Next Which brand is this partnership for? Fashion Nova Fashion Nova De…" at bounding box center [375, 215] width 291 height 338
paste input "1,84"
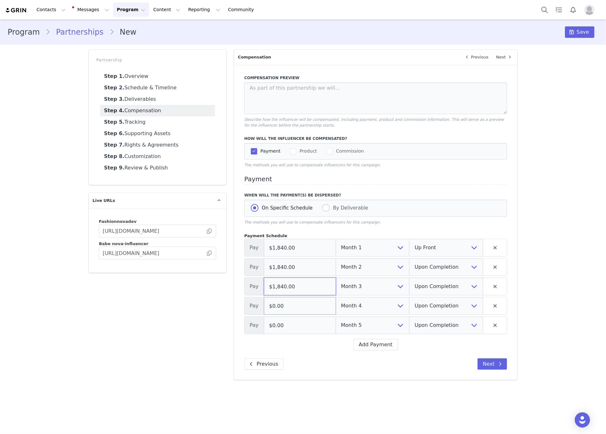
type input "$1,840.00"
drag, startPoint x: 304, startPoint y: 314, endPoint x: 230, endPoint y: 314, distance: 73.4
click at [232, 314] on div "Overview Next Which brand is this partnership for? Fashion Nova Fashion Nova De…" at bounding box center [375, 215] width 291 height 338
paste input "1,84"
type input "$1,840.00"
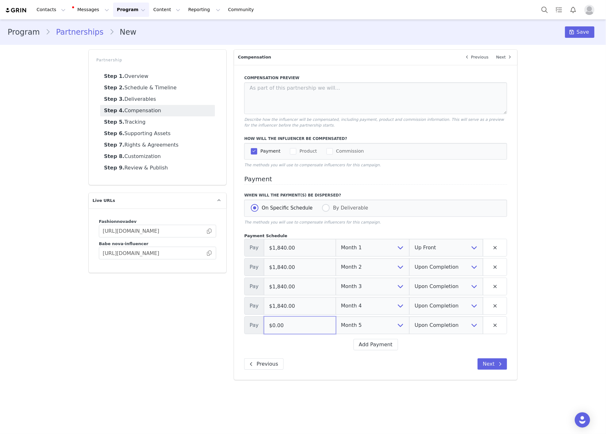
drag, startPoint x: 293, startPoint y: 332, endPoint x: 202, endPoint y: 327, distance: 90.7
click at [202, 327] on div "Partnership Step 1. Overview Step 2. Schedule & Timeline Step 3. Deliverables S…" at bounding box center [303, 215] width 436 height 338
paste input "1,84"
type input "$1,840.00"
click at [149, 124] on link "Step 5. Tracking" at bounding box center [157, 121] width 115 height 11
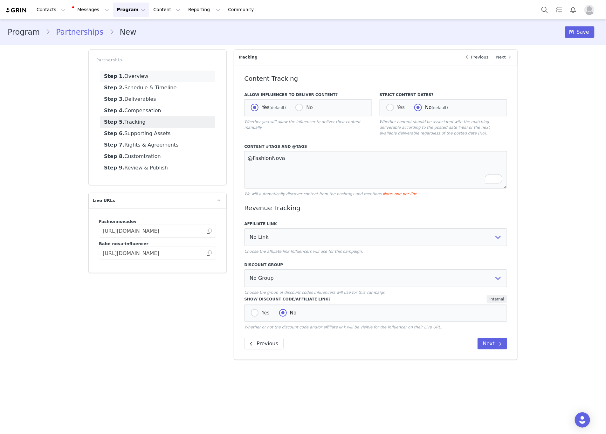
click at [156, 76] on link "Step 1. Overview" at bounding box center [157, 76] width 115 height 11
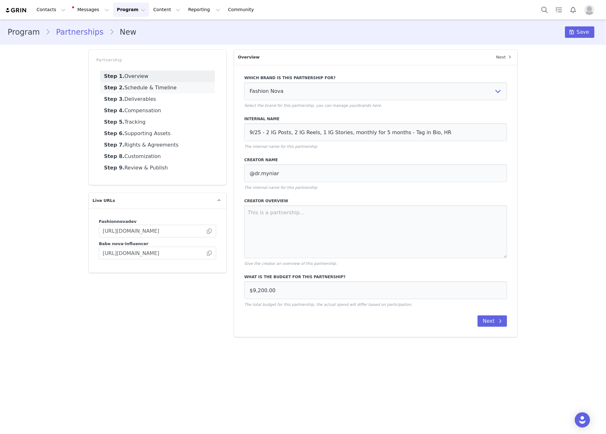
click at [155, 85] on link "Step 2. Schedule & Timeline" at bounding box center [157, 87] width 115 height 11
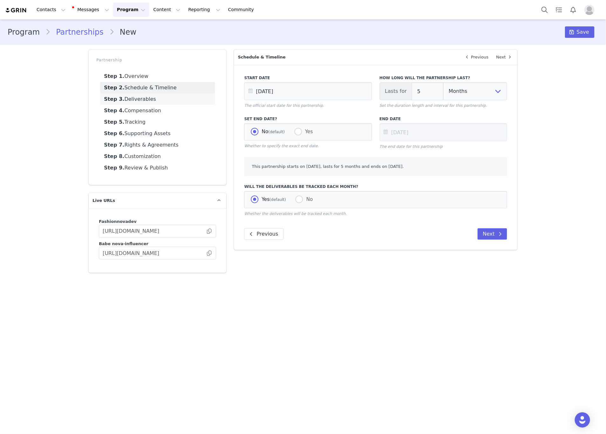
click at [146, 99] on link "Step 3. Deliverables" at bounding box center [157, 98] width 115 height 11
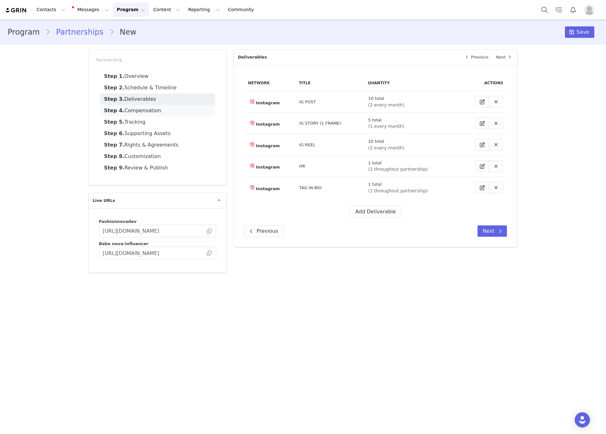
click at [144, 110] on link "Step 4. Compensation" at bounding box center [157, 110] width 115 height 11
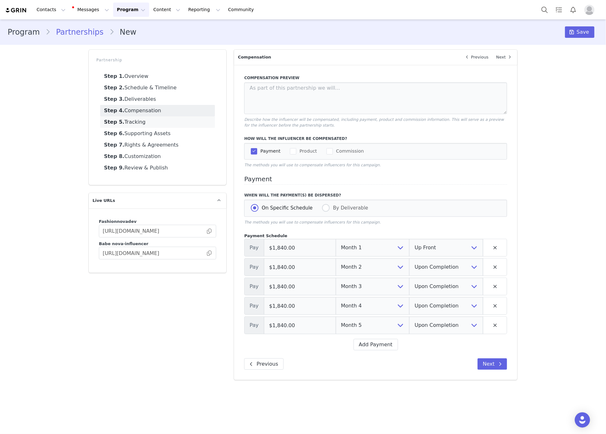
click at [138, 121] on link "Step 5. Tracking" at bounding box center [157, 121] width 115 height 11
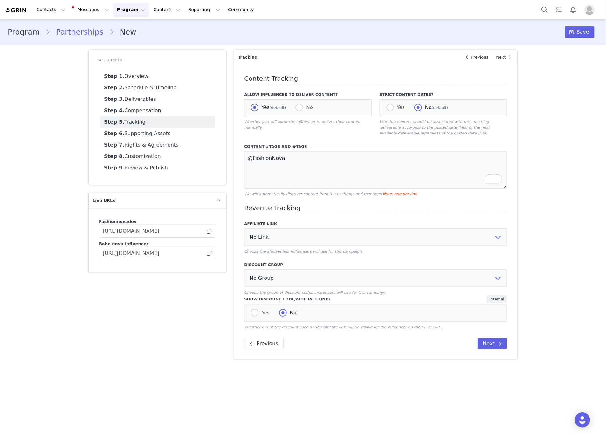
click at [564, 37] on div "Program Partnerships New Save" at bounding box center [303, 31] width 591 height 11
click at [584, 29] on span "Save" at bounding box center [583, 32] width 12 height 8
click at [533, 34] on button "Manage Partnership" at bounding box center [533, 31] width 62 height 11
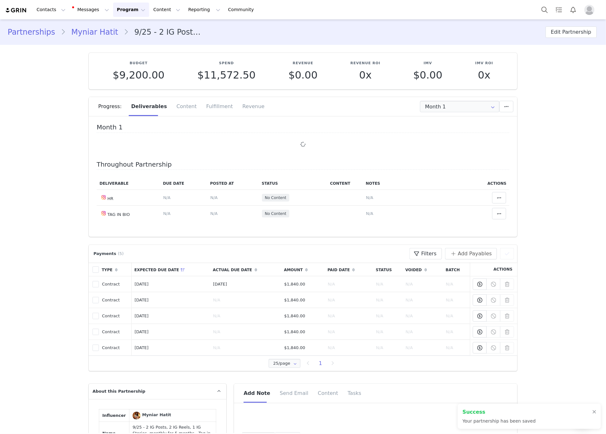
type input "+971 ([GEOGRAPHIC_DATA])"
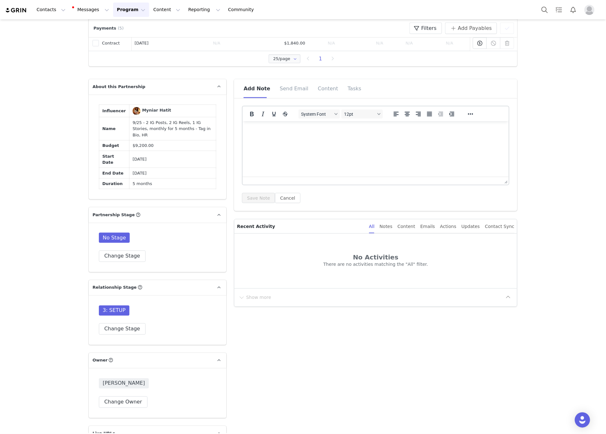
scroll to position [381, 0]
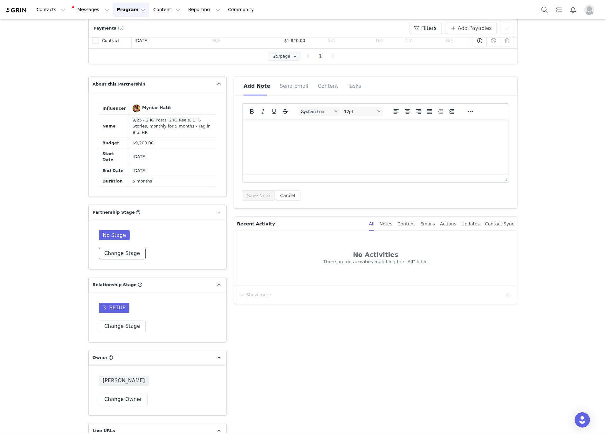
click at [102, 248] on button "Change Stage" at bounding box center [122, 253] width 47 height 11
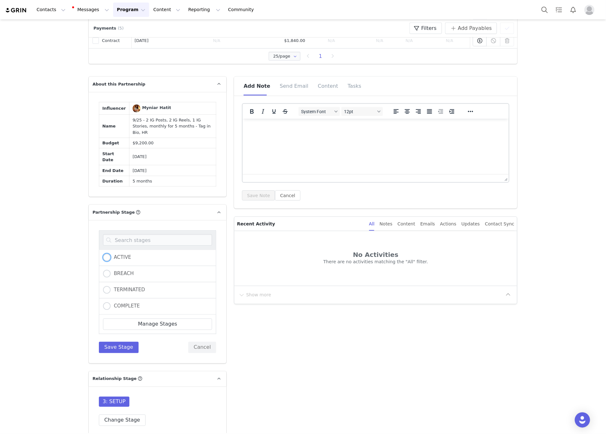
click at [103, 254] on span at bounding box center [107, 258] width 8 height 8
click at [103, 254] on input "ACTIVE" at bounding box center [107, 258] width 8 height 8
radio input "true"
click at [105, 342] on button "Save Stage" at bounding box center [119, 347] width 40 height 11
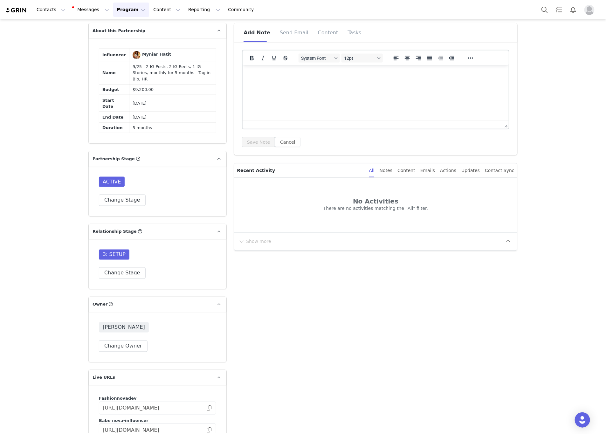
scroll to position [477, 0]
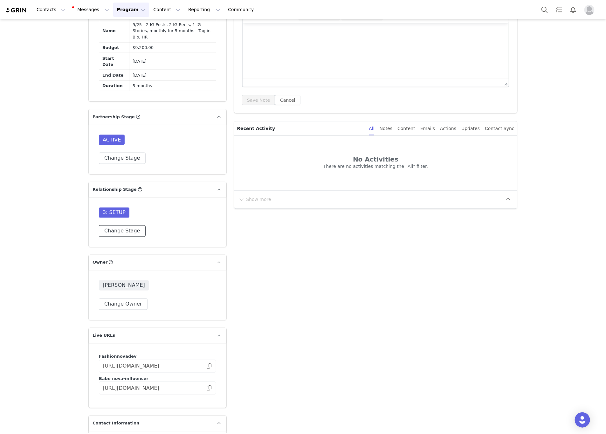
click at [134, 225] on button "Change Stage" at bounding box center [122, 230] width 47 height 11
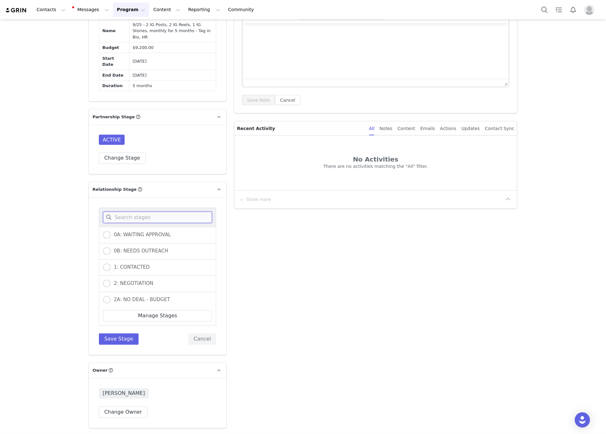
click at [134, 212] on input at bounding box center [157, 217] width 109 height 11
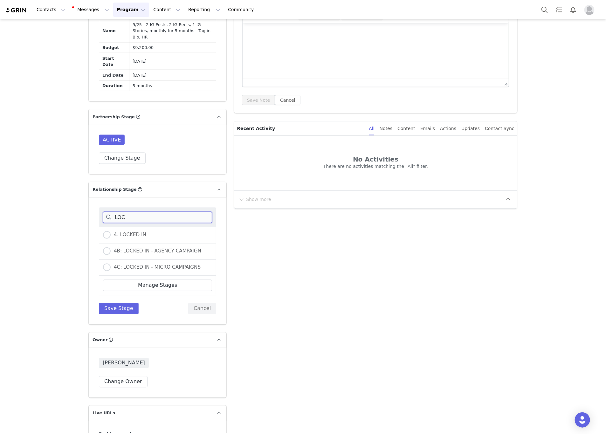
type input "LOC"
drag, startPoint x: 97, startPoint y: 226, endPoint x: 100, endPoint y: 223, distance: 4.8
click at [99, 227] on div "4: LOCKED IN" at bounding box center [157, 235] width 117 height 17
click at [103, 231] on span at bounding box center [107, 235] width 8 height 8
click at [103, 231] on input "4: LOCKED IN" at bounding box center [107, 235] width 8 height 8
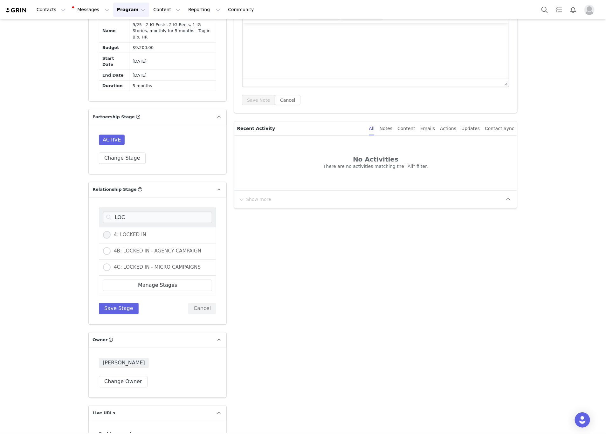
radio input "true"
click at [104, 303] on button "Save Stage" at bounding box center [119, 308] width 40 height 11
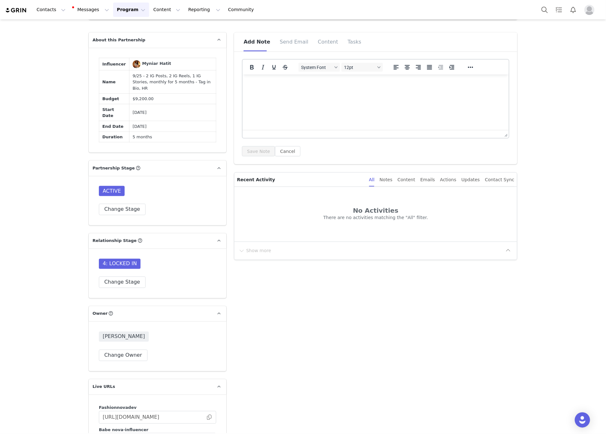
scroll to position [381, 0]
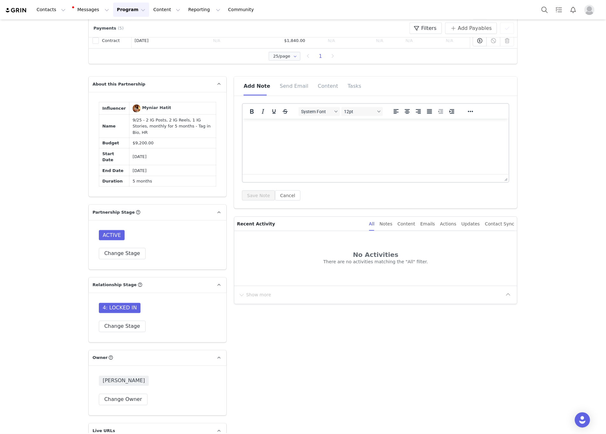
click at [310, 136] on html at bounding box center [375, 127] width 266 height 17
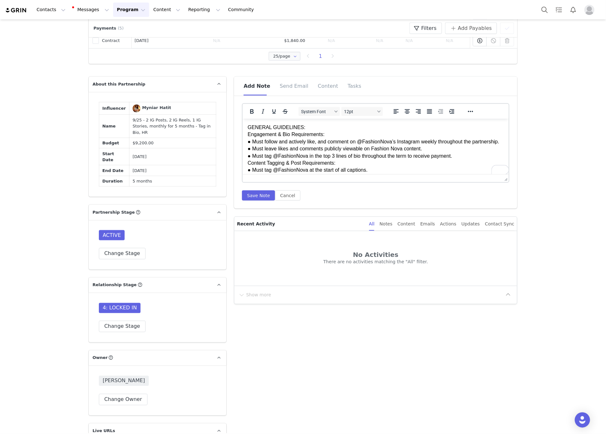
scroll to position [0, 0]
drag, startPoint x: 316, startPoint y: 128, endPoint x: 235, endPoint y: 127, distance: 81.7
click at [242, 127] on html "GENERAL GUIDELINES: Engagement & Bio Requirements: ● Must follow and actively l…" at bounding box center [375, 377] width 266 height 516
click at [323, 149] on p "GENERAL GUIDELINES: Engagement & Bio Requirements: ● Must follow and actively l…" at bounding box center [376, 376] width 256 height 505
drag, startPoint x: 331, startPoint y: 136, endPoint x: 475, endPoint y: 252, distance: 185.1
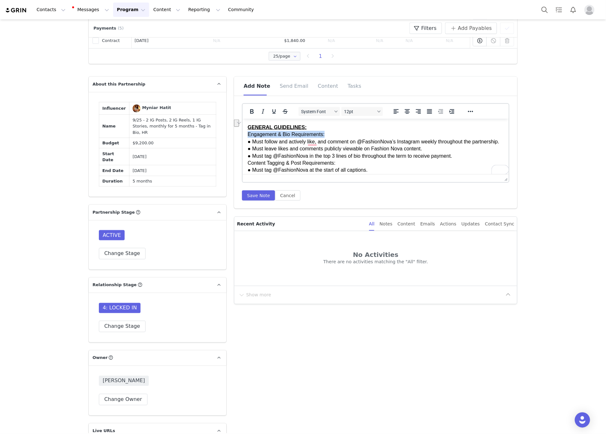
click at [242, 133] on html "GENERAL GUIDELINES: Engagement & Bio Requirements: ● Must follow and actively l…" at bounding box center [375, 377] width 266 height 516
click at [337, 168] on p "GENERAL GUIDELINES: Engagement & Bio Requirements: ● Must follow and actively l…" at bounding box center [376, 376] width 256 height 505
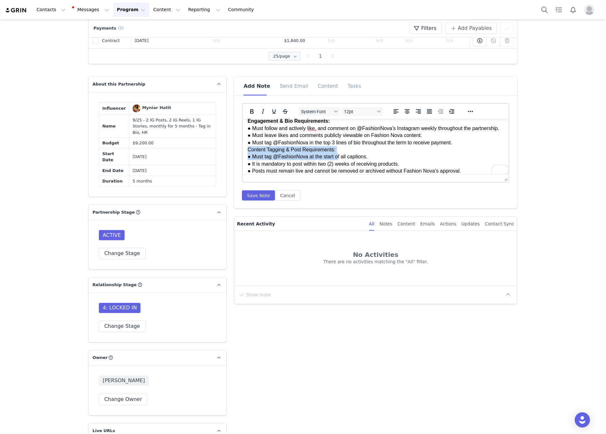
scroll to position [17, 0]
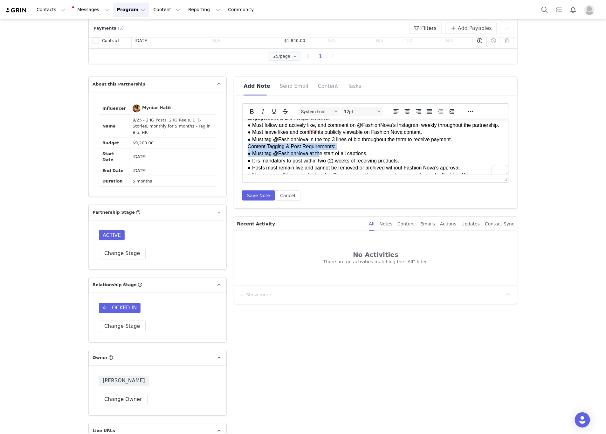
drag, startPoint x: 338, startPoint y: 167, endPoint x: 297, endPoint y: 157, distance: 41.5
click at [307, 159] on p "GENERAL GUIDELINES: Engagement & Bio Requirements: ● Must follow and actively l…" at bounding box center [376, 359] width 256 height 505
click at [311, 148] on p "GENERAL GUIDELINES: Engagement & Bio Requirements: ● Must follow and actively l…" at bounding box center [376, 359] width 256 height 505
drag, startPoint x: 346, startPoint y: 153, endPoint x: 248, endPoint y: 153, distance: 98.2
click at [248, 153] on p "GENERAL GUIDELINES: Engagement & Bio Requirements: ● Must follow and actively l…" at bounding box center [376, 359] width 256 height 505
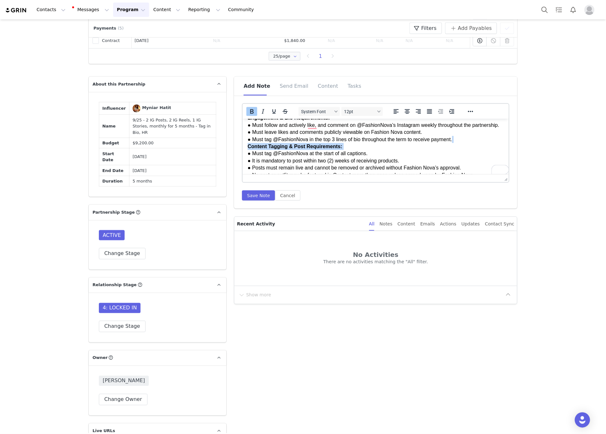
click at [263, 149] on strong "Content Tagging & Post Requirements:" at bounding box center [295, 145] width 94 height 5
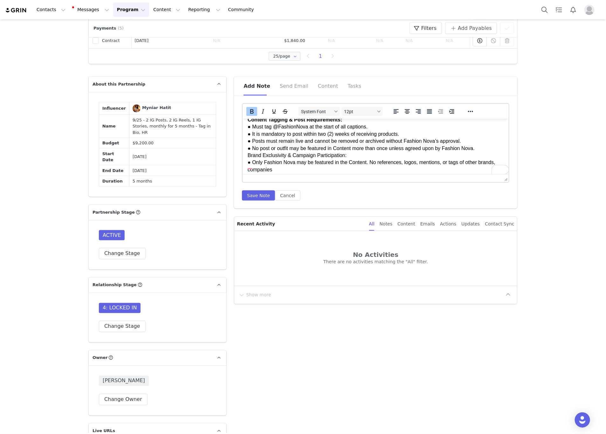
scroll to position [64, 0]
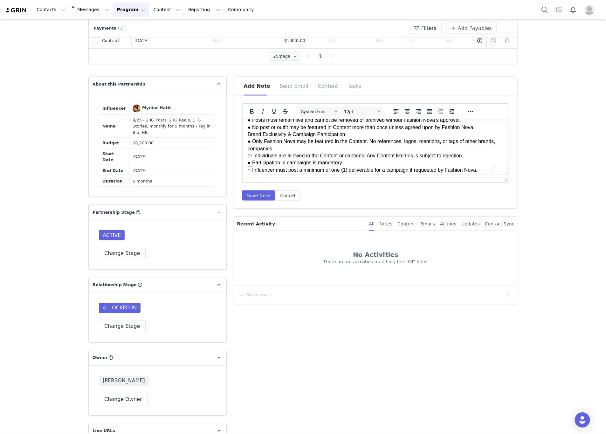
click at [246, 164] on html "GENERAL GUIDELINES: Engagement & Bio Requirements: ● Must follow and actively l…" at bounding box center [375, 312] width 266 height 516
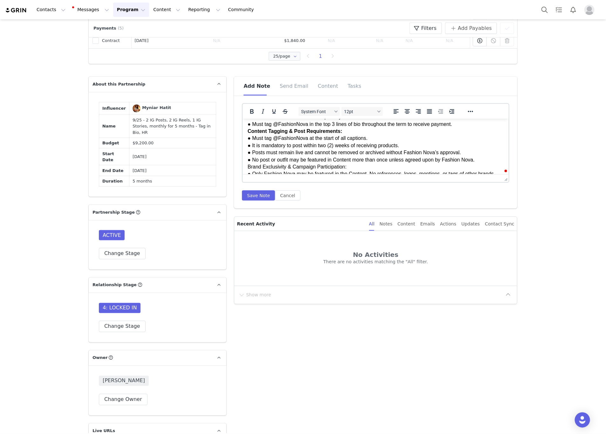
scroll to position [48, 0]
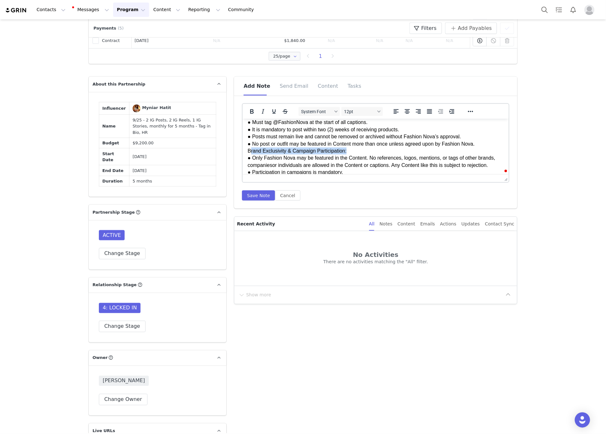
drag, startPoint x: 351, startPoint y: 155, endPoint x: 249, endPoint y: 156, distance: 102.0
click at [249, 156] on p "GENERAL GUIDELINES: Engagement & Bio Requirements: ● Must follow and actively l…" at bounding box center [376, 325] width 256 height 498
click at [293, 158] on p "GENERAL GUIDELINES: Engagement & Bio Requirements: ● Must follow and actively l…" at bounding box center [376, 325] width 256 height 498
drag, startPoint x: 362, startPoint y: 158, endPoint x: 244, endPoint y: 154, distance: 118.3
click at [244, 154] on html "GENERAL GUIDELINES: Engagement & Bio Requirements: ● Must follow and actively l…" at bounding box center [375, 325] width 266 height 508
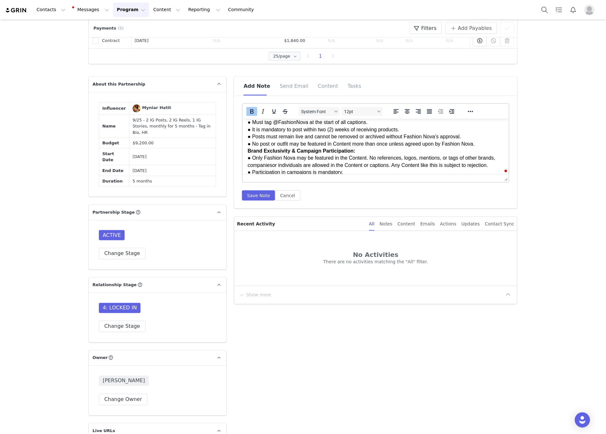
drag, startPoint x: 269, startPoint y: 147, endPoint x: 278, endPoint y: 143, distance: 10.4
click at [269, 147] on p "GENERAL GUIDELINES: Engagement & Bio Requirements: ● Must follow and actively l…" at bounding box center [376, 325] width 256 height 498
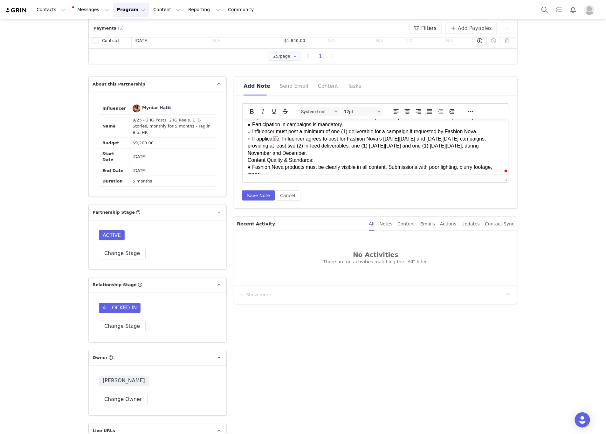
scroll to position [0, 0]
drag, startPoint x: 320, startPoint y: 163, endPoint x: 275, endPoint y: 163, distance: 45.4
click at [275, 163] on p "GENERAL GUIDELINES: Engagement & Bio Requirements: ● Must follow and actively l…" at bounding box center [376, 277] width 256 height 498
click at [311, 163] on p "GENERAL GUIDELINES: Engagement & Bio Requirements: ● Must follow and actively l…" at bounding box center [376, 277] width 256 height 498
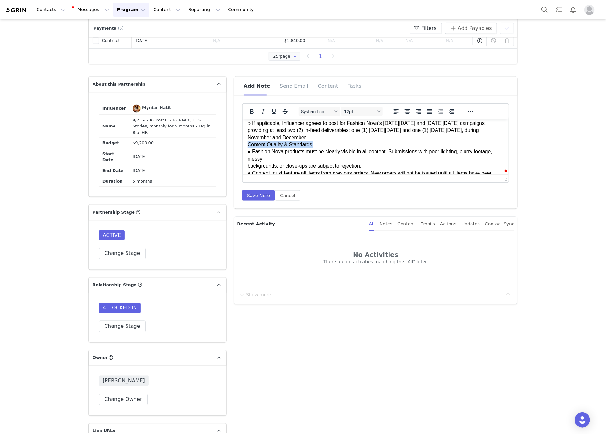
drag, startPoint x: 324, startPoint y: 165, endPoint x: 240, endPoint y: 150, distance: 84.8
click at [242, 150] on html "GENERAL GUIDELINES: Engagement & Bio Requirements: ● Must follow and actively l…" at bounding box center [375, 262] width 266 height 508
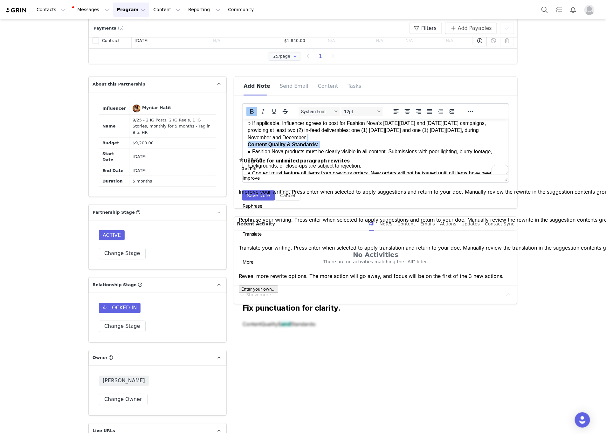
click at [289, 147] on strong "Content Quality & Standards:" at bounding box center [283, 143] width 71 height 5
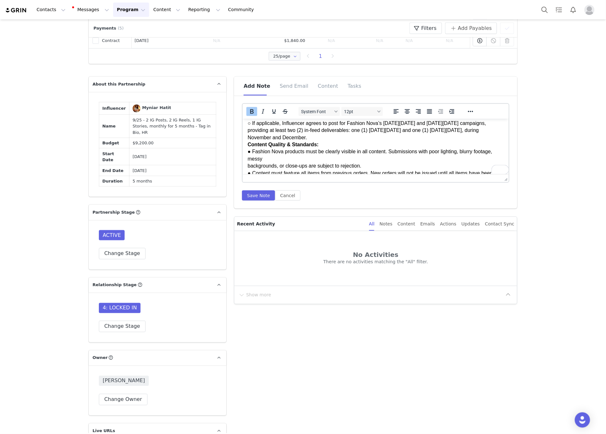
click at [249, 173] on p "GENERAL GUIDELINES: Engagement & Bio Requirements: ● Must follow and actively l…" at bounding box center [376, 262] width 256 height 498
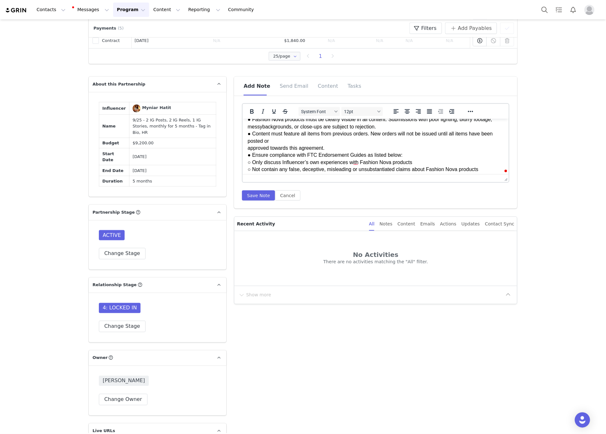
scroll to position [159, 0]
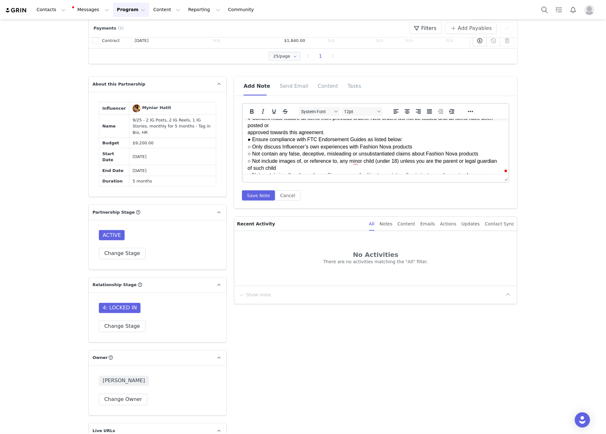
click at [247, 139] on html "GENERAL GUIDELINES: Engagement & Bio Requirements: ● Must follow and actively l…" at bounding box center [375, 210] width 266 height 501
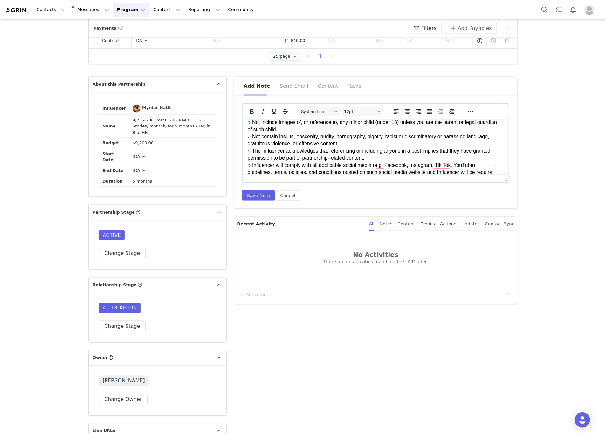
scroll to position [206, 0]
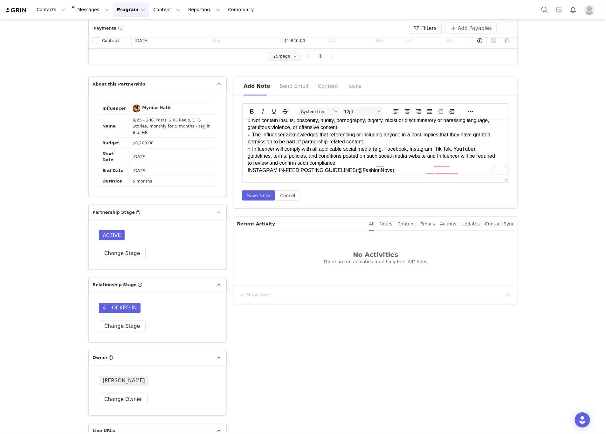
click at [244, 130] on html "GENERAL GUIDELINES: Engagement & Bio Requirements: ● Must follow and actively l…" at bounding box center [375, 159] width 266 height 494
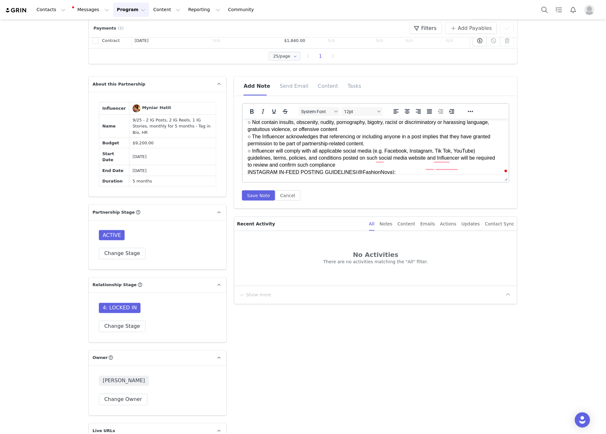
scroll to position [203, 0]
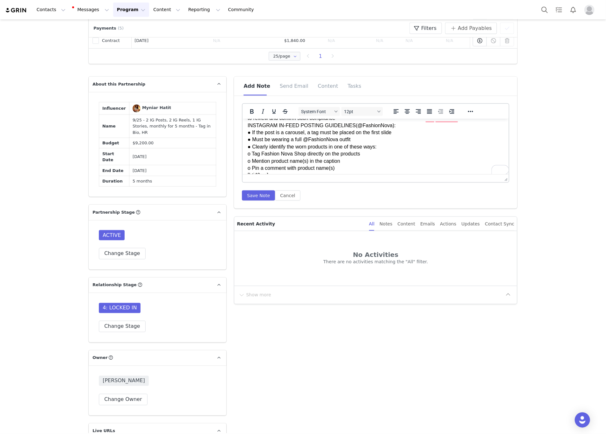
click at [350, 122] on p "GENERAL GUIDELINES: Engagement & Bio Requirements: ● Must follow and actively l…" at bounding box center [376, 115] width 256 height 484
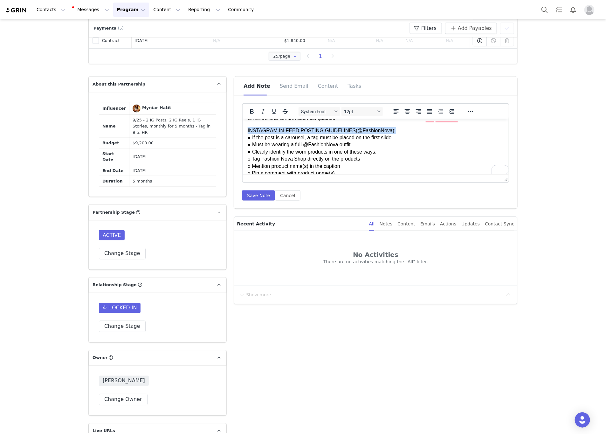
drag, startPoint x: 404, startPoint y: 140, endPoint x: 476, endPoint y: 254, distance: 134.5
click at [242, 134] on html "GENERAL GUIDELINES: Engagement & Bio Requirements: ● Must follow and actively l…" at bounding box center [375, 116] width 266 height 499
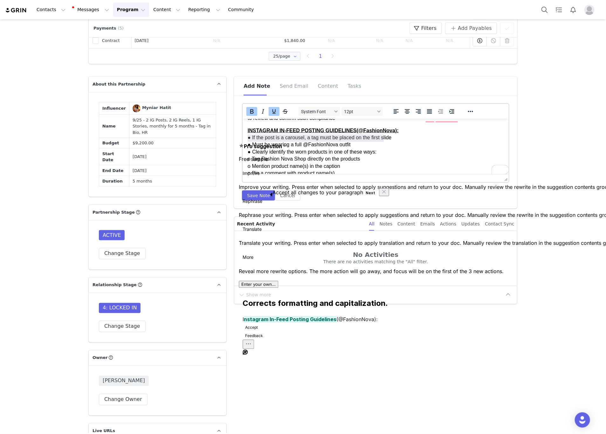
drag, startPoint x: 338, startPoint y: 270, endPoint x: 364, endPoint y: 195, distance: 79.7
click at [338, 270] on div "No Activities There are no activities matching the "⁨All⁩" filter." at bounding box center [375, 258] width 277 height 55
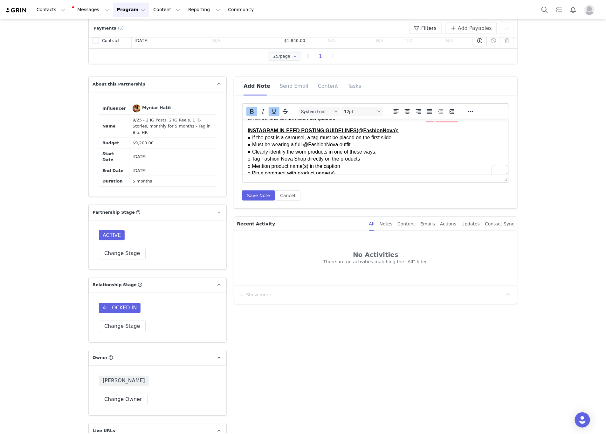
click at [381, 149] on p "INSTAGRAM IN-FEED POSTING GUIDELINES(@FashionNova): ● If the post is a carousel…" at bounding box center [376, 244] width 256 height 235
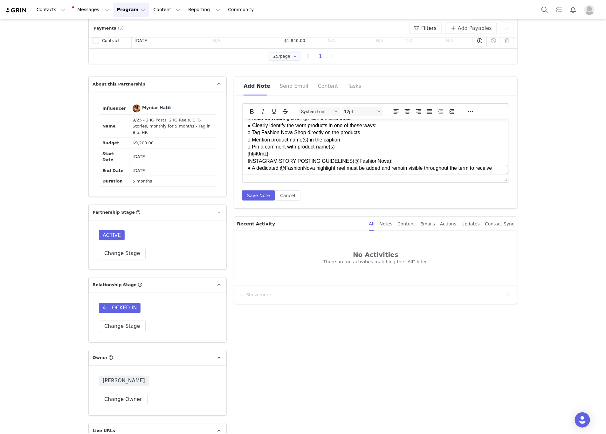
scroll to position [299, 0]
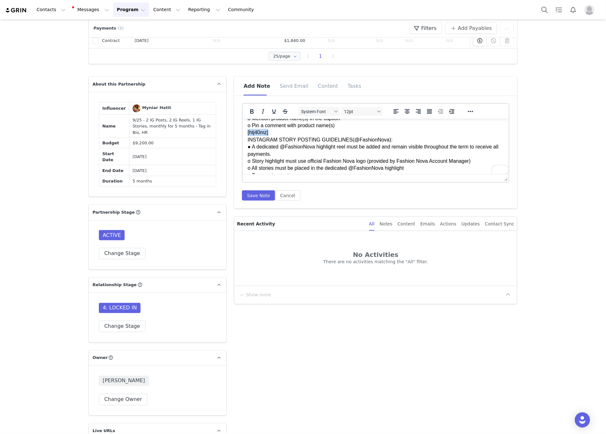
drag, startPoint x: 269, startPoint y: 138, endPoint x: 477, endPoint y: 258, distance: 240.5
click at [242, 139] on html "GENERAL GUIDELINES: Engagement & Bio Requirements: ● Must follow and actively l…" at bounding box center [375, 69] width 266 height 499
drag, startPoint x: 403, startPoint y: 146, endPoint x: 189, endPoint y: 145, distance: 214.2
click at [242, 145] on html "GENERAL GUIDELINES: Engagement & Bio Requirements: ● Must follow and actively l…" at bounding box center [375, 69] width 266 height 499
click at [271, 157] on p "INSTAGRAM IN-FEED POSTING GUIDELINES(@FashionNova): ● If the post is a carousel…" at bounding box center [376, 196] width 256 height 235
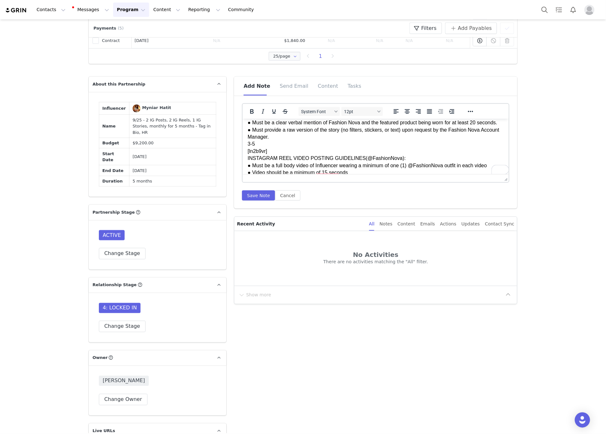
scroll to position [394, 0]
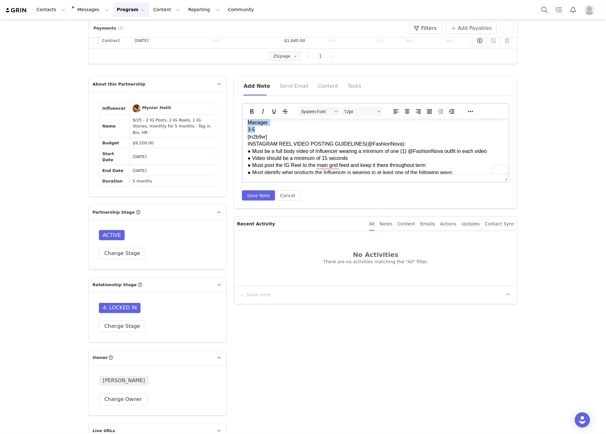
click at [270, 144] on p "INSTAGRAM IN-FEED POSTING GUIDELINES(@FashionNova): ● If the post is a carousel…" at bounding box center [376, 101] width 256 height 235
drag, startPoint x: 269, startPoint y: 151, endPoint x: 470, endPoint y: 261, distance: 229.4
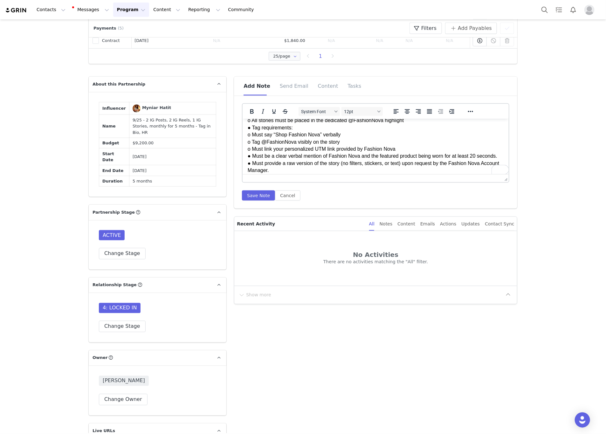
scroll to position [378, 0]
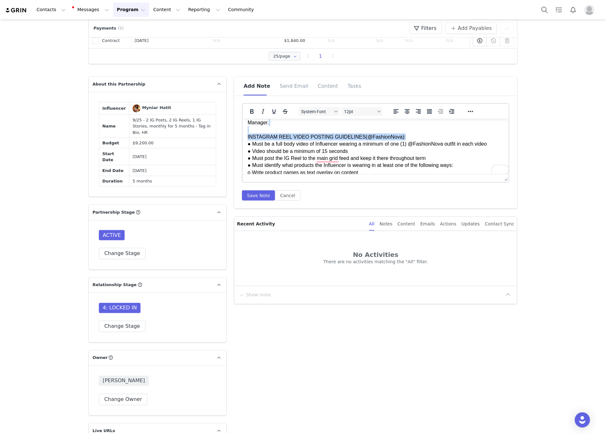
drag, startPoint x: 406, startPoint y: 153, endPoint x: 262, endPoint y: 146, distance: 144.1
click at [262, 146] on p "INSTAGRAM IN-FEED POSTING GUIDELINES(@FashionNova): ● If the post is a carousel…" at bounding box center [376, 98] width 256 height 228
click at [270, 160] on p "INSTAGRAM IN-FEED POSTING GUIDELINES(@FashionNova): ● If the post is a carousel…" at bounding box center [376, 98] width 256 height 228
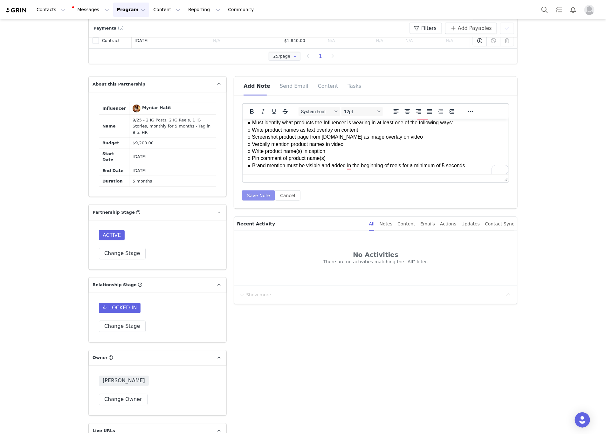
click at [260, 193] on button "Save Note" at bounding box center [258, 195] width 33 height 10
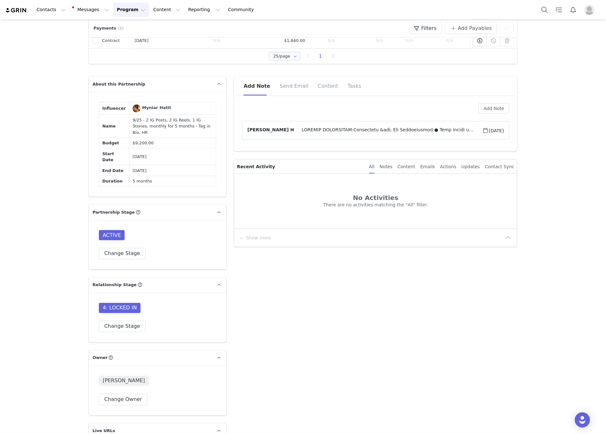
click at [302, 130] on span at bounding box center [388, 130] width 188 height 8
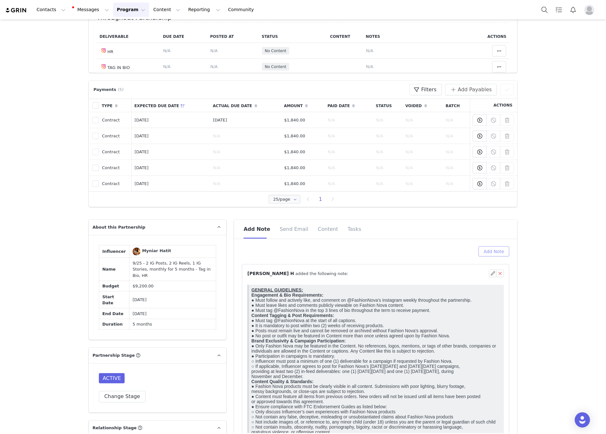
click at [490, 249] on button "Add Note" at bounding box center [493, 251] width 31 height 10
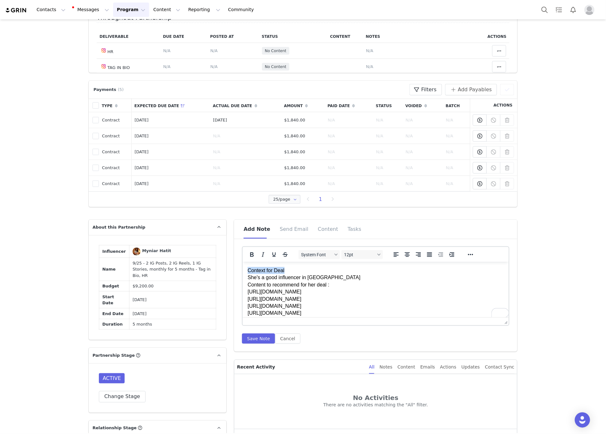
drag, startPoint x: 301, startPoint y: 272, endPoint x: 480, endPoint y: 535, distance: 318.0
click at [242, 272] on html "Context for Deal She's a good influencer in Europe Content to recommend for her…" at bounding box center [375, 292] width 266 height 60
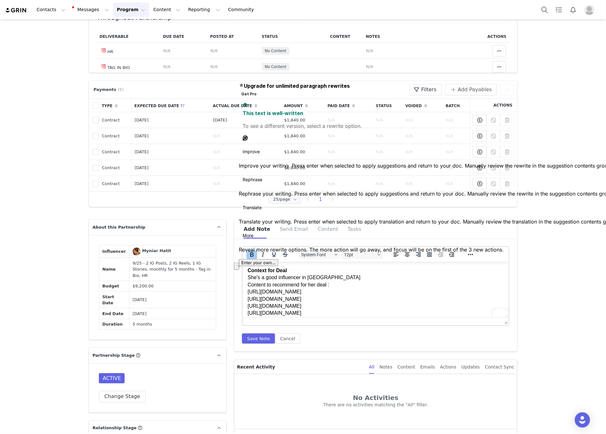
click at [261, 294] on p "Context for Deal She's a good influencer in Europe Content to recommend for her…" at bounding box center [376, 292] width 256 height 50
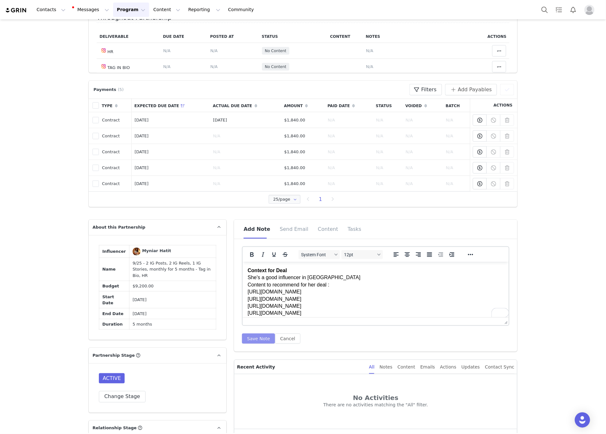
click at [251, 340] on button "Save Note" at bounding box center [258, 338] width 33 height 10
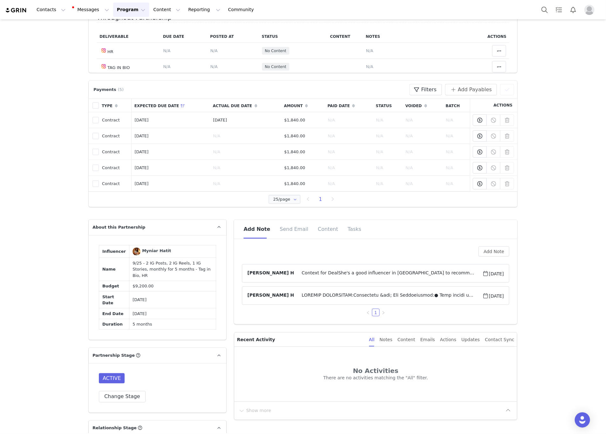
click at [304, 299] on span at bounding box center [388, 296] width 188 height 8
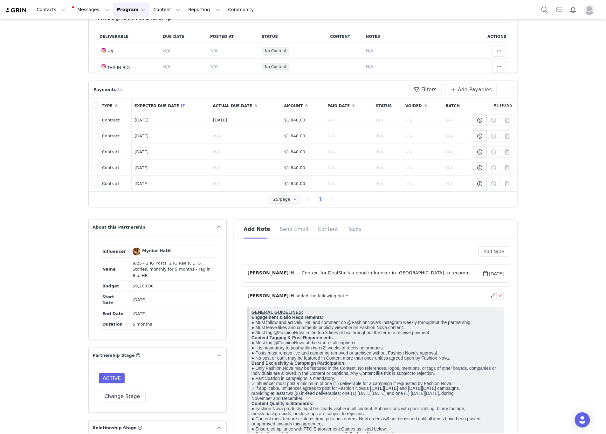
click at [304, 299] on span "⁨ Marlen H ⁩ added the following note:" at bounding box center [297, 295] width 101 height 7
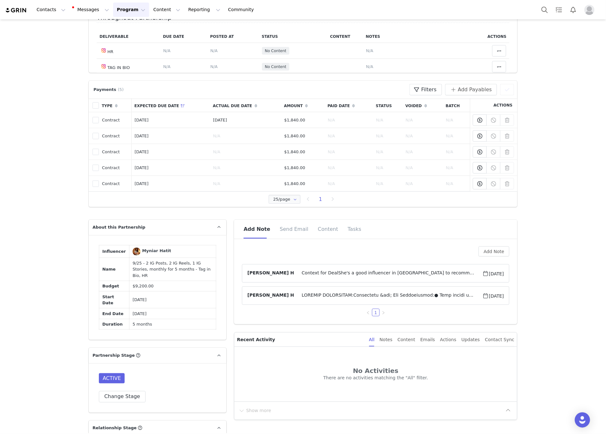
click at [321, 274] on span "Context for DealShe's a good influencer in EuropeContent to recommend for her d…" at bounding box center [388, 274] width 188 height 8
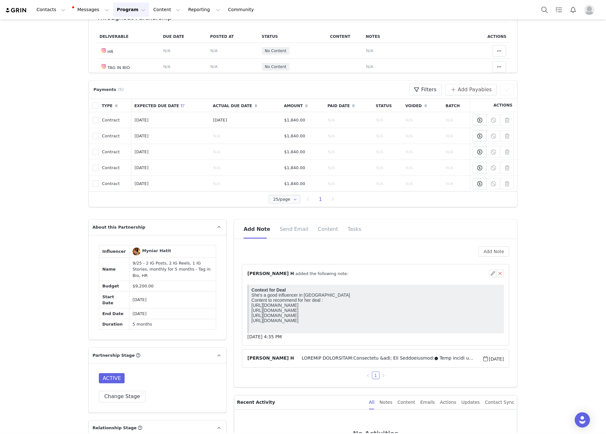
click at [321, 274] on div "⁨ Marlen H ⁩ added the following note:" at bounding box center [368, 273] width 242 height 7
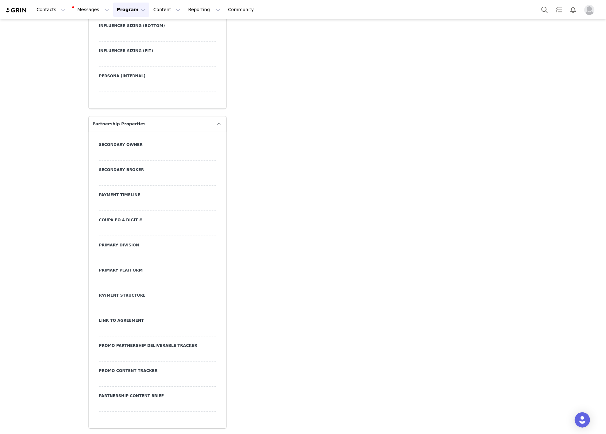
click at [134, 332] on div at bounding box center [157, 330] width 117 height 11
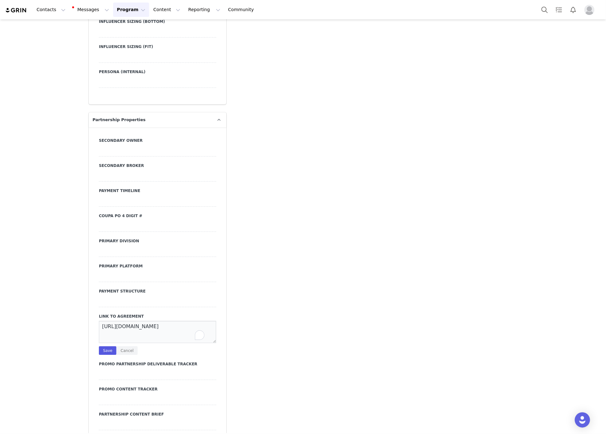
type textarea "https://ironcladapp.com/c/621679b0ff9c731d573f2628/contracts/IC-16806/documents…"
click at [100, 355] on button "Save" at bounding box center [107, 350] width 17 height 9
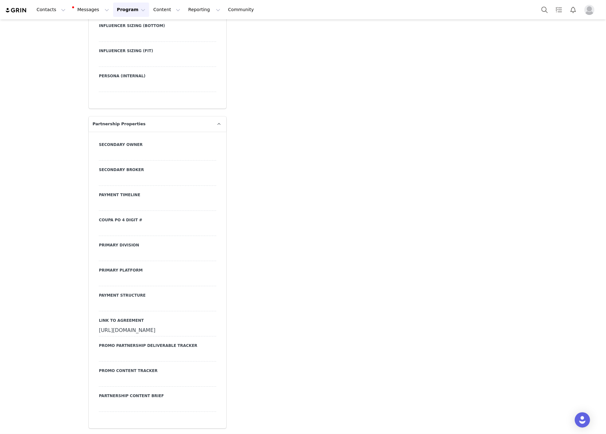
click at [104, 305] on div at bounding box center [157, 305] width 117 height 11
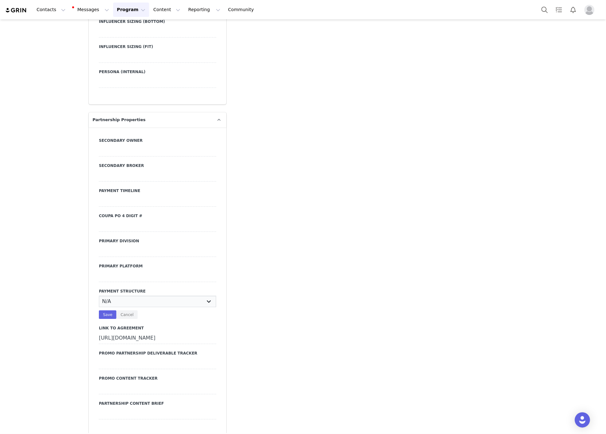
click at [104, 305] on select "N/A Monthly 50/50 Payment Per Deliverable Upfront Upon Completion Custom / Other" at bounding box center [157, 301] width 117 height 11
select select "Monthly"
click at [99, 299] on select "N/A Monthly 50/50 Payment Per Deliverable Upfront Upon Completion Custom / Other" at bounding box center [157, 301] width 117 height 11
click at [103, 318] on button "Save" at bounding box center [107, 314] width 17 height 9
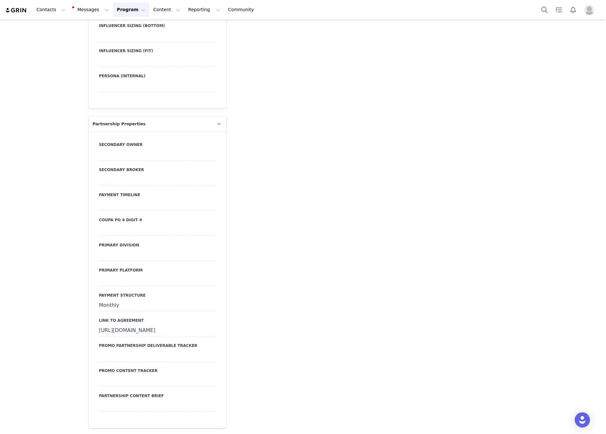
click at [182, 278] on div at bounding box center [157, 280] width 117 height 11
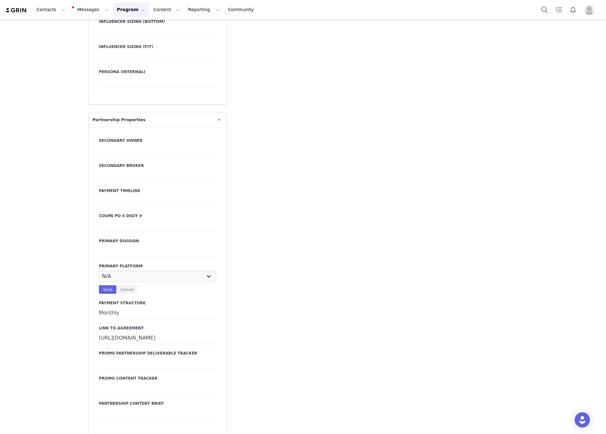
select select "Instagram"
click at [99, 274] on select "N/A Instagram YouTube TikTok" at bounding box center [157, 275] width 117 height 11
click at [110, 294] on button "Save" at bounding box center [107, 289] width 17 height 9
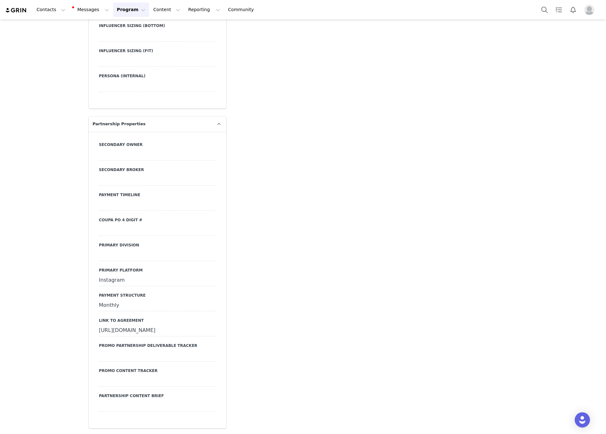
click at [150, 253] on div at bounding box center [157, 254] width 117 height 11
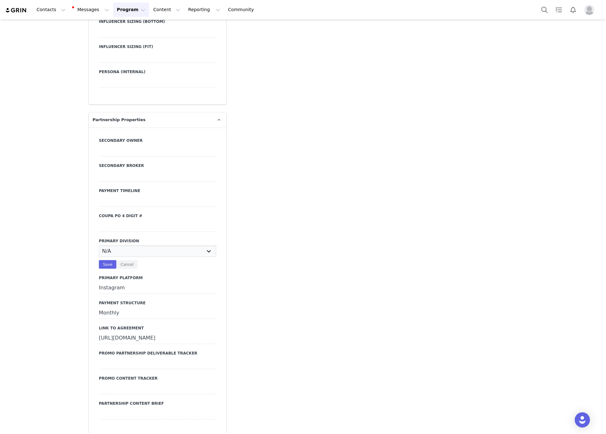
click at [150, 253] on select "N/A JRS Beauty Promo Curve Nova Men Nova Kids Nova Sport Nova Intimates Skin No…" at bounding box center [157, 250] width 117 height 11
select select "JRS"
click at [99, 249] on select "N/A JRS Beauty Promo Curve Nova Men Nova Kids Nova Sport Nova Intimates Skin No…" at bounding box center [157, 250] width 117 height 11
click at [106, 269] on button "Save" at bounding box center [107, 264] width 17 height 9
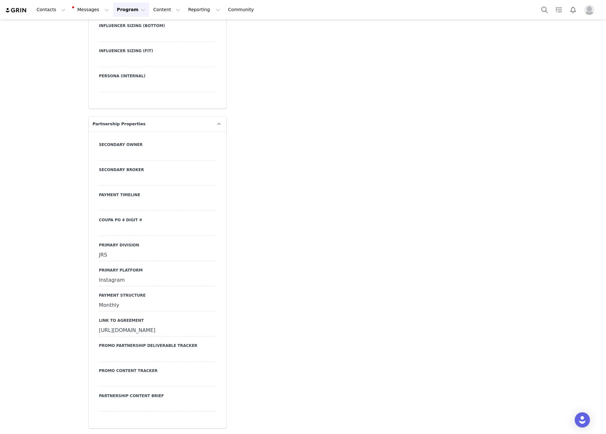
click at [116, 230] on div at bounding box center [157, 229] width 117 height 11
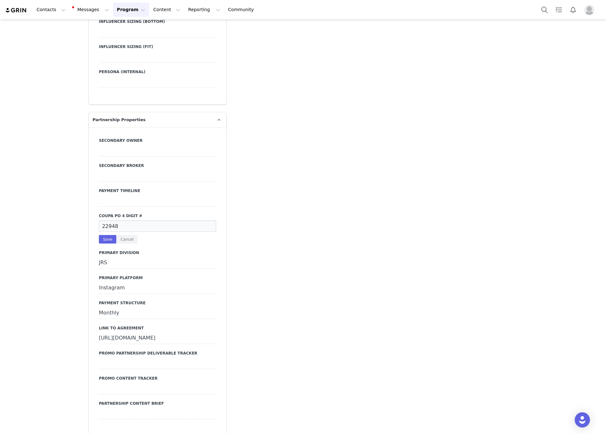
type input "22948"
click at [105, 238] on div "22948 Save Cancel" at bounding box center [157, 231] width 117 height 23
click at [99, 243] on button "Save" at bounding box center [107, 239] width 17 height 9
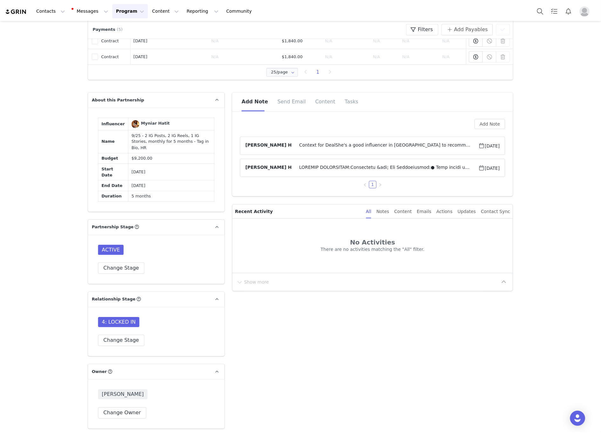
scroll to position [366, 0]
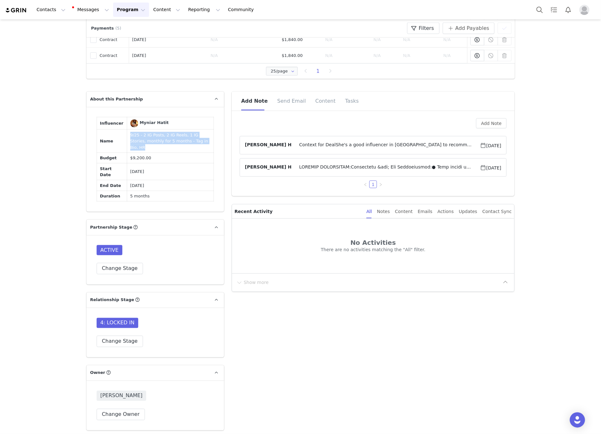
drag, startPoint x: 196, startPoint y: 144, endPoint x: 112, endPoint y: 143, distance: 84.2
click at [112, 143] on tr "Name 9/25 - 2 IG Posts, 2 IG Reels, 1 IG Stories, monthly for 5 months - Tag in…" at bounding box center [155, 141] width 117 height 23
copy tr "9/25 - 2 IG Posts, 2 IG Reels, 1 IG Stories, monthly for 5 months - Tag in Bio,…"
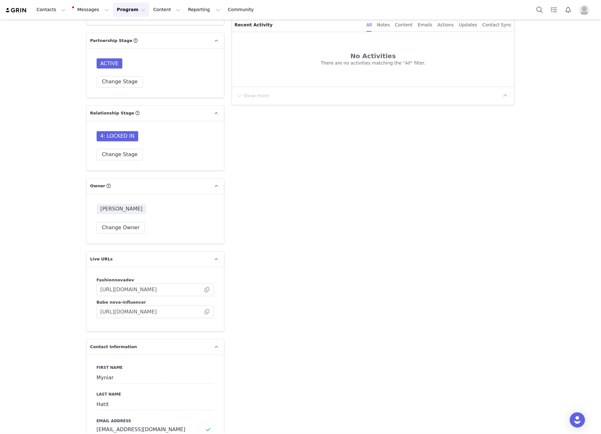
scroll to position [605, 0]
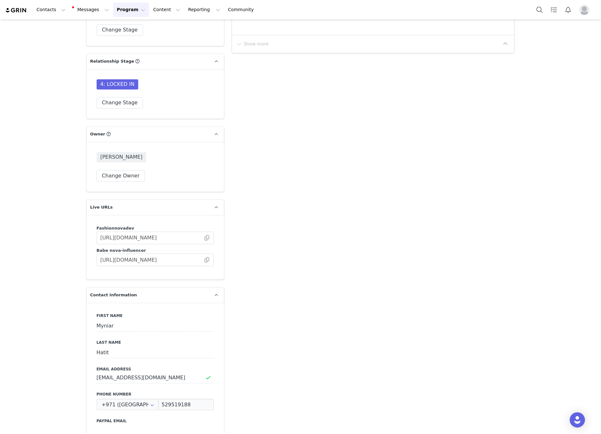
drag, startPoint x: 201, startPoint y: 249, endPoint x: 7, endPoint y: 268, distance: 195.8
click at [204, 260] on span at bounding box center [207, 260] width 6 height 0
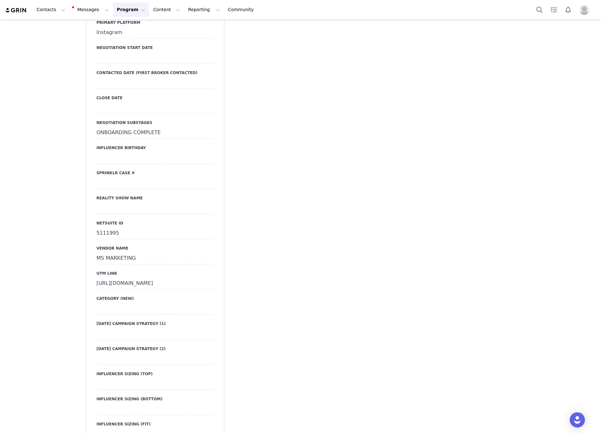
scroll to position [1797, 0]
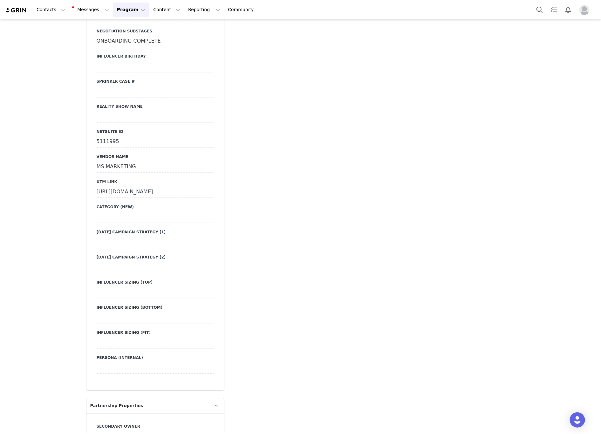
click at [99, 187] on div "https://www.fashionnova.com/collections/new?division=women&utm_source=influence…" at bounding box center [155, 192] width 117 height 11
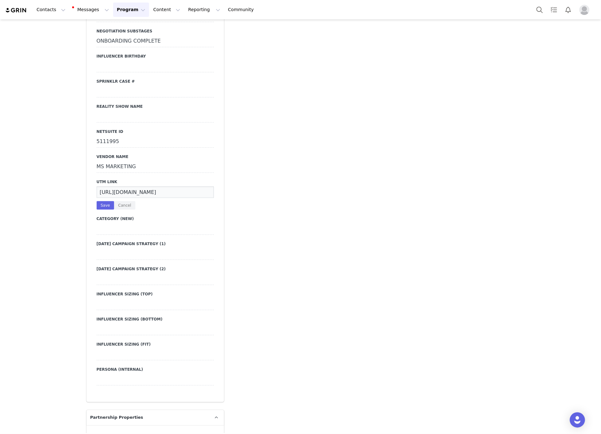
click at [92, 183] on div "Primary Broker Manon Division Womens Grade C Compensation Type Paid Category fa…" at bounding box center [155, 34] width 138 height 735
drag, startPoint x: 95, startPoint y: 181, endPoint x: 307, endPoint y: 185, distance: 212.3
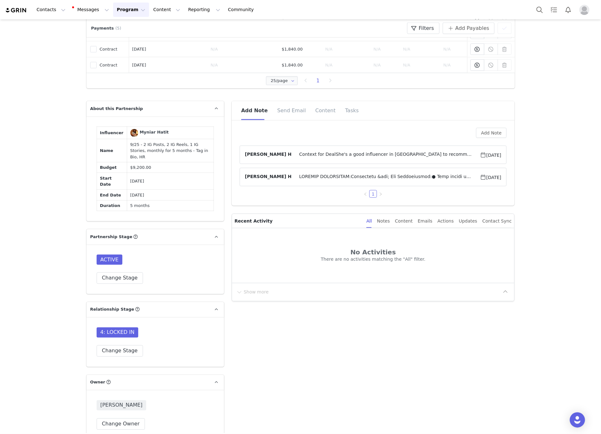
scroll to position [271, 0]
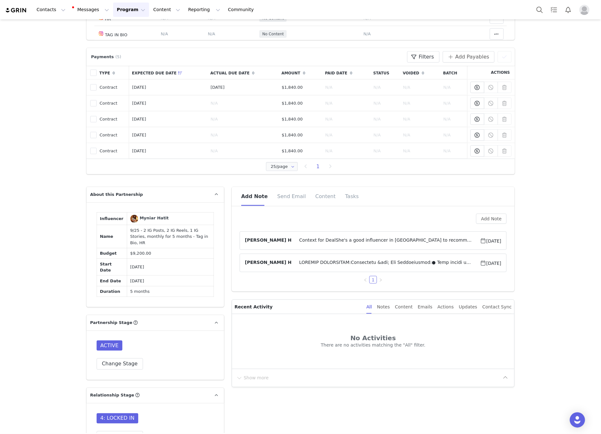
drag, startPoint x: 149, startPoint y: 269, endPoint x: 120, endPoint y: 269, distance: 28.3
click at [127, 276] on td "Mar 7, 2026" at bounding box center [170, 281] width 87 height 11
copy td "Mar 7, 2026"
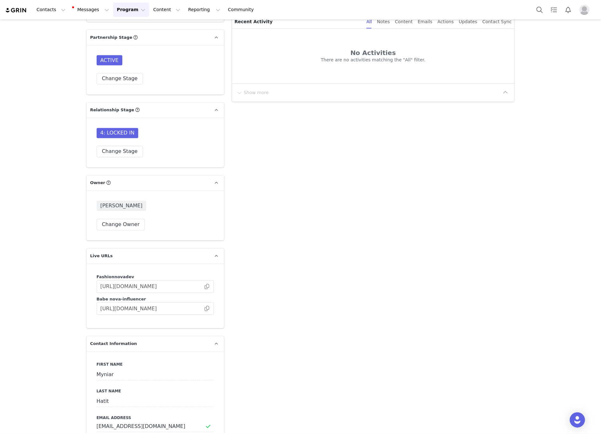
scroll to position [557, 0]
drag, startPoint x: 202, startPoint y: 299, endPoint x: 147, endPoint y: 319, distance: 59.3
click at [204, 308] on span at bounding box center [207, 308] width 6 height 0
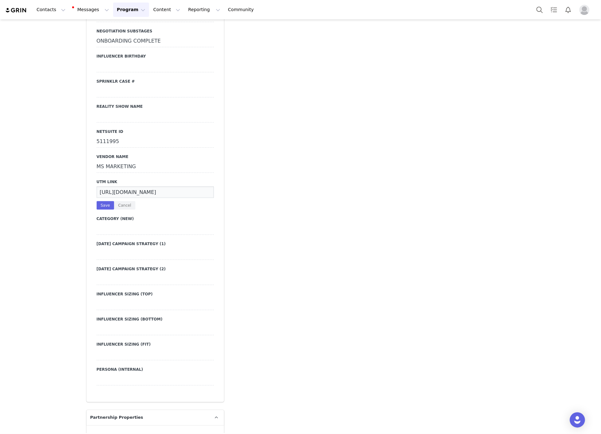
scroll to position [0, 209]
drag, startPoint x: 96, startPoint y: 184, endPoint x: 254, endPoint y: 181, distance: 158.0
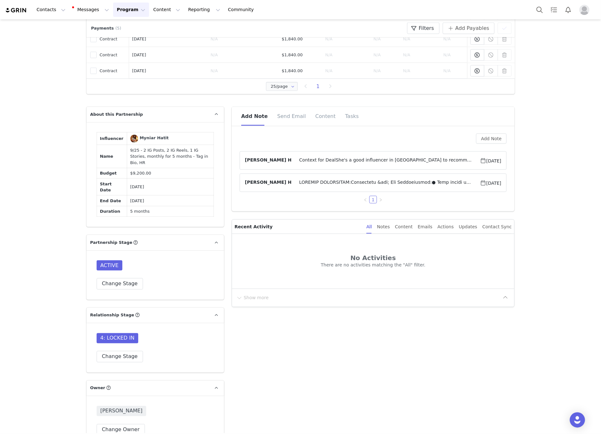
scroll to position [381, 0]
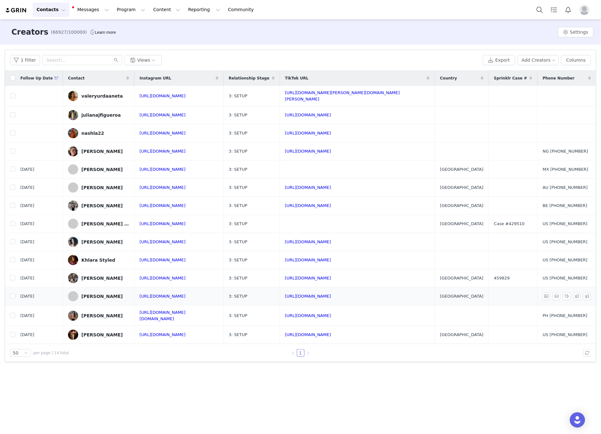
drag, startPoint x: 225, startPoint y: 302, endPoint x: 202, endPoint y: 300, distance: 22.9
click at [202, 300] on td "[URL][DOMAIN_NAME]" at bounding box center [178, 296] width 89 height 18
copy link "yasminaamts"
click at [186, 295] on link "[URL][DOMAIN_NAME]" at bounding box center [163, 296] width 46 height 5
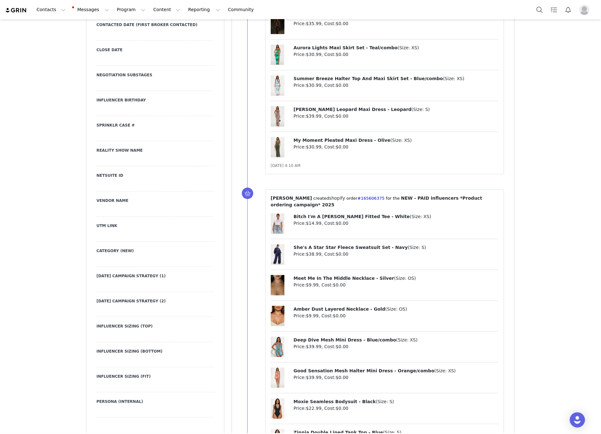
scroll to position [1049, 0]
click at [102, 231] on div at bounding box center [155, 236] width 117 height 11
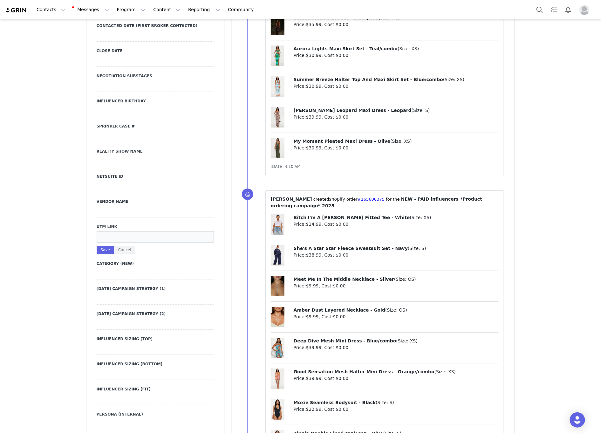
click at [102, 231] on input at bounding box center [155, 236] width 117 height 11
type input "[URL][DOMAIN_NAME]"
click at [99, 246] on button "Save" at bounding box center [105, 250] width 17 height 9
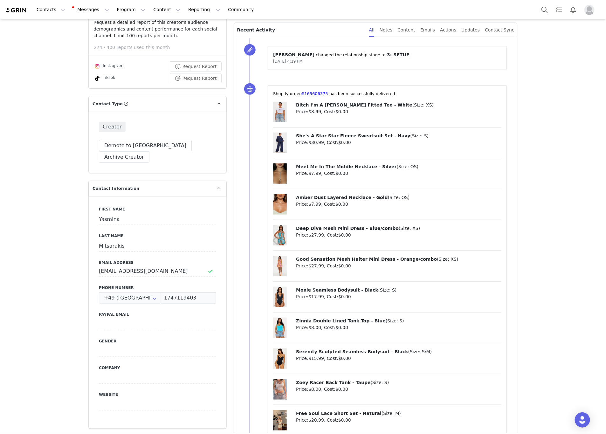
scroll to position [191, 0]
drag, startPoint x: 147, startPoint y: 219, endPoint x: 152, endPoint y: 220, distance: 4.8
click at [147, 260] on label "Email Address" at bounding box center [157, 263] width 117 height 6
drag, startPoint x: 161, startPoint y: 226, endPoint x: 84, endPoint y: 226, distance: 77.2
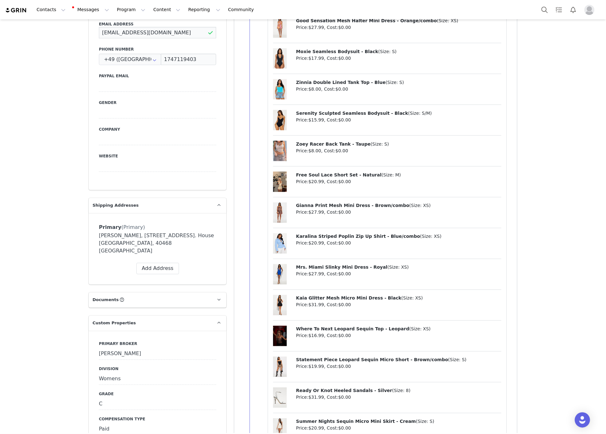
scroll to position [572, 0]
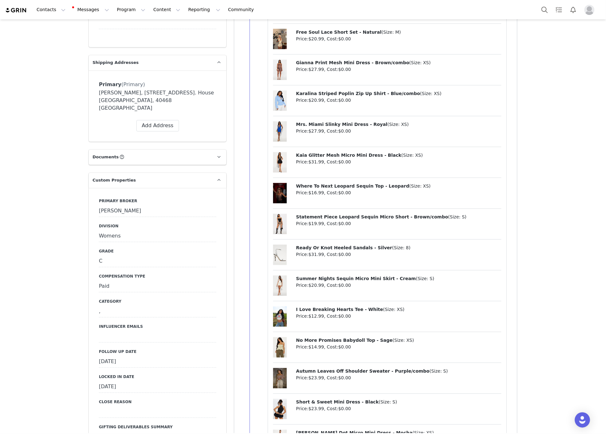
click at [113, 331] on div at bounding box center [157, 336] width 117 height 11
click at [113, 331] on textarea at bounding box center [157, 342] width 117 height 22
paste textarea "[EMAIL_ADDRESS][DOMAIN_NAME]"
type textarea "[EMAIL_ADDRESS][DOMAIN_NAME]"
click at [103, 357] on button "Save" at bounding box center [107, 361] width 17 height 9
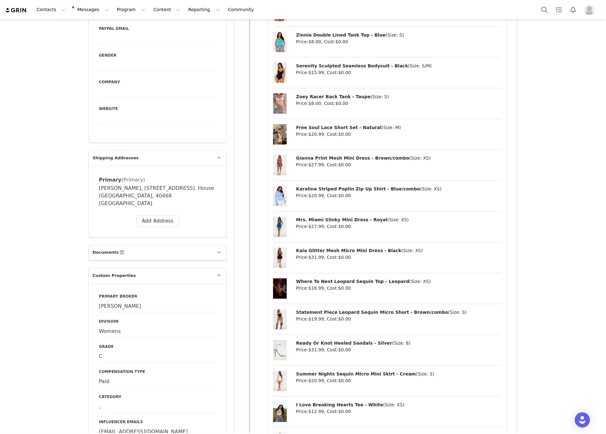
scroll to position [524, 0]
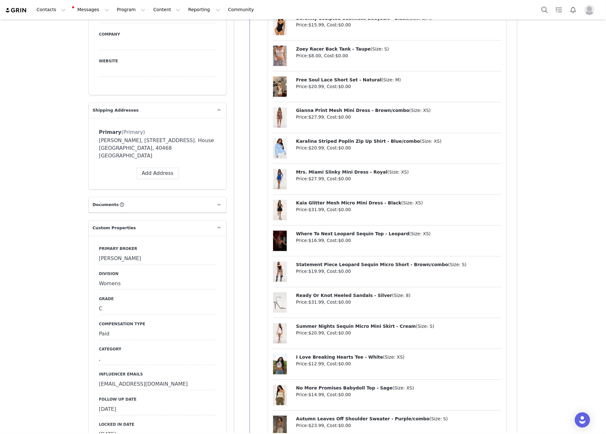
click at [116, 354] on div "," at bounding box center [157, 359] width 117 height 11
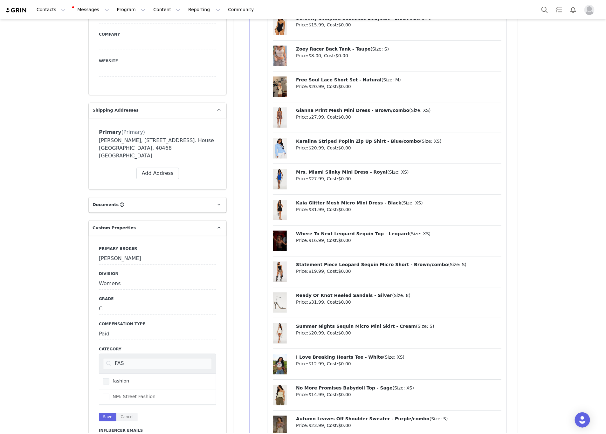
type input "FAS"
click at [105, 378] on span at bounding box center [106, 381] width 6 height 6
click at [109, 378] on input "fashion" at bounding box center [109, 378] width 0 height 0
click at [104, 413] on button "Save" at bounding box center [107, 417] width 17 height 9
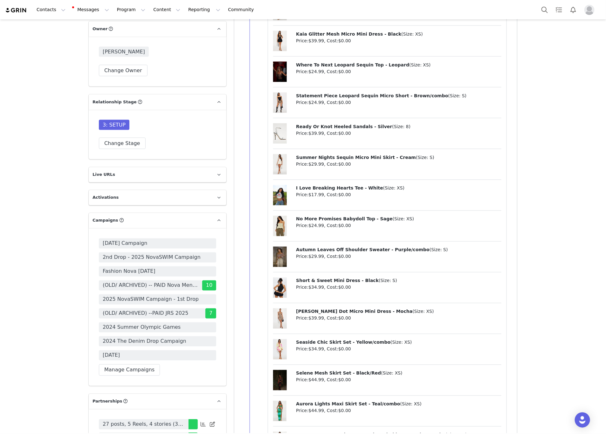
scroll to position [1716, 0]
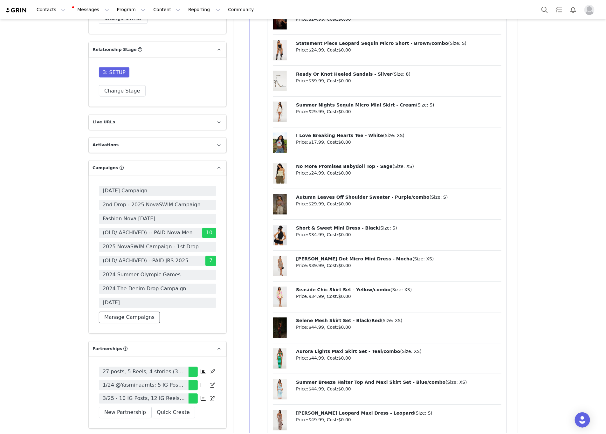
click at [125, 312] on button "Manage Campaigns" at bounding box center [129, 317] width 61 height 11
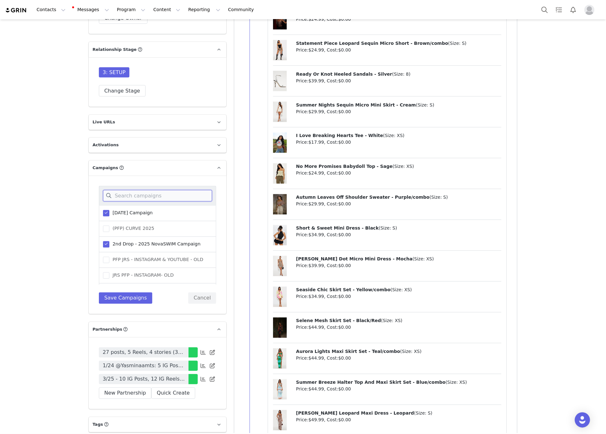
click at [126, 190] on input at bounding box center [157, 195] width 109 height 11
type input "PAID"
click at [103, 274] on span at bounding box center [106, 277] width 6 height 6
click at [109, 274] on input "(PAID) JRS 2025" at bounding box center [109, 274] width 0 height 0
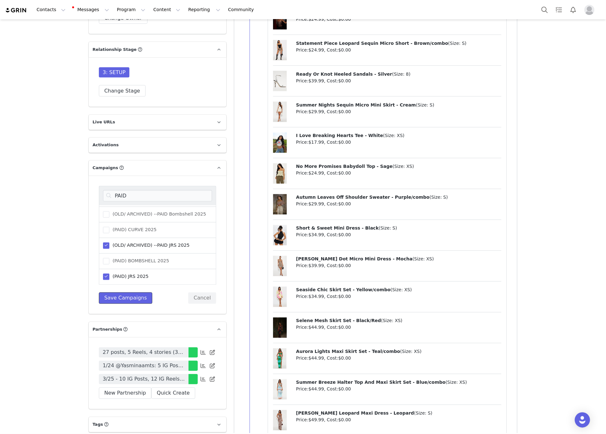
drag, startPoint x: 106, startPoint y: 247, endPoint x: 89, endPoint y: 233, distance: 22.4
click at [107, 292] on button "Save Campaigns" at bounding box center [125, 297] width 53 height 11
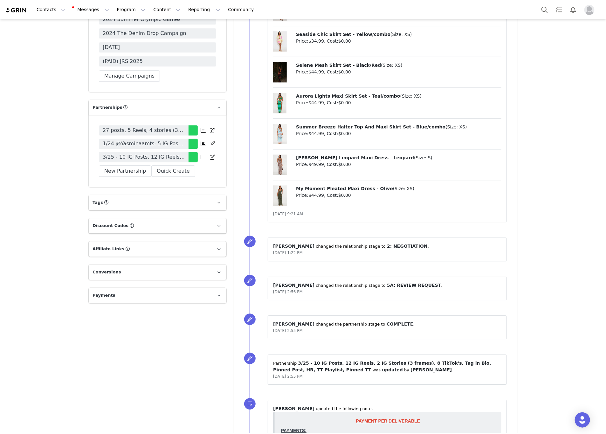
scroll to position [1907, 0]
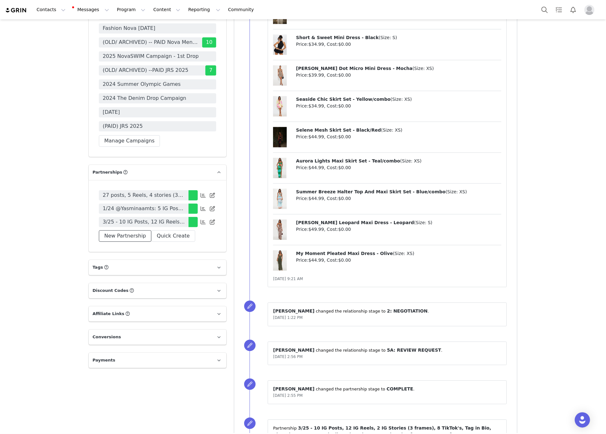
click at [121, 230] on button "New Partnership" at bounding box center [125, 235] width 52 height 11
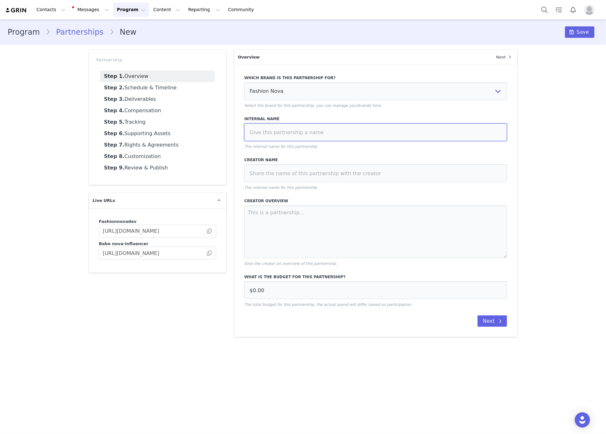
click at [308, 127] on input at bounding box center [375, 132] width 263 height 18
click at [327, 133] on input "9/25 -" at bounding box center [375, 132] width 263 height 18
paste input "$3000.00 USD monthly for 3 TikToks, 3 posts, 2 Reels and 2 stories per month fo…"
drag, startPoint x: 408, startPoint y: 132, endPoint x: 486, endPoint y: 133, distance: 77.9
click at [486, 133] on input "9/25 - $3000.00 USD monthly for 3 TikToks, 3 posts, 2 Reels and 2 stories per m…" at bounding box center [375, 132] width 263 height 18
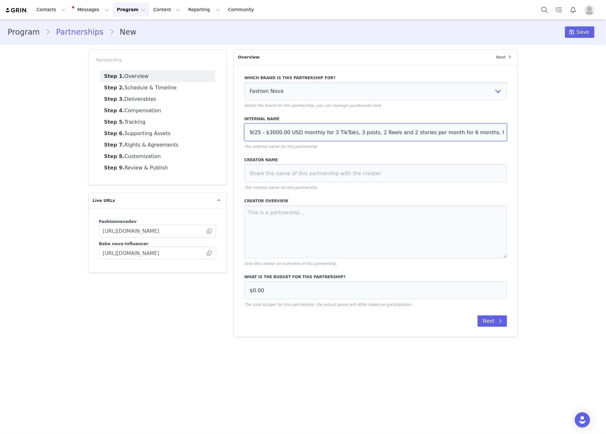
click at [497, 133] on input "9/25 - $3000.00 USD monthly for 3 TikToks, 3 posts, 2 Reels and 2 stories per m…" at bounding box center [375, 132] width 263 height 18
type input "9/25 - $3000.00 USD monthly for 3 TikToks, 3 posts, 2 Reels and 2 stories per m…"
click at [246, 170] on input at bounding box center [375, 173] width 263 height 18
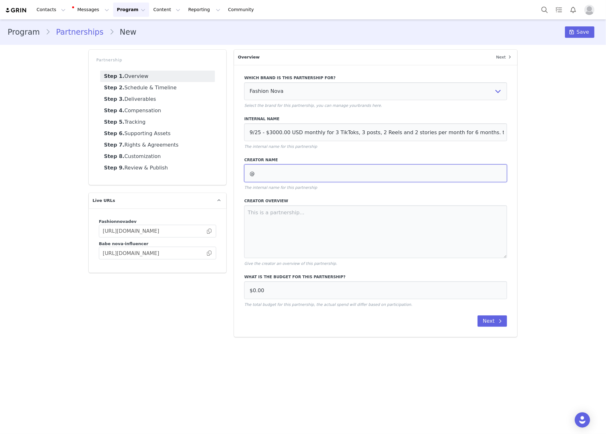
paste input "yasminaamts"
type input "@yasminaamts"
drag, startPoint x: 350, startPoint y: 290, endPoint x: 222, endPoint y: 285, distance: 128.2
click at [222, 285] on div "Partnership Step 1. Overview Step 2. Schedule & Timeline Step 3. Deliverables S…" at bounding box center [303, 193] width 436 height 295
paste input "18,00"
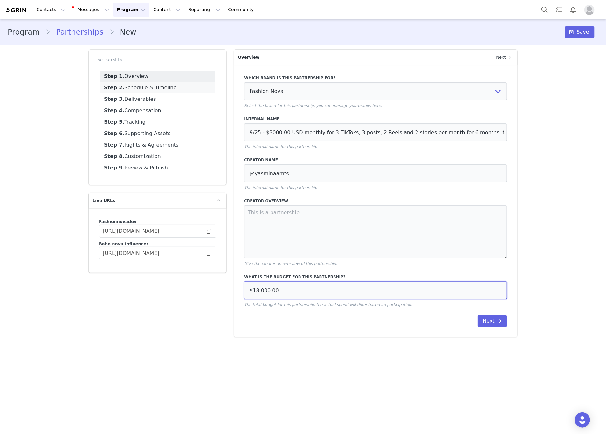
type input "$18,000.00"
click at [158, 92] on link "Step 2. Schedule & Timeline" at bounding box center [157, 87] width 115 height 11
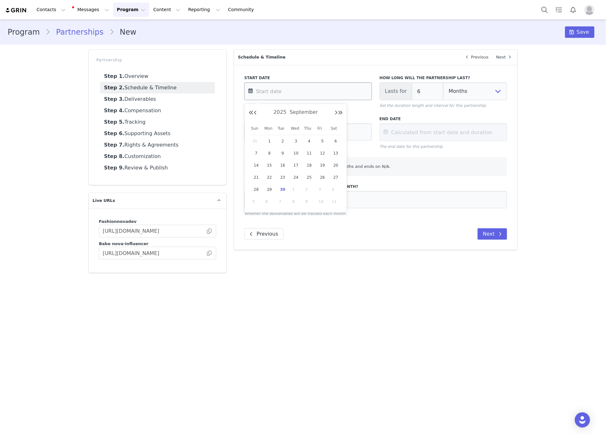
click at [302, 92] on input "text" at bounding box center [307, 91] width 127 height 18
click at [280, 202] on span "7" at bounding box center [283, 202] width 8 height 8
type input "[DATE]"
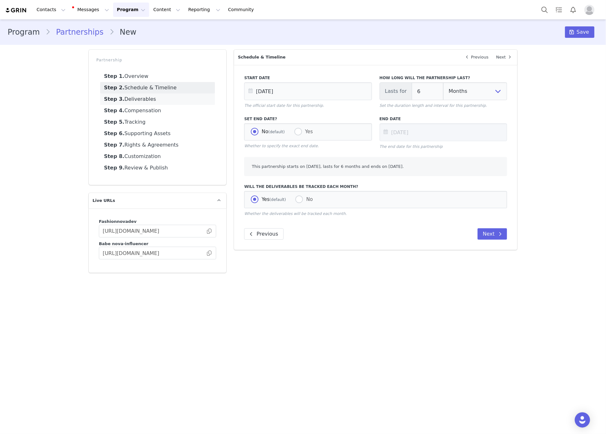
click at [154, 99] on link "Step 3. Deliverables" at bounding box center [157, 98] width 115 height 11
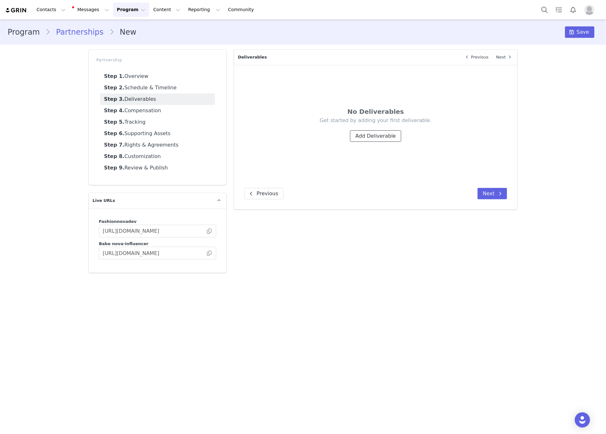
click at [377, 137] on button "Add Deliverable" at bounding box center [375, 135] width 51 height 11
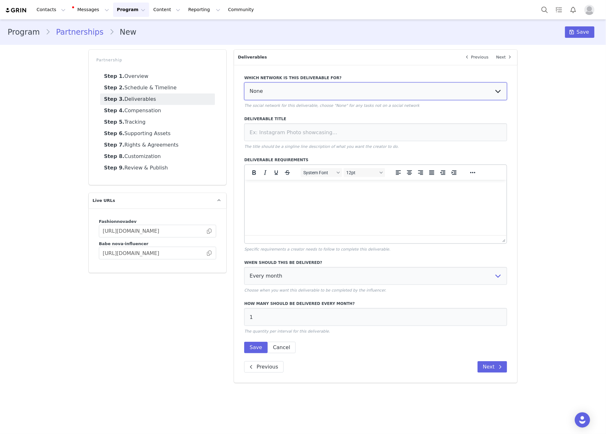
click at [296, 83] on select "None YouTube Twitter Instagram Facebook Twitch TikTok Pinterest" at bounding box center [375, 91] width 263 height 18
select select "5"
click at [244, 82] on select "None YouTube Twitter Instagram Facebook Twitch TikTok Pinterest" at bounding box center [375, 91] width 263 height 18
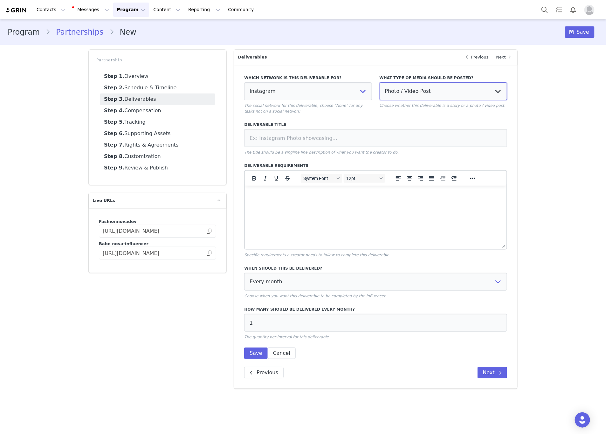
click at [399, 91] on select "Photo / Video Post Story Text in Bio Highlight Reel" at bounding box center [442, 91] width 127 height 18
select select
click at [379, 82] on select "Photo / Video Post Story Text in Bio Highlight Reel" at bounding box center [442, 91] width 127 height 18
click at [318, 144] on input at bounding box center [375, 138] width 263 height 18
type input "IG POST"
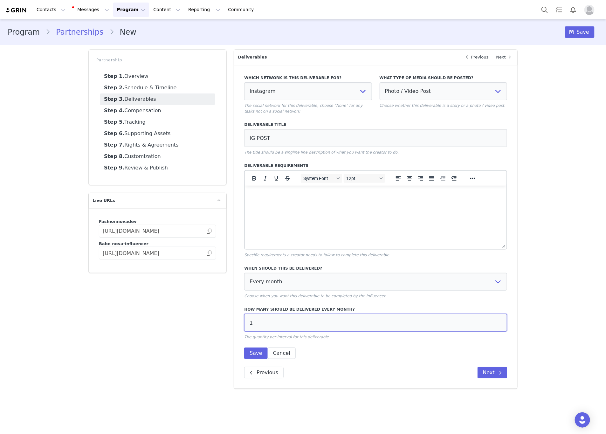
drag, startPoint x: 277, startPoint y: 322, endPoint x: 226, endPoint y: 325, distance: 50.3
click at [226, 325] on div "Partnership Step 1. Overview Step 2. Schedule & Timeline Step 3. Deliverables S…" at bounding box center [303, 219] width 436 height 346
type input "3"
click at [257, 349] on button "Save" at bounding box center [255, 352] width 23 height 11
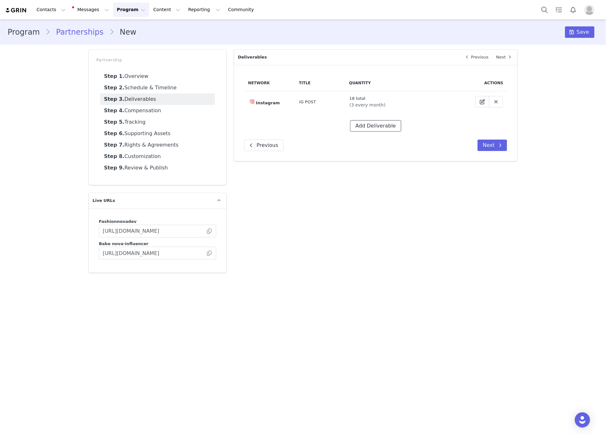
click at [383, 126] on button "Add Deliverable" at bounding box center [375, 125] width 51 height 11
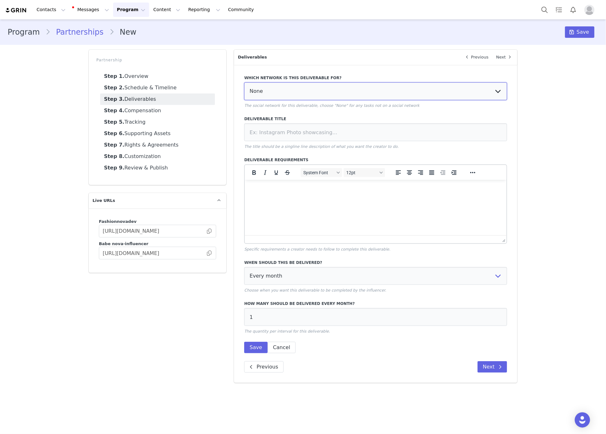
click at [269, 86] on select "None YouTube Twitter Instagram Facebook Twitch TikTok Pinterest" at bounding box center [375, 91] width 263 height 18
select select "5"
click at [244, 82] on select "None YouTube Twitter Instagram Facebook Twitch TikTok Pinterest" at bounding box center [375, 91] width 263 height 18
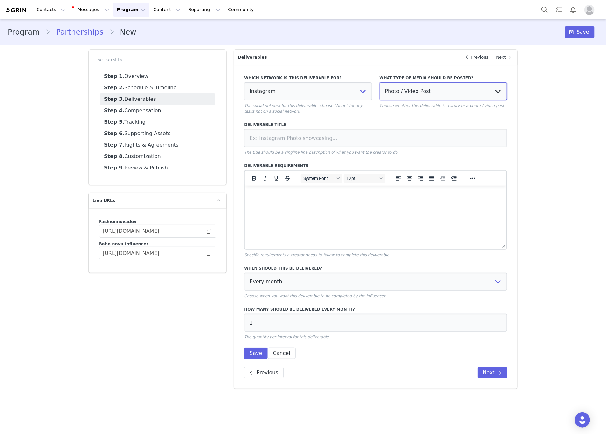
drag, startPoint x: 425, startPoint y: 91, endPoint x: 421, endPoint y: 98, distance: 8.6
click at [425, 91] on select "Photo / Video Post Story Text in Bio Highlight Reel" at bounding box center [442, 91] width 127 height 18
select select "story"
click at [379, 82] on select "Photo / Video Post Story Text in Bio Highlight Reel" at bounding box center [442, 91] width 127 height 18
click at [341, 144] on input at bounding box center [375, 138] width 263 height 18
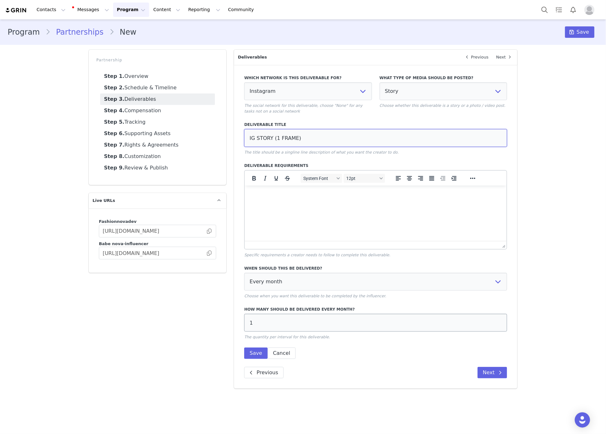
type input "IG STORY (1 FRAME)"
drag, startPoint x: 316, startPoint y: 330, endPoint x: 242, endPoint y: 331, distance: 73.4
click at [242, 331] on div "Which network is this deliverable for? None YouTube Twitter Instagram Facebook …" at bounding box center [375, 227] width 283 height 324
type input "2"
click at [249, 356] on button "Save" at bounding box center [255, 352] width 23 height 11
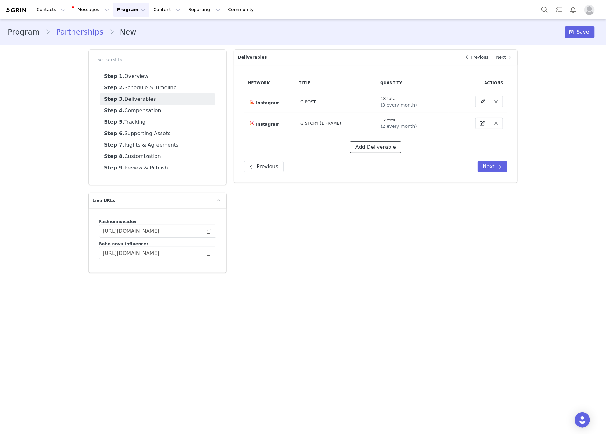
click at [384, 149] on button "Add Deliverable" at bounding box center [375, 146] width 51 height 11
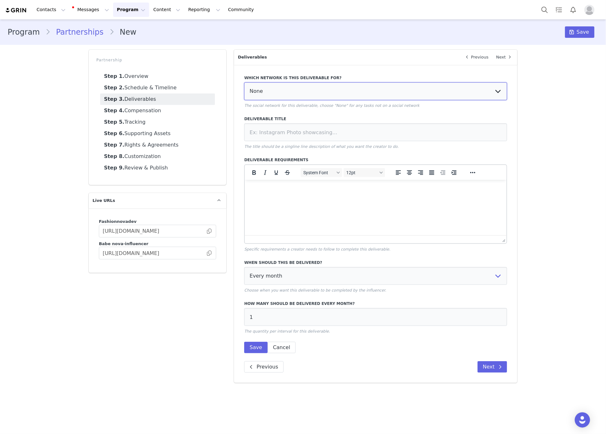
click at [298, 94] on select "None YouTube Twitter Instagram Facebook Twitch TikTok Pinterest" at bounding box center [375, 91] width 263 height 18
select select "5"
click at [244, 82] on select "None YouTube Twitter Instagram Facebook Twitch TikTok Pinterest" at bounding box center [375, 91] width 263 height 18
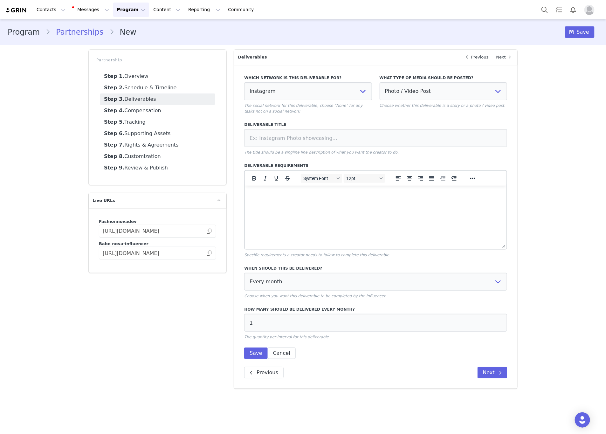
click at [404, 79] on label "What type of media should be posted?" at bounding box center [442, 78] width 127 height 6
click at [406, 87] on select "Photo / Video Post Story Text in Bio Highlight Reel" at bounding box center [442, 91] width 127 height 18
select select
click at [379, 82] on select "Photo / Video Post Story Text in Bio Highlight Reel" at bounding box center [442, 91] width 127 height 18
click at [312, 143] on input at bounding box center [375, 138] width 263 height 18
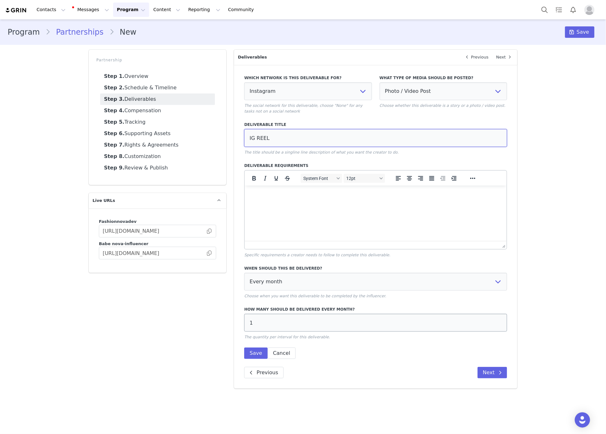
type input "IG REEL"
drag, startPoint x: 255, startPoint y: 321, endPoint x: 245, endPoint y: 324, distance: 9.5
click at [245, 324] on input "1" at bounding box center [375, 323] width 263 height 18
type input "2"
drag, startPoint x: 254, startPoint y: 353, endPoint x: 266, endPoint y: 336, distance: 21.4
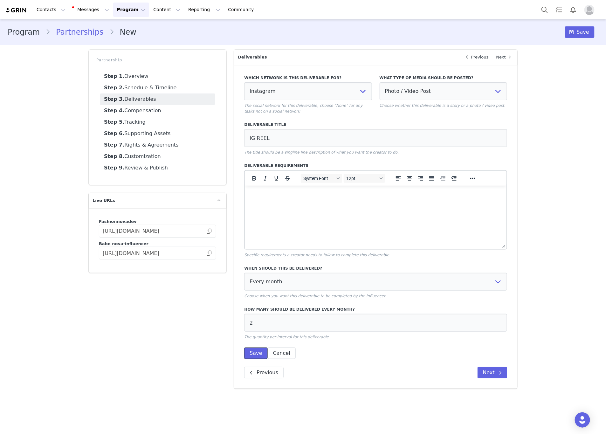
click at [254, 354] on button "Save" at bounding box center [255, 352] width 23 height 11
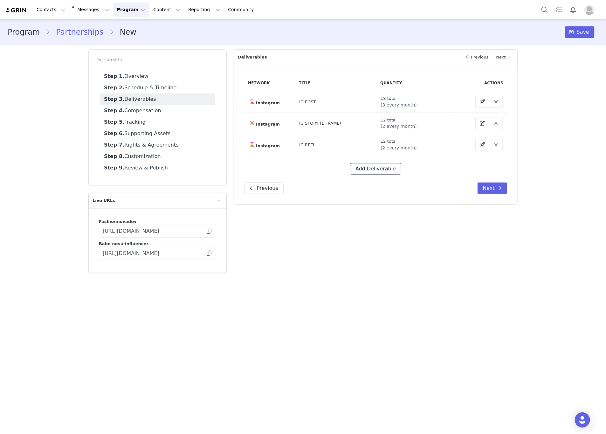
click at [373, 174] on button "Add Deliverable" at bounding box center [375, 168] width 51 height 11
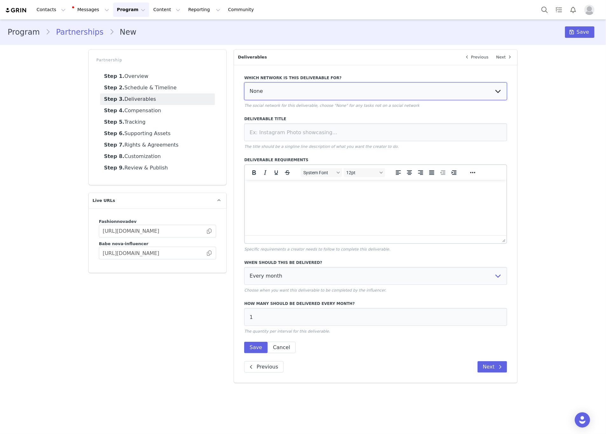
click at [285, 93] on select "None YouTube Twitter Instagram Facebook Twitch TikTok Pinterest" at bounding box center [375, 91] width 263 height 18
select select "9"
click at [244, 82] on select "None YouTube Twitter Instagram Facebook Twitch TikTok Pinterest" at bounding box center [375, 91] width 263 height 18
click at [279, 135] on input at bounding box center [375, 132] width 263 height 18
type input "TIKTOK"
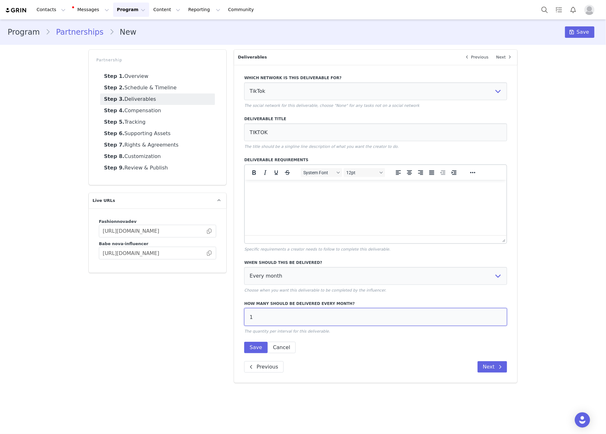
drag, startPoint x: 248, startPoint y: 313, endPoint x: 242, endPoint y: 313, distance: 6.0
click at [242, 313] on div "Which network is this deliverable for? None YouTube Twitter Instagram Facebook …" at bounding box center [375, 224] width 283 height 318
drag, startPoint x: 251, startPoint y: 319, endPoint x: 244, endPoint y: 318, distance: 6.7
click at [244, 318] on input "1" at bounding box center [375, 317] width 263 height 18
type input "3"
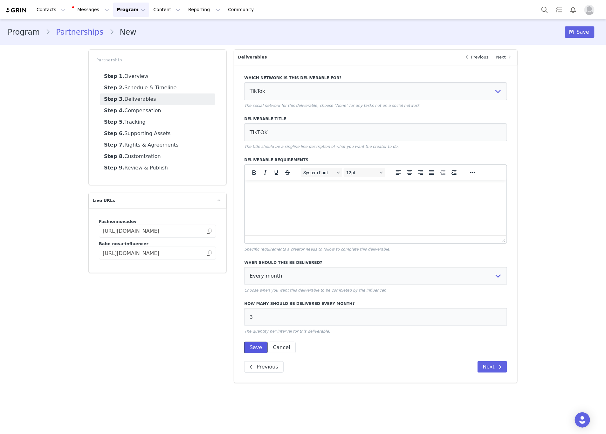
click at [255, 348] on button "Save" at bounding box center [255, 347] width 23 height 11
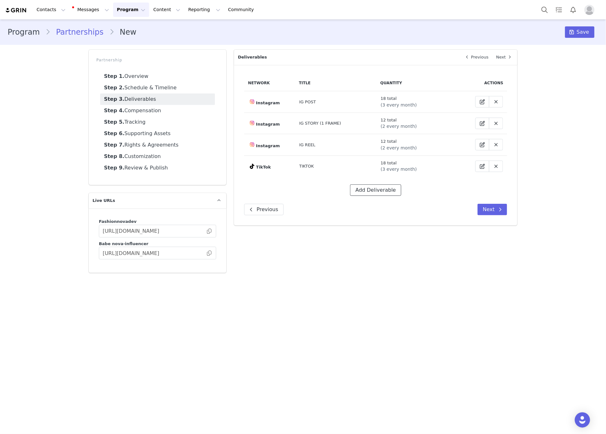
click at [382, 192] on button "Add Deliverable" at bounding box center [375, 189] width 51 height 11
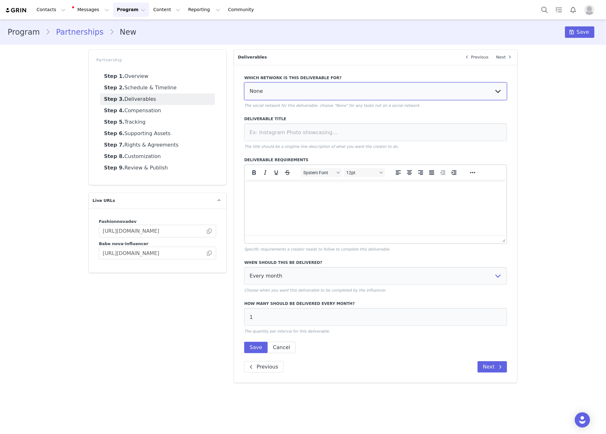
click at [282, 98] on select "None YouTube Twitter Instagram Facebook Twitch TikTok Pinterest" at bounding box center [375, 91] width 263 height 18
select select "5"
click at [244, 82] on select "None YouTube Twitter Instagram Facebook Twitch TikTok Pinterest" at bounding box center [375, 91] width 263 height 18
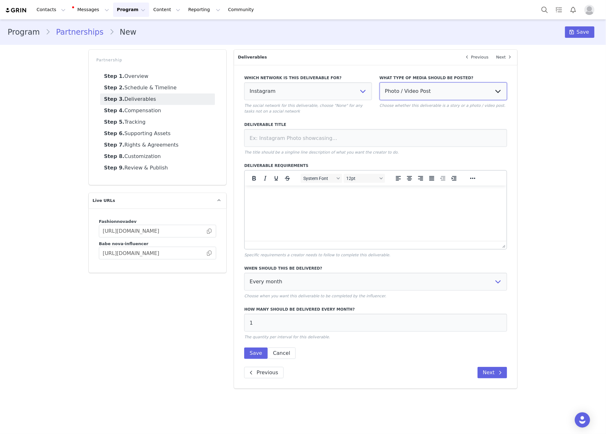
click at [417, 83] on select "Photo / Video Post Story Text in Bio Highlight Reel" at bounding box center [442, 91] width 127 height 18
select select "highlight"
click at [379, 82] on select "Photo / Video Post Story Text in Bio Highlight Reel" at bounding box center [442, 91] width 127 height 18
click at [119, 79] on strong "Step 1." at bounding box center [114, 76] width 20 height 6
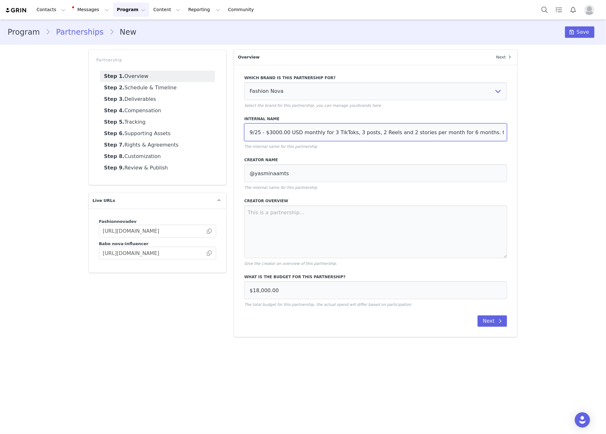
scroll to position [0, 0]
drag, startPoint x: 393, startPoint y: 125, endPoint x: 520, endPoint y: 123, distance: 126.5
click at [520, 123] on div "Overview Next Which brand is this partnership for? Fashion Nova Fashion Nova De…" at bounding box center [375, 193] width 291 height 295
click at [143, 113] on link "Step 4. Compensation" at bounding box center [157, 110] width 115 height 11
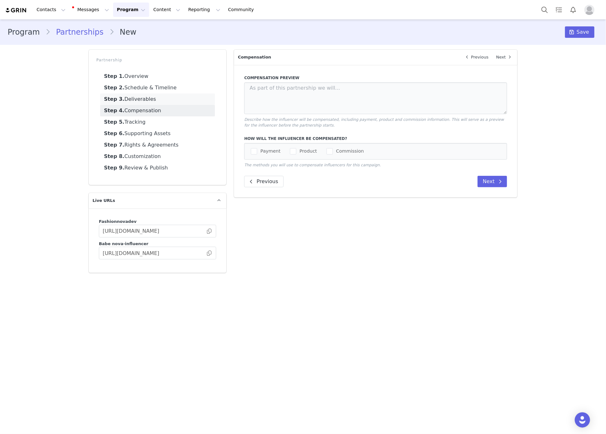
click at [146, 102] on link "Step 3. Deliverables" at bounding box center [157, 98] width 115 height 11
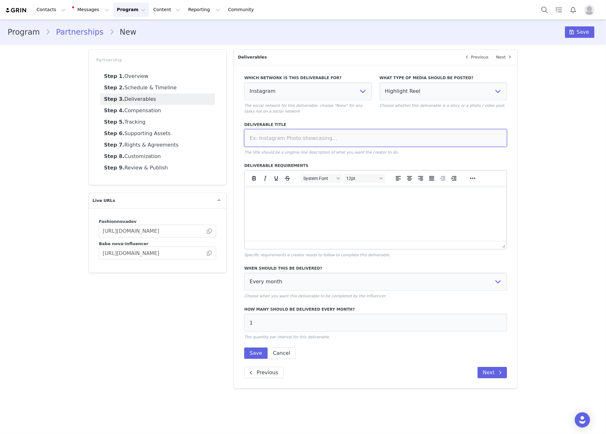
click at [294, 140] on input at bounding box center [375, 138] width 263 height 18
type input "HR"
drag, startPoint x: 298, startPoint y: 281, endPoint x: 295, endPoint y: 288, distance: 7.7
click at [298, 281] on select "Every month Every other month In specific months Throughout partnership" at bounding box center [375, 282] width 263 height 18
select select "throughout"
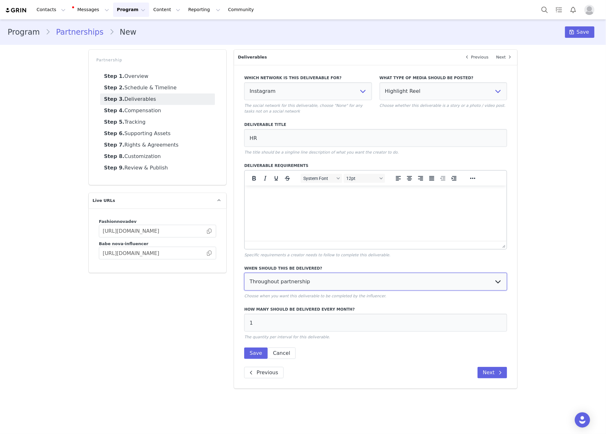
click at [244, 273] on select "Every month Every other month In specific months Throughout partnership" at bounding box center [375, 282] width 263 height 18
click at [256, 350] on button "Save" at bounding box center [255, 352] width 23 height 11
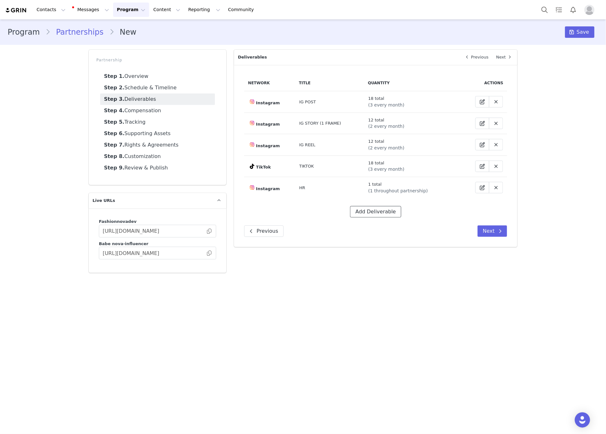
click at [380, 215] on button "Add Deliverable" at bounding box center [375, 211] width 51 height 11
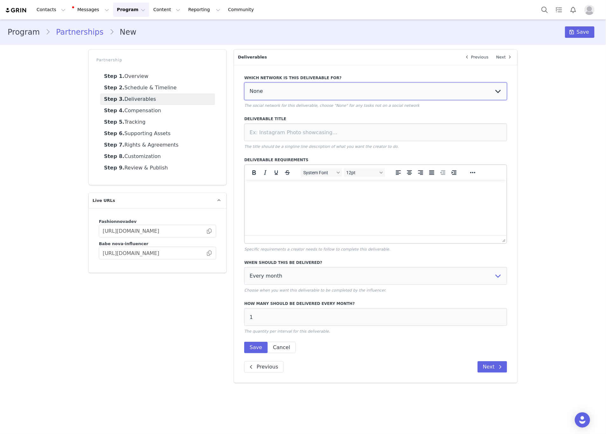
drag, startPoint x: 255, startPoint y: 87, endPoint x: 256, endPoint y: 98, distance: 10.9
click at [255, 87] on select "None YouTube Twitter Instagram Facebook Twitch TikTok Pinterest" at bounding box center [375, 91] width 263 height 18
select select "5"
click at [244, 82] on select "None YouTube Twitter Instagram Facebook Twitch TikTok Pinterest" at bounding box center [375, 91] width 263 height 18
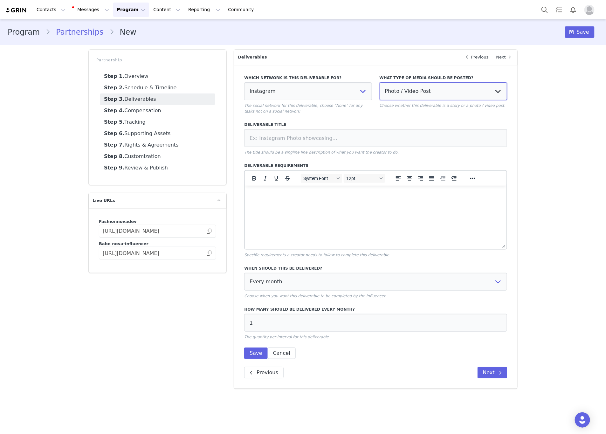
click at [451, 97] on select "Photo / Video Post Story Text in Bio Highlight Reel" at bounding box center [442, 91] width 127 height 18
select select
click at [379, 82] on select "Photo / Video Post Story Text in Bio Highlight Reel" at bounding box center [442, 91] width 127 height 18
click at [338, 134] on input at bounding box center [375, 138] width 263 height 18
type input "PINNED POST"
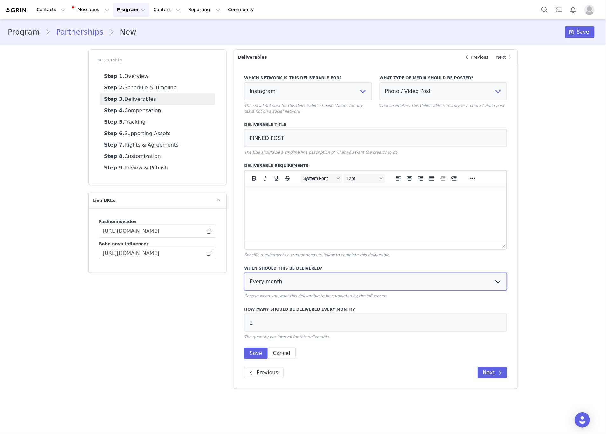
click at [281, 283] on select "Every month Every other month In specific months Throughout partnership" at bounding box center [375, 282] width 263 height 18
select select "throughout"
click at [244, 273] on select "Every month Every other month In specific months Throughout partnership" at bounding box center [375, 282] width 263 height 18
click at [256, 348] on button "Save" at bounding box center [255, 352] width 23 height 11
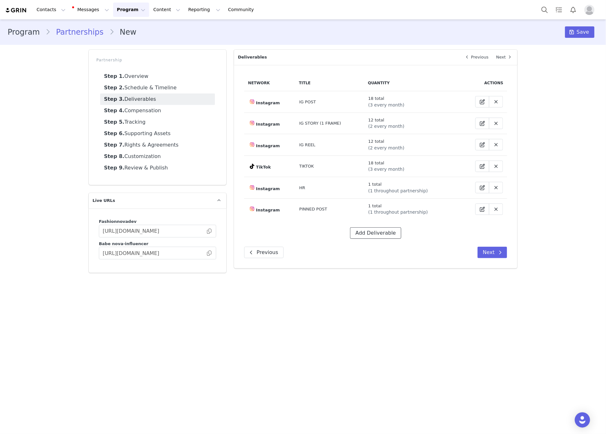
click at [375, 237] on button "Add Deliverable" at bounding box center [375, 232] width 51 height 11
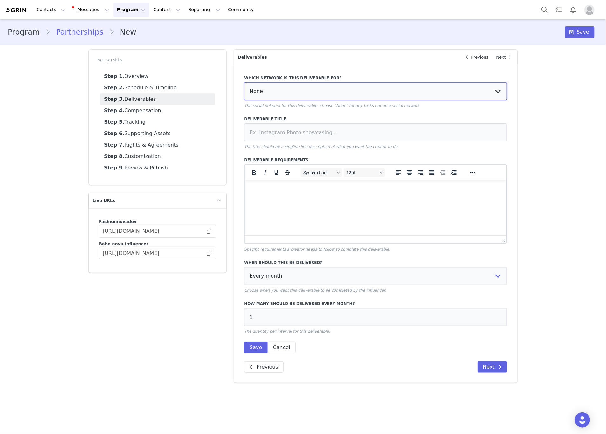
drag, startPoint x: 284, startPoint y: 93, endPoint x: 283, endPoint y: 98, distance: 4.2
click at [284, 93] on select "None YouTube Twitter Instagram Facebook Twitch TikTok Pinterest" at bounding box center [375, 91] width 263 height 18
select select "9"
click at [244, 82] on select "None YouTube Twitter Instagram Facebook Twitch TikTok Pinterest" at bounding box center [375, 91] width 263 height 18
click at [333, 136] on input at bounding box center [375, 132] width 263 height 18
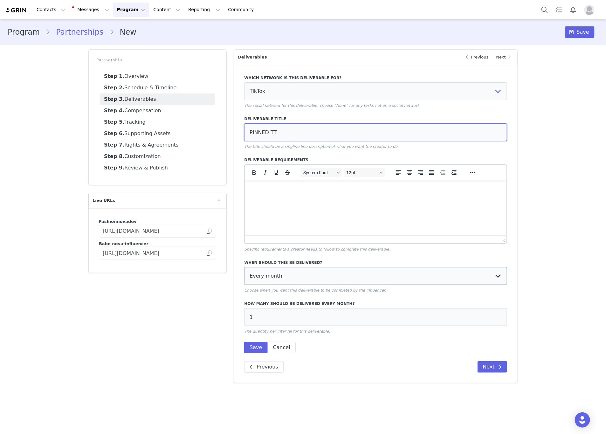
type input "PINNED TT"
click at [276, 270] on select "Every month Every other month In specific months Throughout partnership" at bounding box center [375, 276] width 263 height 18
select select "throughout"
click at [244, 267] on select "Every month Every other month In specific months Throughout partnership" at bounding box center [375, 276] width 263 height 18
click at [262, 346] on button "Save" at bounding box center [255, 347] width 23 height 11
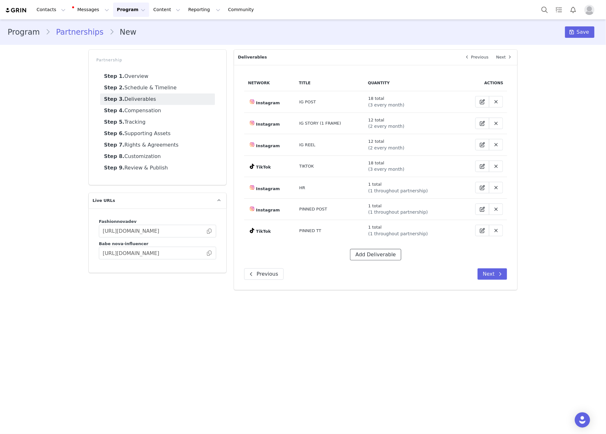
click at [367, 254] on button "Add Deliverable" at bounding box center [375, 254] width 51 height 11
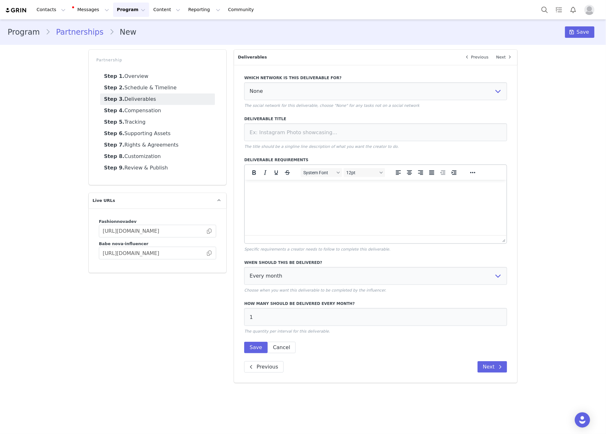
click at [293, 100] on div "Which network is this deliverable for? None YouTube Twitter Instagram Facebook …" at bounding box center [375, 91] width 263 height 33
drag, startPoint x: 290, startPoint y: 90, endPoint x: 289, endPoint y: 99, distance: 8.9
click at [290, 90] on select "None YouTube Twitter Instagram Facebook Twitch TikTok Pinterest" at bounding box center [375, 91] width 263 height 18
select select "9"
click at [244, 82] on select "None YouTube Twitter Instagram Facebook Twitch TikTok Pinterest" at bounding box center [375, 91] width 263 height 18
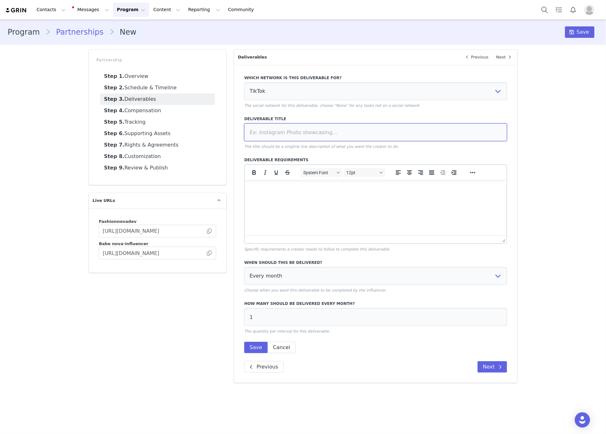
click at [298, 133] on input at bounding box center [375, 132] width 263 height 18
type input "PLAYLIST"
click at [293, 275] on select "Every month Every other month In specific months Throughout partnership" at bounding box center [375, 276] width 263 height 18
select select "throughout"
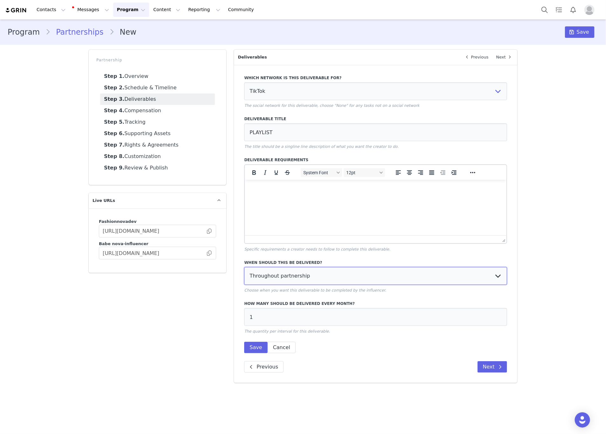
click at [244, 267] on select "Every month Every other month In specific months Throughout partnership" at bounding box center [375, 276] width 263 height 18
click at [260, 353] on button "Save" at bounding box center [255, 347] width 23 height 11
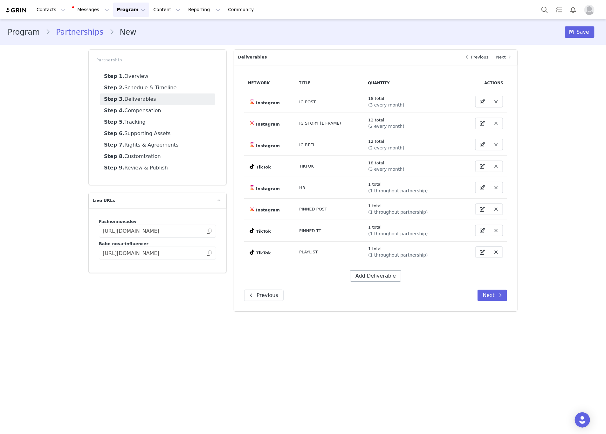
drag, startPoint x: 385, startPoint y: 283, endPoint x: 387, endPoint y: 278, distance: 5.1
click at [387, 278] on div "Network Title Quantity Actions Instagram IG POST 18 total (3 every month) Insta…" at bounding box center [375, 188] width 283 height 246
click at [387, 278] on button "Add Deliverable" at bounding box center [375, 275] width 51 height 11
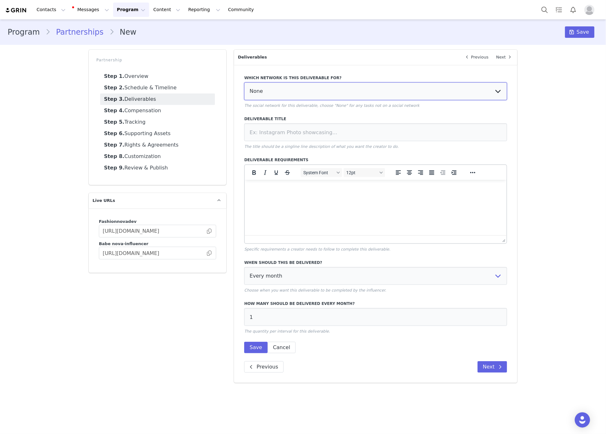
click at [283, 91] on select "None YouTube Twitter Instagram Facebook Twitch TikTok Pinterest" at bounding box center [375, 91] width 263 height 18
select select "5"
click at [244, 82] on select "None YouTube Twitter Instagram Facebook Twitch TikTok Pinterest" at bounding box center [375, 91] width 263 height 18
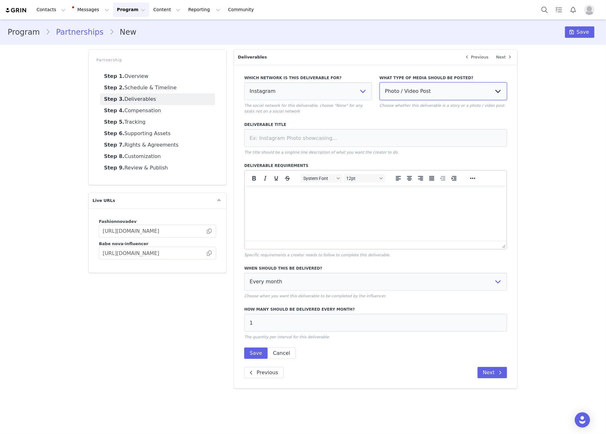
click at [440, 82] on select "Photo / Video Post Story Text in Bio Highlight Reel" at bounding box center [442, 91] width 127 height 18
select select "bio"
click at [379, 82] on select "Photo / Video Post Story Text in Bio Highlight Reel" at bounding box center [442, 91] width 127 height 18
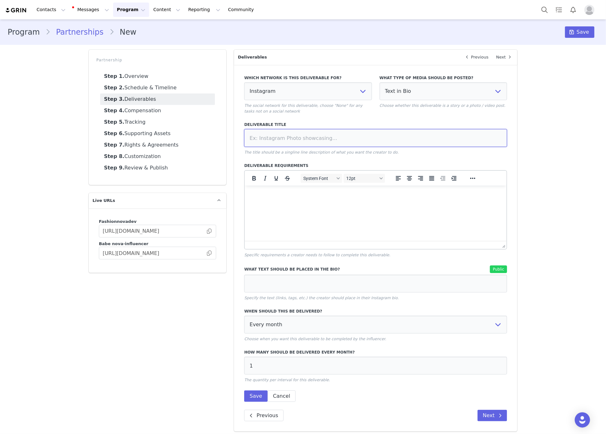
click at [350, 137] on input at bounding box center [375, 138] width 263 height 18
type input "UTM LINK IN BIO"
click at [257, 277] on input at bounding box center [375, 284] width 263 height 18
paste input "[URL][DOMAIN_NAME]"
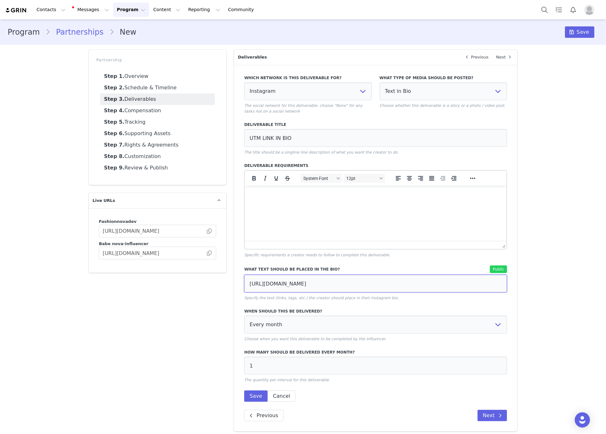
scroll to position [0, 73]
type input "[URL][DOMAIN_NAME]"
drag, startPoint x: 254, startPoint y: 396, endPoint x: 292, endPoint y: 327, distance: 78.8
click at [292, 327] on div "When should this be delivered? Every month Every other month In specific months…" at bounding box center [375, 352] width 263 height 97
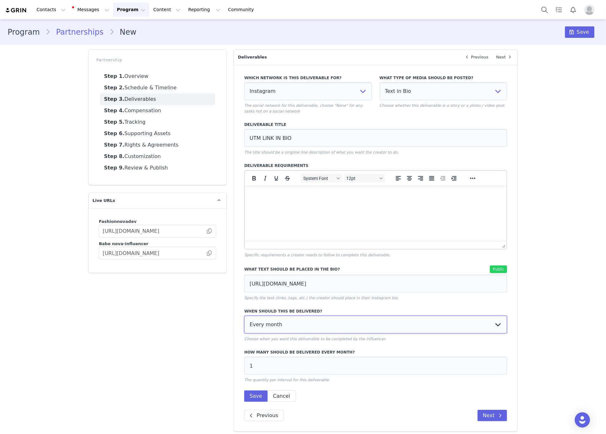
drag, startPoint x: 291, startPoint y: 326, endPoint x: 290, endPoint y: 331, distance: 4.9
click at [291, 326] on select "Every month Every other month In specific months Throughout partnership" at bounding box center [375, 325] width 263 height 18
select select "throughout"
click at [244, 316] on select "Every month Every other month In specific months Throughout partnership" at bounding box center [375, 325] width 263 height 18
click at [284, 334] on div "When should this be delivered? Every month Every other month In specific months…" at bounding box center [375, 324] width 263 height 33
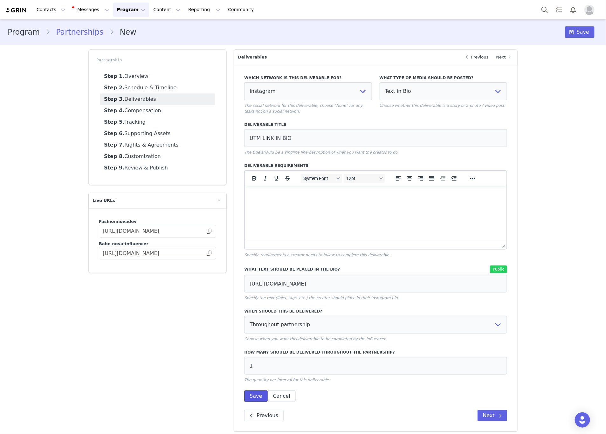
click at [258, 398] on button "Save" at bounding box center [255, 395] width 23 height 11
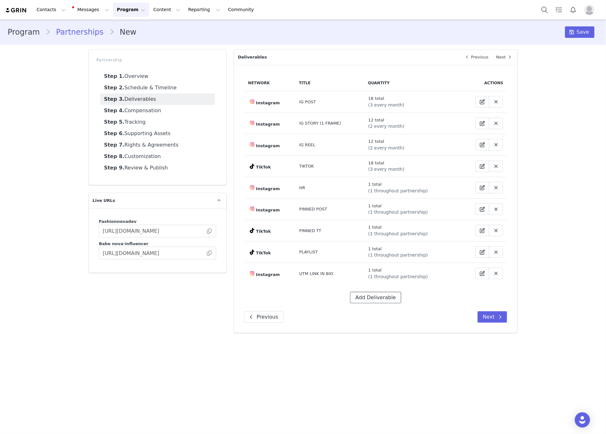
click at [383, 295] on button "Add Deliverable" at bounding box center [375, 297] width 51 height 11
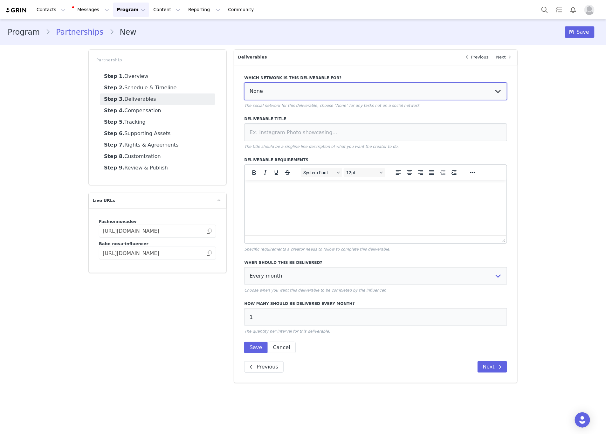
click at [310, 93] on select "None YouTube Twitter Instagram Facebook Twitch TikTok Pinterest" at bounding box center [375, 91] width 263 height 18
select select "5"
click at [244, 82] on select "None YouTube Twitter Instagram Facebook Twitch TikTok Pinterest" at bounding box center [375, 91] width 263 height 18
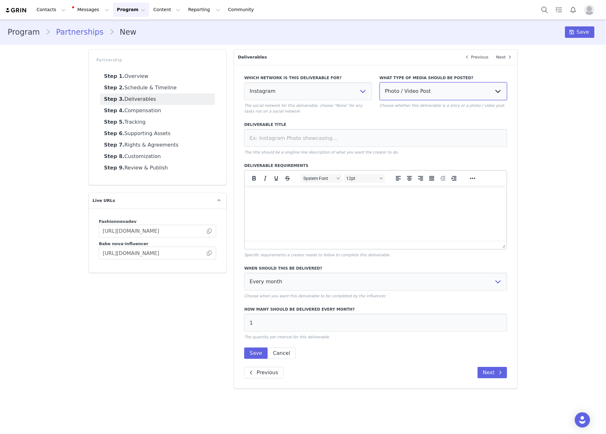
click at [410, 92] on select "Photo / Video Post Story Text in Bio Highlight Reel" at bounding box center [442, 91] width 127 height 18
select select "bio"
click at [379, 82] on select "Photo / Video Post Story Text in Bio Highlight Reel" at bounding box center [442, 91] width 127 height 18
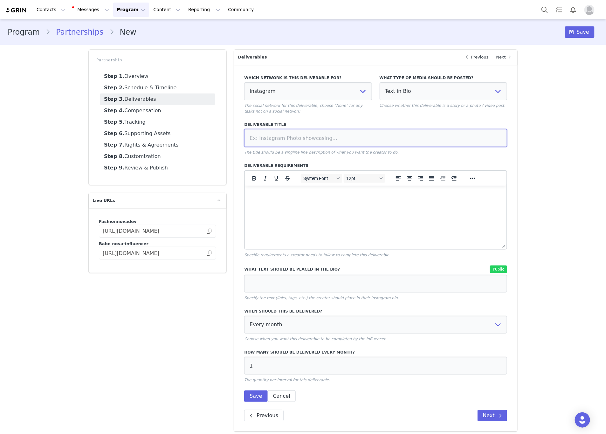
click at [380, 136] on input at bounding box center [375, 138] width 263 height 18
type input "TAG IN BIO"
click at [345, 317] on select "Every month Every other month In specific months Throughout partnership" at bounding box center [375, 325] width 263 height 18
select select "throughout"
click at [244, 316] on select "Every month Every other month In specific months Throughout partnership" at bounding box center [375, 325] width 263 height 18
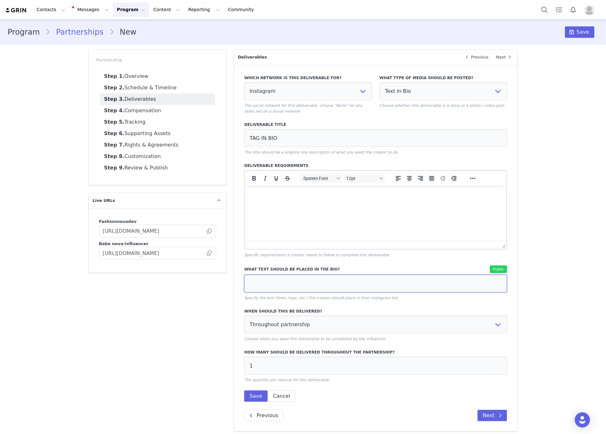
click at [278, 277] on input at bounding box center [375, 284] width 263 height 18
paste input "@FashionNova"
type input "@FashionNova"
click at [248, 395] on button "Save" at bounding box center [255, 395] width 23 height 11
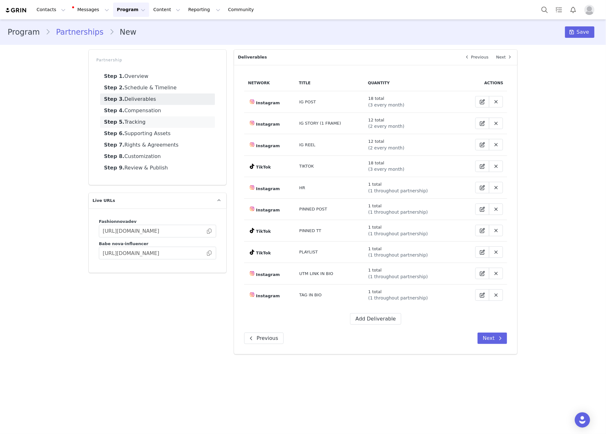
click at [151, 122] on link "Step 5. Tracking" at bounding box center [157, 121] width 115 height 11
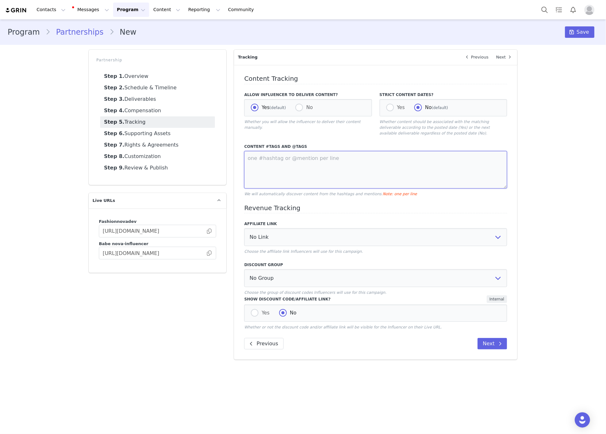
click at [284, 179] on textarea at bounding box center [375, 170] width 263 height 38
paste textarea "@FashionNova"
type textarea "@FashionNova"
click at [132, 113] on link "Step 4. Compensation" at bounding box center [157, 110] width 115 height 11
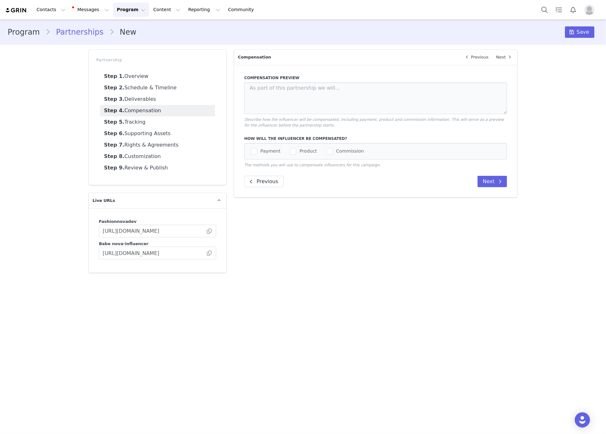
click at [249, 149] on div "Payment Product Commission" at bounding box center [375, 151] width 263 height 17
click at [252, 148] on span "checkbox-group" at bounding box center [254, 151] width 6 height 6
click at [257, 148] on input "Payment" at bounding box center [257, 148] width 0 height 0
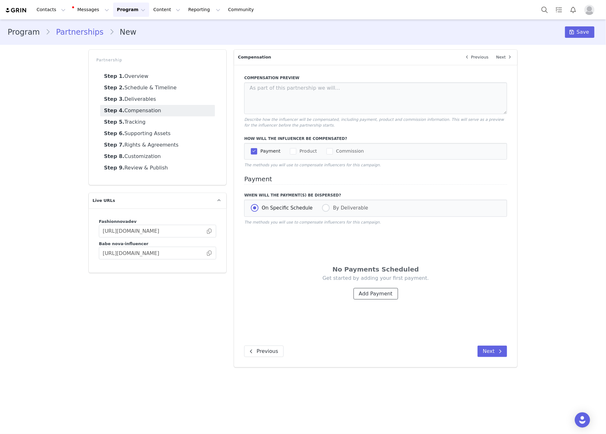
click at [381, 295] on button "Add Payment" at bounding box center [375, 293] width 44 height 11
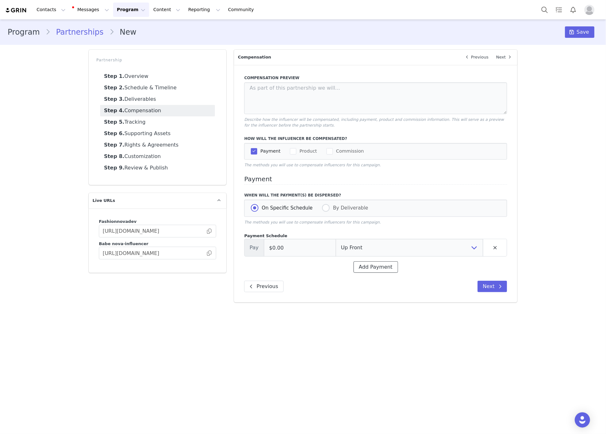
click at [363, 273] on button "Add Payment" at bounding box center [375, 266] width 44 height 11
click at [369, 285] on button "Add Payment" at bounding box center [375, 286] width 44 height 11
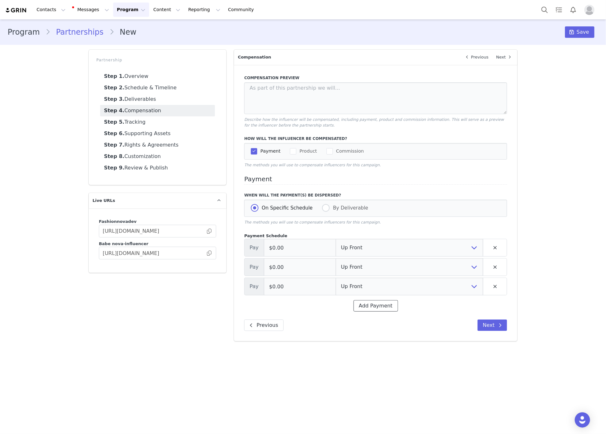
click at [369, 303] on button "Add Payment" at bounding box center [375, 305] width 44 height 11
click at [365, 326] on button "Add Payment" at bounding box center [375, 324] width 44 height 11
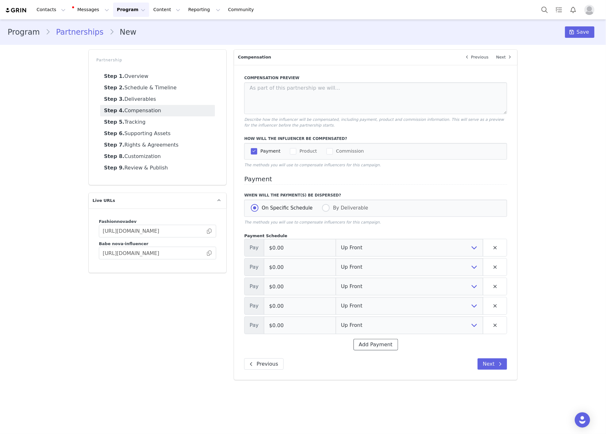
click at [365, 347] on button "Add Payment" at bounding box center [375, 344] width 44 height 11
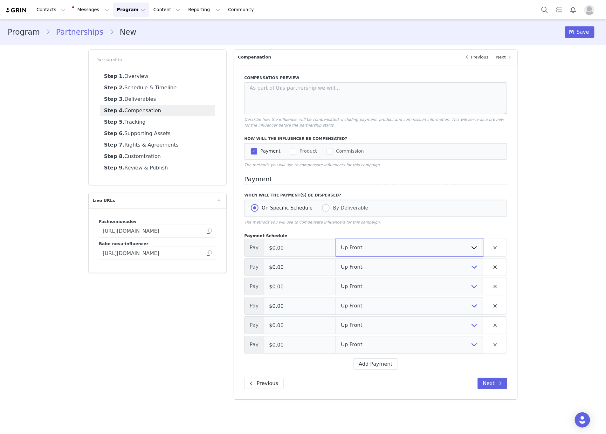
drag, startPoint x: 361, startPoint y: 246, endPoint x: 359, endPoint y: 256, distance: 9.6
click at [361, 249] on select "Up Front Month 1 Month 2 Month 3 Month 4 Month 5 Month 6 Upon Completion" at bounding box center [409, 248] width 147 height 18
select select "1"
click at [336, 240] on select "Up Front Month 1 Month 2 Month 3 Month 4 Month 5 Month 6 Upon Completion" at bounding box center [409, 248] width 147 height 18
click at [347, 269] on select "Up Front Month 1 Month 2 Month 3 Month 4 Month 5 Month 6 Upon Completion" at bounding box center [409, 267] width 147 height 18
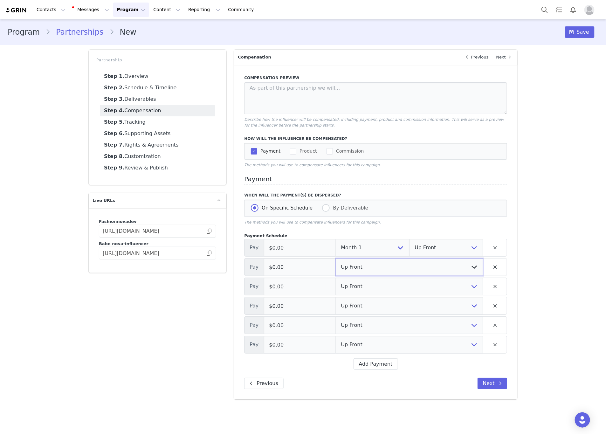
select select "2"
click at [336, 259] on select "Up Front Month 1 Month 2 Month 3 Month 4 Month 5 Month 6 Upon Completion" at bounding box center [409, 267] width 147 height 18
click at [351, 283] on select "Up Front Month 1 Month 2 Month 3 Month 4 Month 5 Month 6 Upon Completion" at bounding box center [409, 286] width 147 height 18
select select "3"
click at [336, 278] on select "Up Front Month 1 Month 2 Month 3 Month 4 Month 5 Month 6 Upon Completion" at bounding box center [409, 286] width 147 height 18
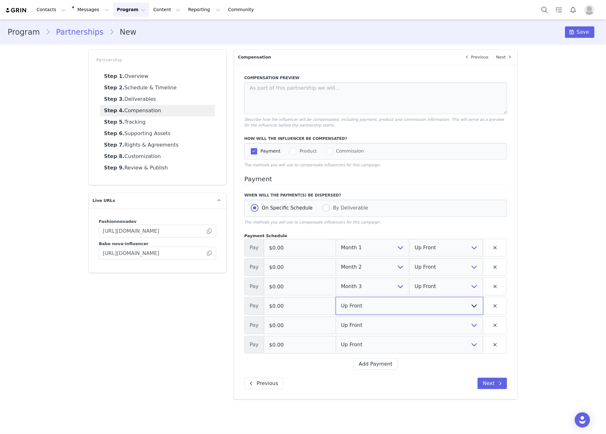
click at [352, 309] on select "Up Front Month 1 Month 2 Month 3 Month 4 Month 5 Month 6 Upon Completion" at bounding box center [409, 306] width 147 height 18
select select "4"
click at [336, 298] on select "Up Front Month 1 Month 2 Month 3 Month 4 Month 5 Month 6 Upon Completion" at bounding box center [409, 306] width 147 height 18
click at [353, 329] on select "Up Front Month 1 Month 2 Month 3 Month 4 Month 5 Month 6 Upon Completion" at bounding box center [409, 325] width 147 height 18
select select "5"
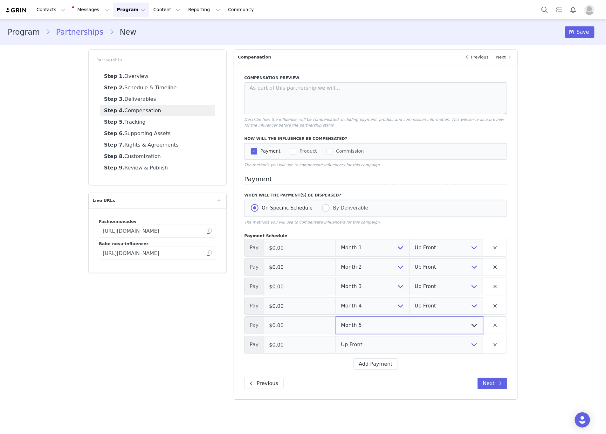
click at [336, 317] on select "Up Front Month 1 Month 2 Month 3 Month 4 Month 5 Month 6 Upon Completion" at bounding box center [409, 325] width 147 height 18
click at [352, 348] on select "Up Front Month 1 Month 2 Month 3 Month 4 Month 5 Month 6 Upon Completion" at bounding box center [409, 345] width 147 height 18
select select "6"
click at [336, 337] on select "Up Front Month 1 Month 2 Month 3 Month 4 Month 5 Month 6 Upon Completion" at bounding box center [409, 345] width 147 height 18
drag, startPoint x: 422, startPoint y: 341, endPoint x: 423, endPoint y: 344, distance: 3.3
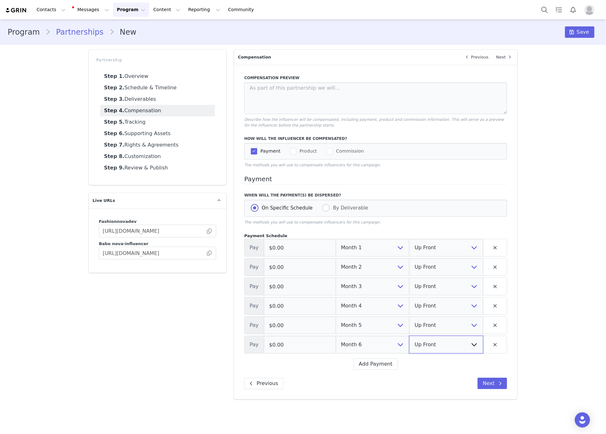
click at [422, 342] on select "Up Front Upon Completion" at bounding box center [446, 345] width 74 height 18
select select "upon_completion"
click at [409, 337] on select "Up Front Upon Completion" at bounding box center [446, 345] width 74 height 18
drag, startPoint x: 430, startPoint y: 326, endPoint x: 431, endPoint y: 335, distance: 8.6
click at [430, 326] on select "Up Front Upon Completion" at bounding box center [446, 325] width 74 height 18
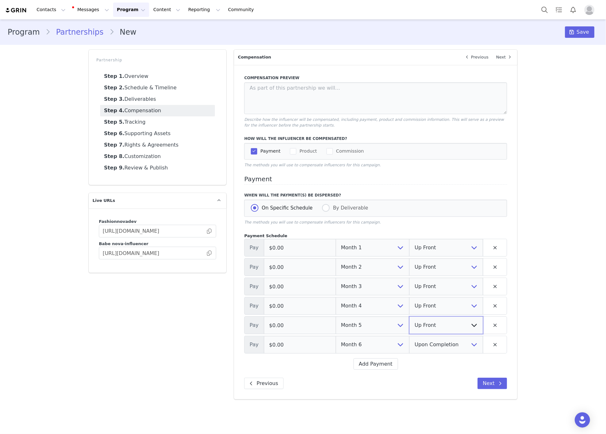
select select "upon_completion"
click at [409, 317] on select "Up Front Upon Completion" at bounding box center [446, 325] width 74 height 18
click at [440, 298] on div "Payment Schedule Pay $0.00 Up Front Month 1 Month 2 Month 3 Month 4 Month 5 Mon…" at bounding box center [375, 301] width 263 height 137
click at [440, 299] on select "Up Front Upon Completion" at bounding box center [446, 306] width 74 height 18
select select "upon_completion"
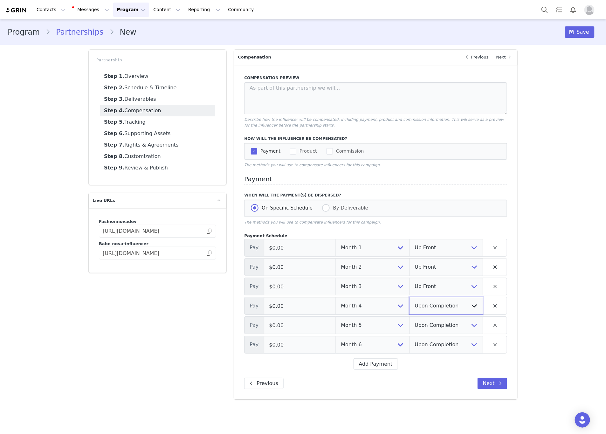
click at [409, 298] on select "Up Front Upon Completion" at bounding box center [446, 306] width 74 height 18
click at [438, 282] on select "Up Front Upon Completion" at bounding box center [446, 286] width 74 height 18
select select "upon_completion"
click at [409, 278] on select "Up Front Upon Completion" at bounding box center [446, 286] width 74 height 18
click at [439, 272] on select "Up Front Upon Completion" at bounding box center [446, 267] width 74 height 18
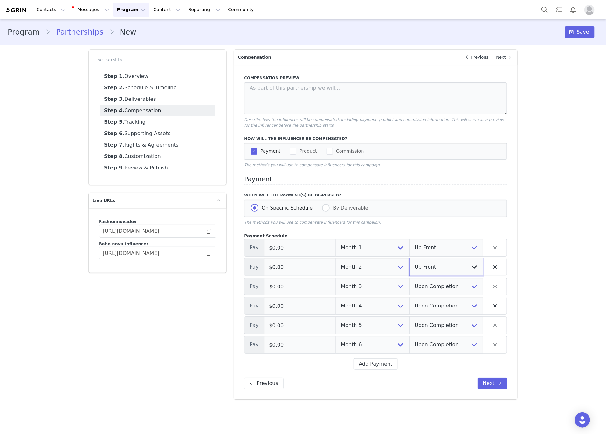
select select "upon_completion"
click at [409, 259] on select "Up Front Upon Completion" at bounding box center [446, 267] width 74 height 18
click at [540, 220] on div "Program Partnerships New Save Partnership Step 1. Overview Step 2. Schedule & T…" at bounding box center [303, 211] width 606 height 385
drag, startPoint x: 295, startPoint y: 255, endPoint x: 277, endPoint y: 271, distance: 24.5
click at [243, 256] on div "Compensation Preview Describe how the influencer will be compensated, including…" at bounding box center [375, 232] width 283 height 334
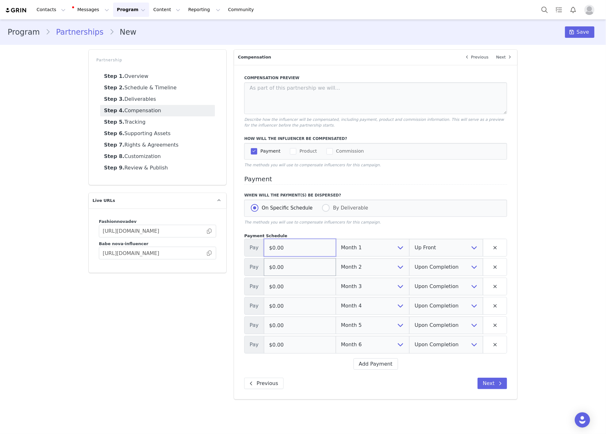
paste input "3,00"
type input "$3,000.00"
drag, startPoint x: 287, startPoint y: 267, endPoint x: 224, endPoint y: 268, distance: 63.3
click at [231, 268] on div "Overview Next Which brand is this partnership for? Fashion Nova Fashion Nova De…" at bounding box center [375, 224] width 291 height 357
paste input "3,00"
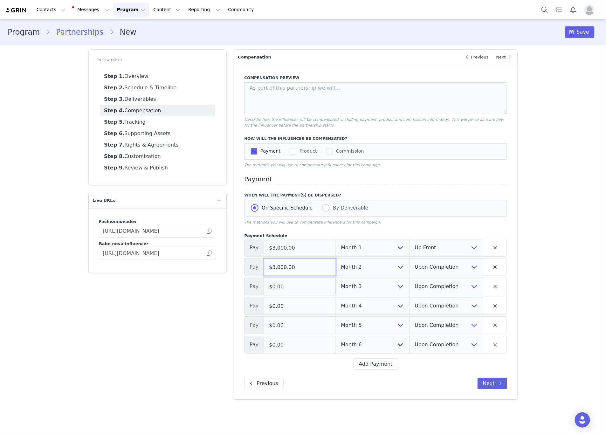
type input "$3,000.00"
drag, startPoint x: 275, startPoint y: 285, endPoint x: 239, endPoint y: 287, distance: 36.0
click at [236, 283] on div "Compensation Preview Describe how the influencer will be compensated, including…" at bounding box center [375, 232] width 283 height 334
paste input "3,00"
type input "$3,000.00"
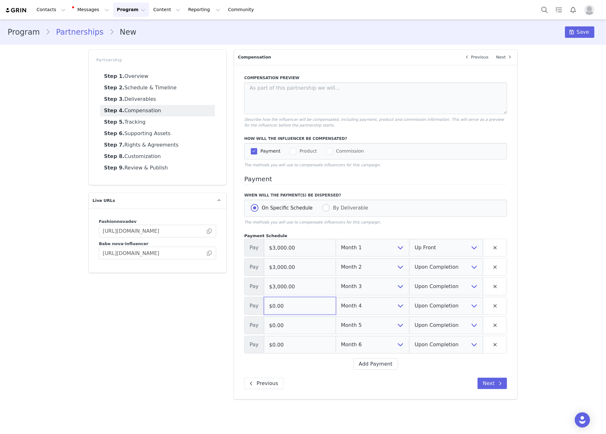
drag, startPoint x: 294, startPoint y: 307, endPoint x: 236, endPoint y: 309, distance: 58.5
click at [236, 309] on div "Compensation Preview Describe how the influencer will be compensated, including…" at bounding box center [375, 232] width 283 height 334
paste input "3,00"
type input "$3,000.00"
drag, startPoint x: 260, startPoint y: 330, endPoint x: 222, endPoint y: 326, distance: 38.4
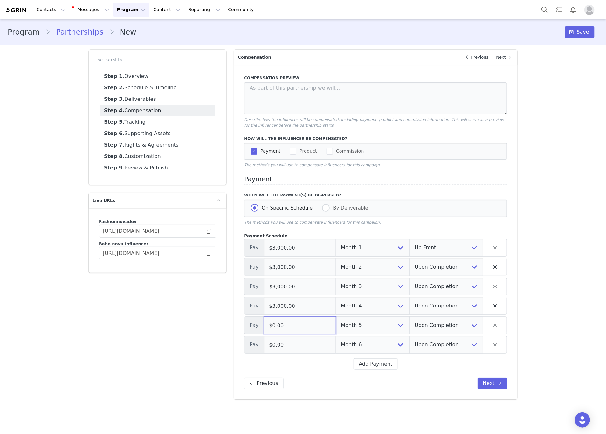
click at [222, 326] on div "Partnership Step 1. Overview Step 2. Schedule & Timeline Step 3. Deliverables S…" at bounding box center [303, 224] width 436 height 357
paste input "3,00"
type input "$3,000.00"
drag, startPoint x: 304, startPoint y: 343, endPoint x: 215, endPoint y: 339, distance: 88.8
click at [216, 340] on div "Partnership Step 1. Overview Step 2. Schedule & Timeline Step 3. Deliverables S…" at bounding box center [303, 224] width 436 height 357
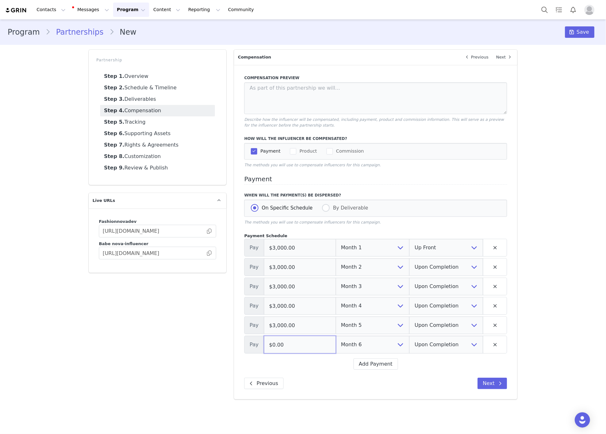
paste input "3,00"
type input "$3,000.00"
click at [586, 34] on span "Save" at bounding box center [583, 32] width 12 height 8
click at [147, 123] on link "Step 5. Tracking" at bounding box center [157, 121] width 115 height 11
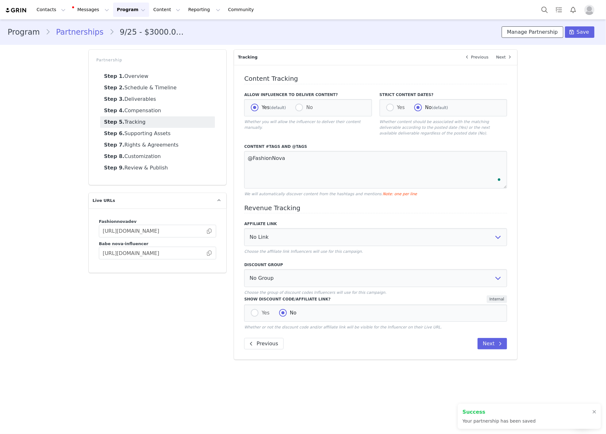
click at [537, 32] on button "Manage Partnership" at bounding box center [533, 31] width 62 height 11
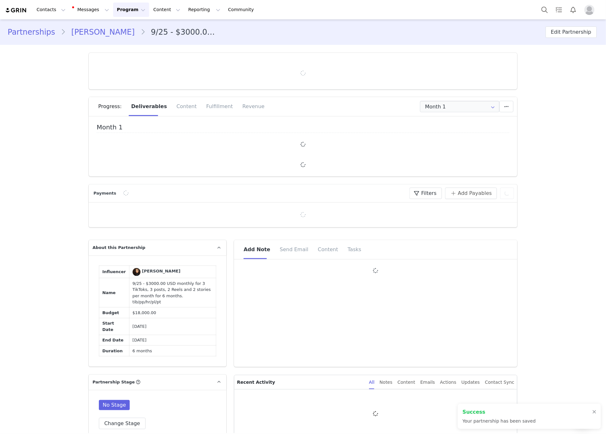
type input "+49 ([GEOGRAPHIC_DATA])"
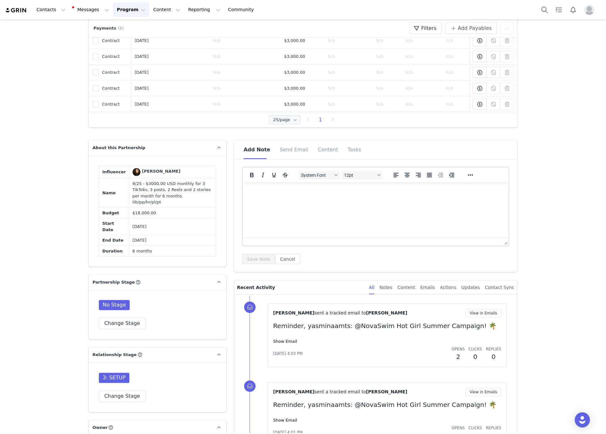
scroll to position [429, 0]
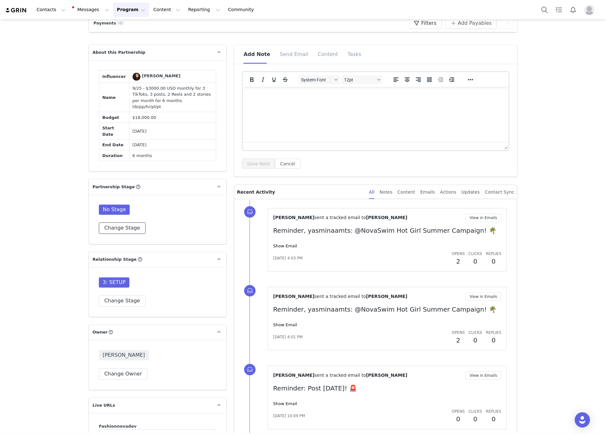
click at [109, 234] on button "Change Stage" at bounding box center [122, 227] width 47 height 11
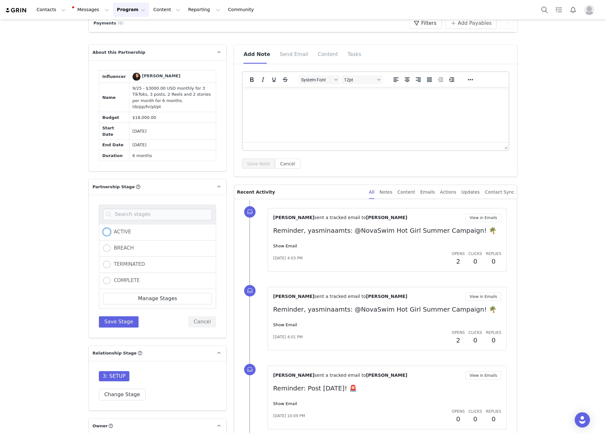
click at [104, 236] on span at bounding box center [107, 232] width 8 height 8
click at [104, 236] on input "ACTIVE" at bounding box center [107, 232] width 8 height 8
radio input "true"
click at [106, 328] on div "ACTIVE BREACH TERMINATED COMPLETE Manage Stages Save Stage Cancel" at bounding box center [157, 266] width 117 height 123
click at [114, 328] on button "Save Stage" at bounding box center [119, 321] width 40 height 11
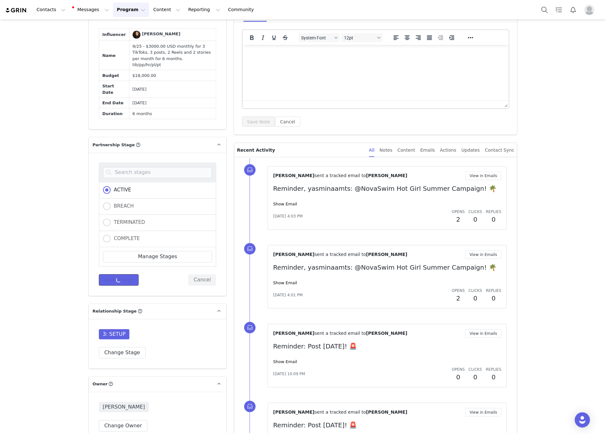
scroll to position [477, 0]
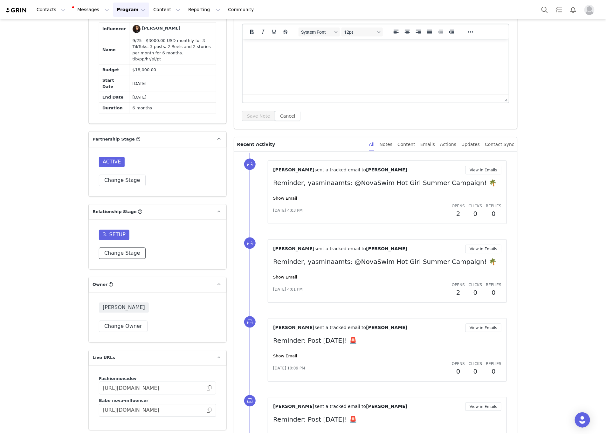
click at [122, 259] on button "Change Stage" at bounding box center [122, 253] width 47 height 11
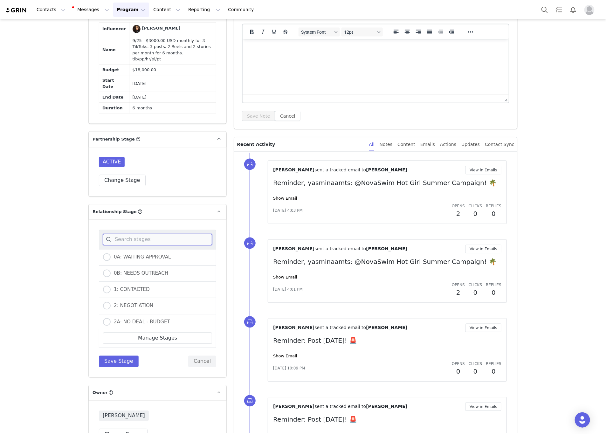
click at [151, 245] on input at bounding box center [157, 239] width 109 height 11
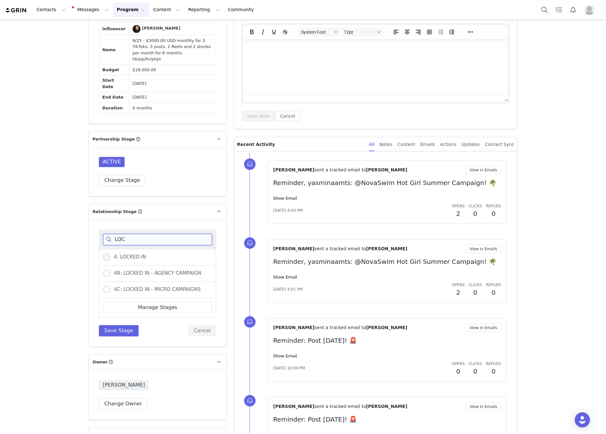
type input "LOC"
click at [111, 260] on span "4: LOCKED IN" at bounding box center [129, 257] width 36 height 6
click at [110, 262] on input "4: LOCKED IN" at bounding box center [107, 257] width 8 height 8
radio input "true"
click at [112, 337] on button "Save Stage" at bounding box center [119, 330] width 40 height 11
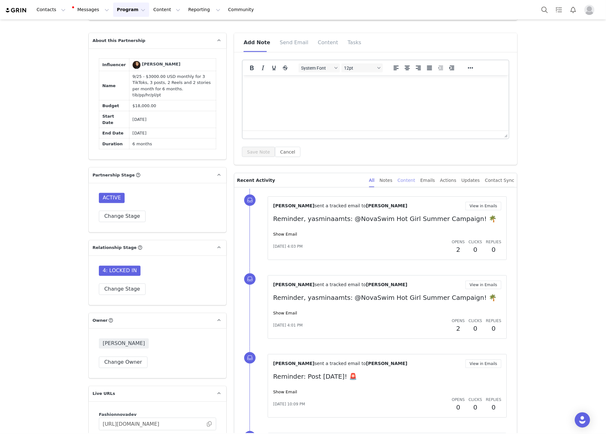
scroll to position [381, 0]
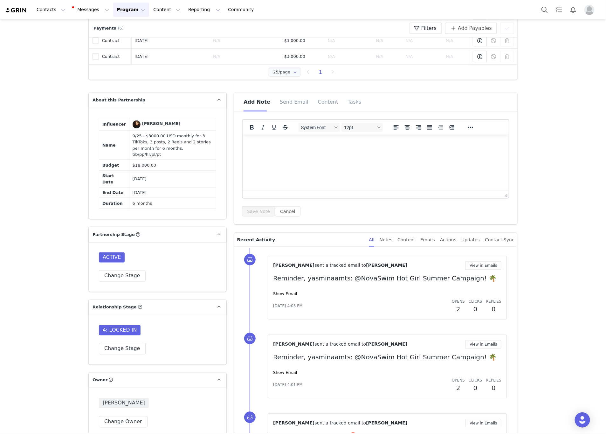
click at [334, 152] on html at bounding box center [375, 142] width 266 height 17
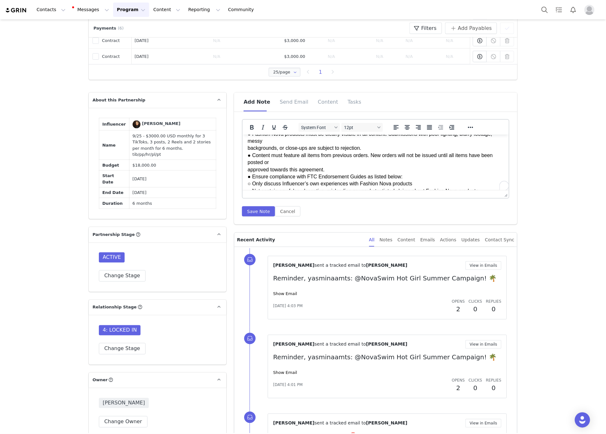
scroll to position [0, 0]
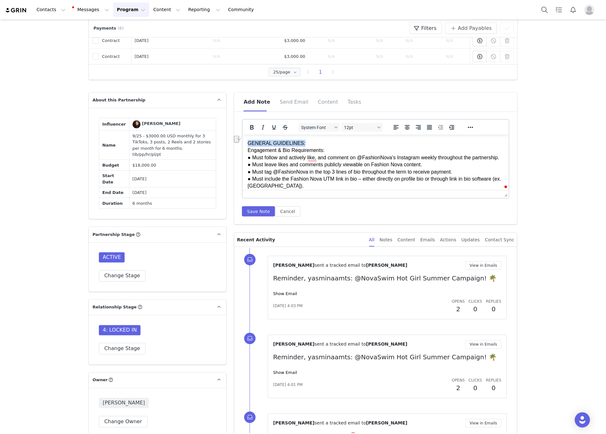
drag, startPoint x: 306, startPoint y: 141, endPoint x: 473, endPoint y: 271, distance: 211.3
drag, startPoint x: 301, startPoint y: 159, endPoint x: 313, endPoint y: 157, distance: 11.6
drag, startPoint x: 330, startPoint y: 152, endPoint x: 248, endPoint y: 149, distance: 82.0
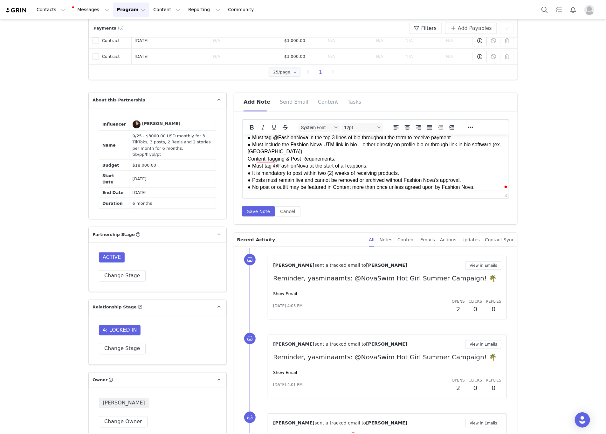
scroll to position [48, 0]
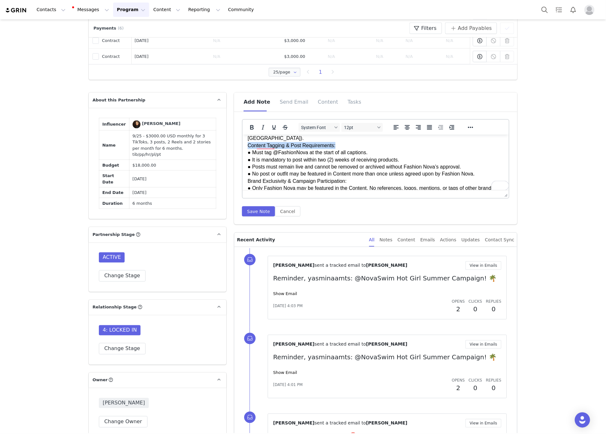
drag, startPoint x: 351, startPoint y: 152, endPoint x: 463, endPoint y: 287, distance: 176.3
click at [242, 152] on html "GENERAL GUIDELINES: Engagement & Bio Requirements: ● Must follow and actively l…" at bounding box center [375, 409] width 266 height 644
click at [270, 159] on p "GENERAL GUIDELINES: Engagement & Bio Requirements: ● Must follow and actively l…" at bounding box center [376, 408] width 256 height 633
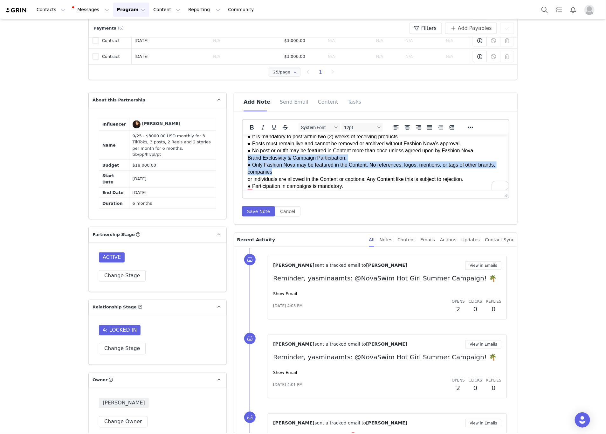
drag, startPoint x: 348, startPoint y: 185, endPoint x: 305, endPoint y: 171, distance: 45.1
click at [282, 178] on p "GENERAL GUIDELINES: Engagement & Bio Requirements: ● Must follow and actively l…" at bounding box center [376, 385] width 256 height 633
click at [311, 170] on p "GENERAL GUIDELINES: Engagement & Bio Requirements: ● Must follow and actively l…" at bounding box center [376, 385] width 256 height 633
click at [355, 167] on p "GENERAL GUIDELINES: Engagement & Bio Requirements: ● Must follow and actively l…" at bounding box center [376, 385] width 256 height 633
click at [347, 165] on p "GENERAL GUIDELINES: Engagement & Bio Requirements: ● Must follow and actively l…" at bounding box center [376, 385] width 256 height 633
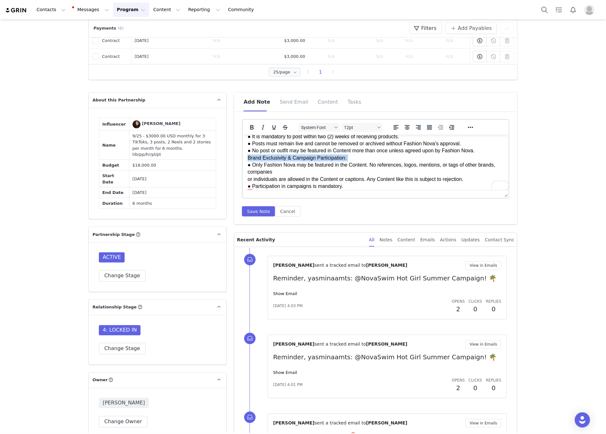
drag, startPoint x: 347, startPoint y: 165, endPoint x: 456, endPoint y: 300, distance: 174.5
click at [242, 165] on html "GENERAL GUIDELINES: Engagement & Bio Requirements: ● Must follow and actively l…" at bounding box center [375, 386] width 266 height 644
click at [248, 185] on p "GENERAL GUIDELINES: Engagement & Bio Requirements: ● Must follow and actively l…" at bounding box center [376, 385] width 256 height 633
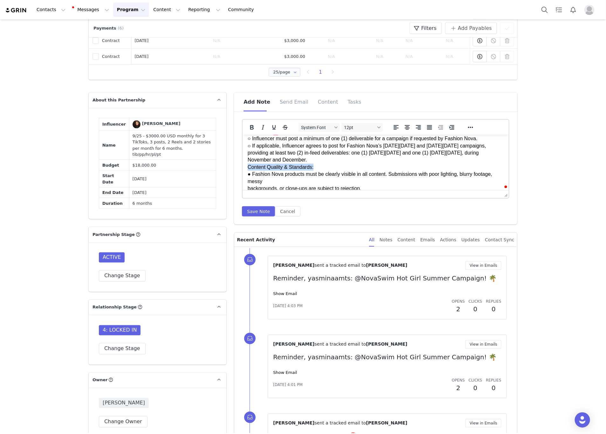
drag, startPoint x: 322, startPoint y: 170, endPoint x: 246, endPoint y: 172, distance: 76.0
click at [242, 172] on html "GENERAL GUIDELINES: Engagement & Bio Requirements: ● Must follow and actively l…" at bounding box center [375, 334] width 266 height 636
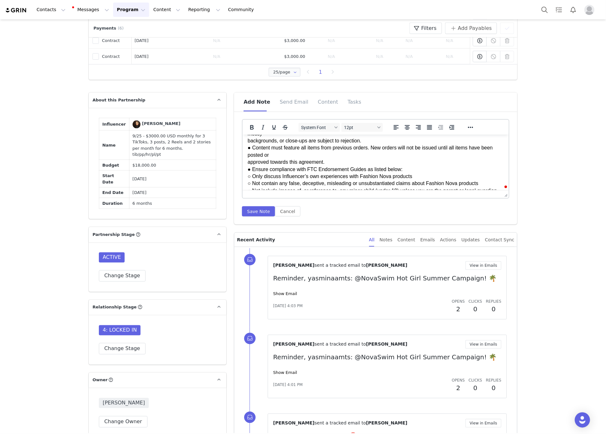
click at [248, 148] on p "GENERAL GUIDELINES: Engagement & Bio Requirements: ● Must follow and actively l…" at bounding box center [376, 286] width 256 height 626
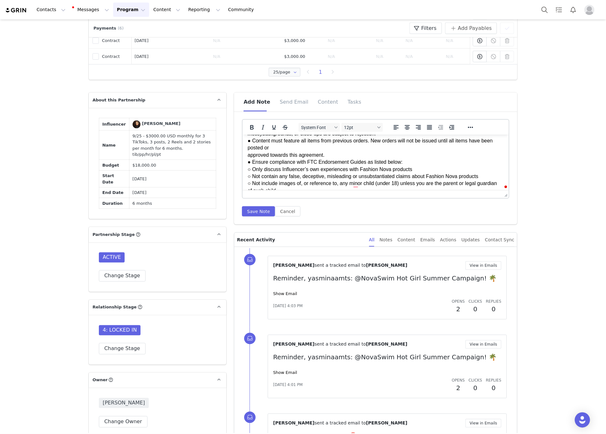
click at [248, 160] on p "GENERAL GUIDELINES: Engagement & Bio Requirements: ● Must follow and actively l…" at bounding box center [376, 282] width 256 height 619
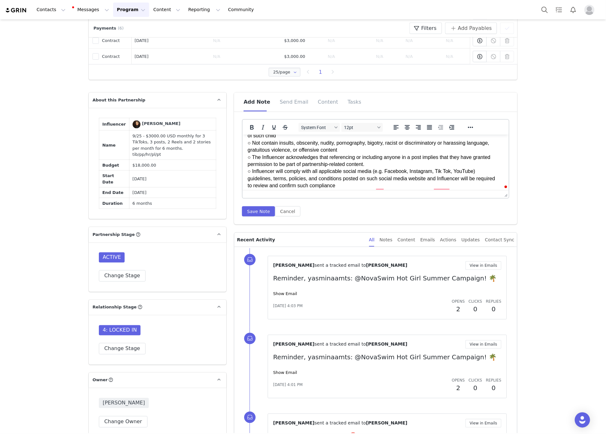
click at [243, 152] on html "GENERAL GUIDELINES: Engagement & Bio Requirements: ● Must follow and actively l…" at bounding box center [375, 232] width 266 height 622
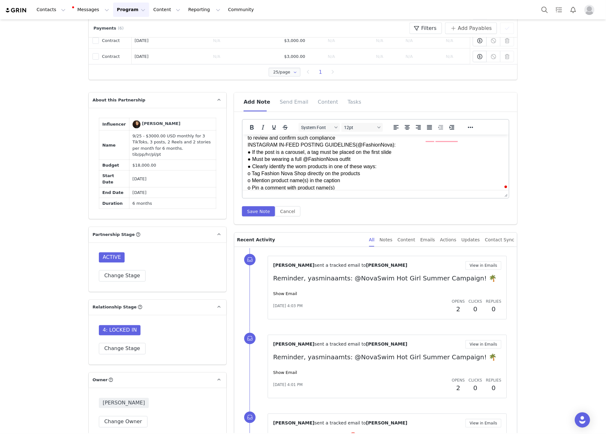
click at [337, 145] on p "GENERAL GUIDELINES: Engagement & Bio Requirements: ● Must follow and actively l…" at bounding box center [376, 184] width 256 height 612
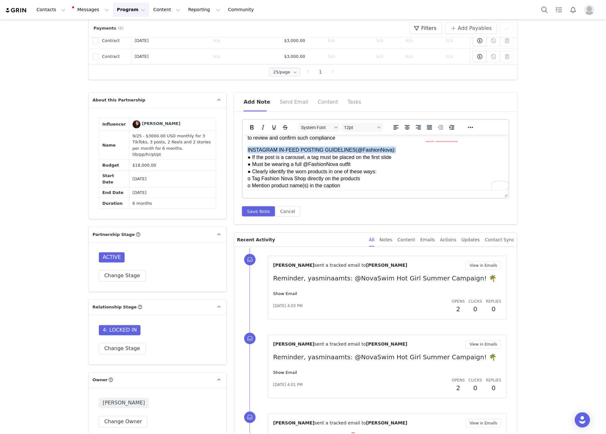
drag, startPoint x: 395, startPoint y: 159, endPoint x: 241, endPoint y: 158, distance: 153.8
click at [242, 158] on html "GENERAL GUIDELINES: Engagement & Bio Requirements: ● Must follow and actively l…" at bounding box center [375, 186] width 266 height 627
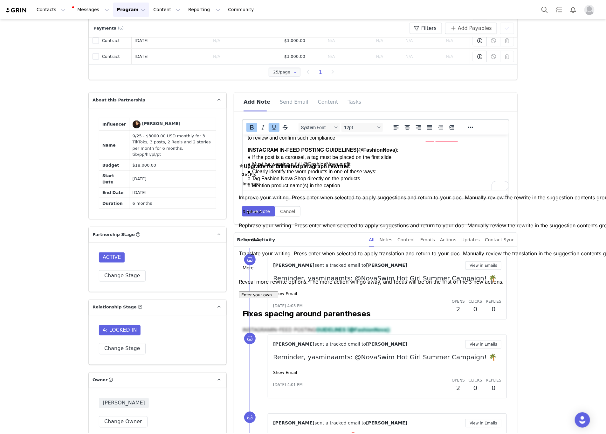
click at [269, 152] on strong "INSTAGRAM IN-FEED POSTING GUIDELINES(@FashionNova):" at bounding box center [323, 149] width 151 height 5
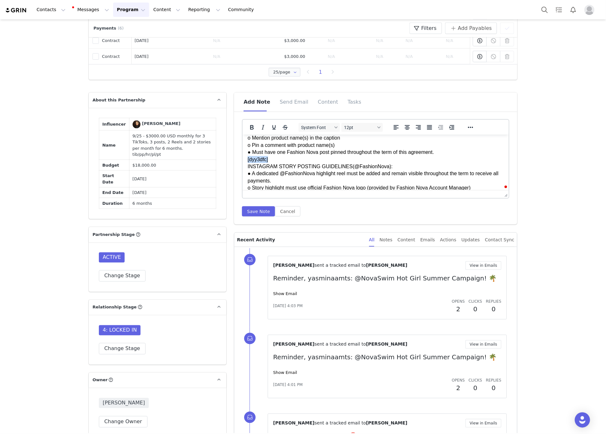
drag, startPoint x: 273, startPoint y: 165, endPoint x: 462, endPoint y: 302, distance: 233.2
click at [242, 166] on html "GENERAL GUIDELINES: Engagement & Bio Requirements: ● Must follow and actively l…" at bounding box center [375, 138] width 266 height 627
drag, startPoint x: 390, startPoint y: 173, endPoint x: 245, endPoint y: 174, distance: 144.6
click at [245, 174] on html "GENERAL GUIDELINES: Engagement & Bio Requirements: ● Must follow and actively l…" at bounding box center [375, 138] width 266 height 627
click at [254, 169] on strong "INSTAGRAM STORY POSTING GUIDELINES(@FashionNova):" at bounding box center [322, 165] width 148 height 5
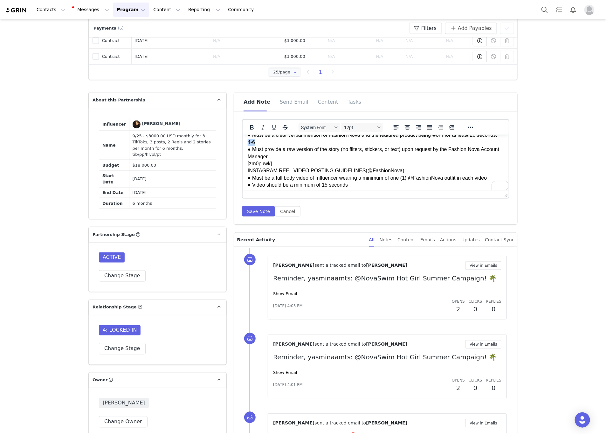
drag, startPoint x: 267, startPoint y: 157, endPoint x: 466, endPoint y: 290, distance: 239.7
click at [242, 154] on html "GENERAL GUIDELINES: Engagement & Bio Requirements: ● Must follow and actively l…" at bounding box center [375, 43] width 266 height 627
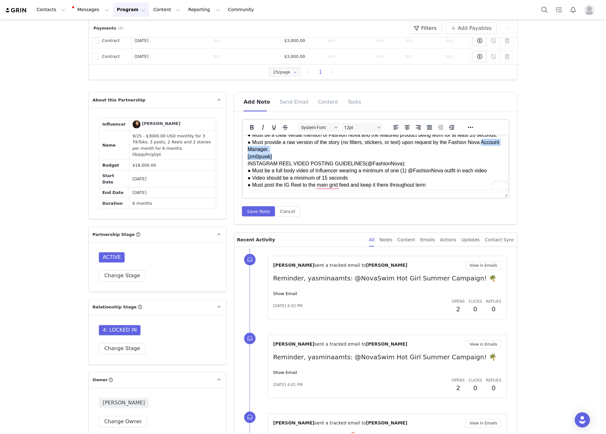
drag, startPoint x: 280, startPoint y: 169, endPoint x: 454, endPoint y: 298, distance: 217.0
click at [242, 163] on html "GENERAL GUIDELINES: Engagement & Bio Requirements: ● Must follow and actively l…" at bounding box center [375, 40] width 266 height 620
click at [269, 162] on p "INSTAGRAM IN-FEED POSTING GUIDELINES(@FashionNova): ● If the post is a carousel…" at bounding box center [376, 174] width 256 height 342
drag, startPoint x: 271, startPoint y: 171, endPoint x: 471, endPoint y: 307, distance: 241.6
click at [242, 171] on html "GENERAL GUIDELINES: Engagement & Bio Requirements: ● Must follow and actively l…" at bounding box center [375, 40] width 266 height 620
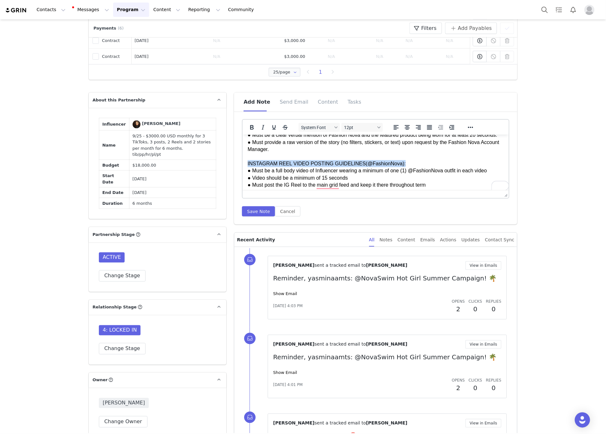
drag, startPoint x: 400, startPoint y: 177, endPoint x: 174, endPoint y: 176, distance: 226.0
click at [242, 176] on html "GENERAL GUIDELINES: Engagement & Bio Requirements: ● Must follow and actively l…" at bounding box center [375, 40] width 266 height 620
click at [263, 164] on p "INSTAGRAM IN-FEED POSTING GUIDELINES(@FashionNova): ● If the post is a carousel…" at bounding box center [376, 174] width 256 height 342
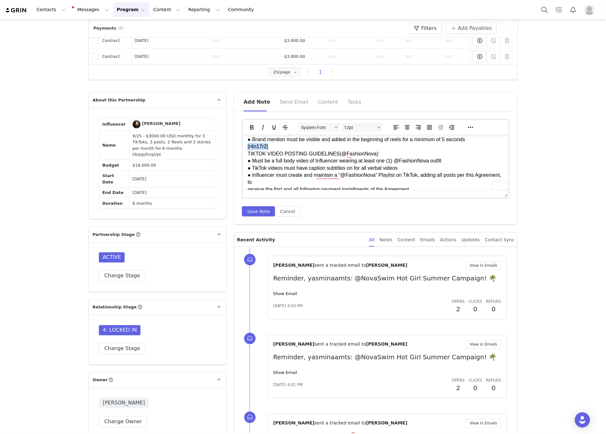
drag, startPoint x: 275, startPoint y: 161, endPoint x: 236, endPoint y: 161, distance: 39.1
drag, startPoint x: 392, startPoint y: 168, endPoint x: 209, endPoint y: 166, distance: 182.4
click at [288, 173] on p "INSTAGRAM IN-FEED POSTING GUIDELINES(@FashionNova): ● If the post is a carousel…" at bounding box center [376, 79] width 256 height 342
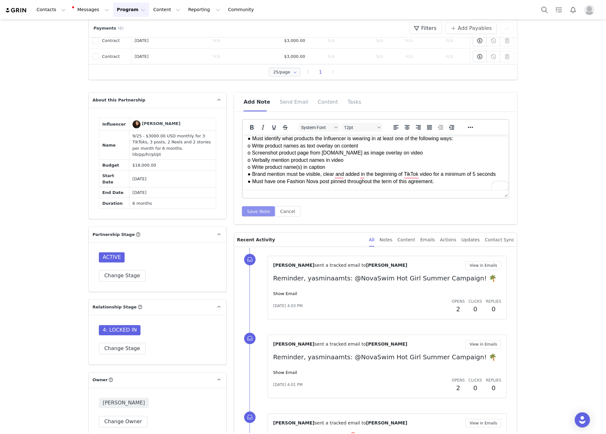
click at [249, 209] on button "Save Note" at bounding box center [258, 211] width 33 height 10
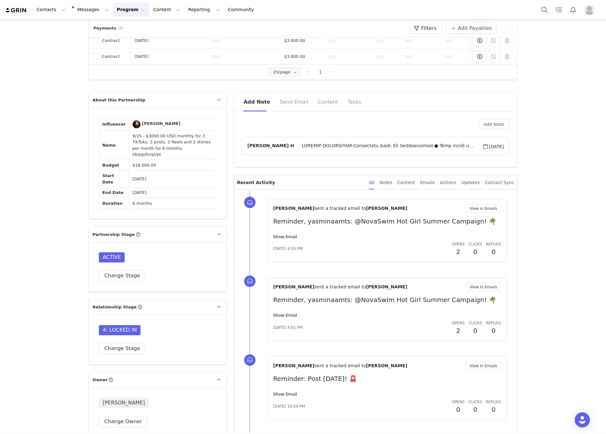
click at [294, 149] on span at bounding box center [388, 146] width 188 height 8
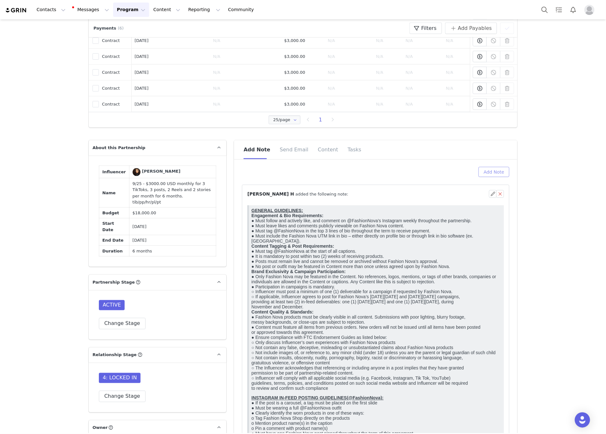
click at [500, 169] on button "Add Note" at bounding box center [493, 172] width 31 height 10
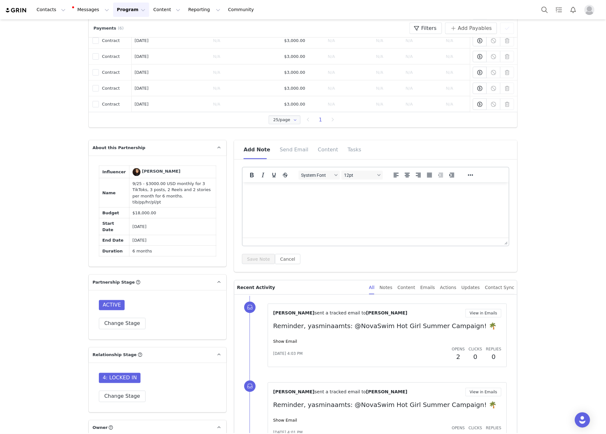
click at [325, 199] on html at bounding box center [375, 190] width 266 height 17
paste body "To enrich screen reader interactions, please activate Accessibility in Grammarl…"
drag, startPoint x: 303, startPoint y: 190, endPoint x: 472, endPoint y: 372, distance: 248.1
click at [242, 189] on html "Context for Deal Stunning content Super repostable Great styling" at bounding box center [375, 201] width 266 height 39
click at [259, 261] on button "Save Note" at bounding box center [258, 259] width 33 height 10
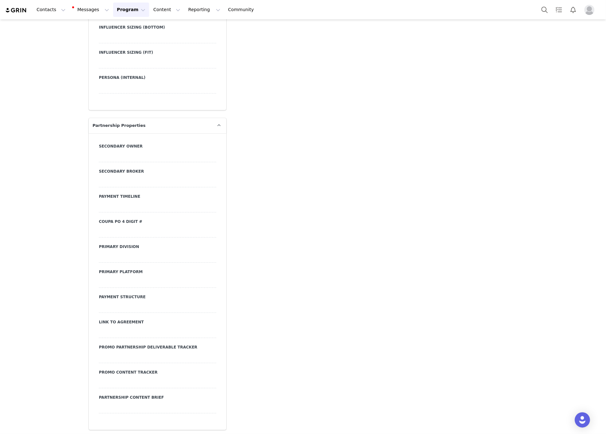
scroll to position [2153, 0]
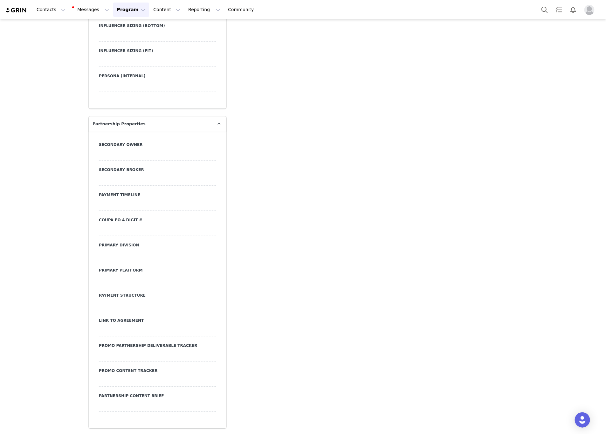
click at [121, 328] on div at bounding box center [157, 330] width 117 height 11
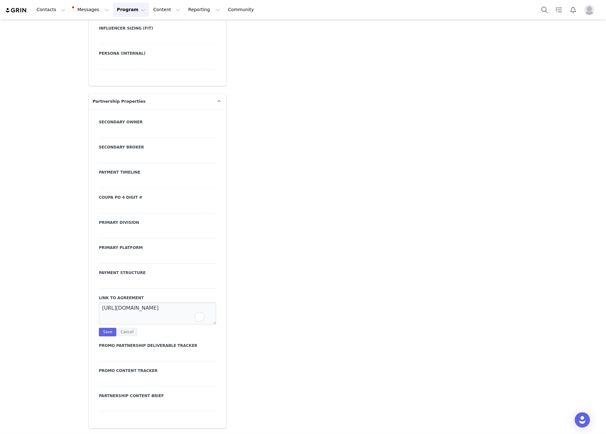
scroll to position [3, 0]
type textarea "https://ironcladapp.com/c/621679b0ff9c731d573f2628/contracts/IC-16878/documents…"
click at [102, 336] on button "Save" at bounding box center [107, 332] width 17 height 9
click at [140, 289] on div at bounding box center [157, 282] width 117 height 11
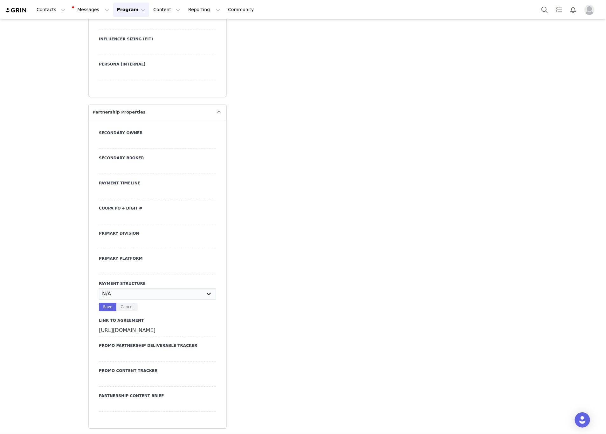
click at [140, 299] on select "N/A Monthly 50/50 Payment Per Deliverable Upfront Upon Completion Custom / Other" at bounding box center [157, 293] width 117 height 11
select select "Monthly"
click at [99, 299] on select "N/A Monthly 50/50 Payment Per Deliverable Upfront Upon Completion Custom / Other" at bounding box center [157, 293] width 117 height 11
click at [107, 311] on button "Save" at bounding box center [107, 307] width 17 height 9
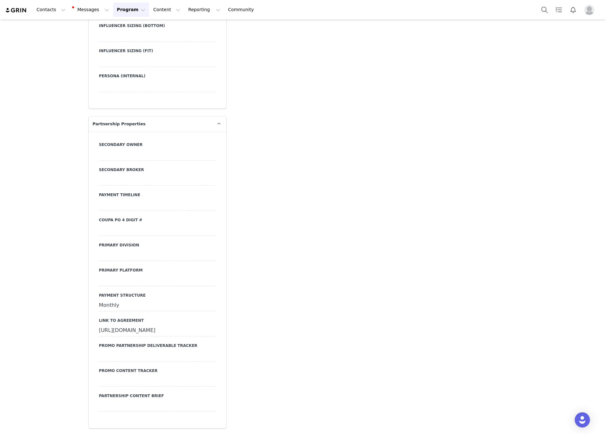
click at [123, 279] on div at bounding box center [157, 280] width 117 height 11
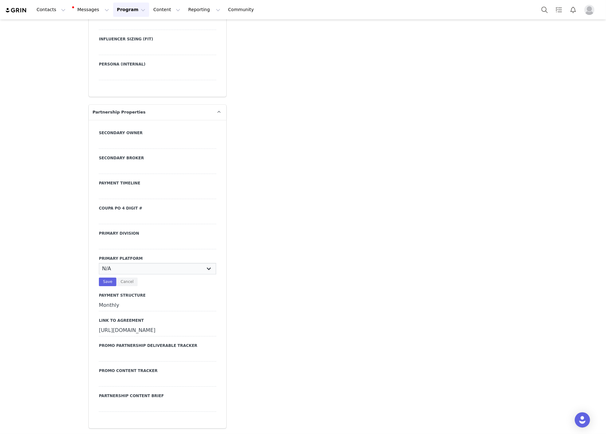
click at [123, 274] on select "N/A Instagram YouTube TikTok" at bounding box center [157, 268] width 117 height 11
select select "Instagram"
click at [99, 274] on select "N/A Instagram YouTube TikTok" at bounding box center [157, 268] width 117 height 11
click at [99, 286] on button "Save" at bounding box center [107, 281] width 17 height 9
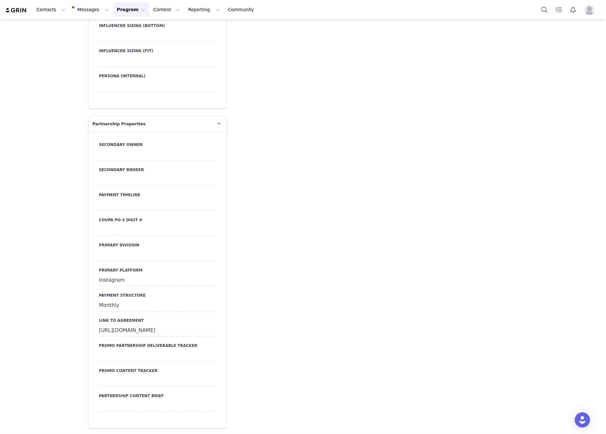
click at [140, 255] on div at bounding box center [157, 254] width 117 height 11
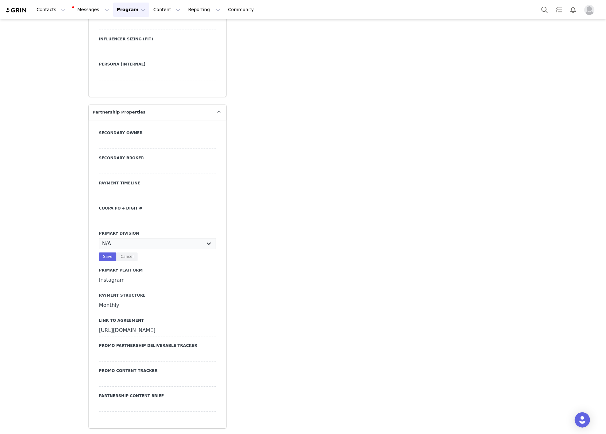
select select "JRS"
click at [99, 249] on select "N/A JRS Beauty Promo Curve Nova Men Nova Kids Nova Sport Nova Intimates Skin No…" at bounding box center [157, 243] width 117 height 11
click at [104, 261] on button "Save" at bounding box center [107, 256] width 17 height 9
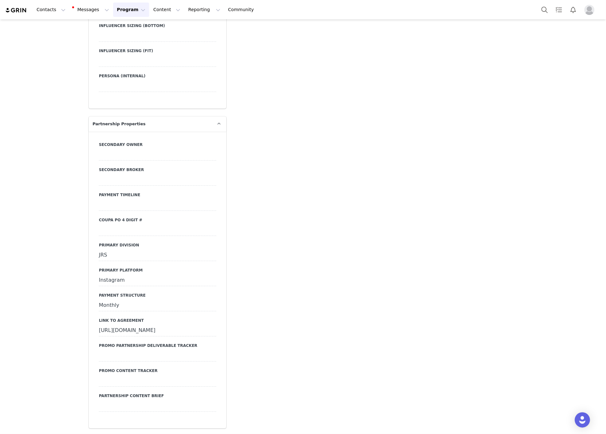
click at [120, 232] on div at bounding box center [157, 229] width 117 height 11
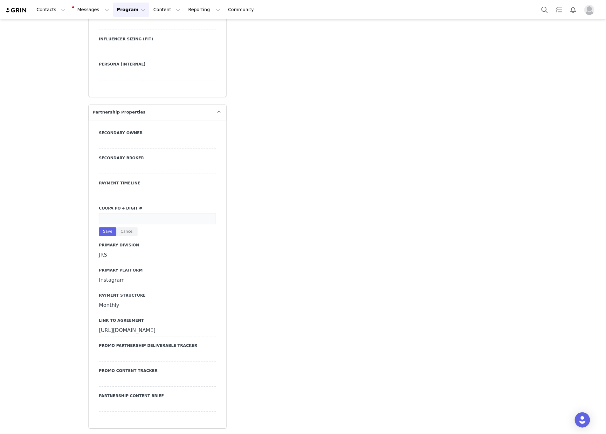
click at [120, 224] on input at bounding box center [157, 218] width 117 height 11
type input "22965"
click at [104, 236] on button "Save" at bounding box center [107, 231] width 17 height 9
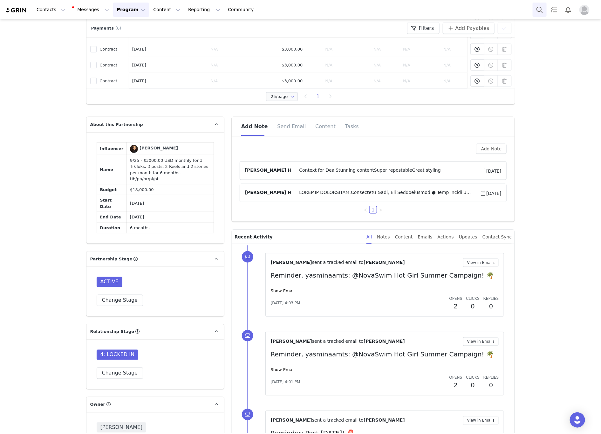
scroll to position [160, 0]
drag, startPoint x: 171, startPoint y: 207, endPoint x: 120, endPoint y: 190, distance: 54.1
click at [127, 184] on td "9/25 - $3000.00 USD monthly for 3 TikToks, 3 posts, 2 Reels and 2 stories per m…" at bounding box center [170, 169] width 87 height 29
copy td "9/25 - $3000.00 USD monthly for 3 TikToks, 3 posts, 2 Reels and 2 stories per m…"
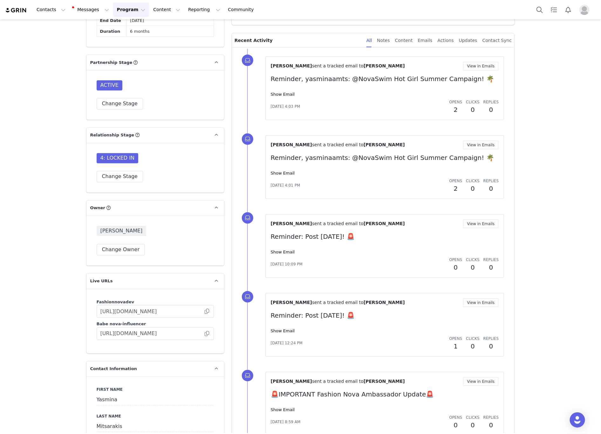
scroll to position [620, 0]
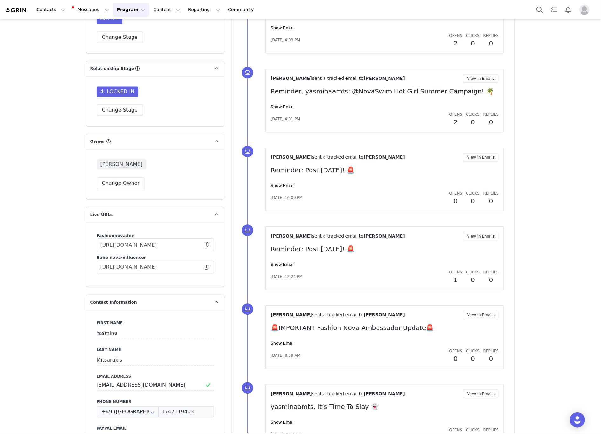
drag, startPoint x: 202, startPoint y: 286, endPoint x: 16, endPoint y: 295, distance: 186.4
click at [204, 267] on span at bounding box center [207, 267] width 6 height 0
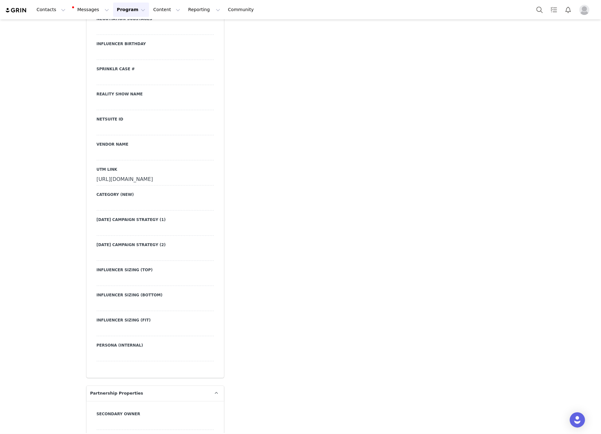
scroll to position [1907, 0]
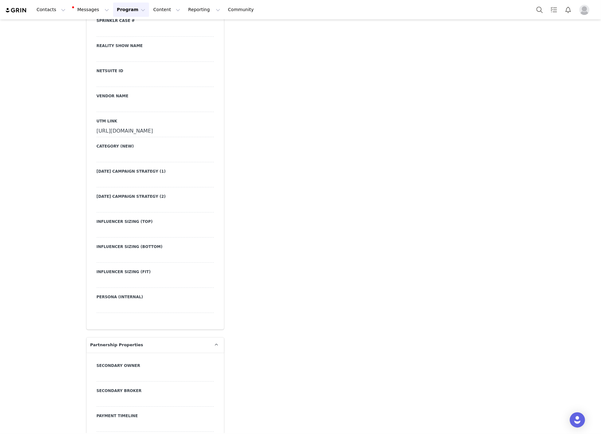
click at [105, 137] on div "https://www.fashionnova.com/collections/new?division=women&utm_source=influence…" at bounding box center [155, 131] width 117 height 11
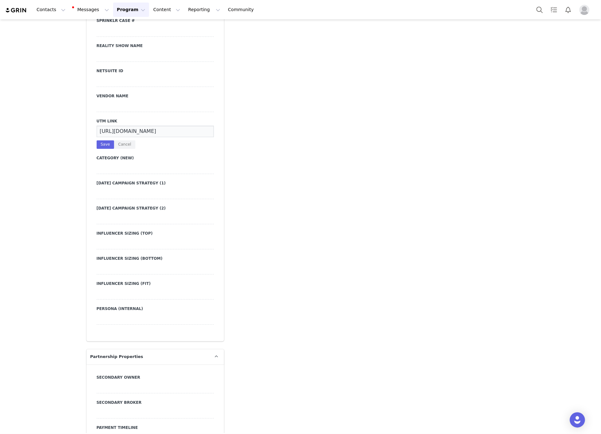
scroll to position [0, 217]
drag, startPoint x: 95, startPoint y: 143, endPoint x: 236, endPoint y: 143, distance: 140.5
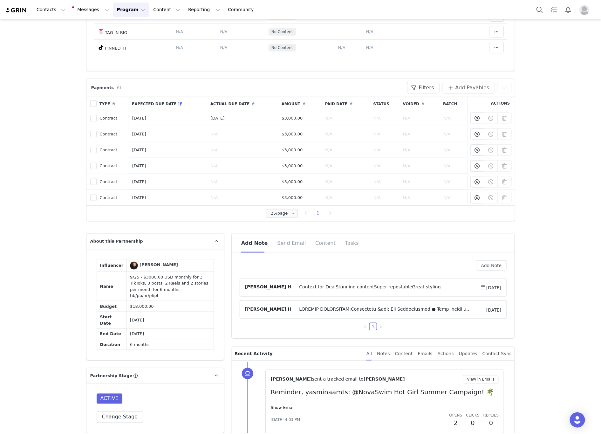
scroll to position [286, 0]
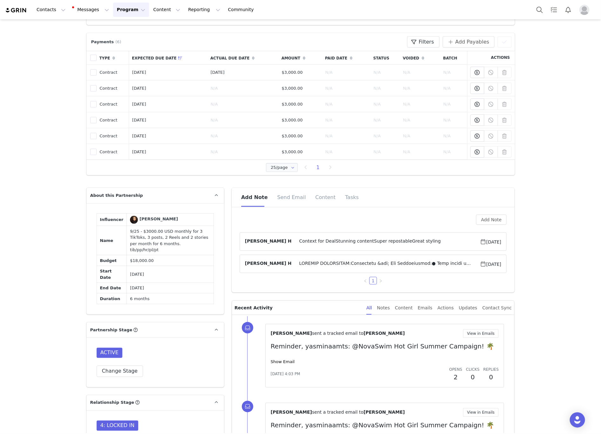
drag, startPoint x: 136, startPoint y: 308, endPoint x: 119, endPoint y: 307, distance: 17.2
click at [127, 293] on td "Apr 7, 2026" at bounding box center [170, 288] width 87 height 11
copy td "Apr 7, 2026"
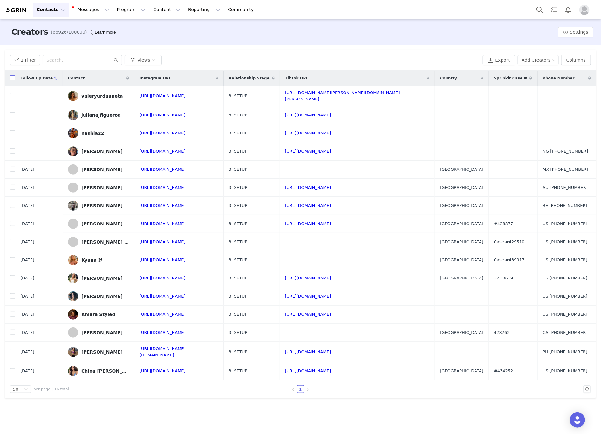
click at [13, 78] on input "checkbox" at bounding box center [12, 77] width 5 height 5
checkbox input "true"
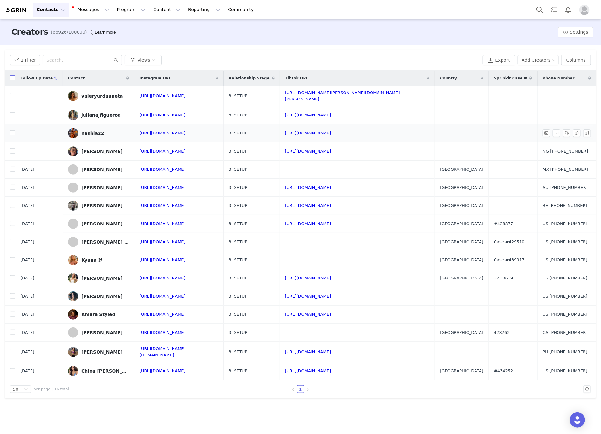
checkbox input "true"
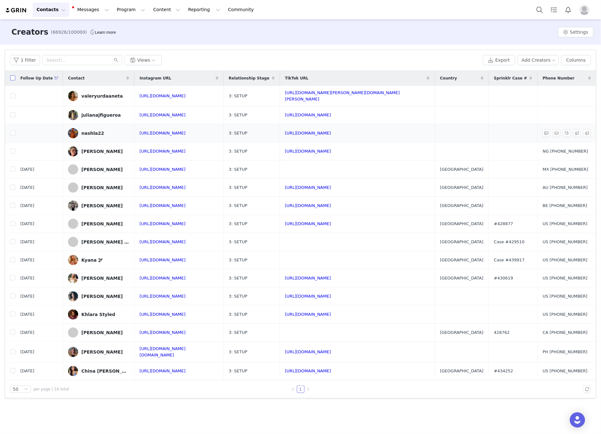
checkbox input "true"
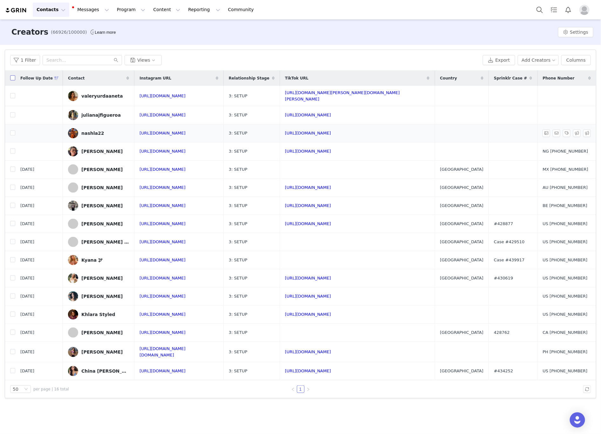
checkbox input "true"
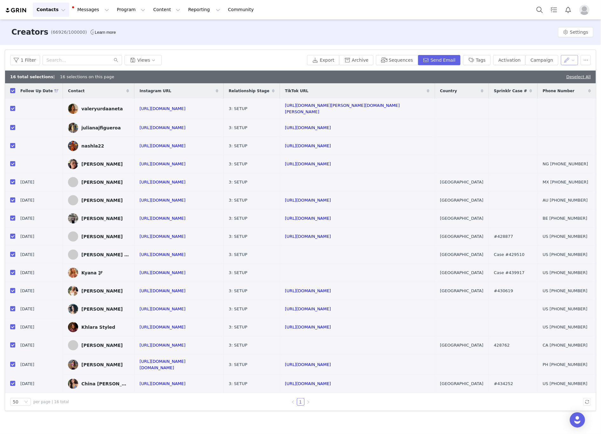
click at [564, 58] on button "button" at bounding box center [569, 60] width 17 height 10
click at [535, 82] on span "Set Custom Property" at bounding box center [554, 82] width 46 height 7
click at [531, 81] on div "Choose Custom Property" at bounding box center [534, 83] width 59 height 6
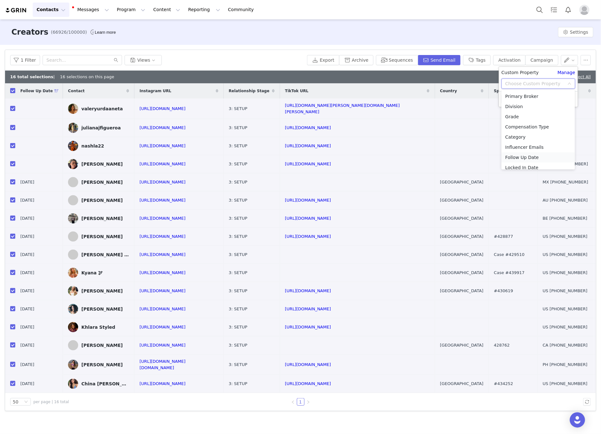
click at [520, 154] on li "Follow Up Date" at bounding box center [538, 157] width 73 height 10
click at [520, 95] on input at bounding box center [539, 96] width 74 height 10
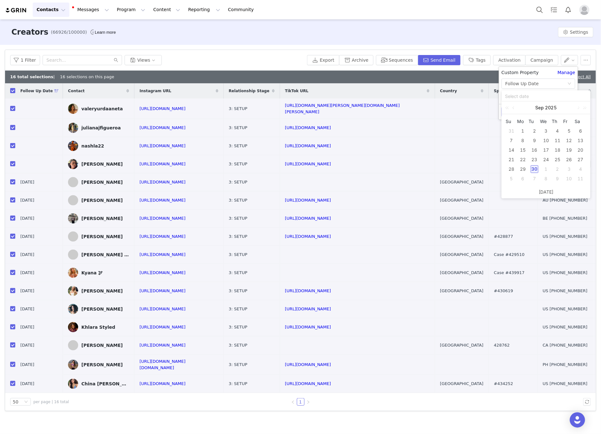
click at [544, 168] on div "1" at bounding box center [546, 169] width 8 height 8
type input "[DATE]"
click at [508, 112] on button "Apply" at bounding box center [513, 112] width 23 height 10
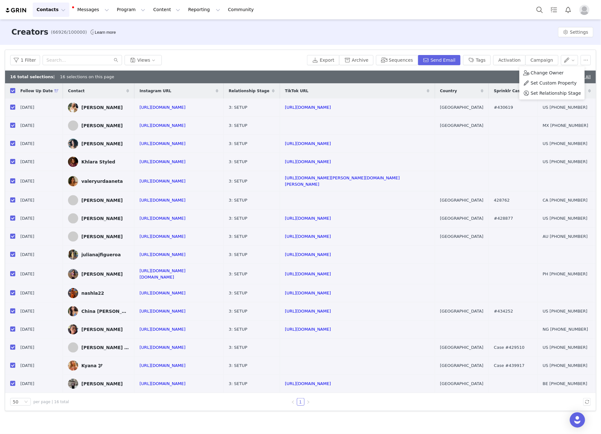
click at [499, 74] on div "16 total selections | 16 selections on this page Deselect All" at bounding box center [300, 77] width 591 height 13
click at [574, 76] on link "Deselect All" at bounding box center [578, 76] width 24 height 5
checkbox input "false"
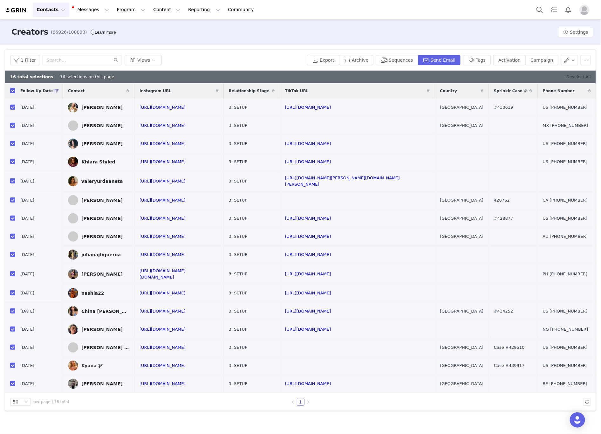
checkbox input "false"
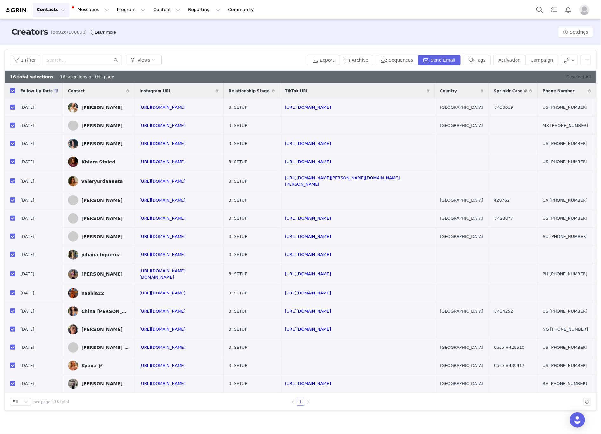
checkbox input "false"
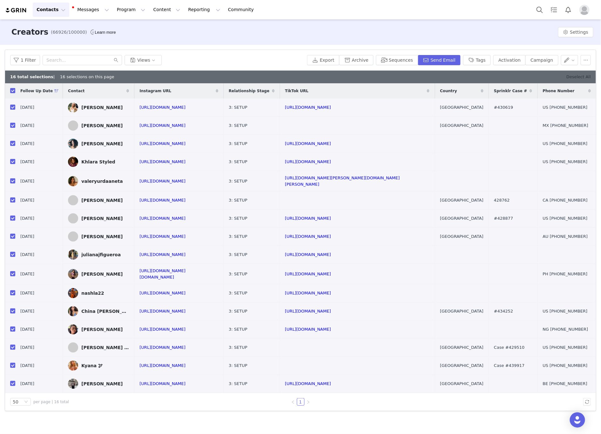
checkbox input "false"
